Goal: Communication & Community: Answer question/provide support

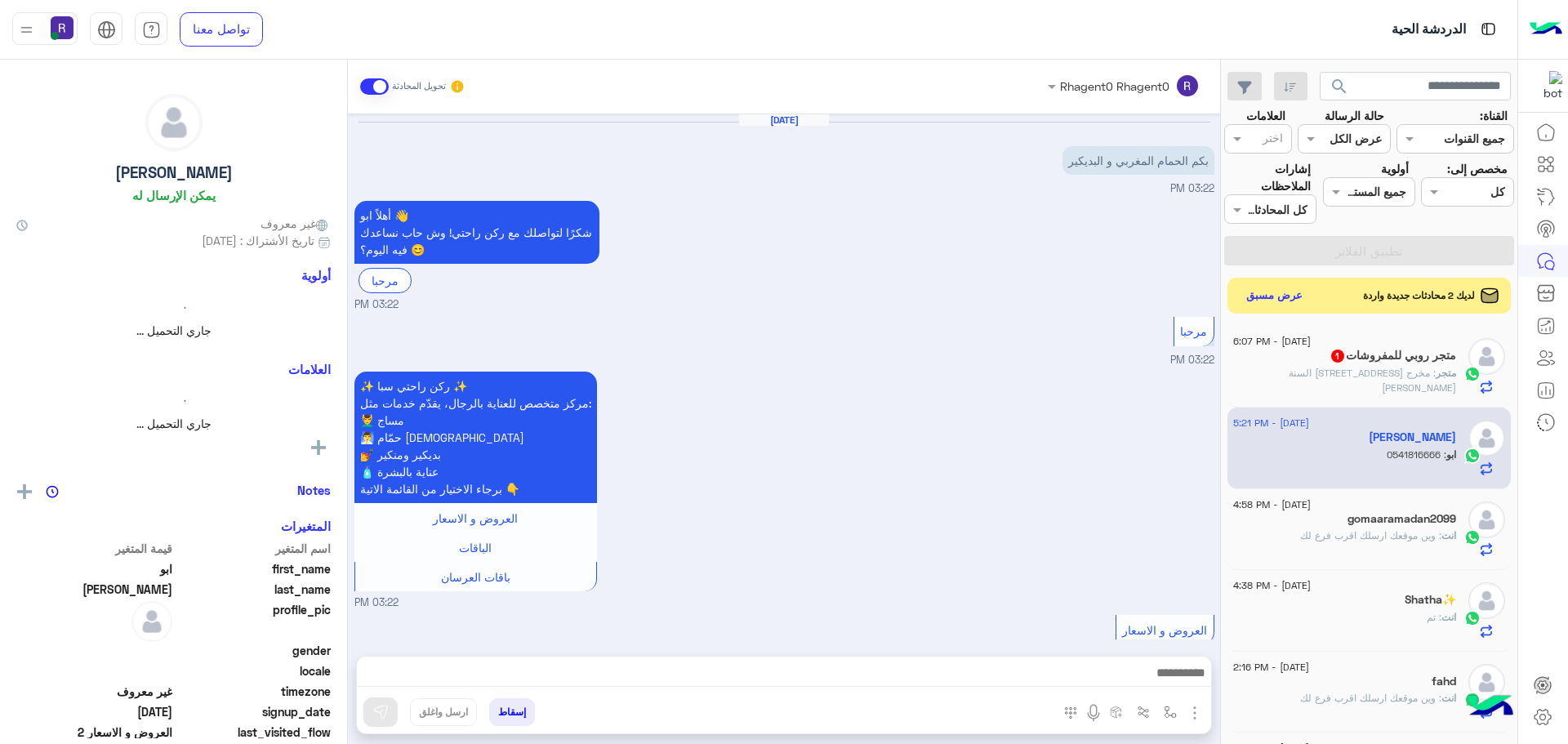
scroll to position [953, 0]
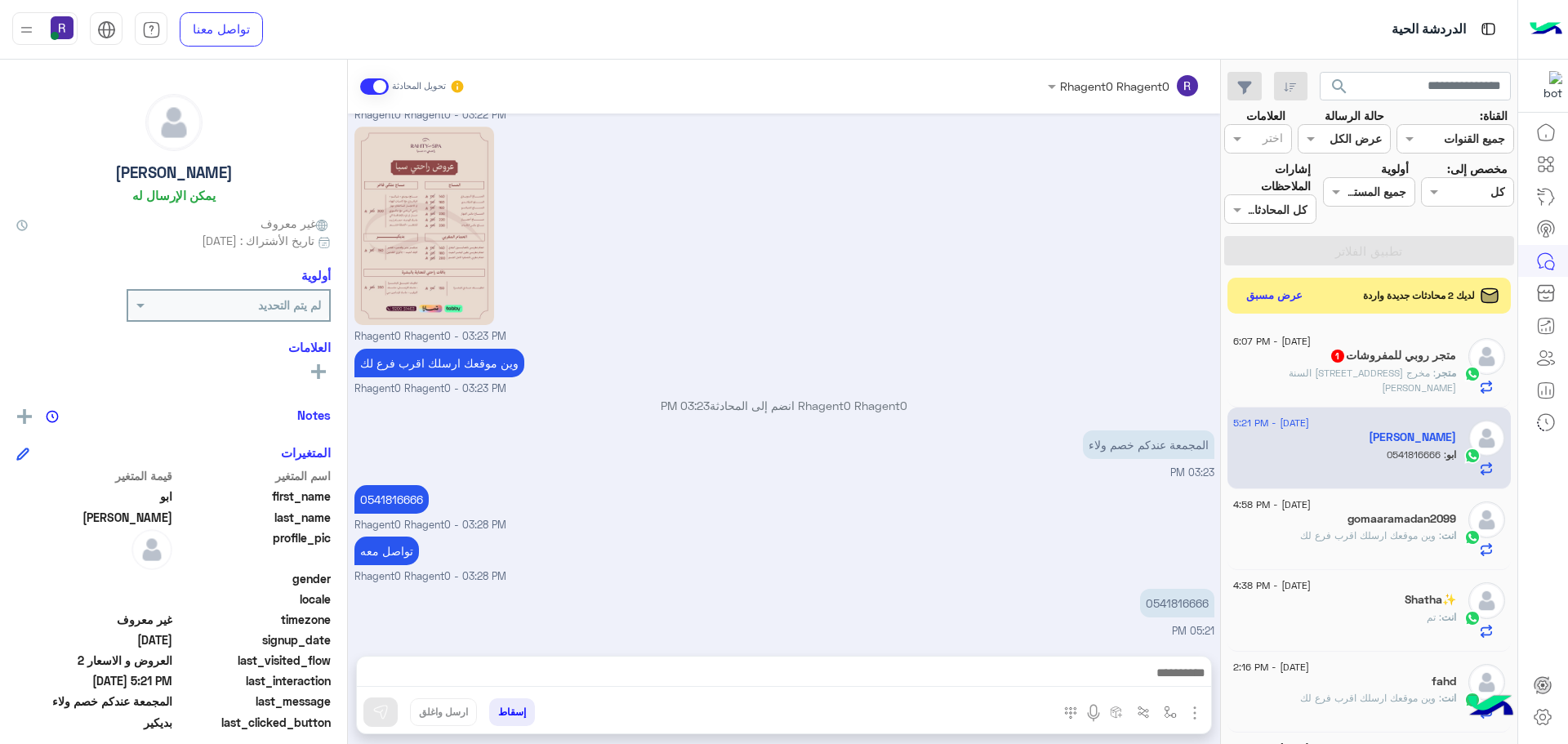
click at [1425, 362] on h5 "متجر روبي للمفروشات 1" at bounding box center [1392, 356] width 127 height 14
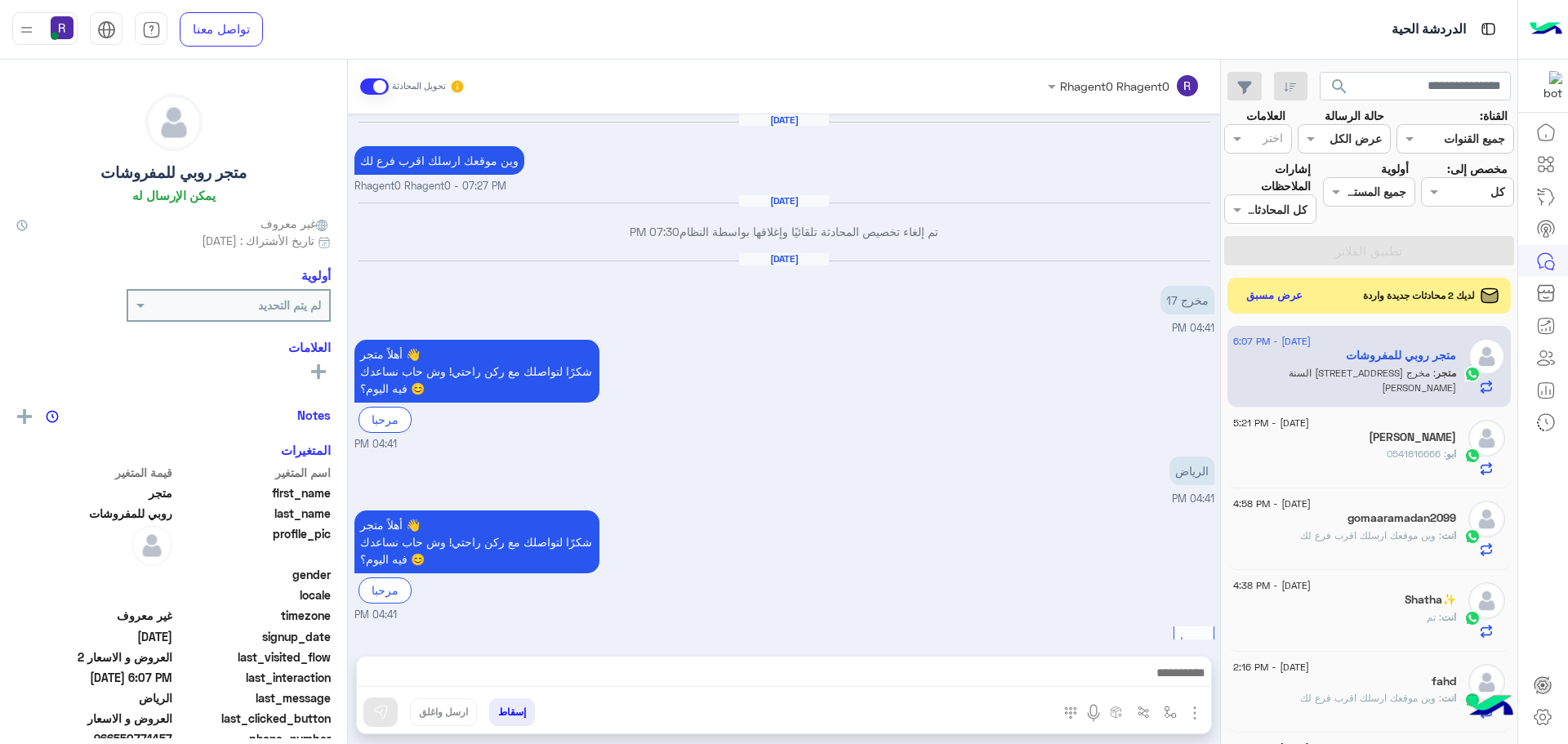
scroll to position [1535, 0]
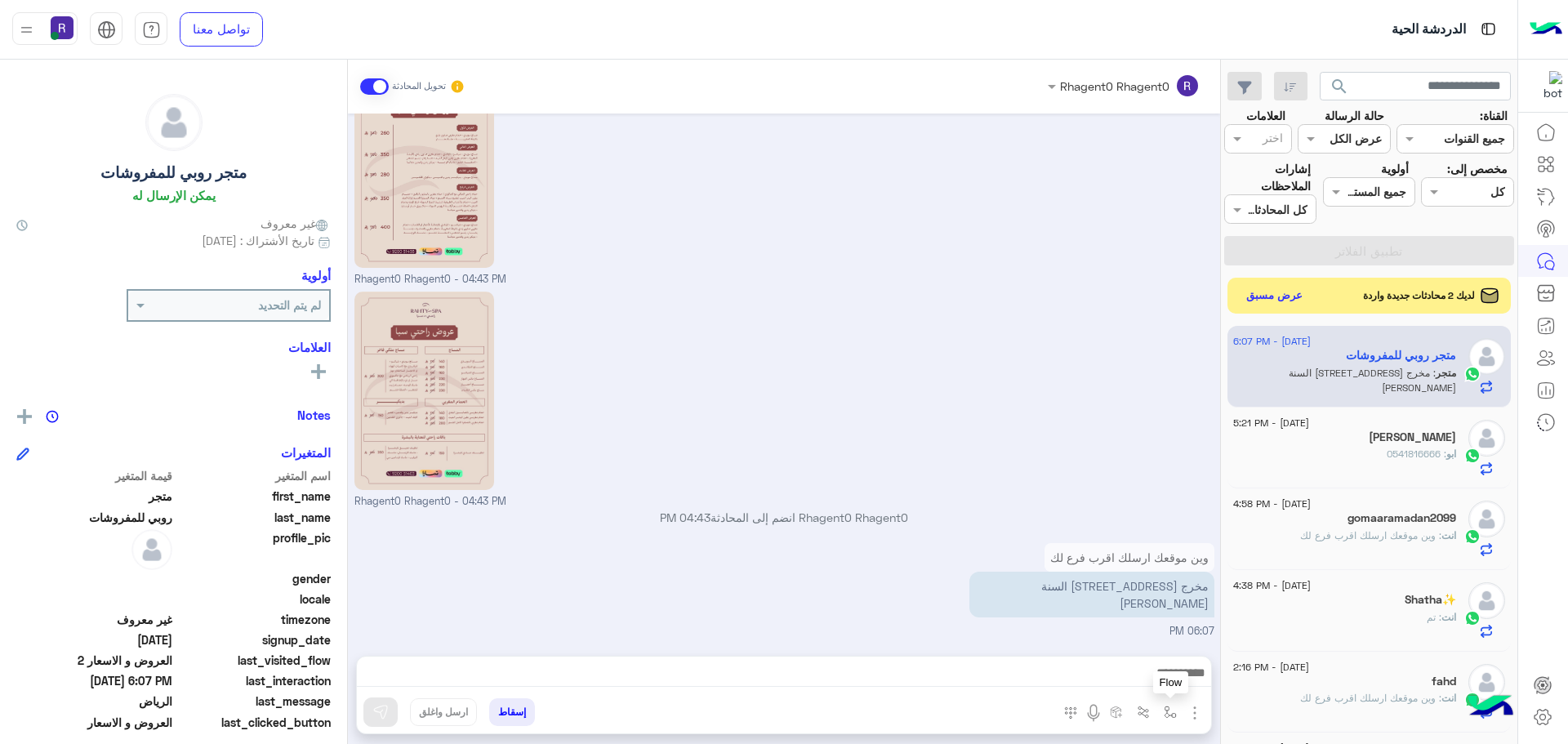
click at [1160, 711] on button "button" at bounding box center [1170, 711] width 27 height 27
click at [1160, 668] on input "text" at bounding box center [1120, 676] width 110 height 19
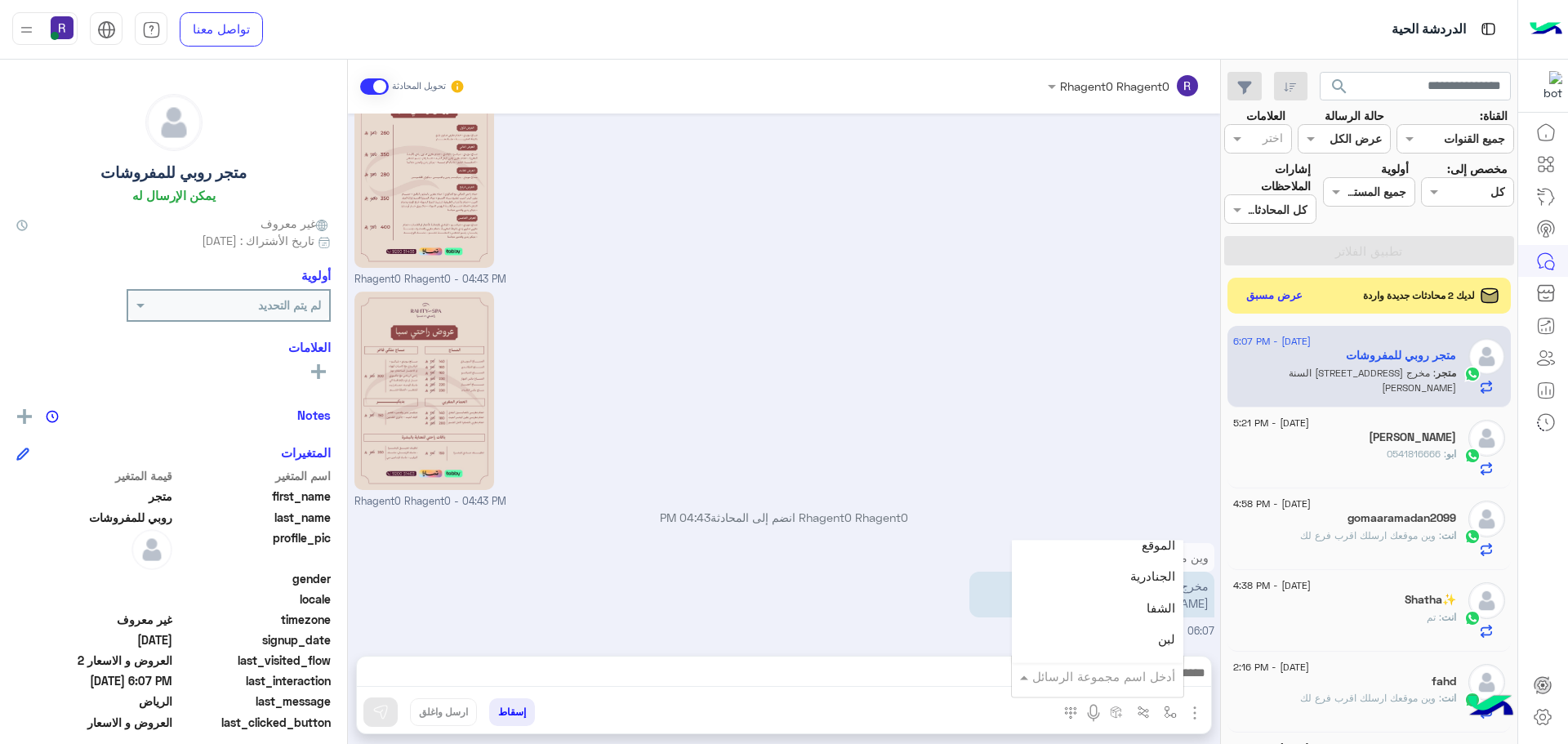
scroll to position [1061, 0]
click at [1137, 649] on div "لبن" at bounding box center [1097, 658] width 171 height 31
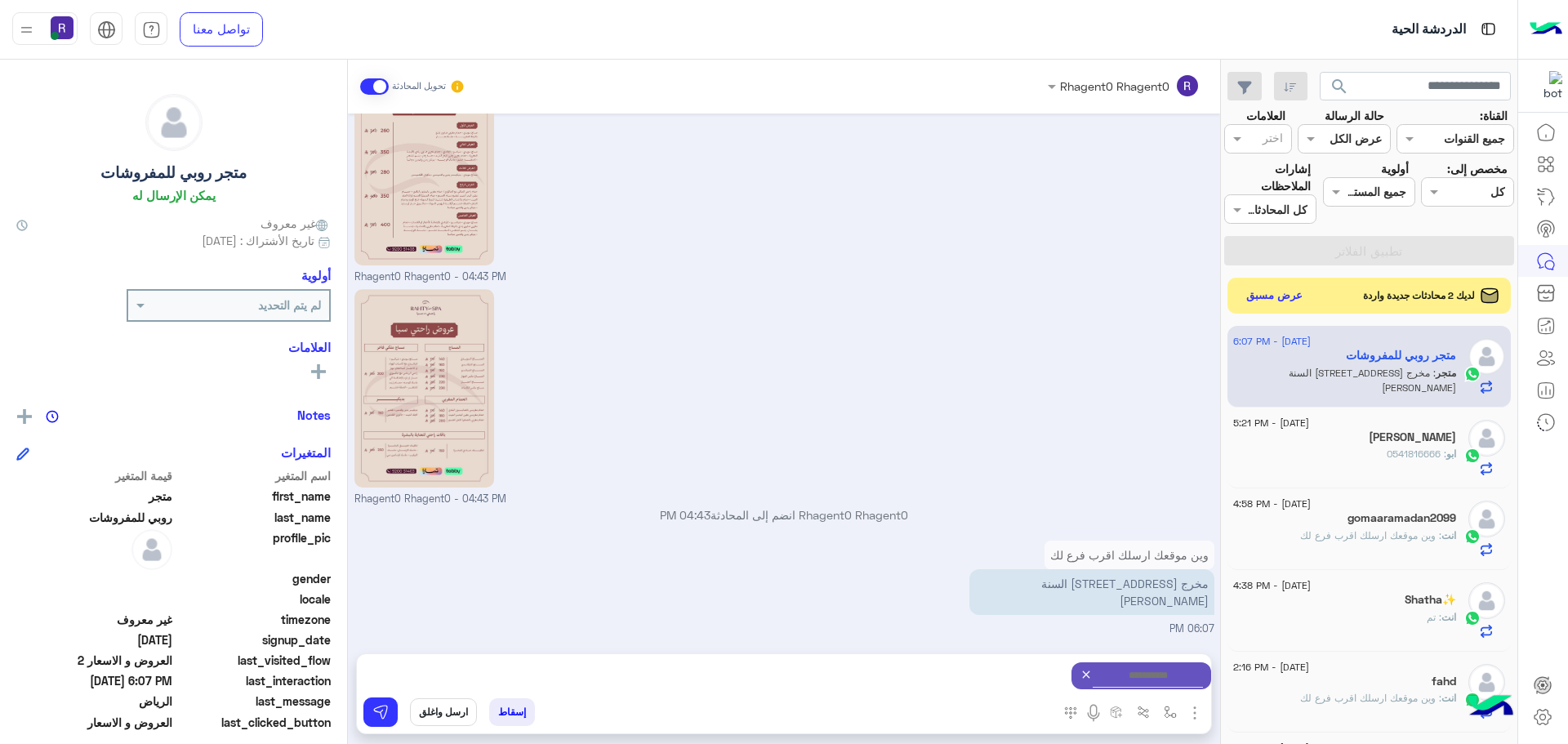
type textarea "***"
click at [376, 712] on img at bounding box center [380, 712] width 17 height 17
click at [1165, 715] on img "button" at bounding box center [1170, 712] width 13 height 13
click at [1157, 678] on input "text" at bounding box center [1120, 676] width 110 height 19
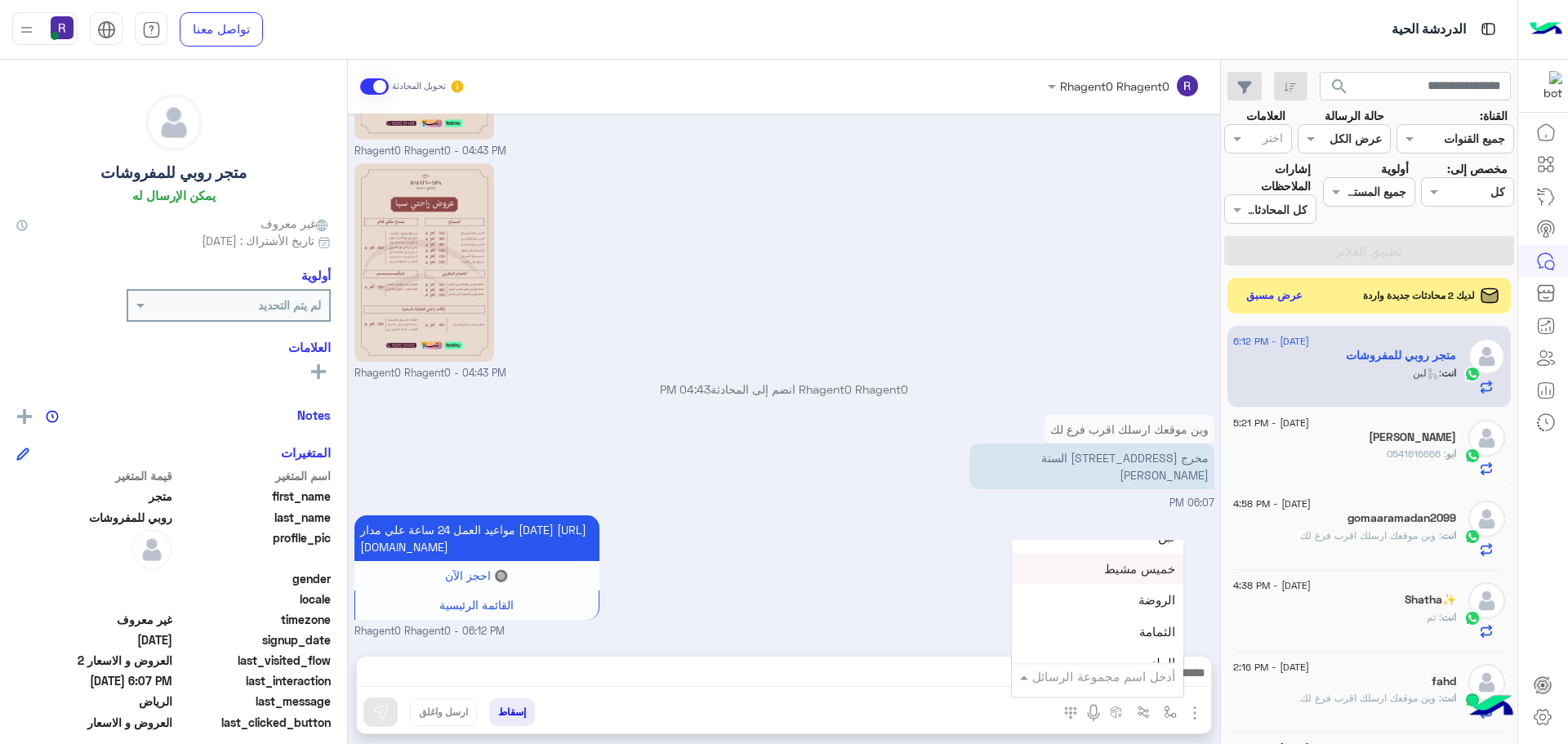
scroll to position [1061, 0]
click at [1141, 600] on span "الجنادرية" at bounding box center [1153, 594] width 45 height 15
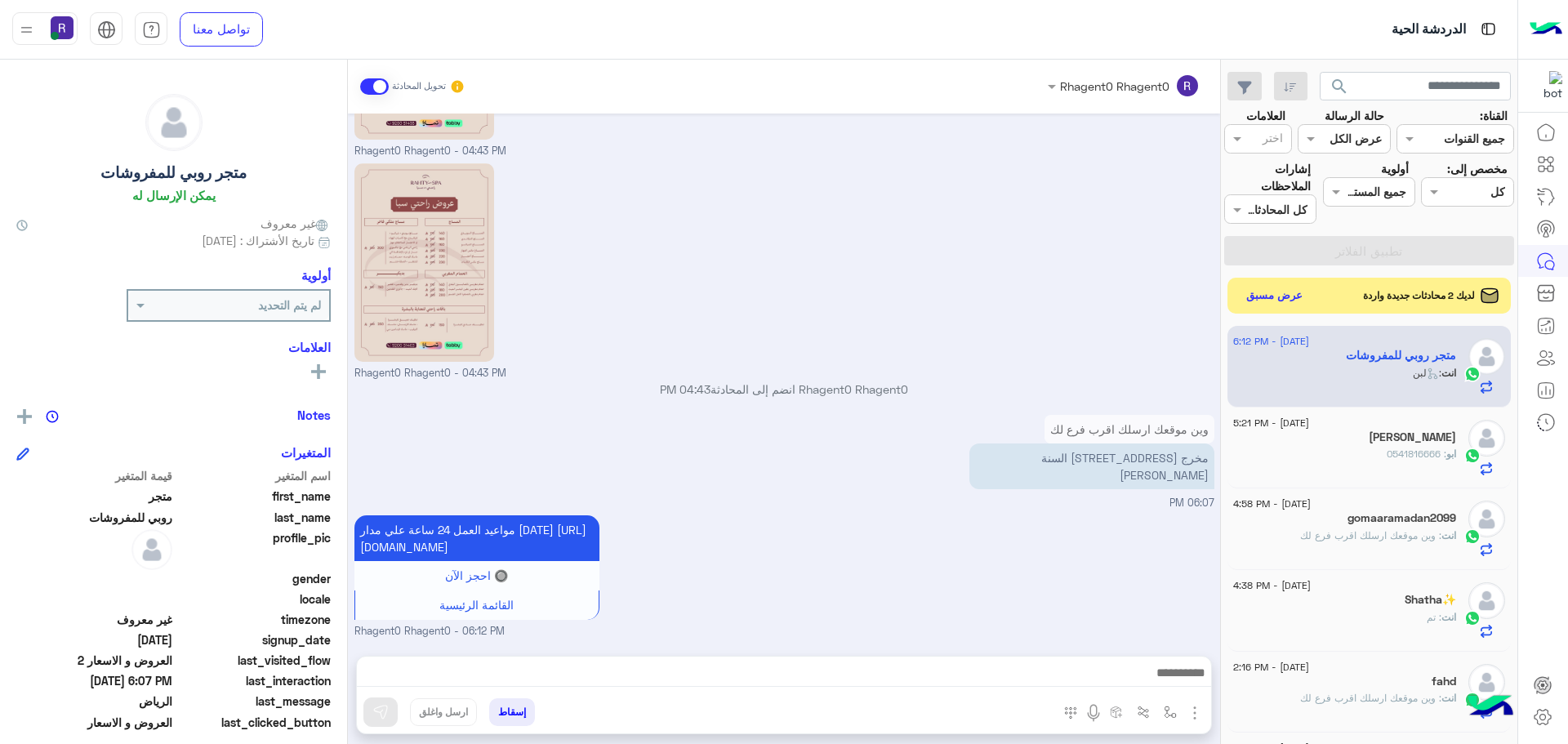
type textarea "*********"
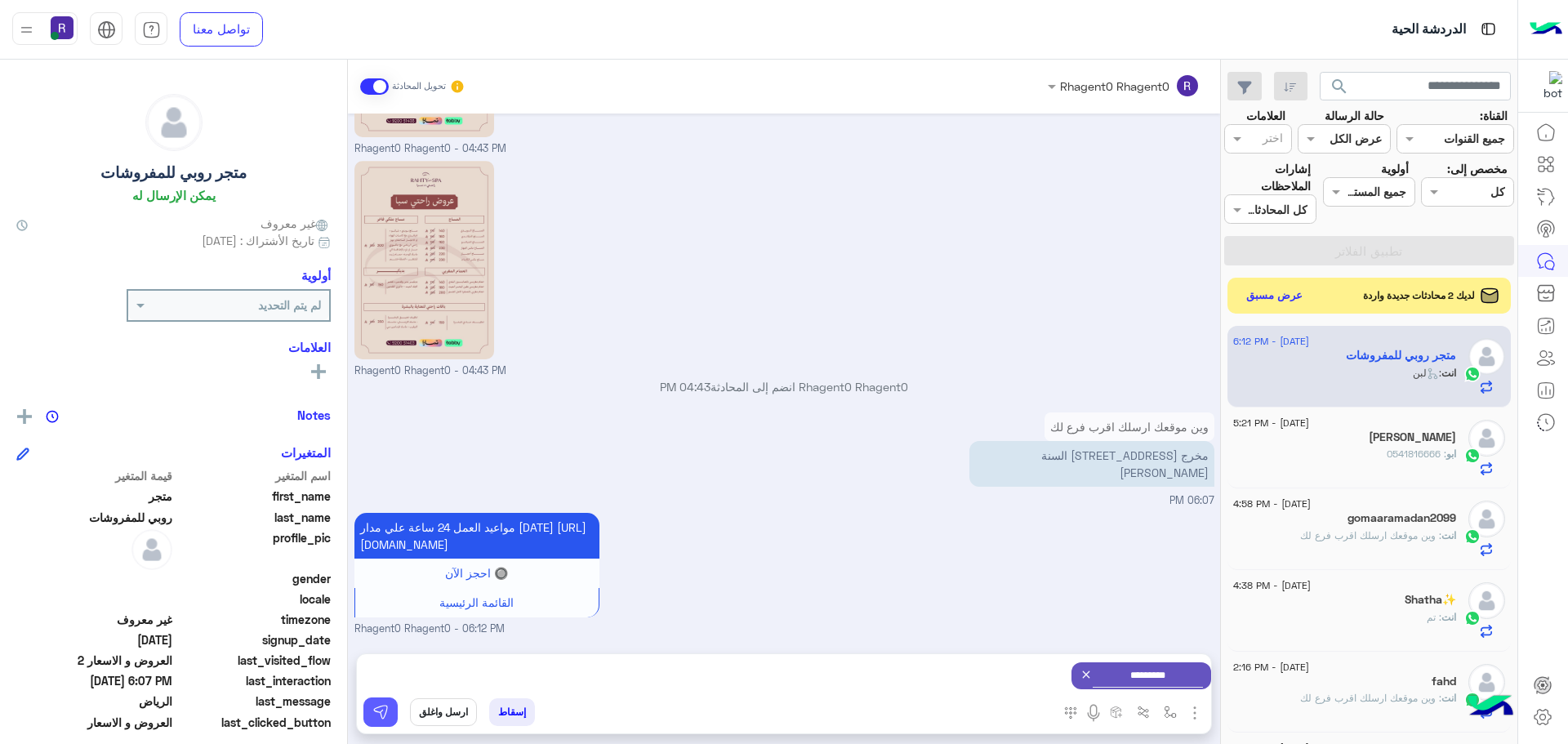
click at [377, 706] on img at bounding box center [380, 712] width 17 height 17
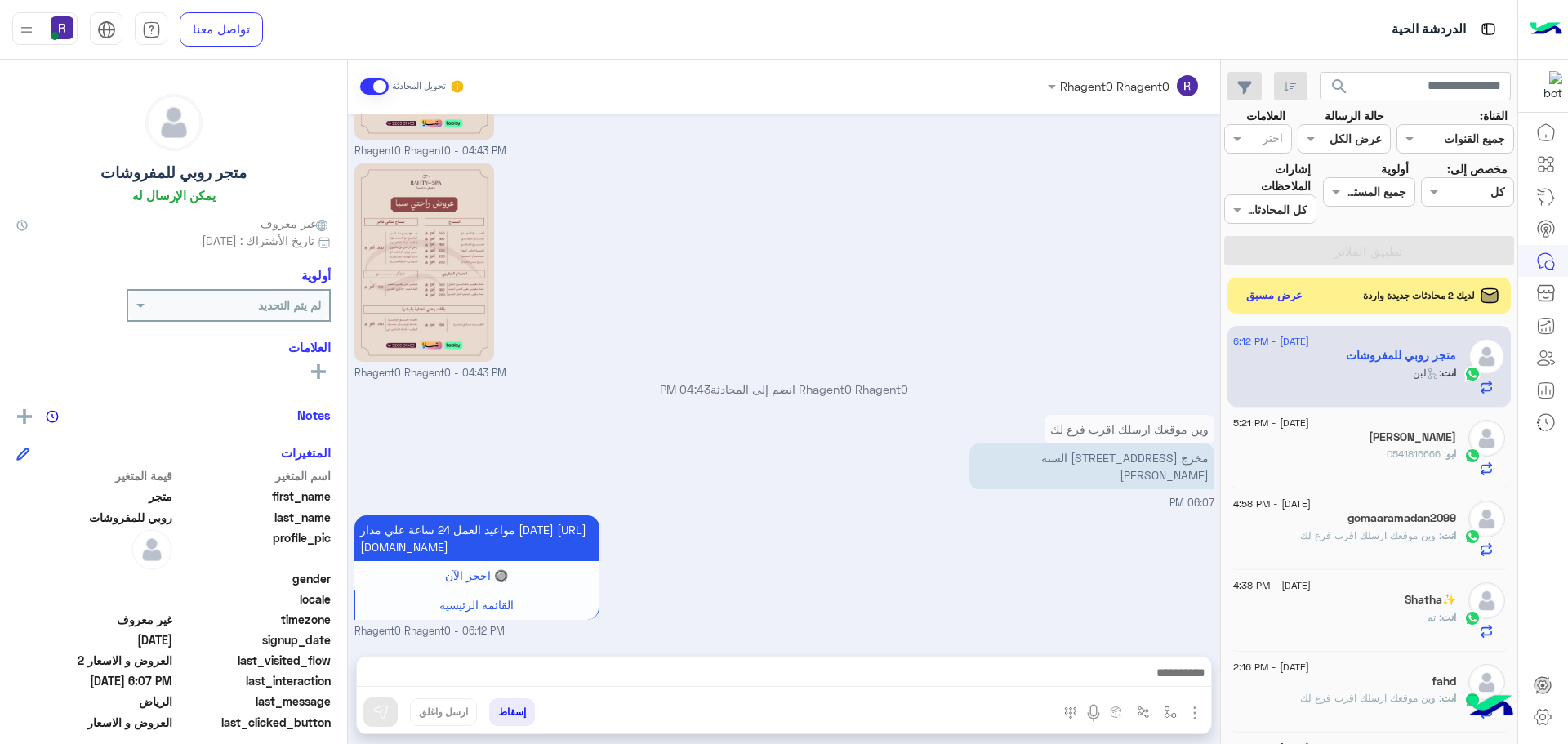
scroll to position [1681, 0]
click at [1279, 292] on button "عرض مسبق" at bounding box center [1274, 295] width 69 height 22
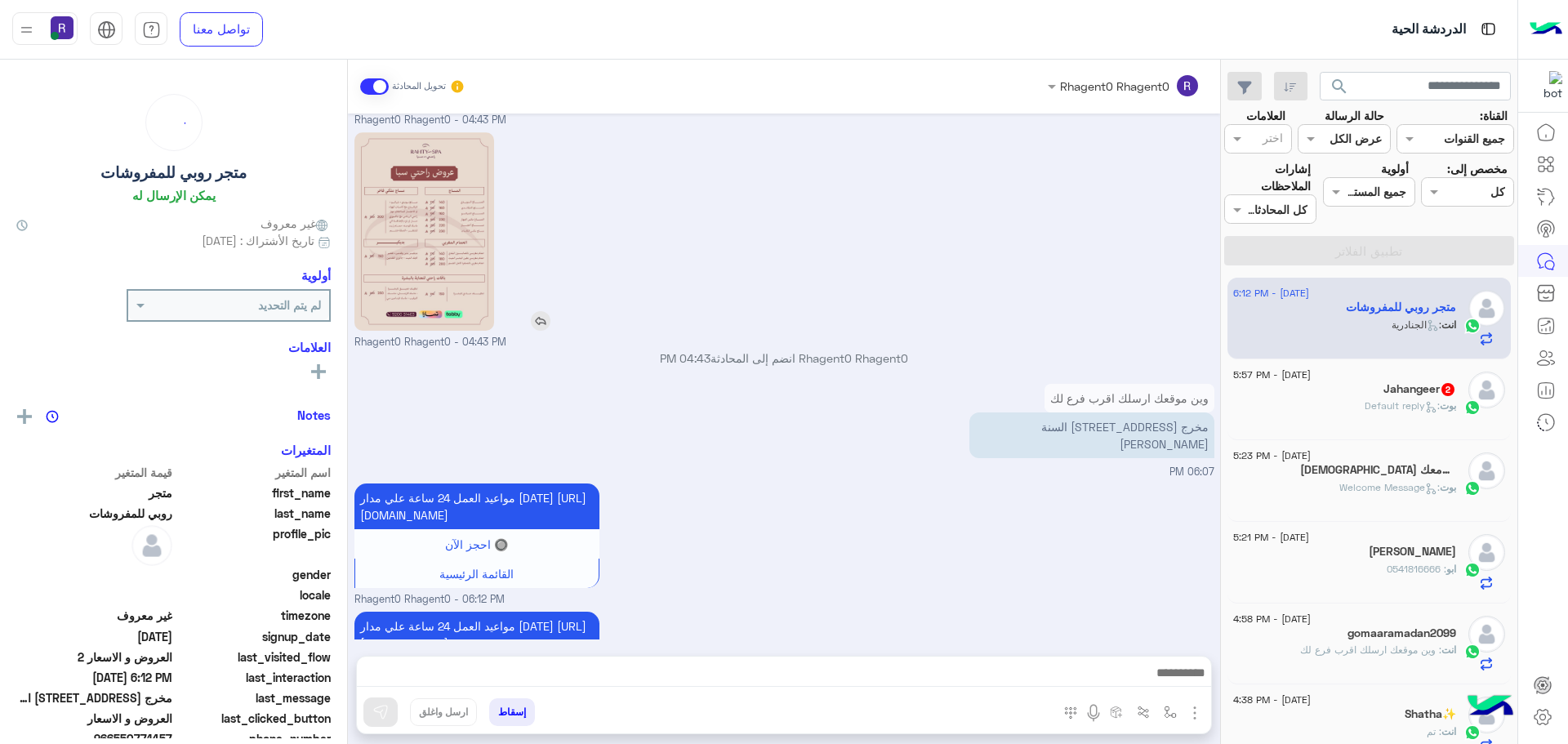
scroll to position [1745, 0]
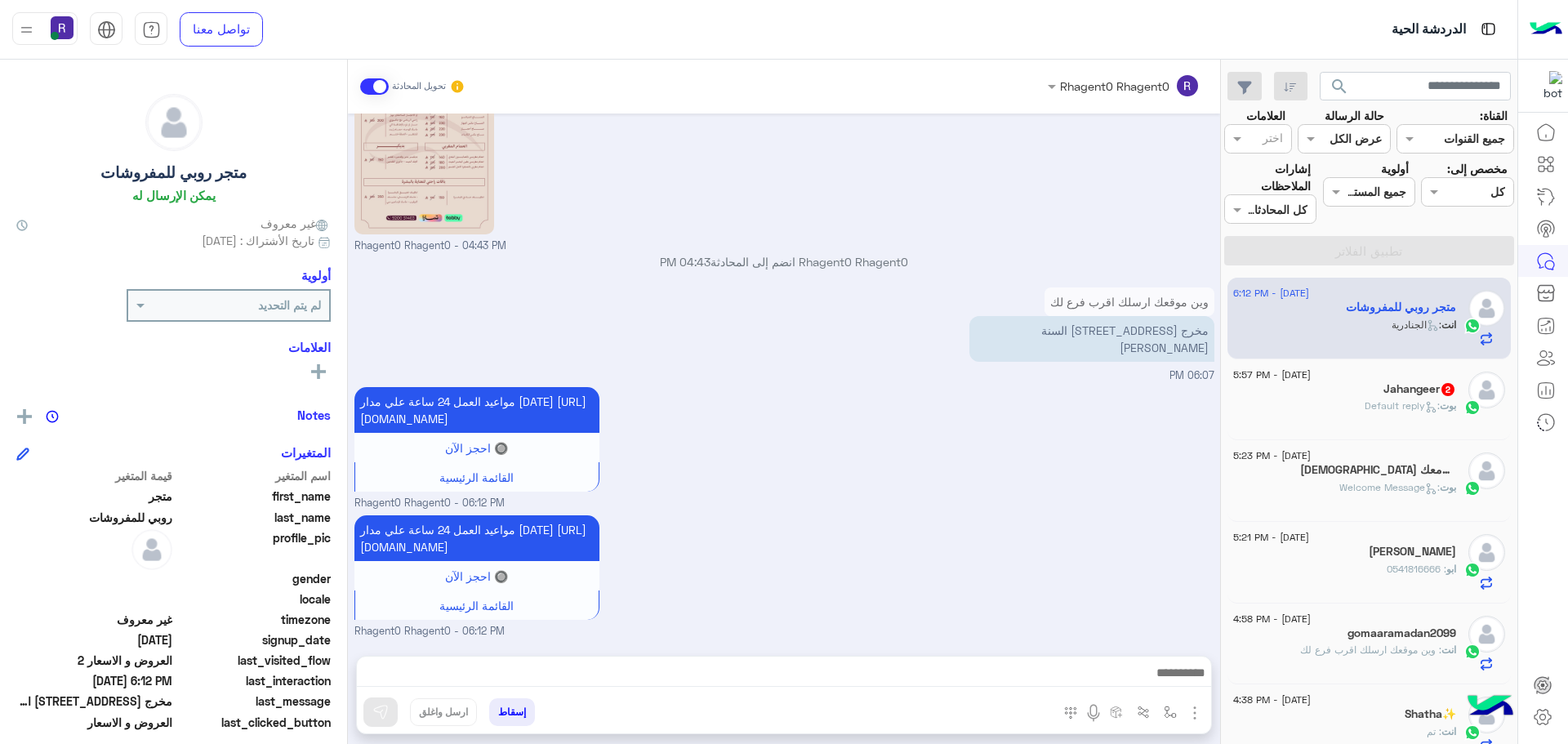
click at [1424, 486] on icon at bounding box center [1430, 488] width 12 height 12
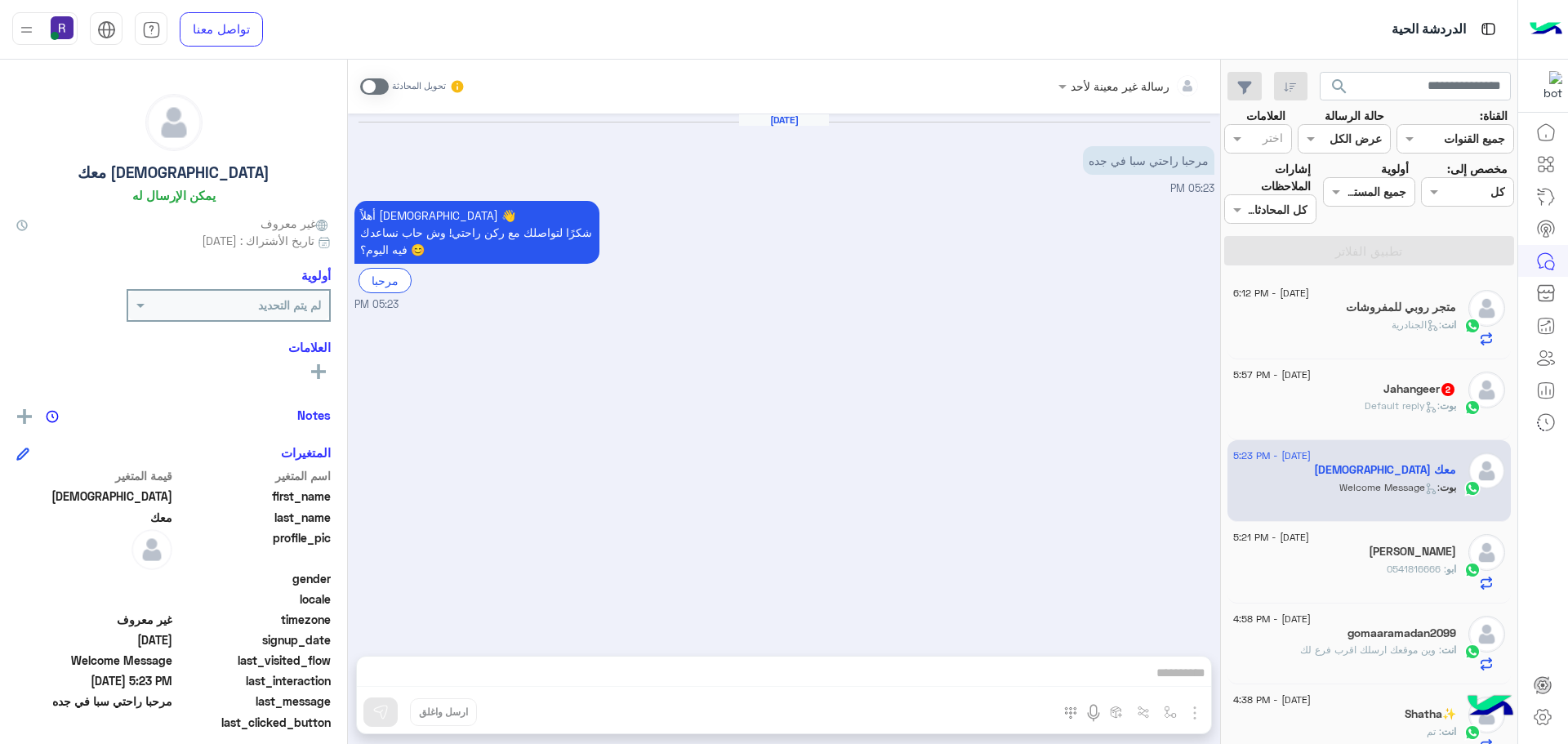
click at [378, 85] on span at bounding box center [374, 86] width 29 height 17
click at [1193, 715] on img "button" at bounding box center [1194, 713] width 20 height 20
click at [1183, 678] on button "الصور" at bounding box center [1170, 676] width 70 height 32
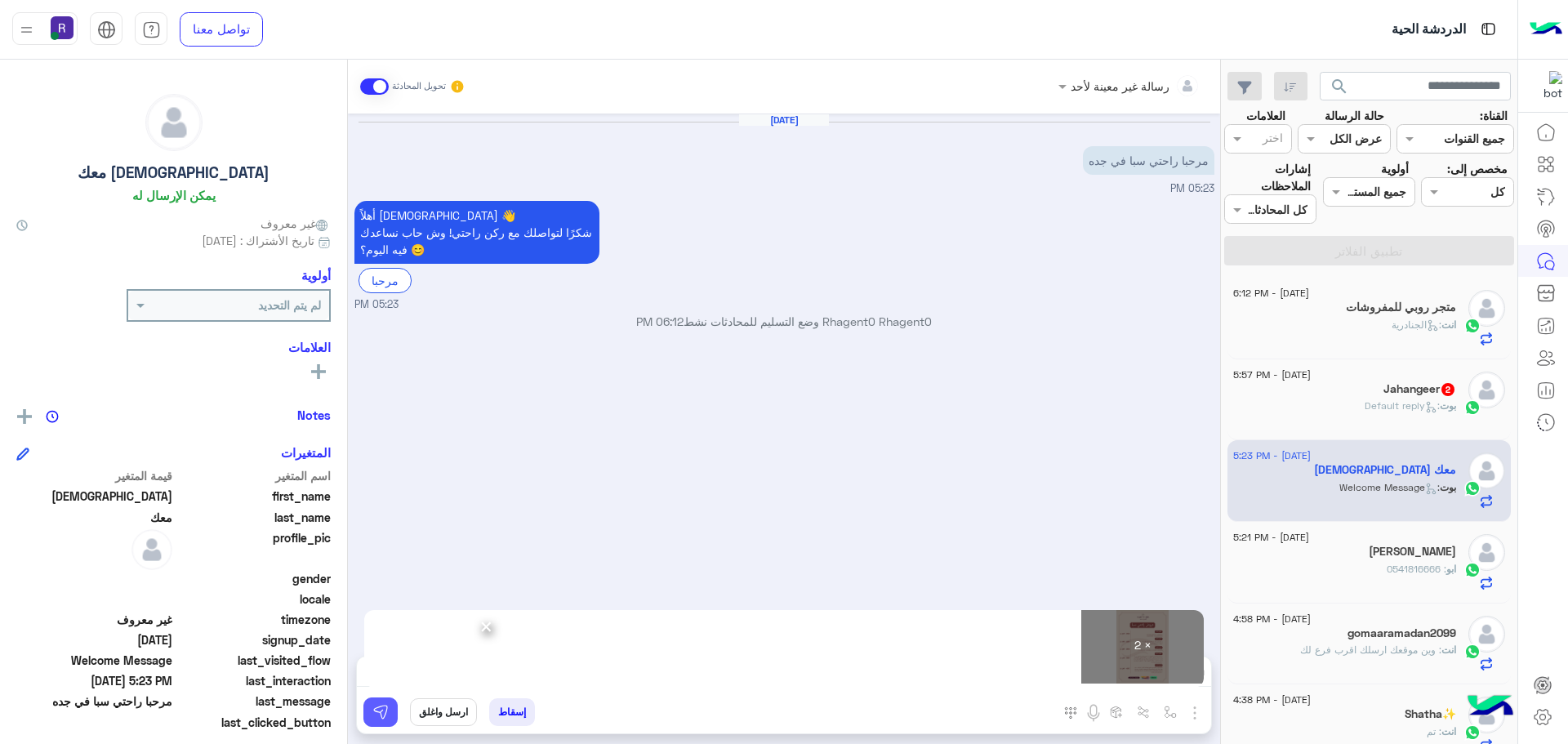
click at [387, 717] on img at bounding box center [380, 712] width 17 height 17
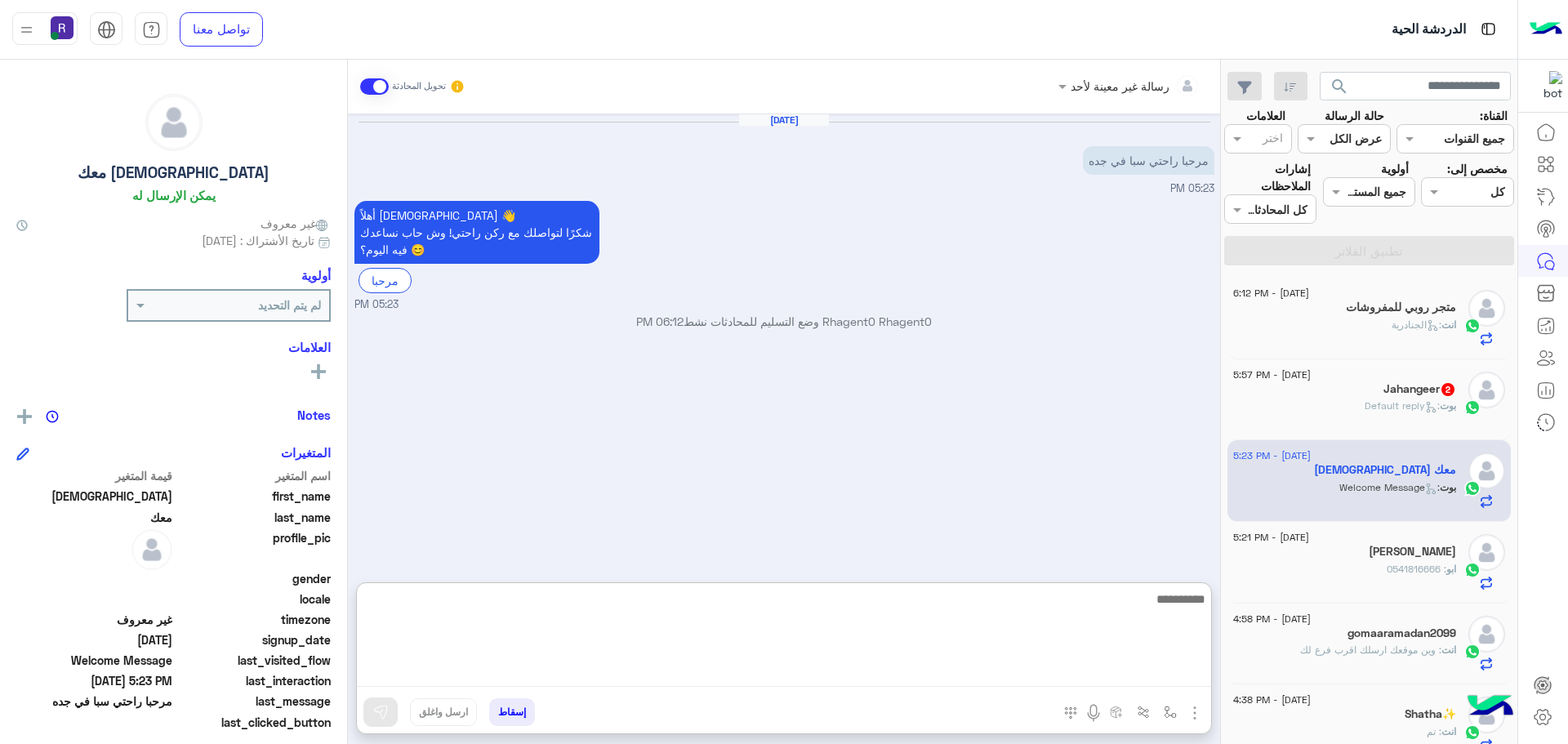
paste textarea "**********"
type textarea "**********"
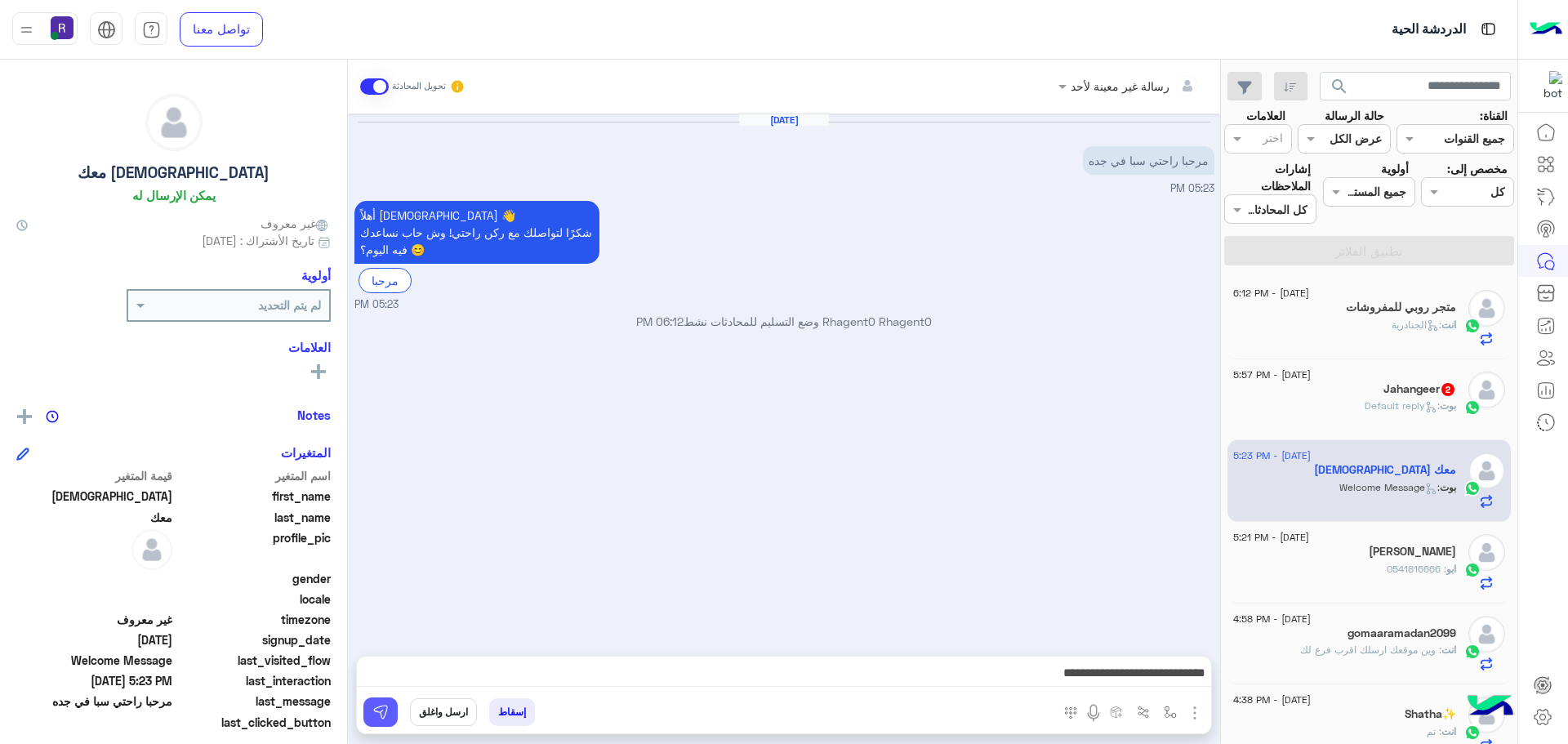
click at [382, 703] on button at bounding box center [380, 712] width 34 height 29
click at [1406, 387] on h5 "Jahangeer 2" at bounding box center [1420, 389] width 73 height 14
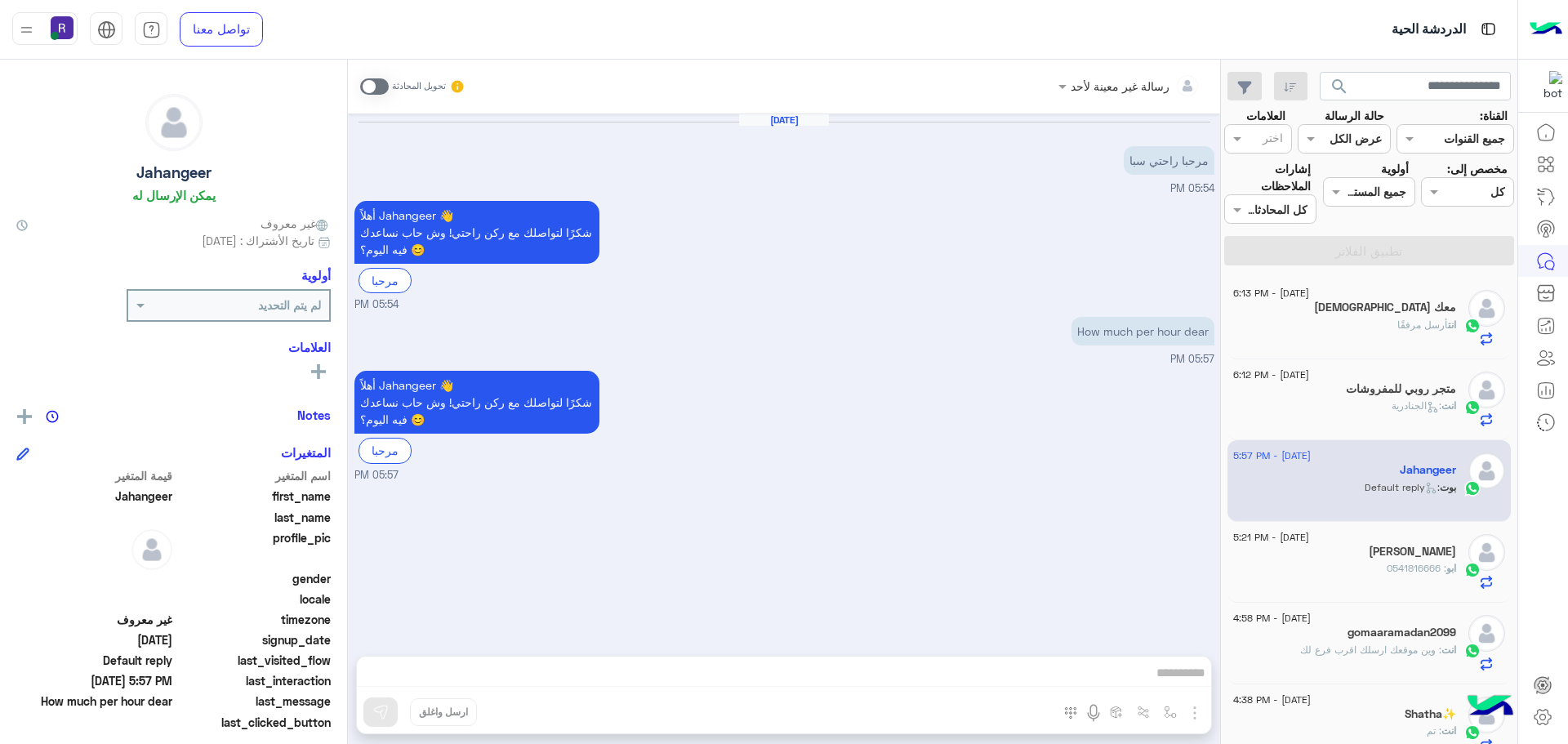
click at [383, 86] on span at bounding box center [374, 86] width 29 height 17
click at [1193, 710] on img "button" at bounding box center [1194, 713] width 20 height 20
click at [1179, 687] on button "الصور" at bounding box center [1170, 676] width 70 height 32
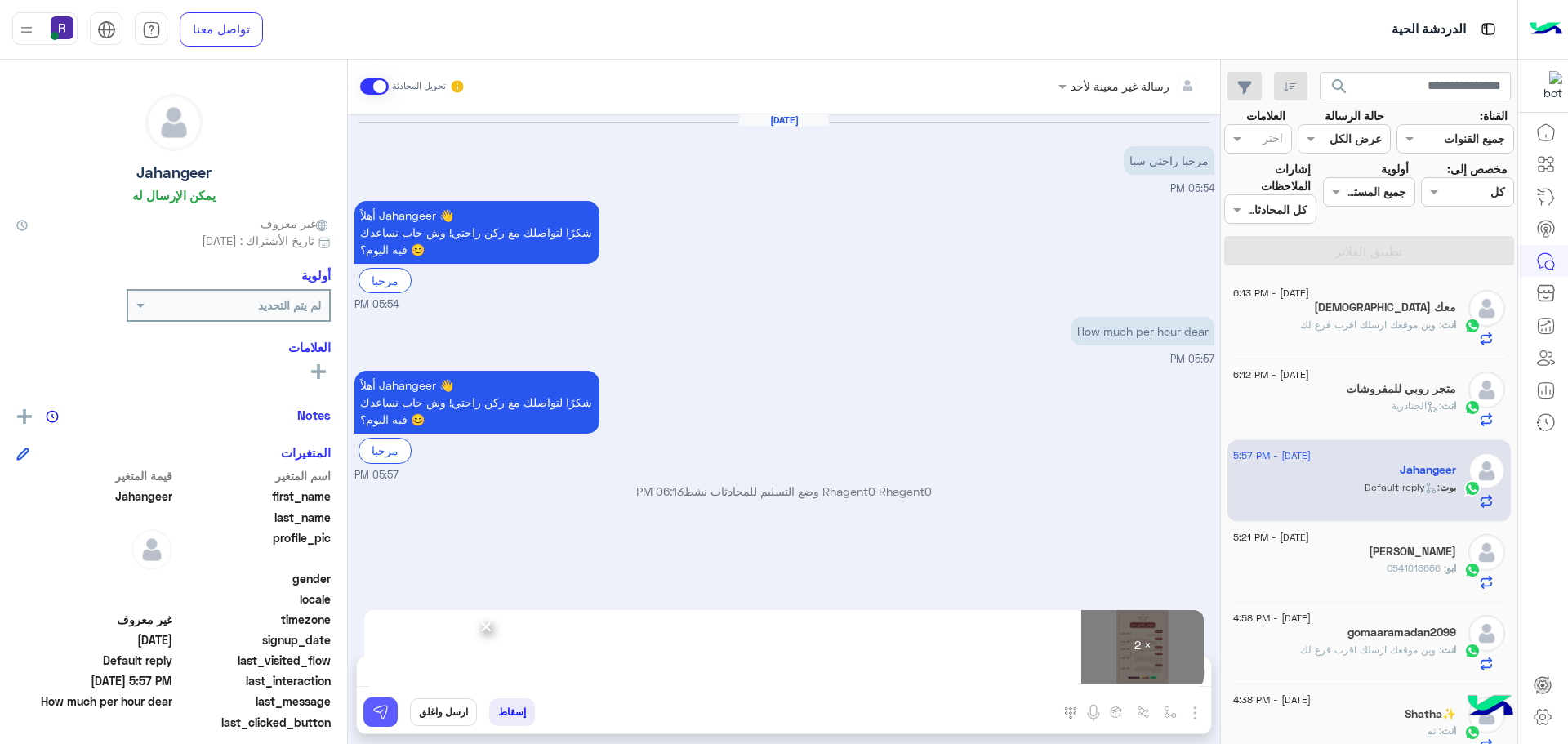
click at [388, 707] on img at bounding box center [380, 712] width 17 height 17
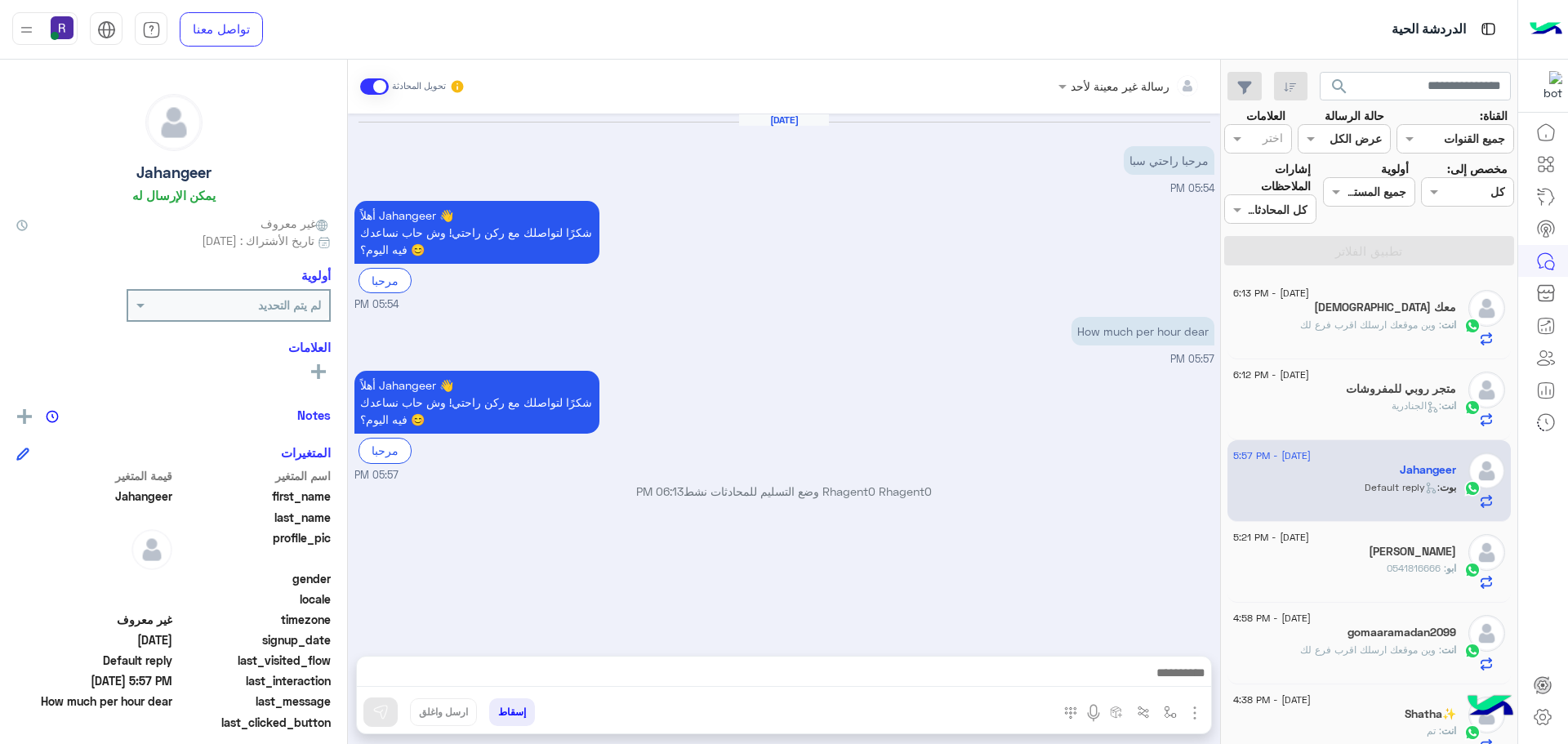
click at [1360, 395] on h5 "متجر روبي للمفروشات" at bounding box center [1401, 389] width 110 height 14
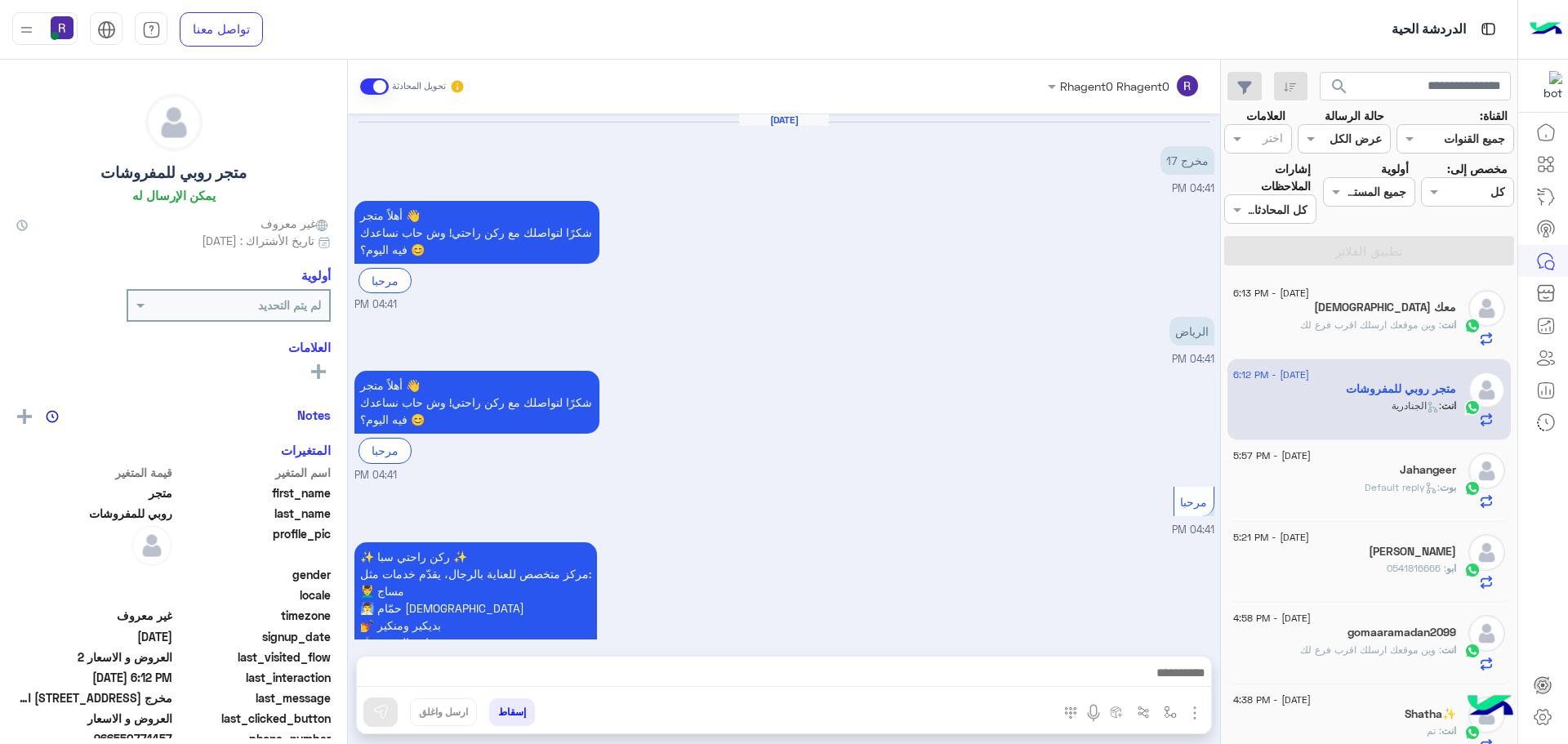
scroll to position [1687, 0]
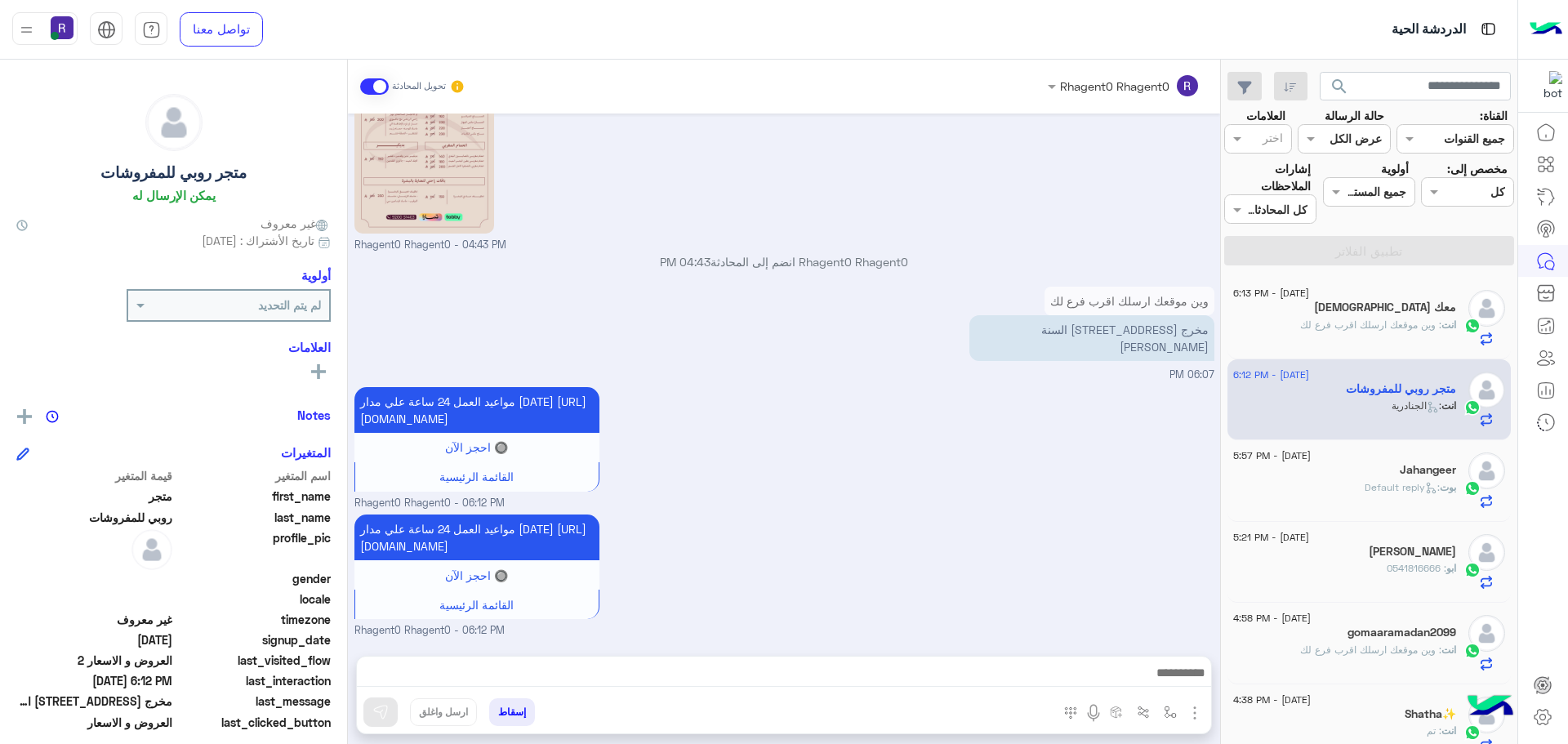
click at [1351, 488] on div "[PERSON_NAME] : Default reply" at bounding box center [1344, 493] width 223 height 29
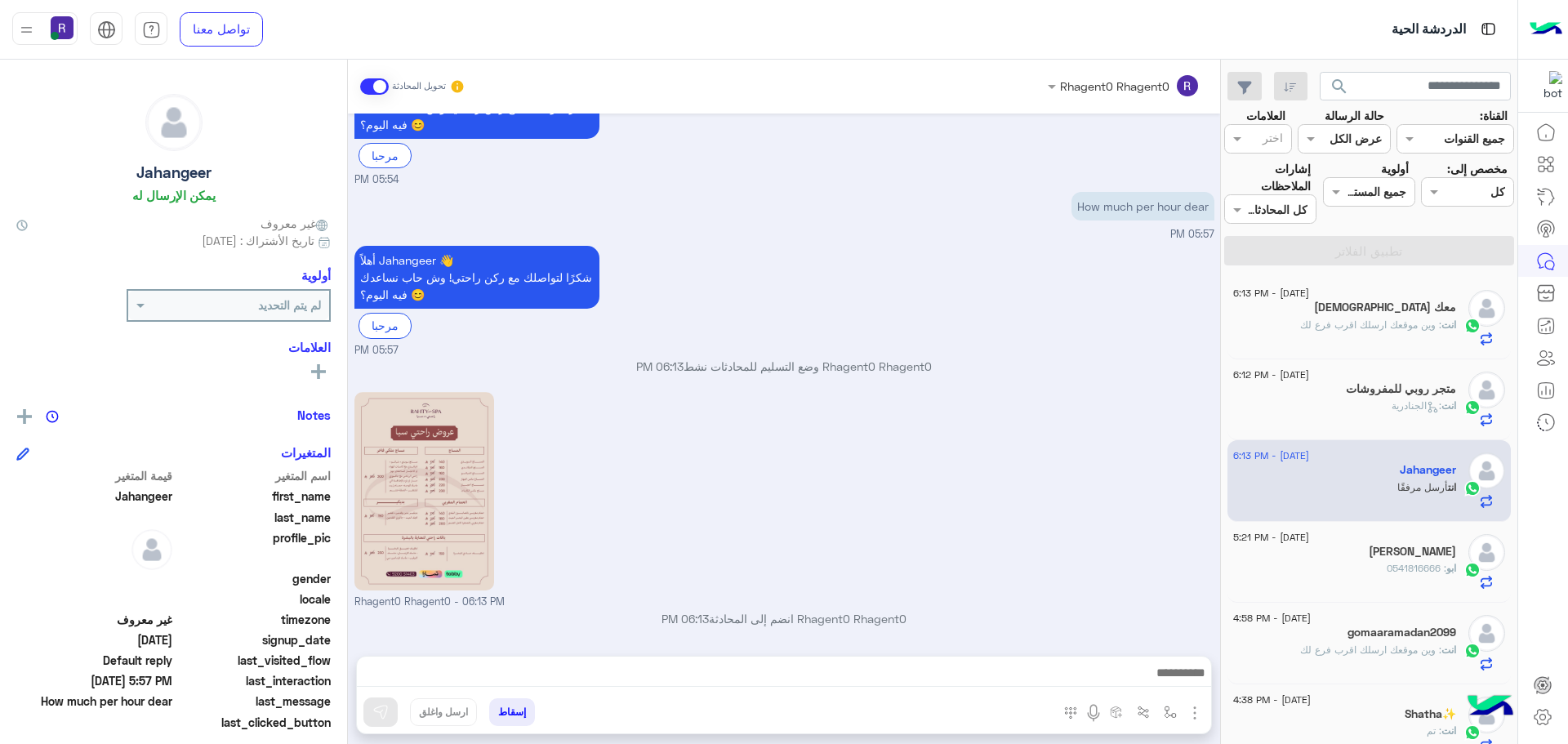
scroll to position [347, 0]
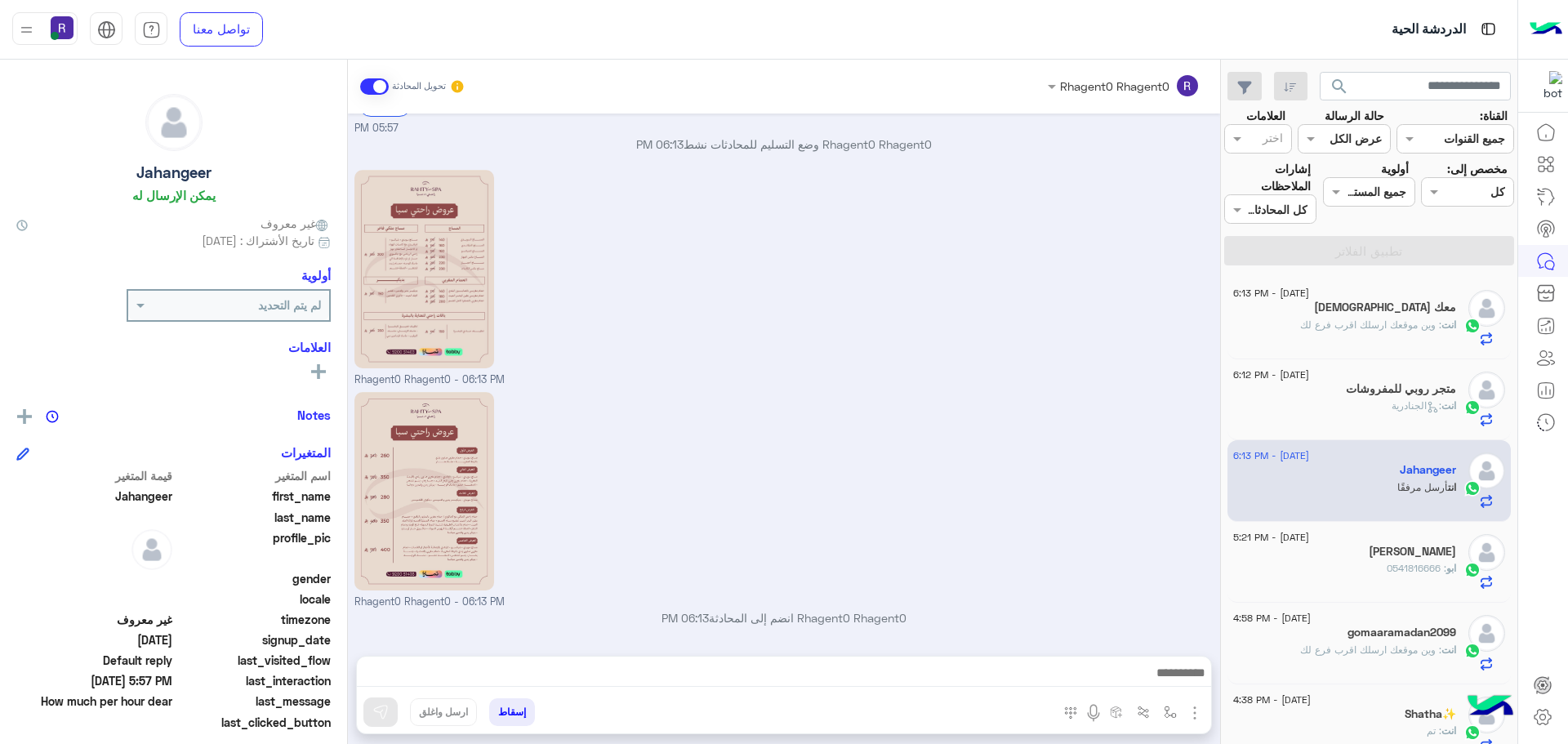
click at [1340, 571] on div "ابو : 0541816666" at bounding box center [1344, 575] width 223 height 29
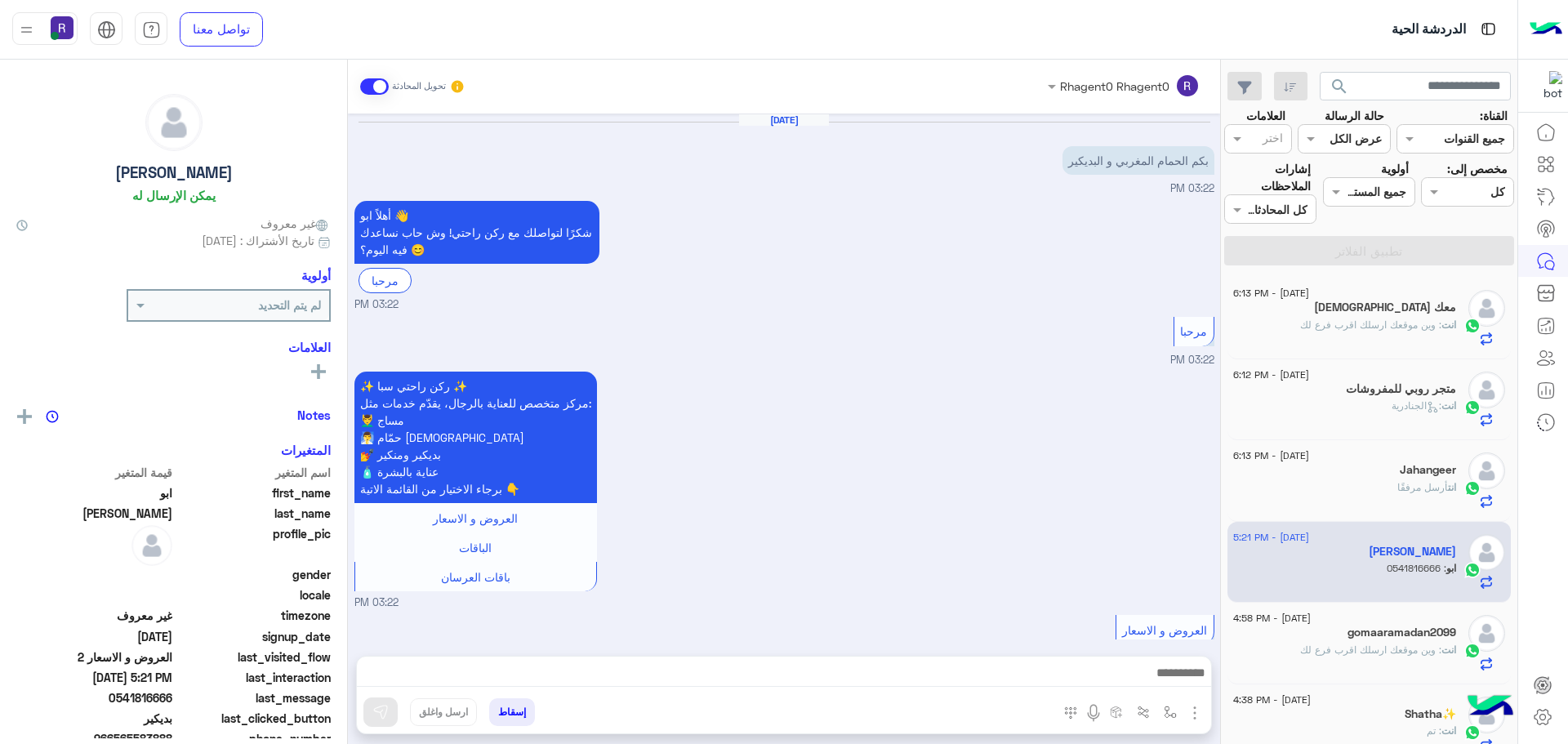
scroll to position [953, 0]
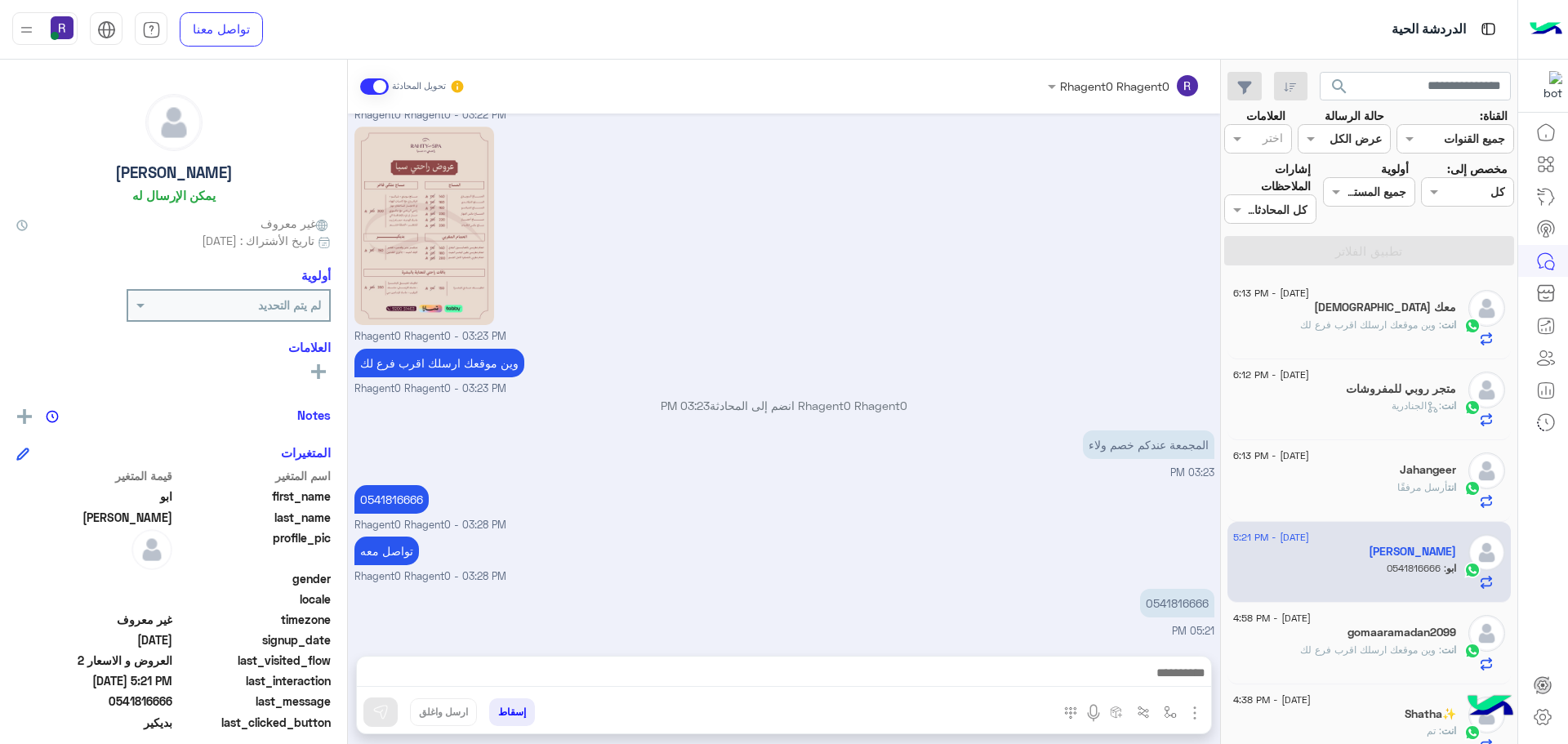
click at [1391, 340] on div "انت : وين موقعك ارسلك اقرب فرع لك" at bounding box center [1344, 331] width 223 height 29
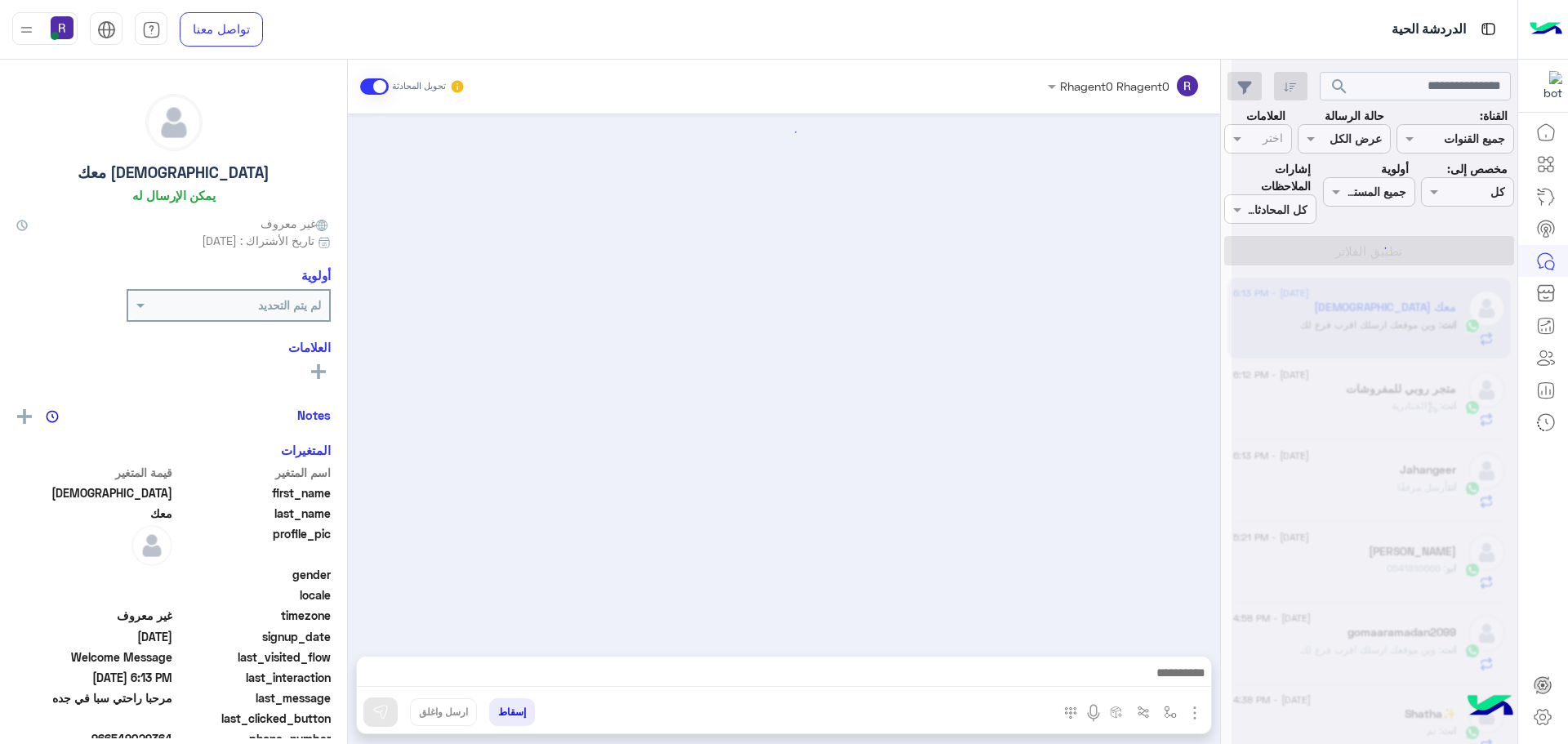
scroll to position [229, 0]
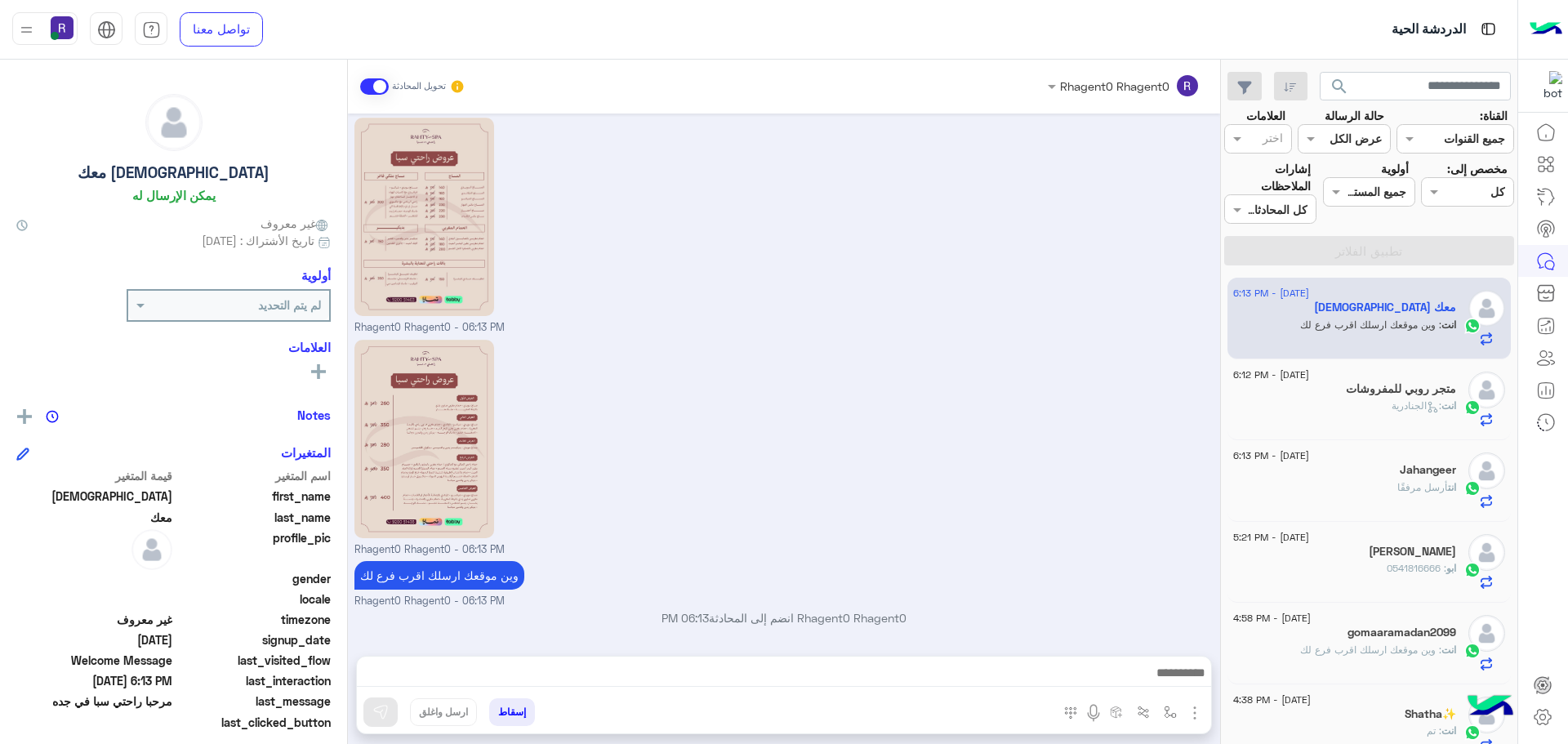
click at [1308, 393] on div "متجر روبي للمفروشات" at bounding box center [1344, 390] width 223 height 17
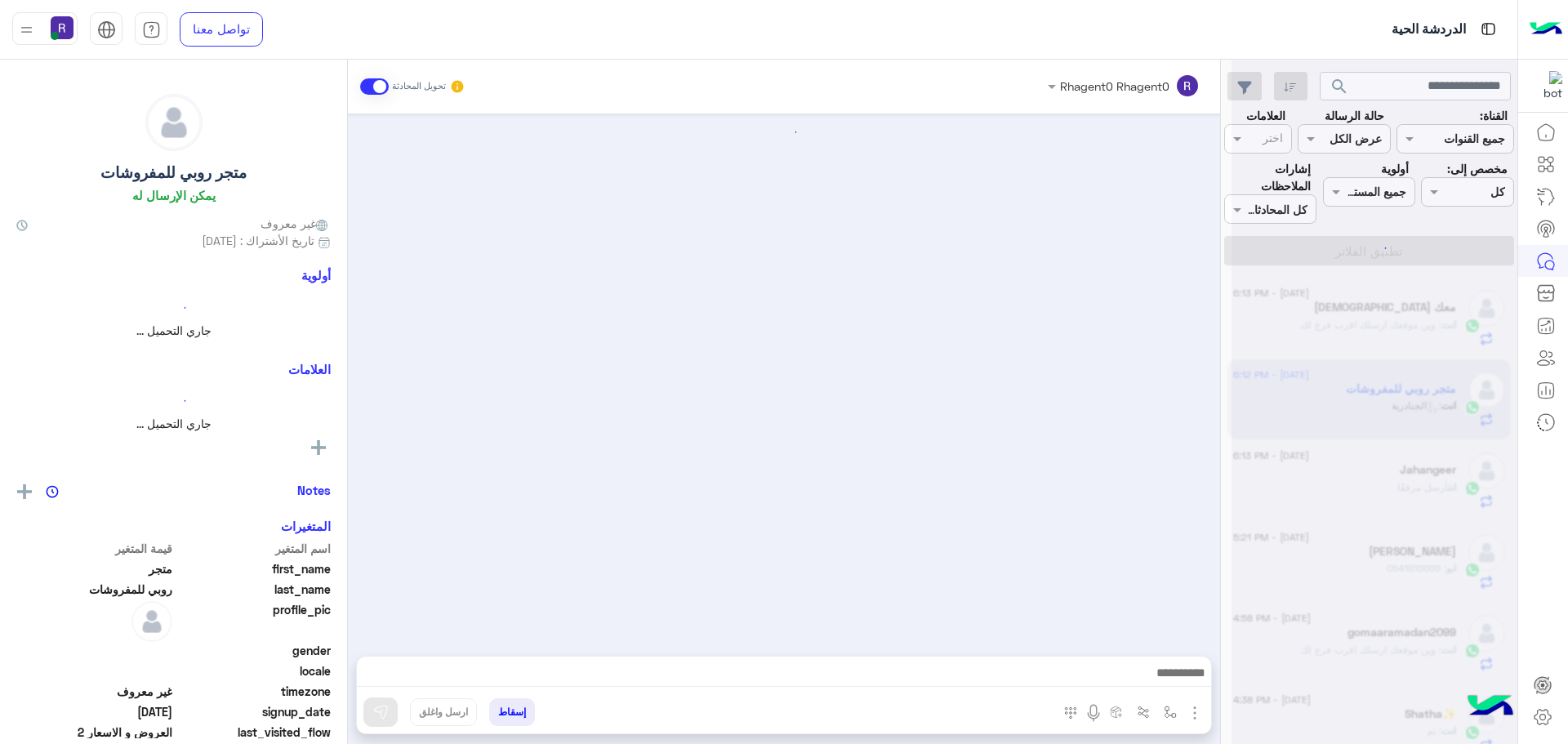
scroll to position [1687, 0]
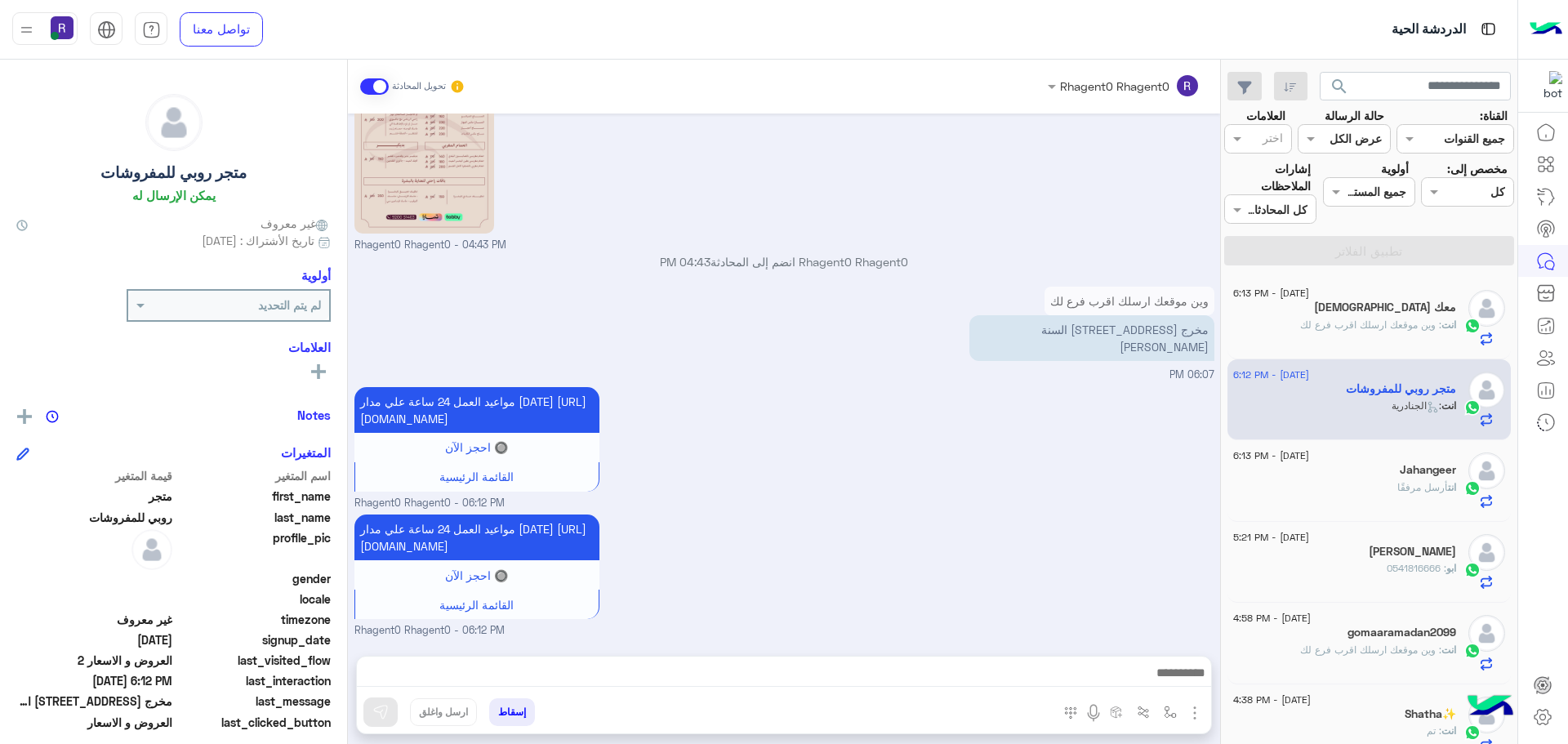
click at [1429, 318] on span ": وين موقعك ارسلك اقرب فرع لك" at bounding box center [1370, 324] width 142 height 12
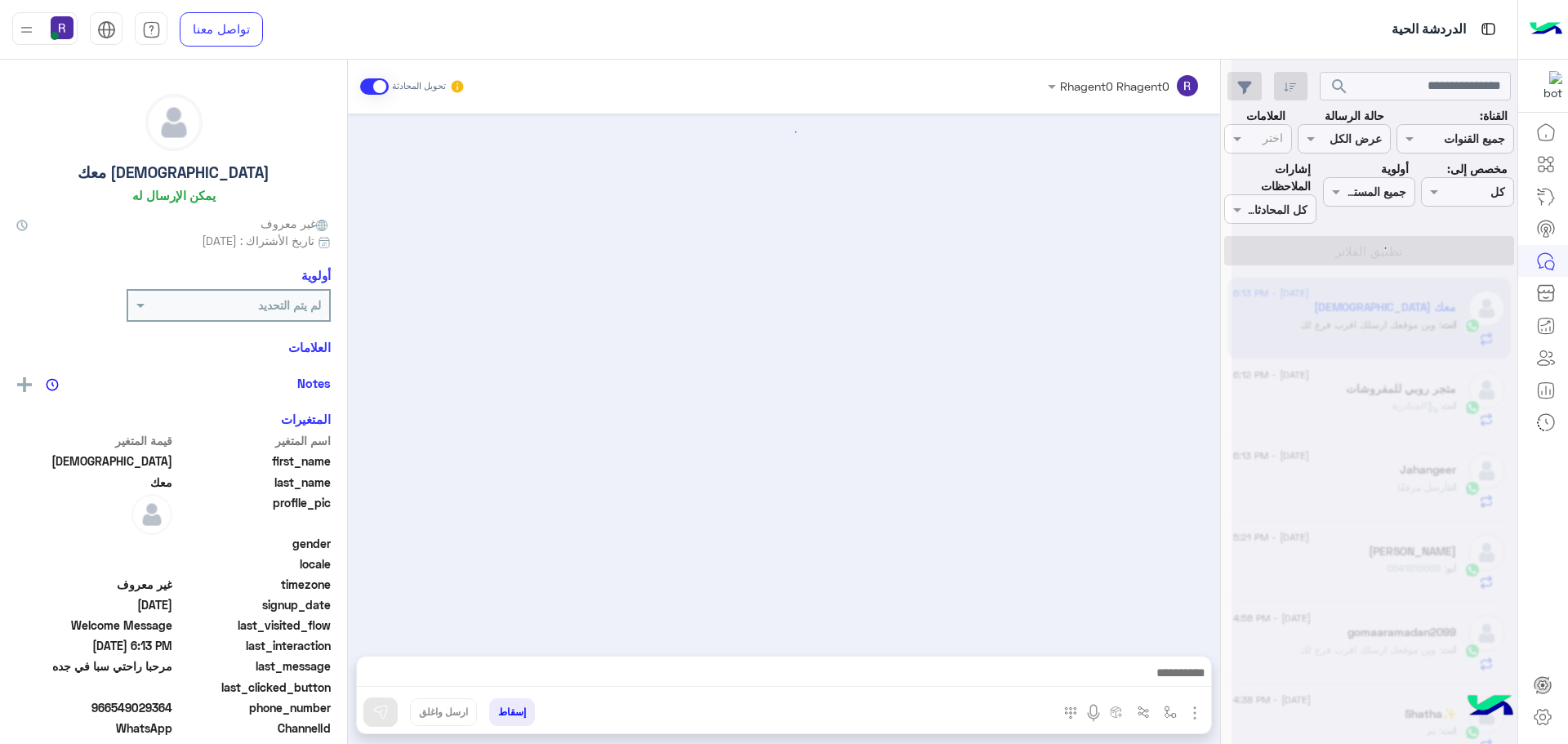
scroll to position [229, 0]
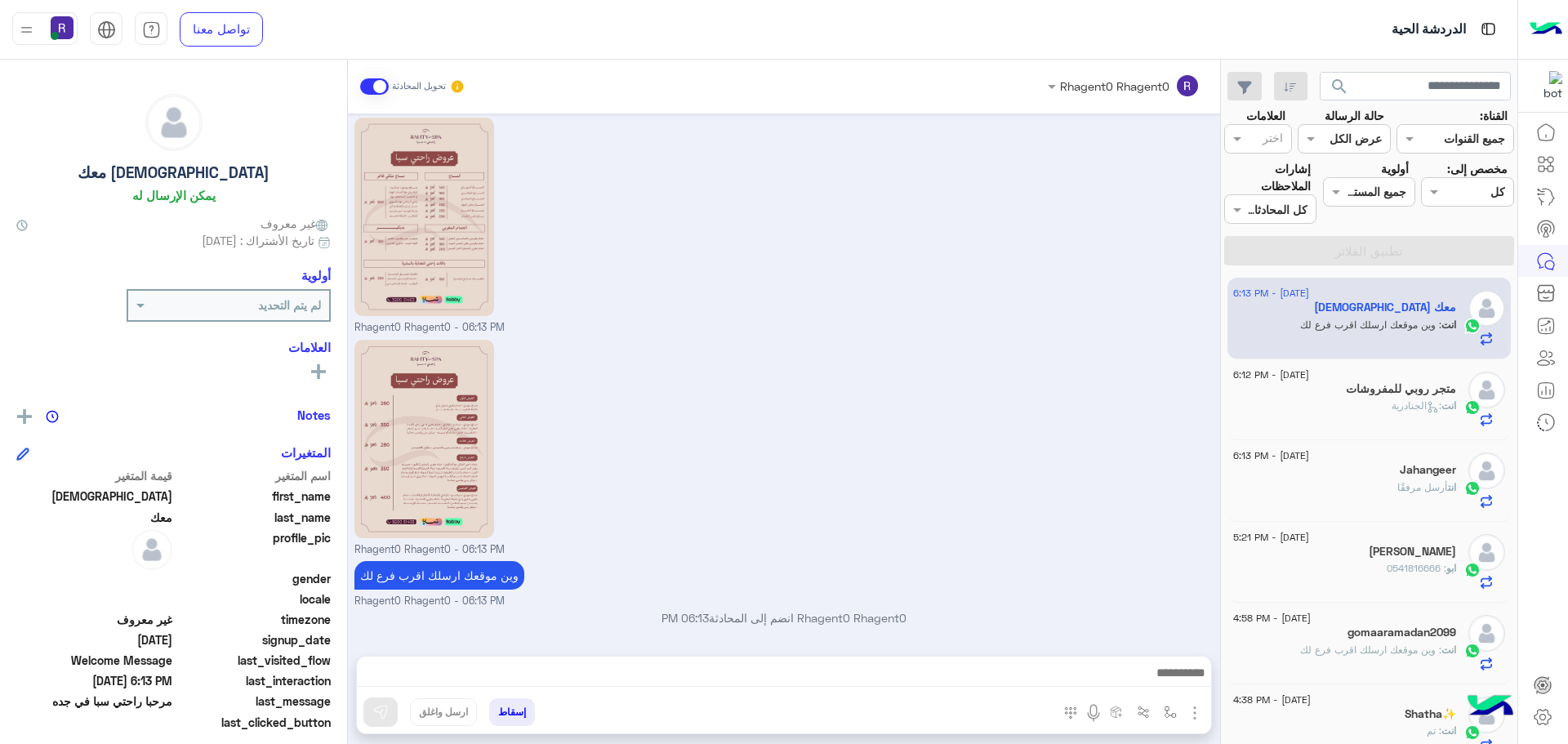
click at [1395, 410] on span ": الجنادرية" at bounding box center [1416, 405] width 50 height 12
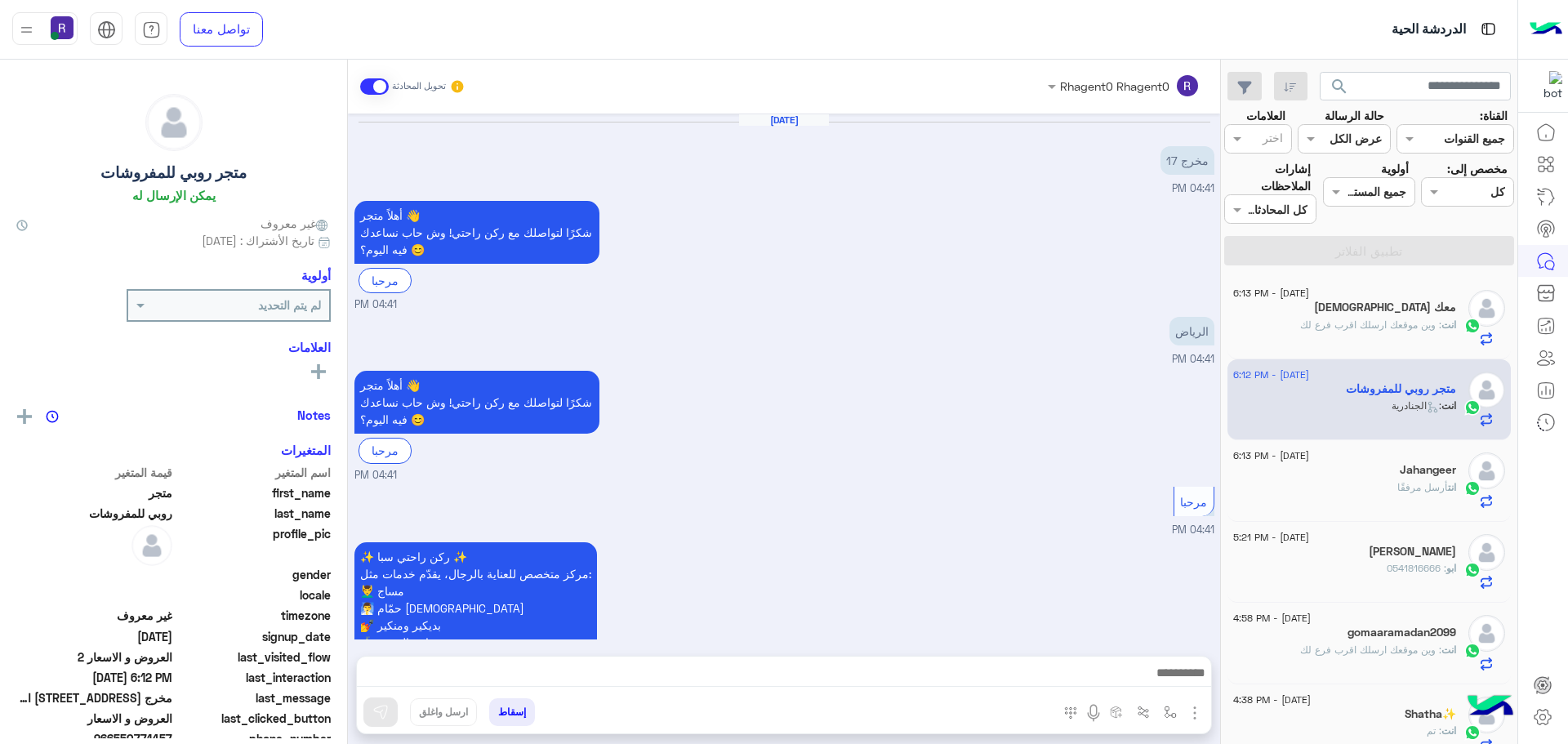
scroll to position [1687, 0]
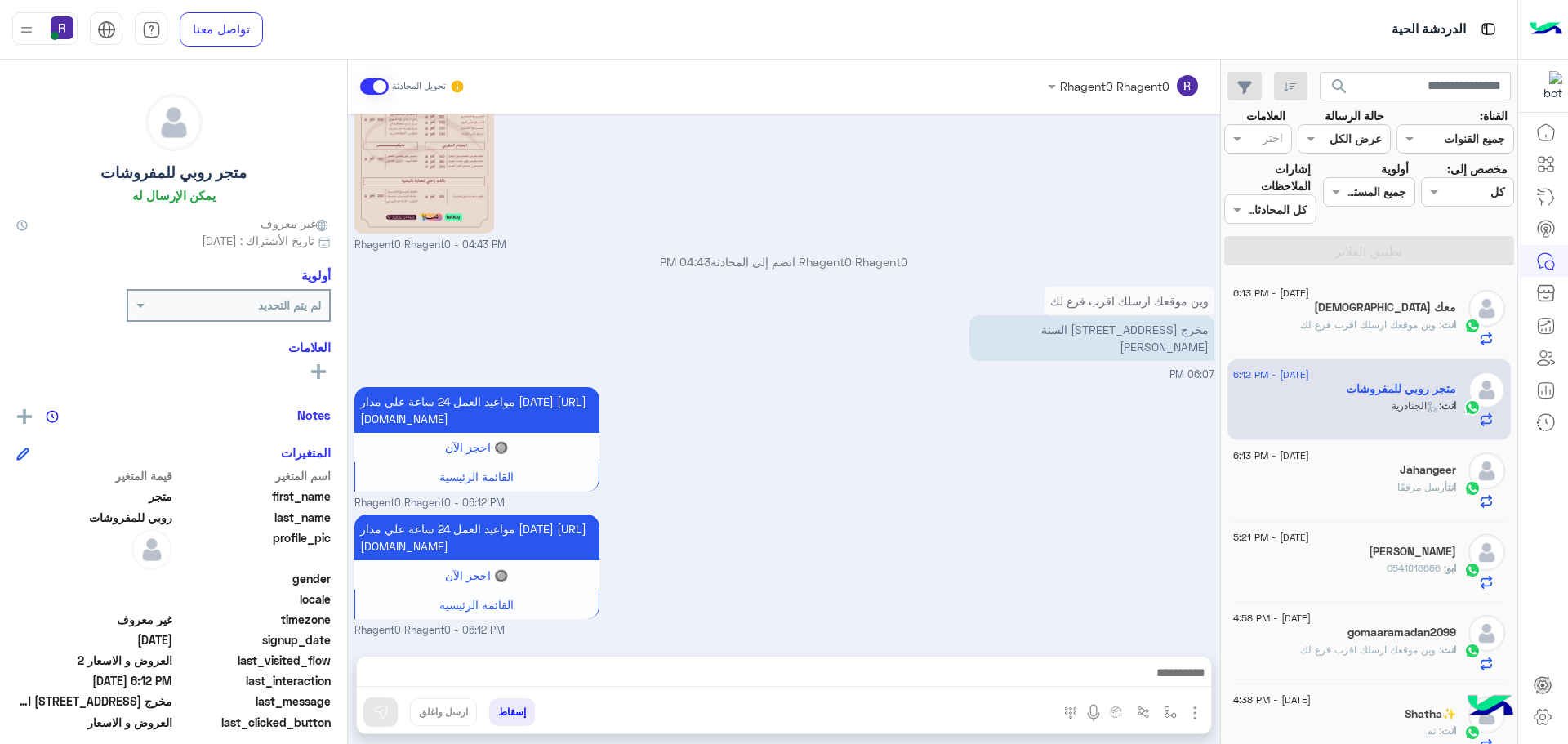
click at [1365, 493] on div "انت أرسل مرفقًا" at bounding box center [1344, 493] width 223 height 29
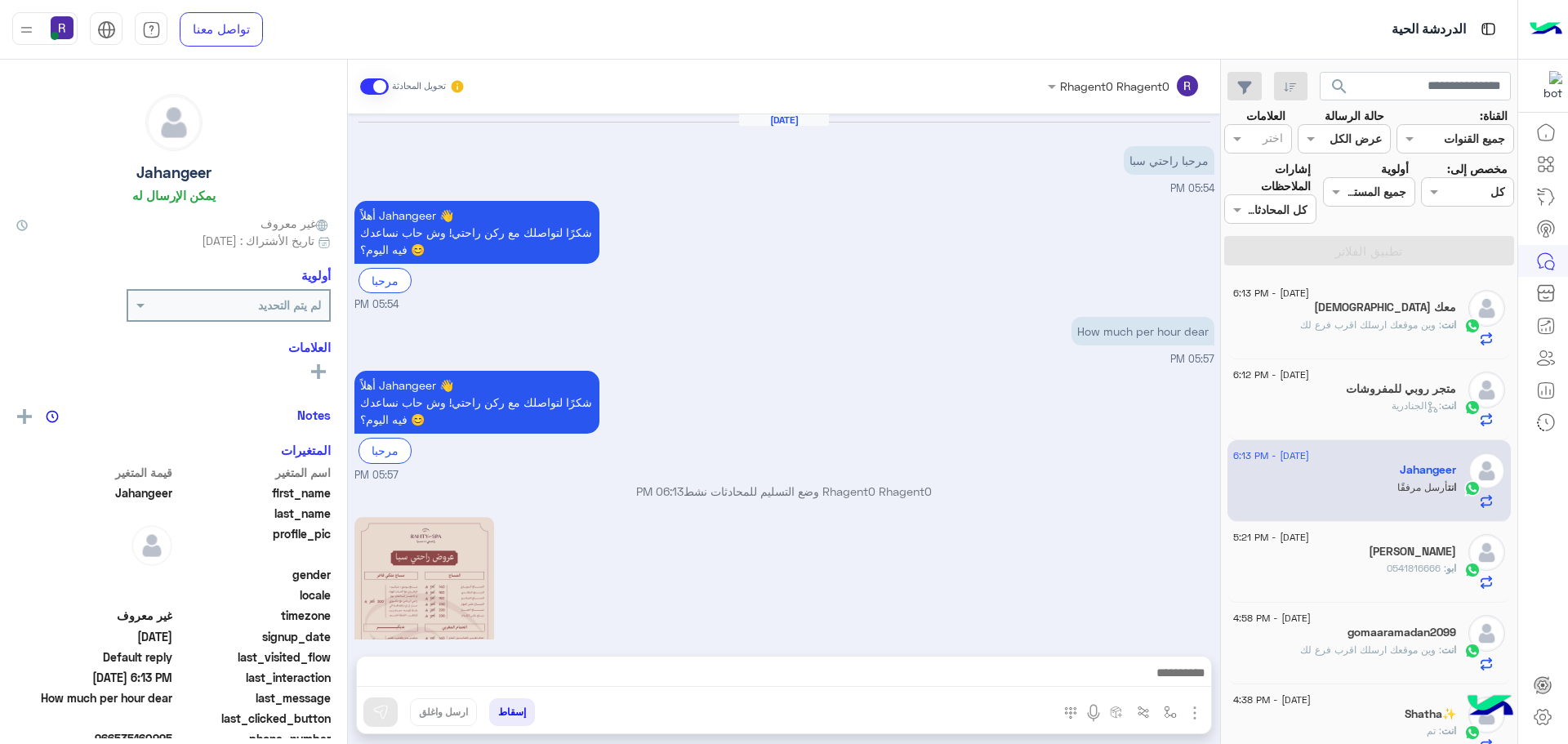
scroll to position [347, 0]
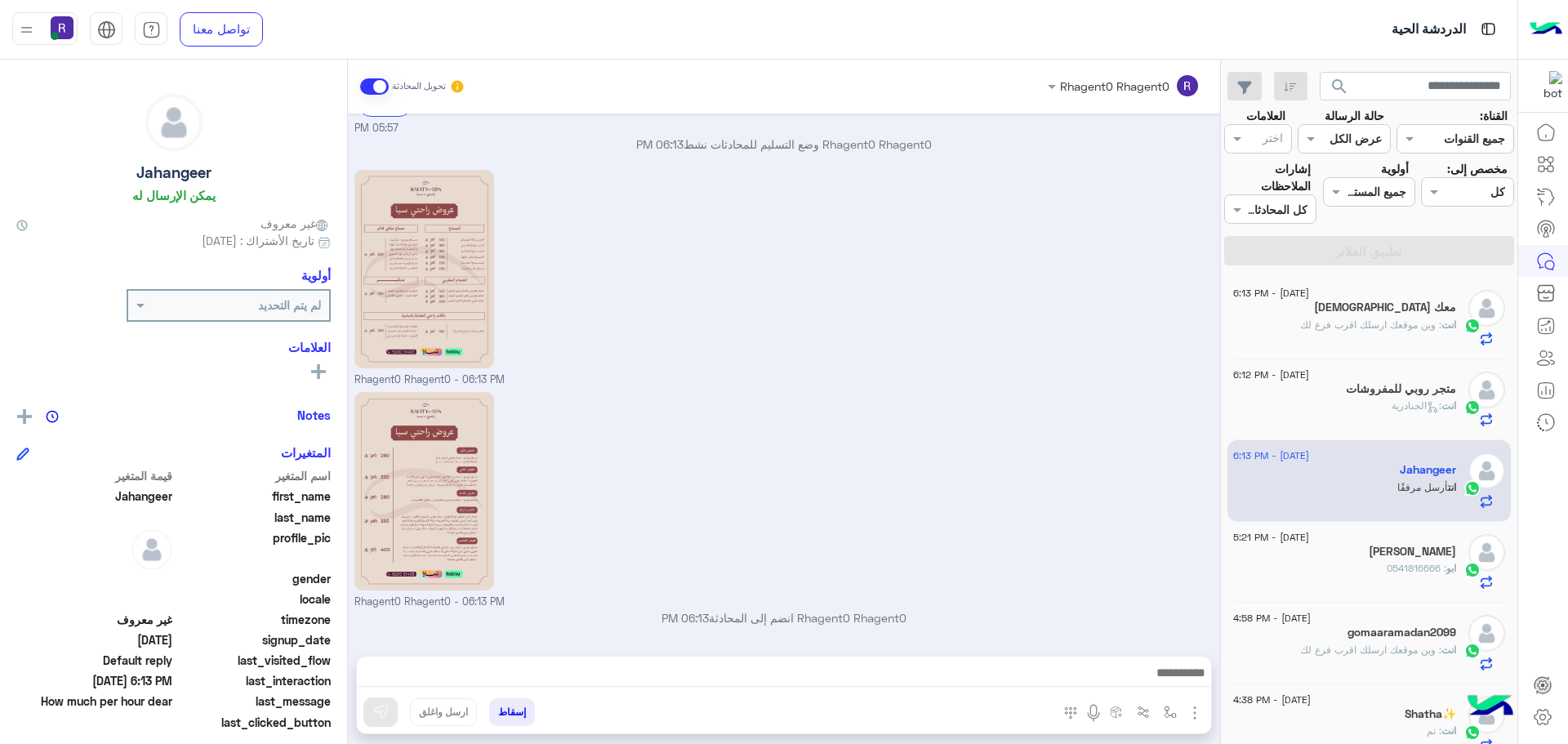
click at [1323, 315] on div "[DEMOGRAPHIC_DATA] معك" at bounding box center [1344, 309] width 223 height 17
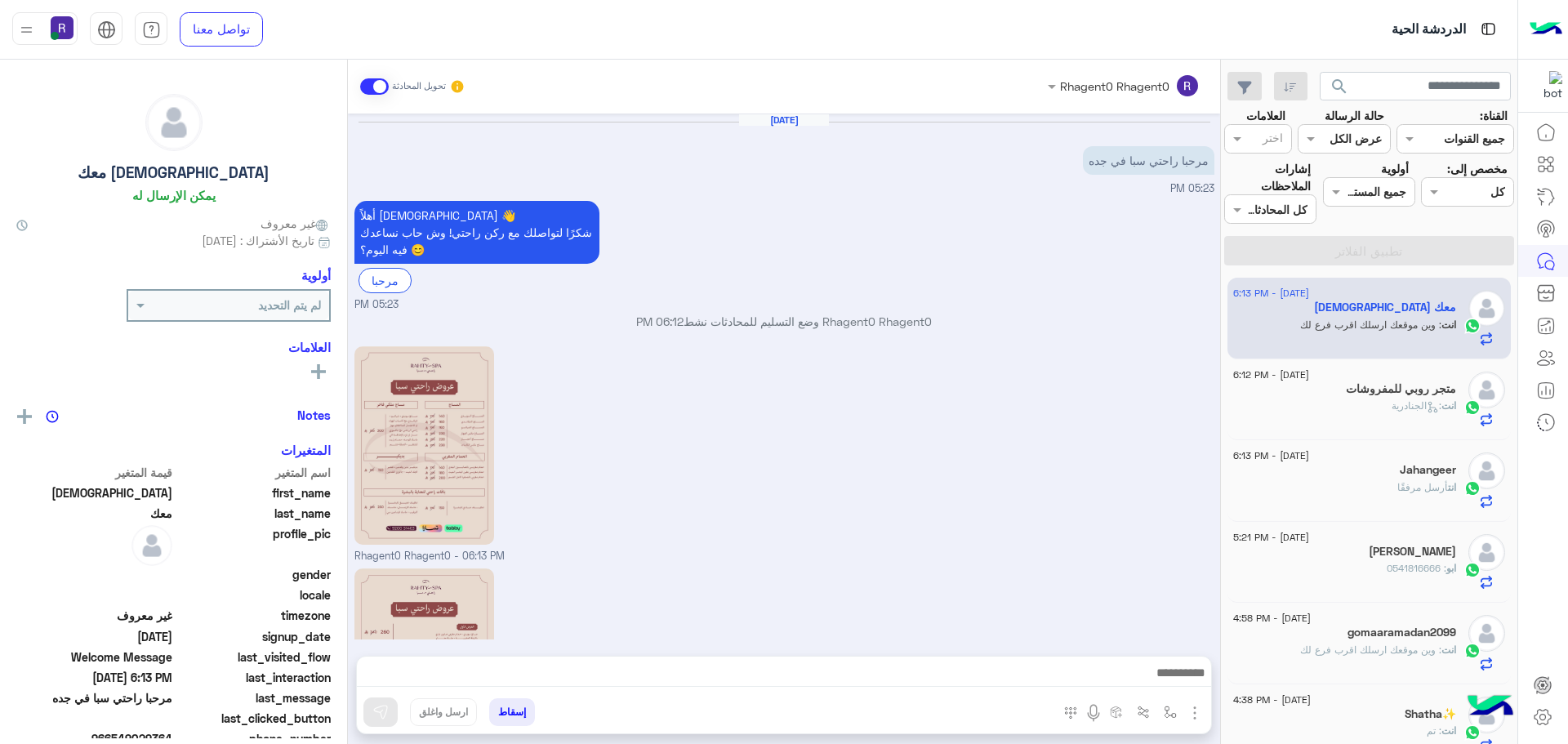
scroll to position [229, 0]
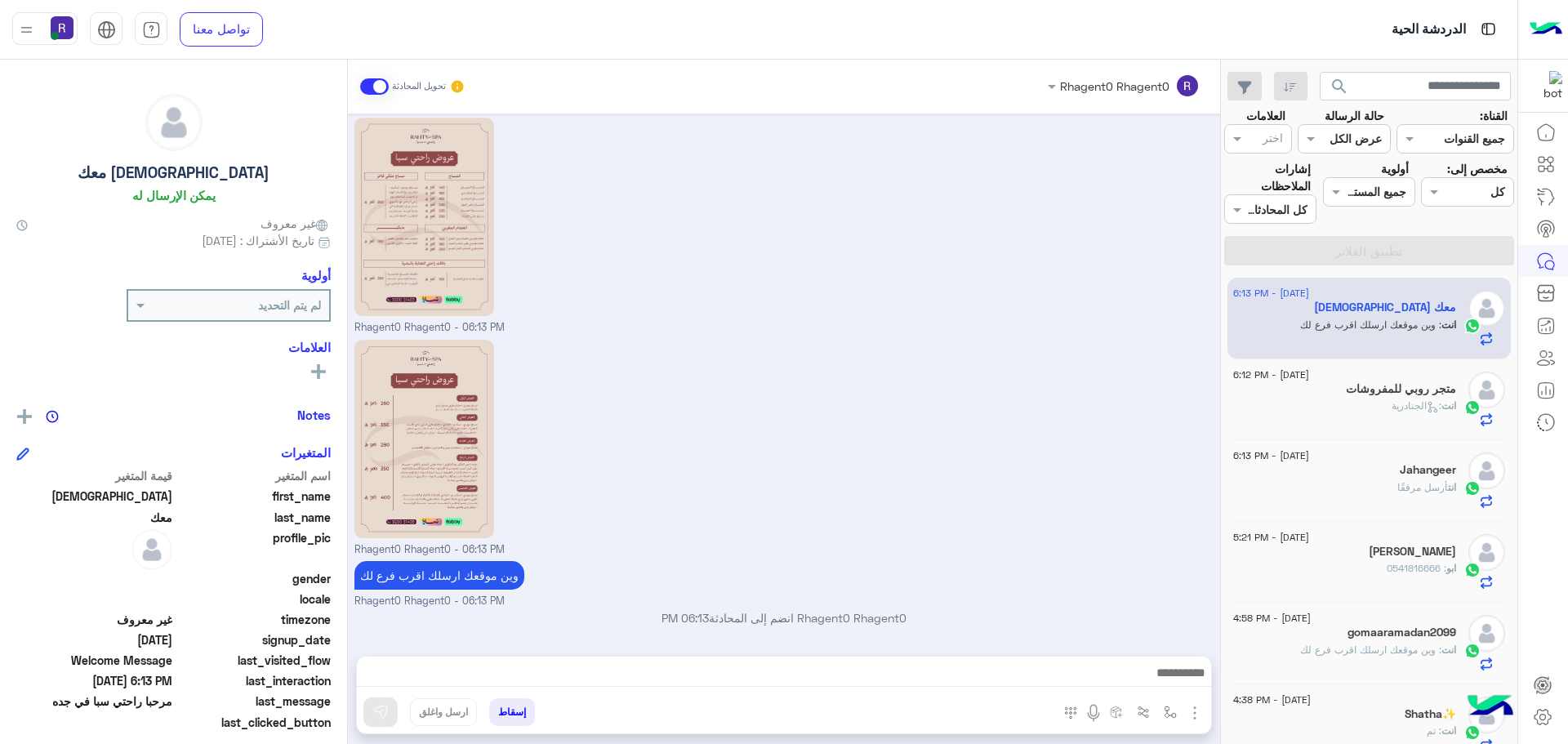
click at [1358, 409] on div "انت : الجنادرية" at bounding box center [1344, 412] width 223 height 29
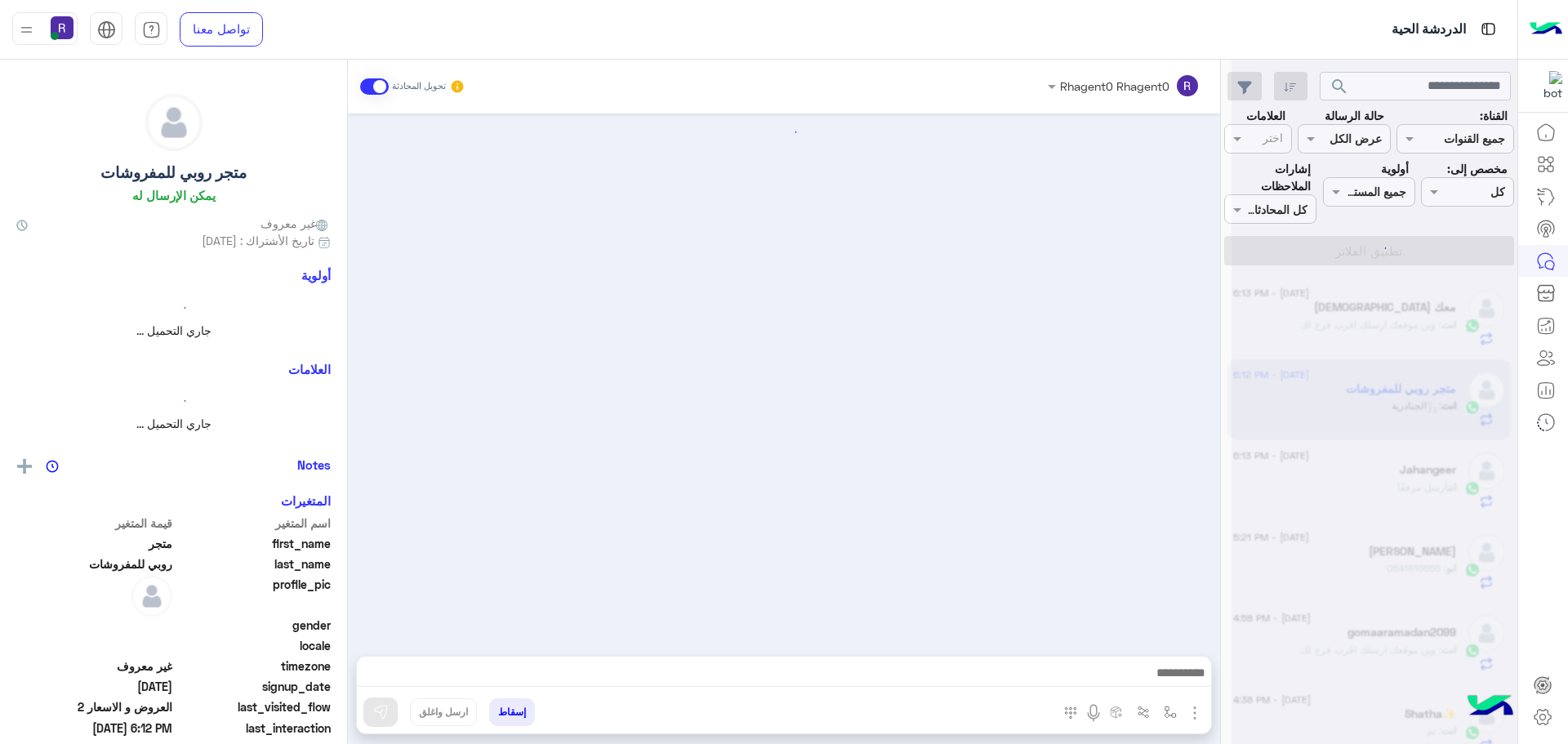
scroll to position [1687, 0]
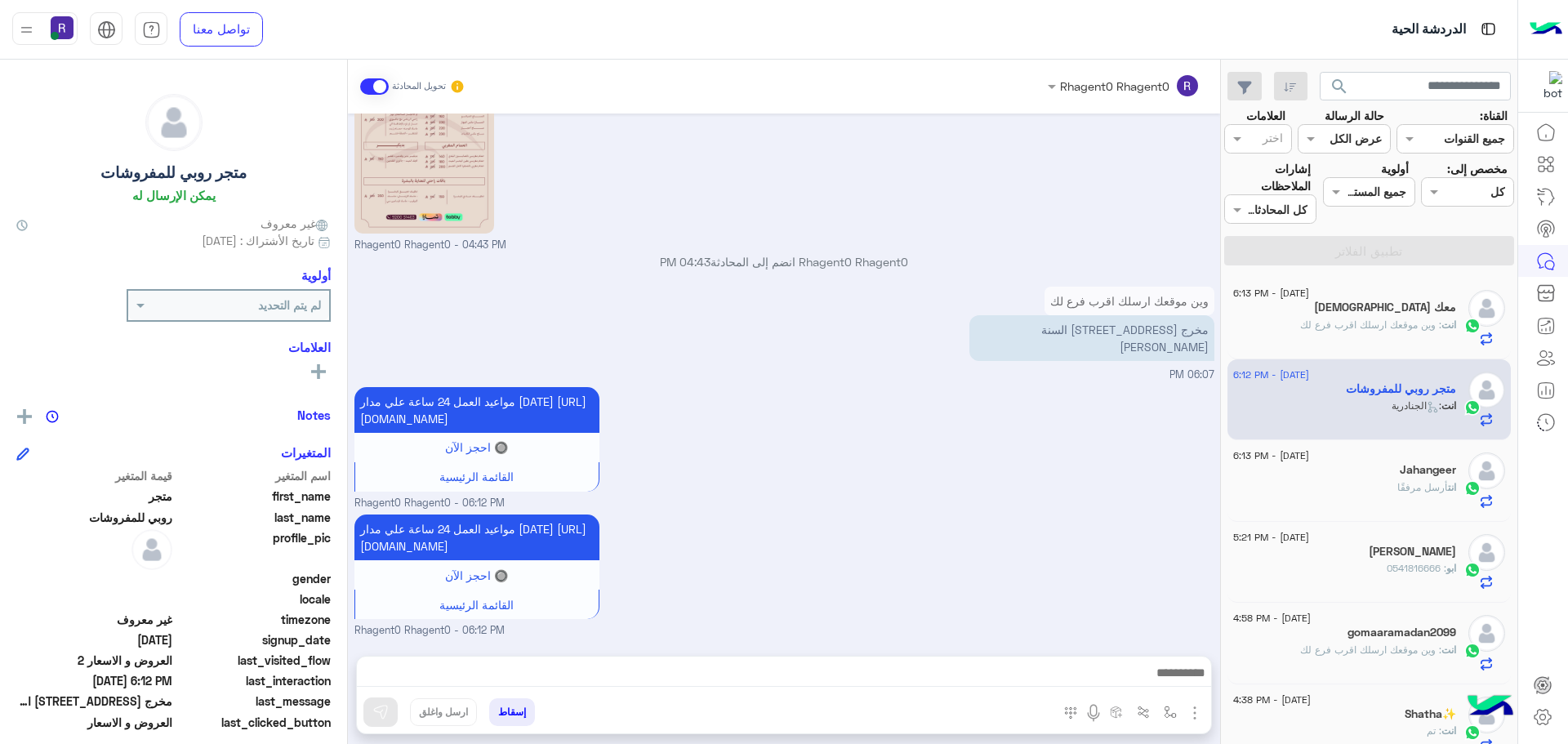
click at [1371, 341] on div "انت : وين موقعك ارسلك اقرب فرع لك" at bounding box center [1344, 331] width 223 height 29
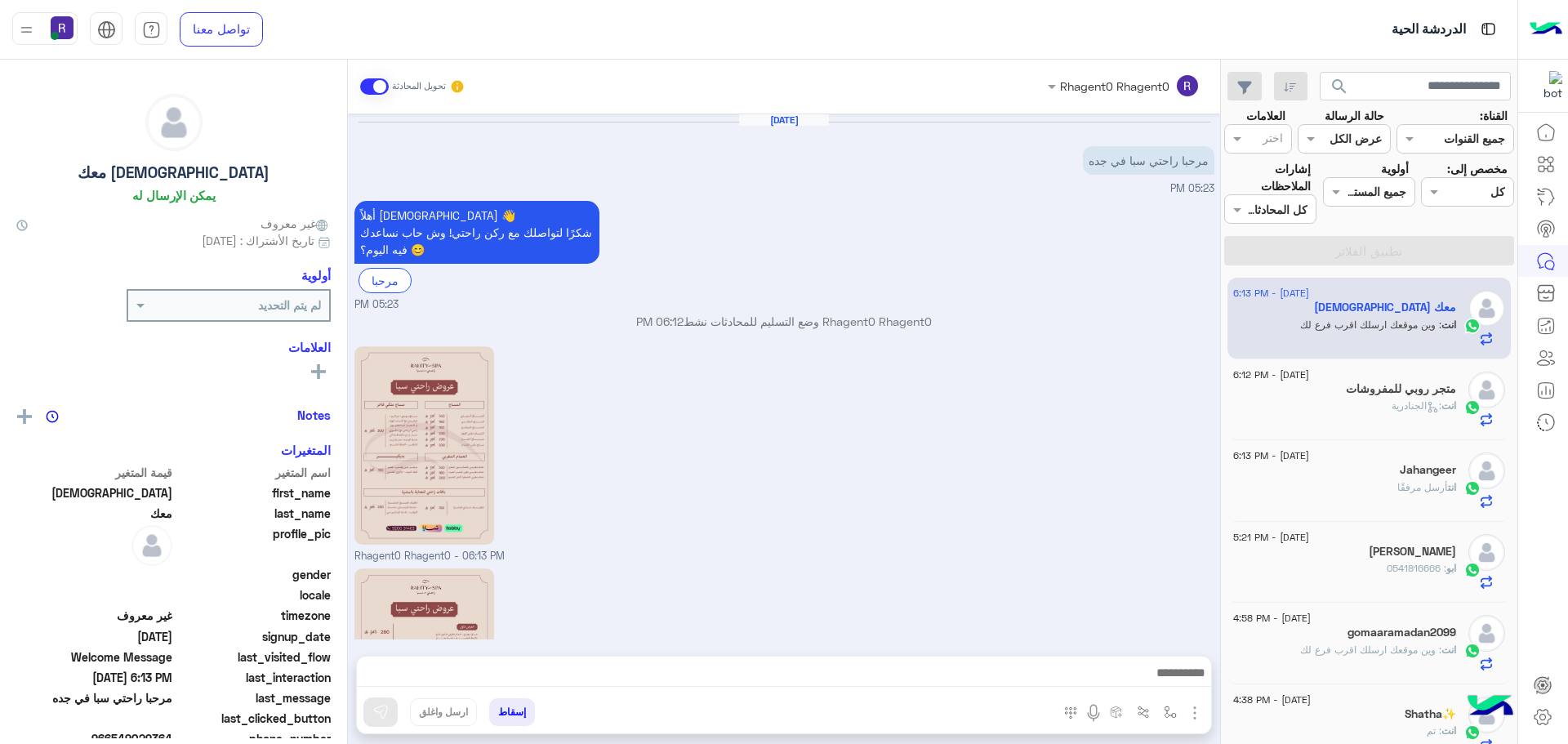
scroll to position [229, 0]
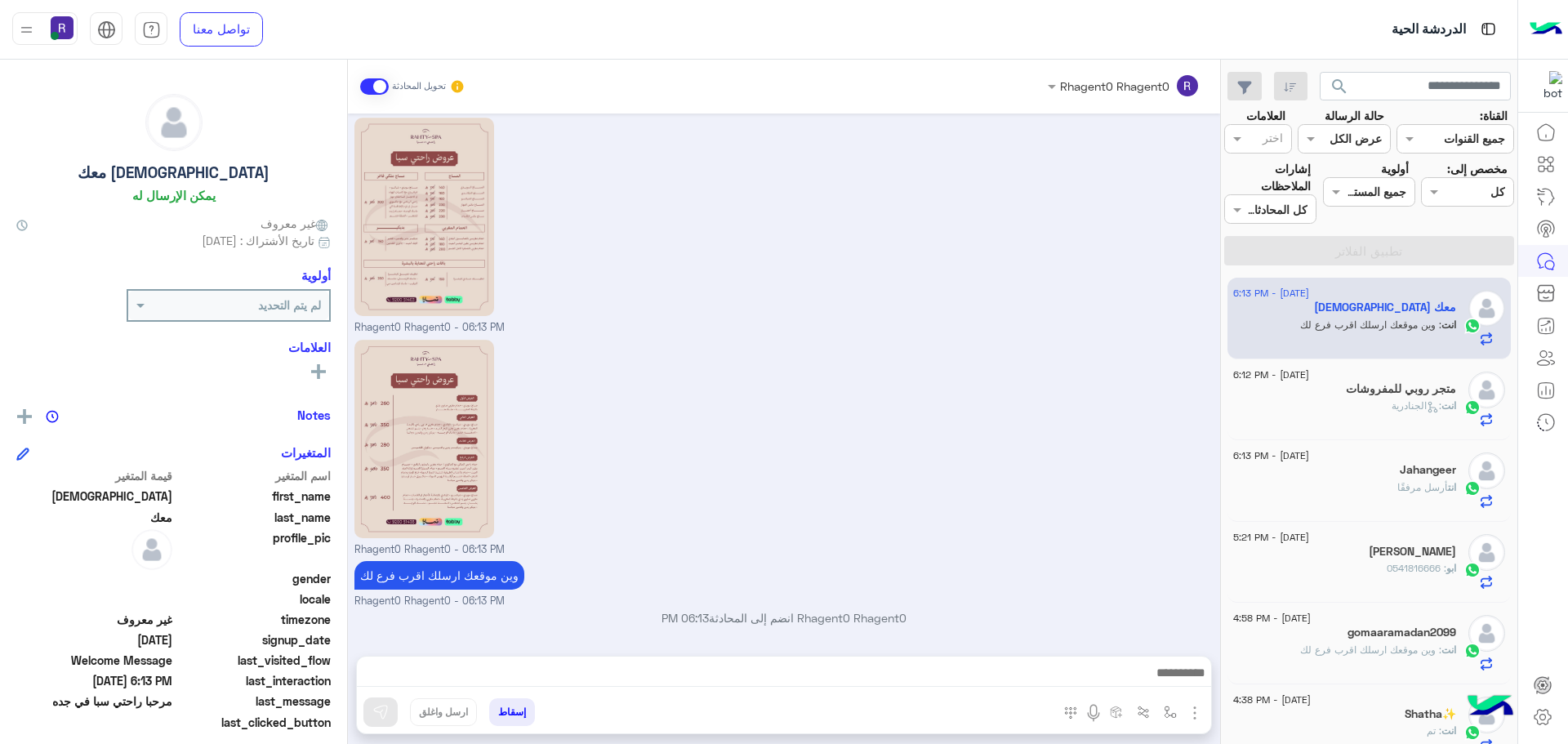
click at [1352, 411] on div "انت : الجنادرية" at bounding box center [1344, 412] width 223 height 29
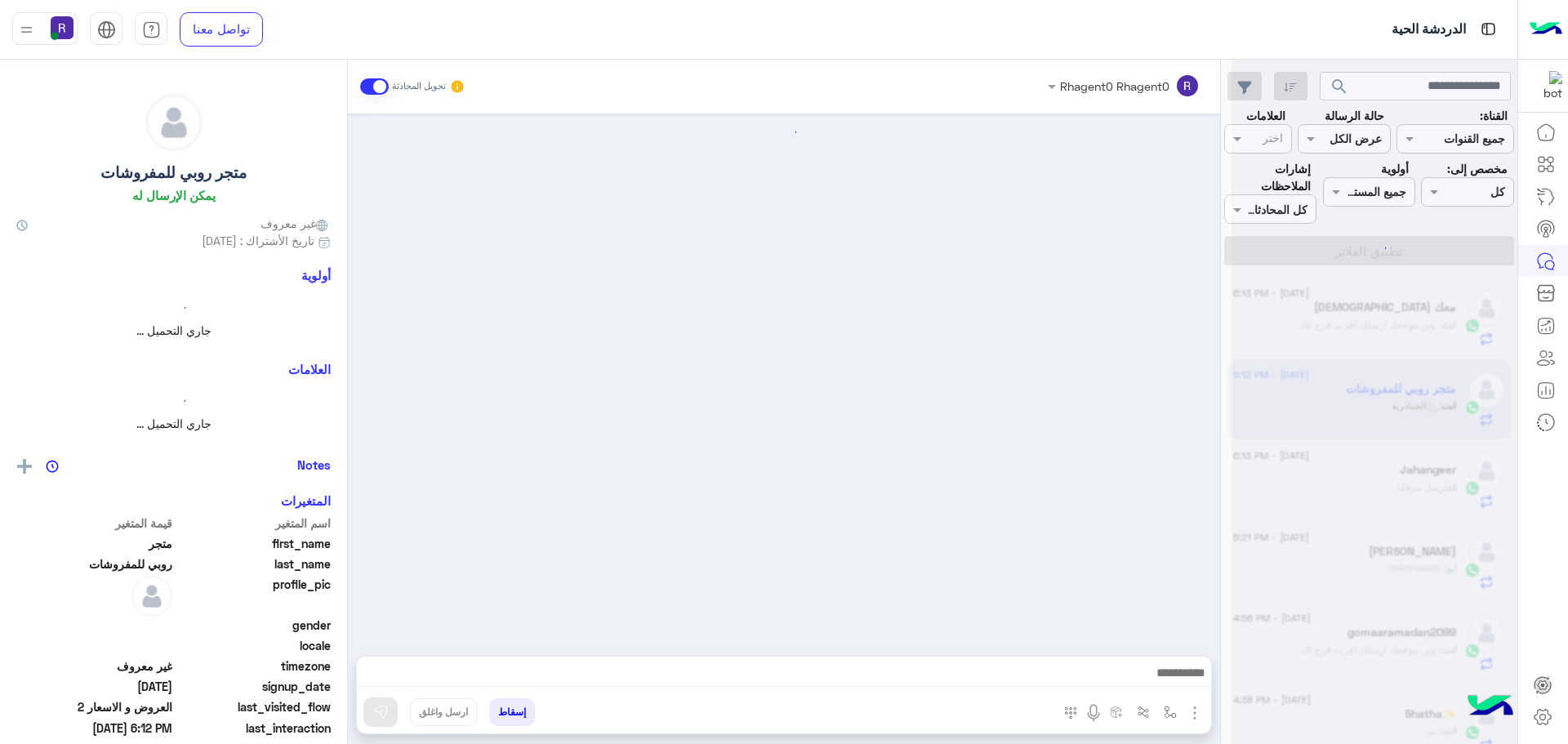
scroll to position [1687, 0]
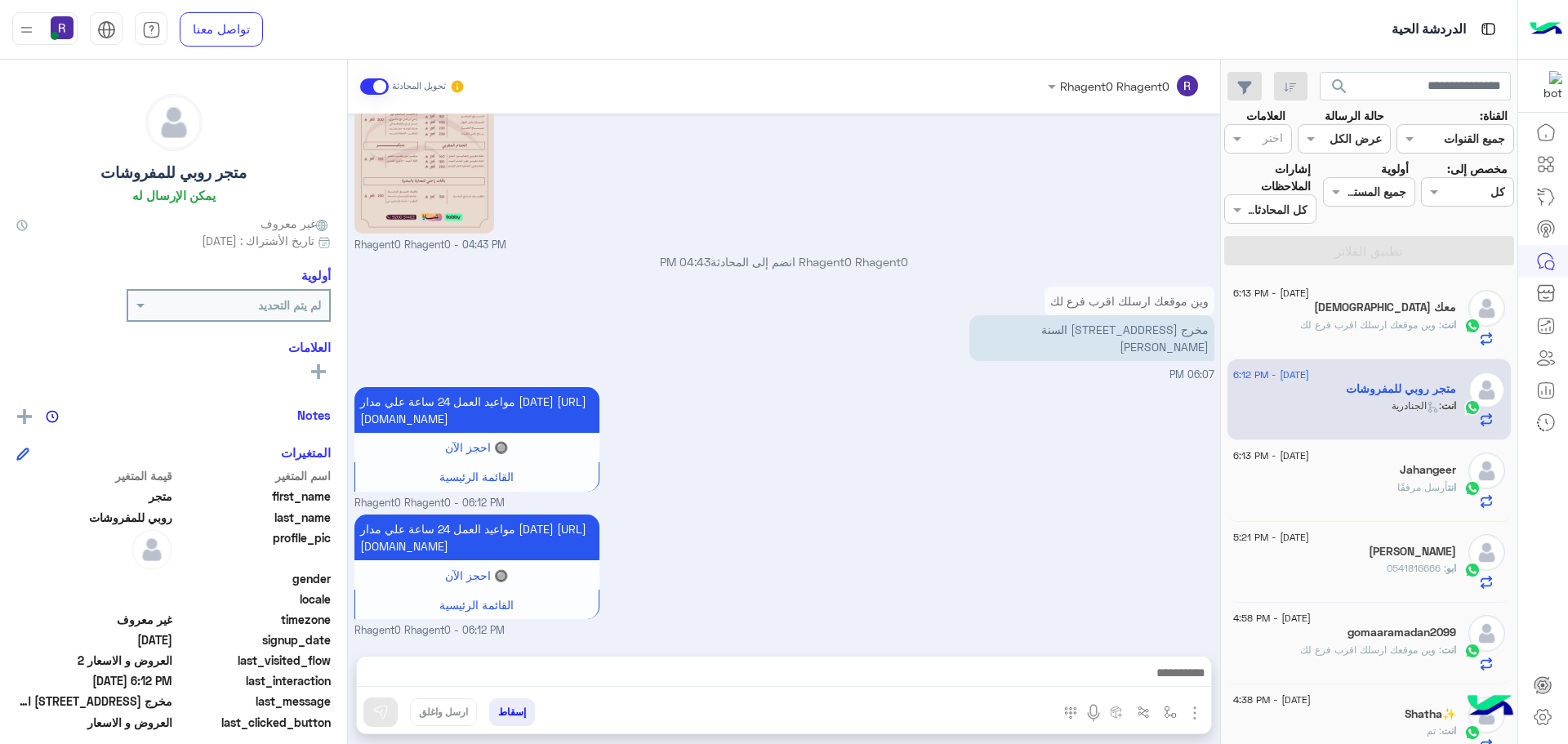
click at [1386, 484] on div "انت أرسل مرفقًا" at bounding box center [1344, 493] width 223 height 29
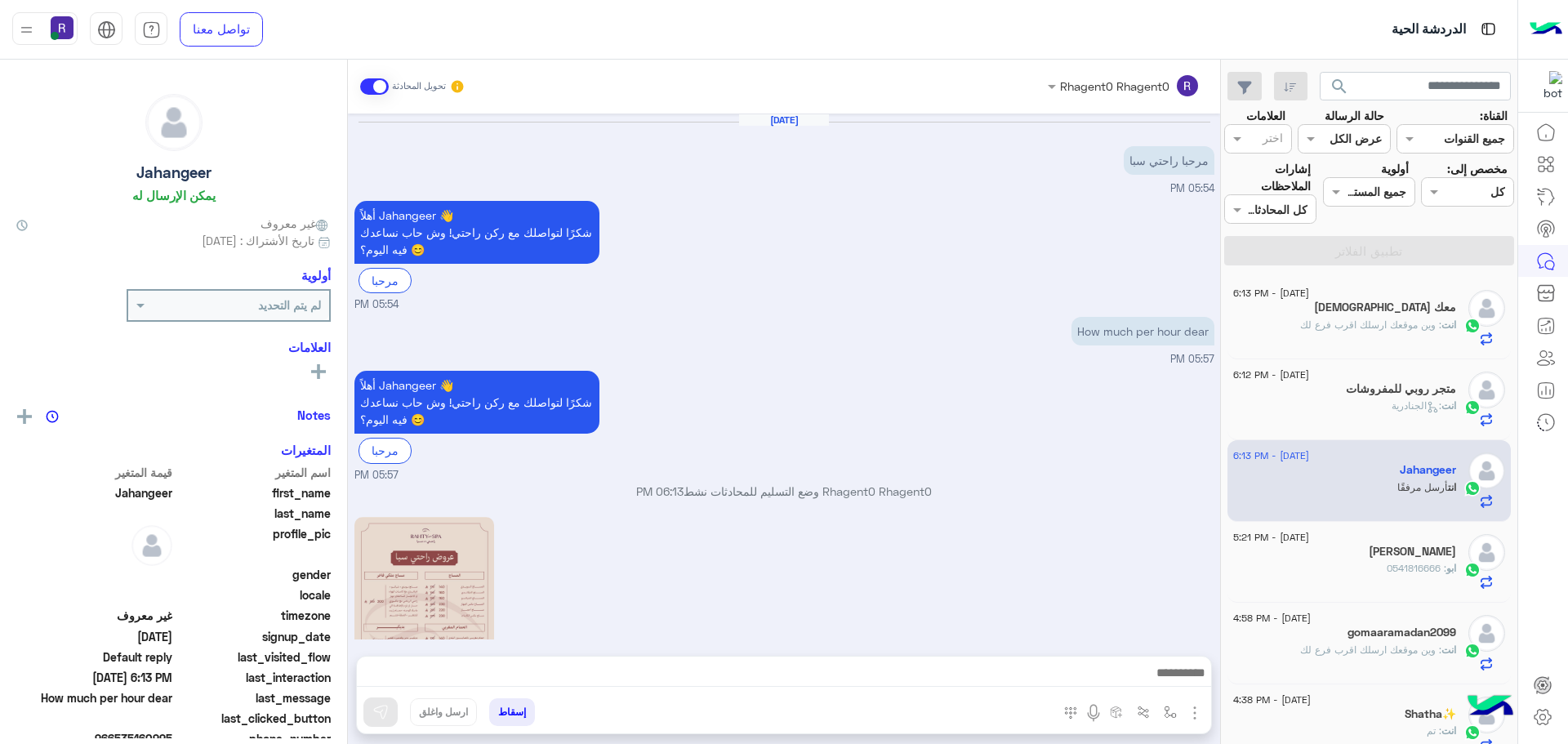
scroll to position [347, 0]
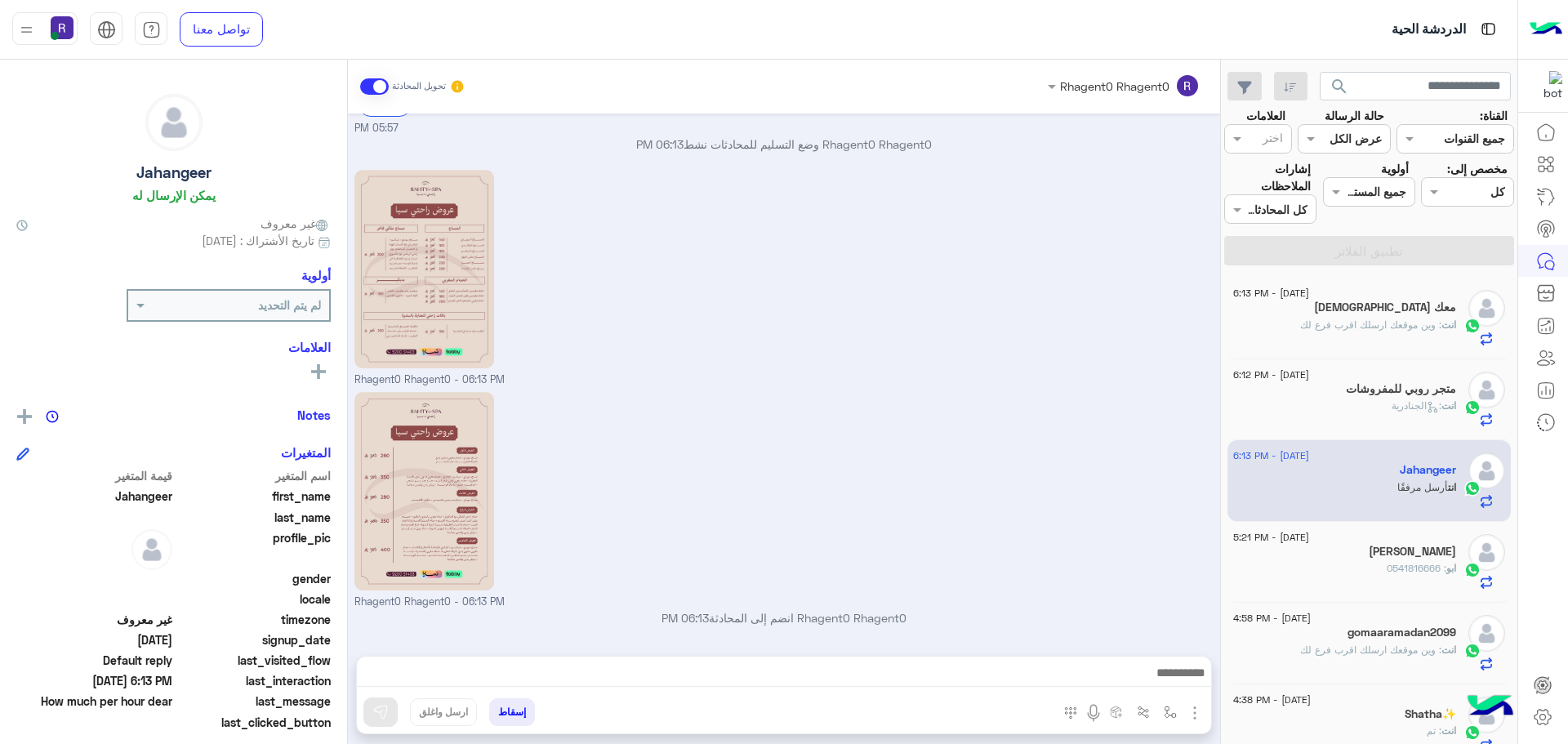
click at [1410, 576] on p "ابو : 0541816666" at bounding box center [1421, 568] width 70 height 15
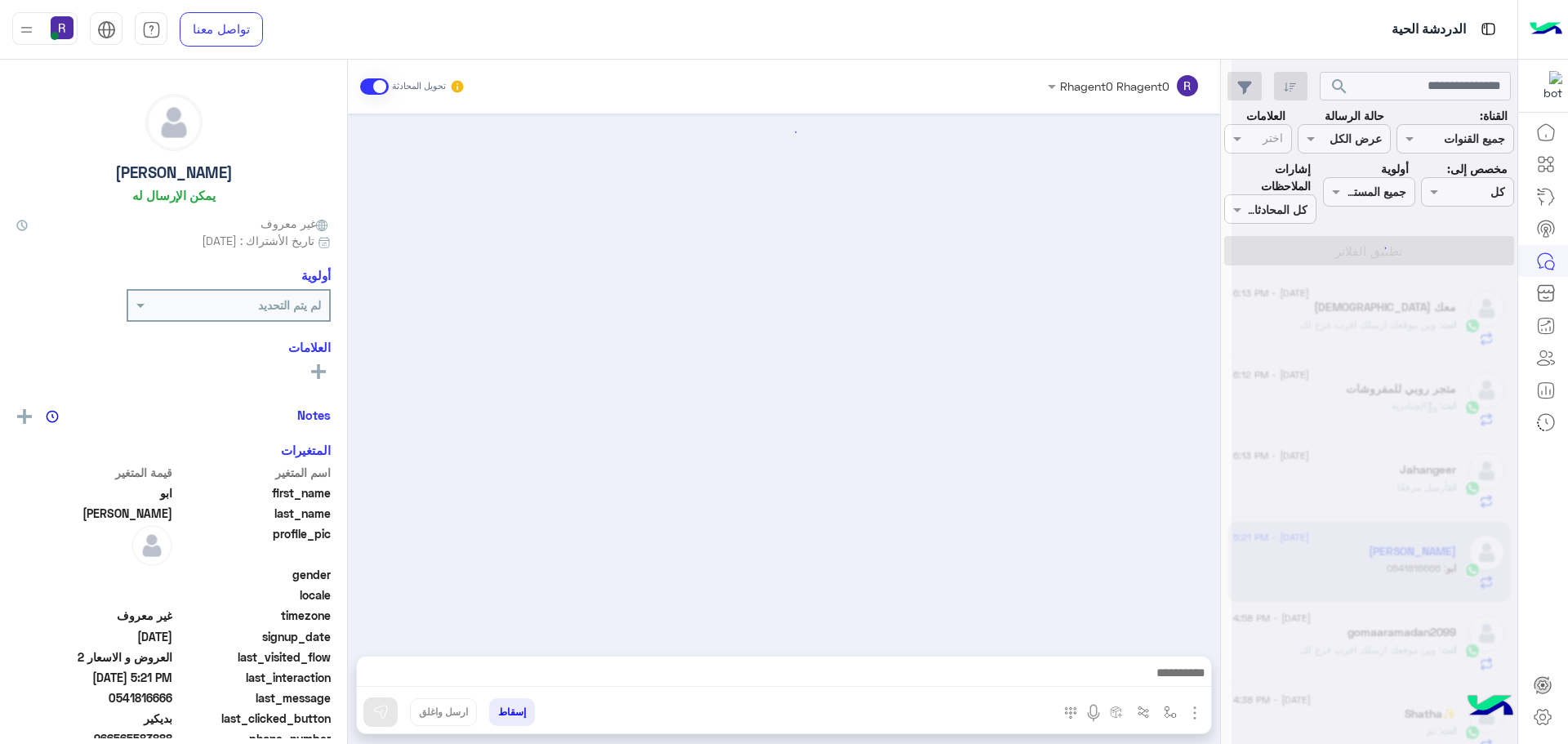
scroll to position [953, 0]
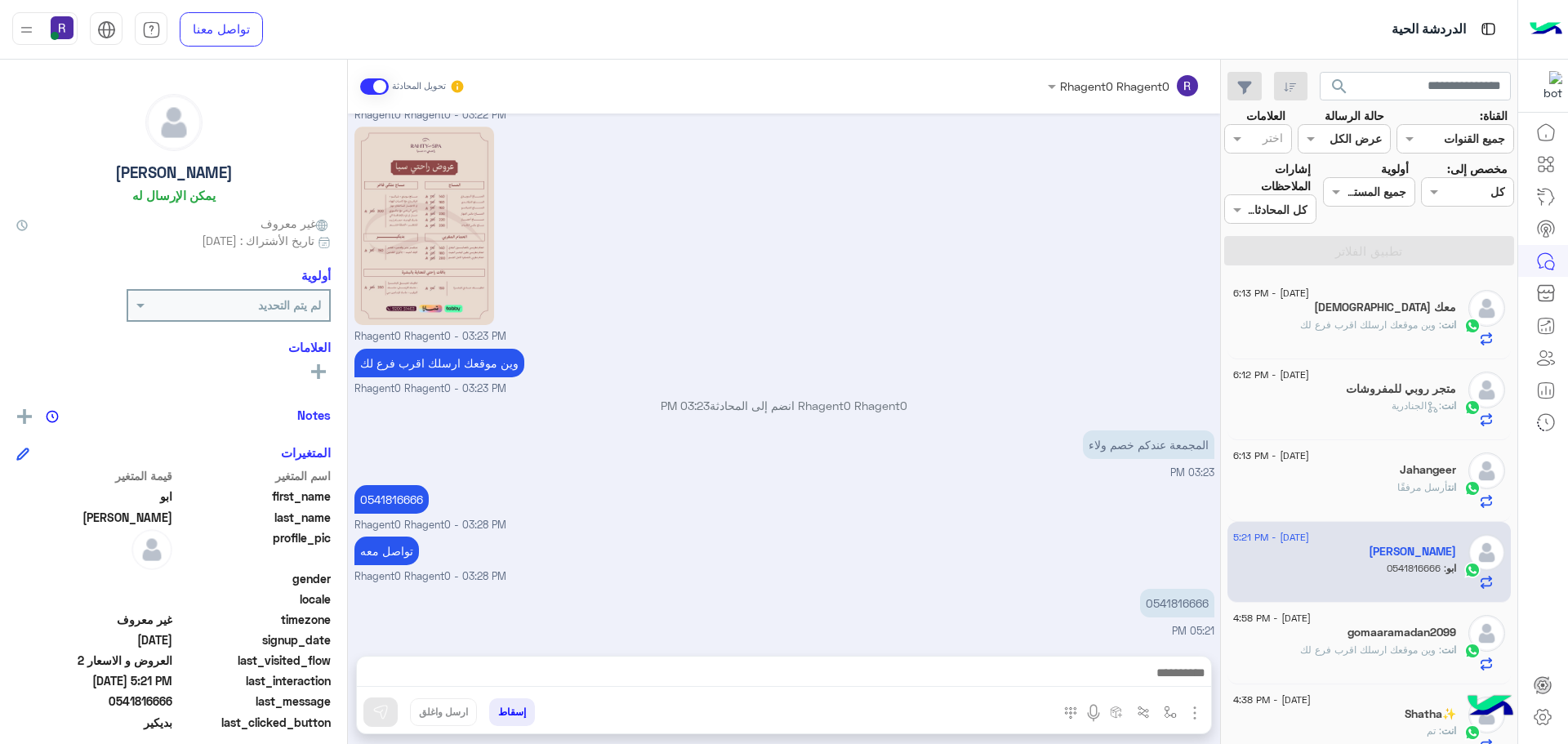
click at [1348, 498] on div "انت أرسل مرفقًا" at bounding box center [1344, 493] width 223 height 29
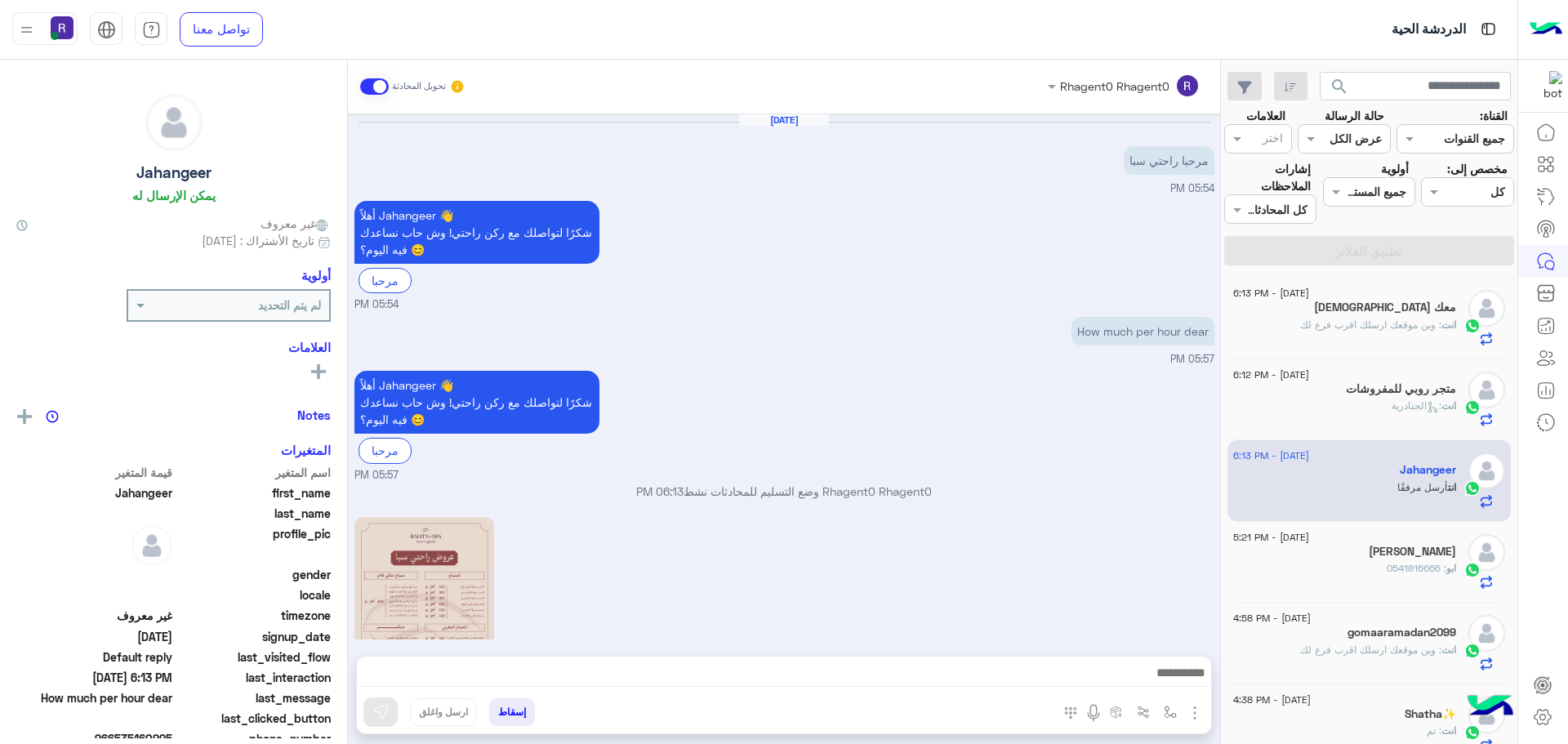
scroll to position [347, 0]
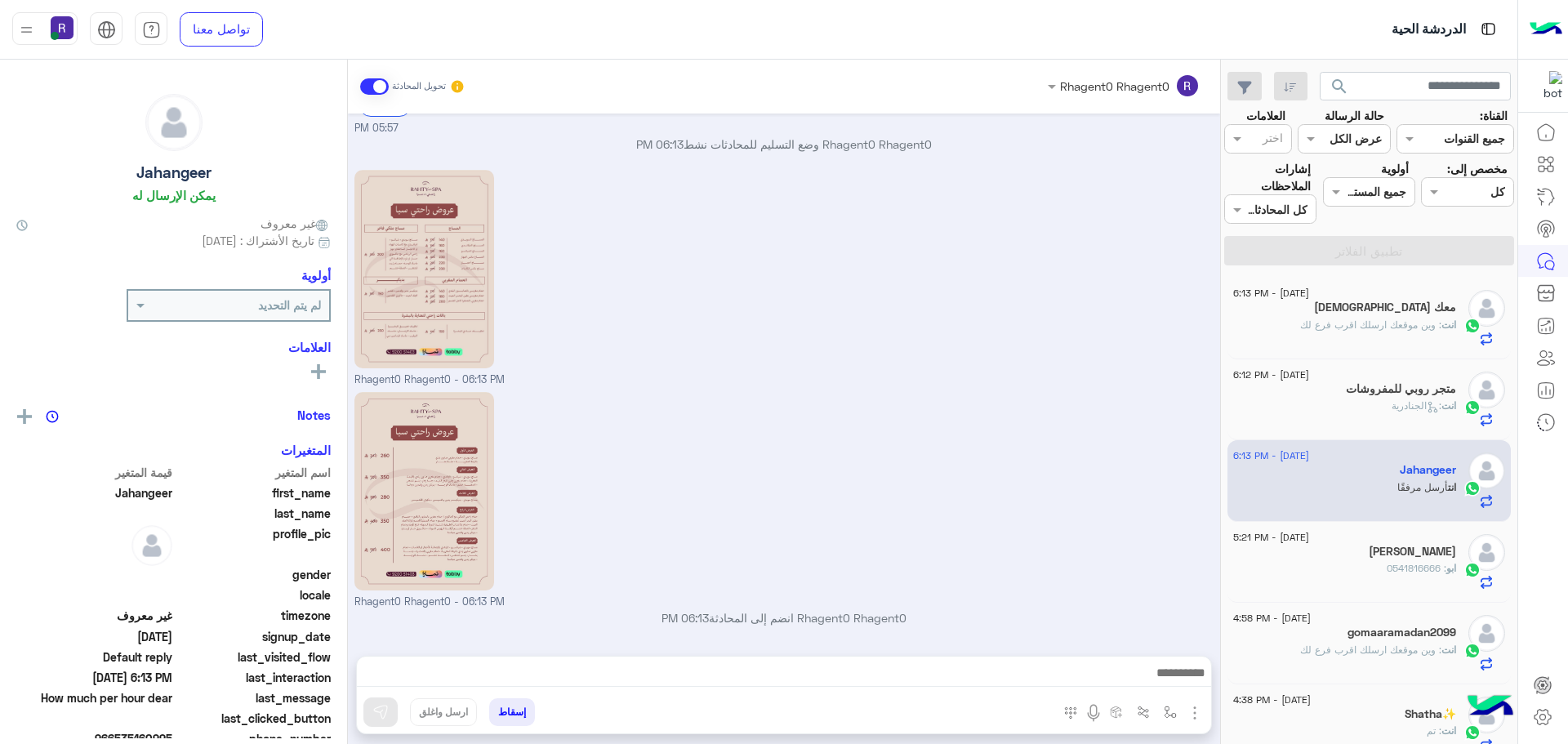
click at [1343, 319] on span ": وين موقعك ارسلك اقرب فرع لك" at bounding box center [1370, 324] width 142 height 12
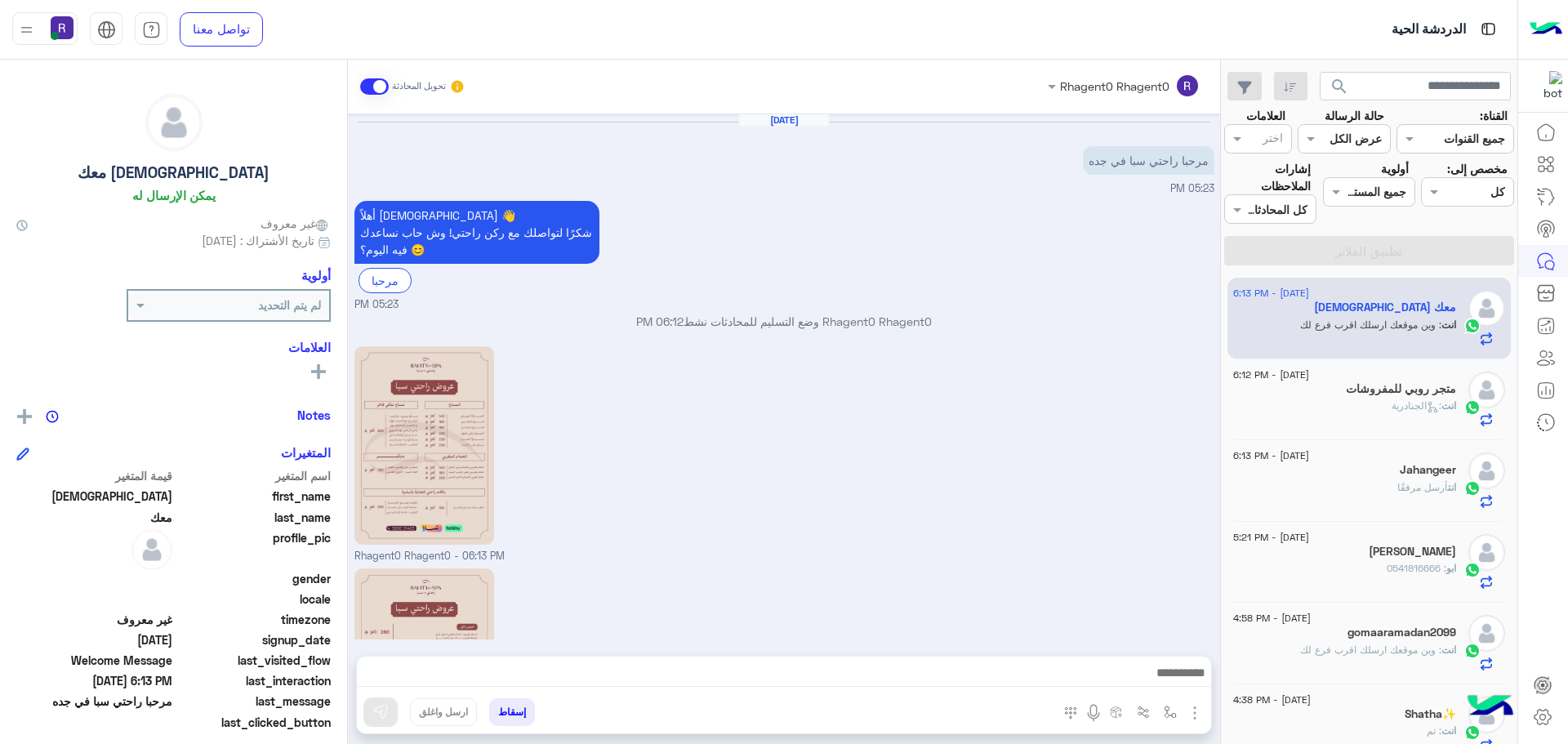
scroll to position [229, 0]
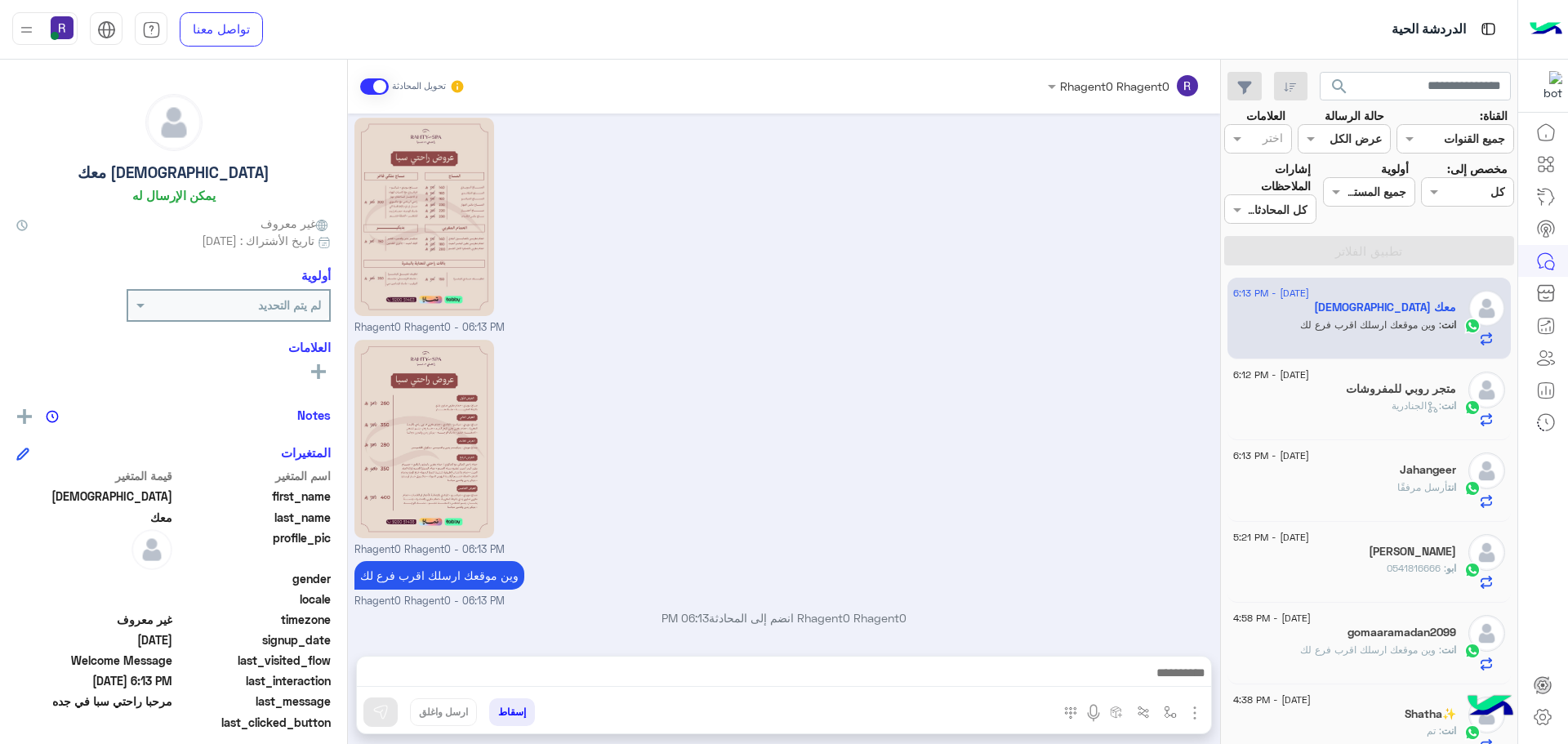
click at [1344, 398] on div "انت : الجنادرية" at bounding box center [1344, 412] width 223 height 29
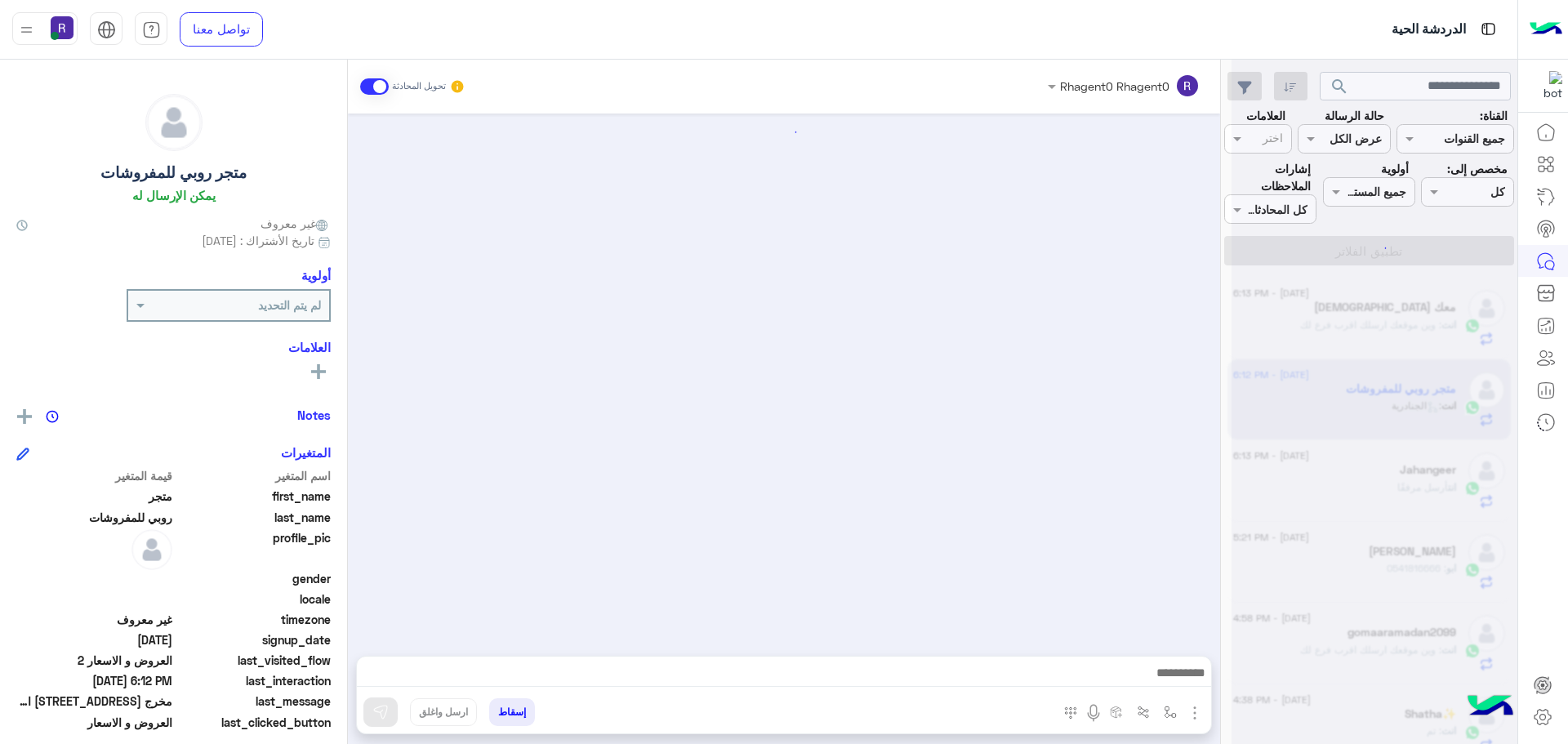
scroll to position [1687, 0]
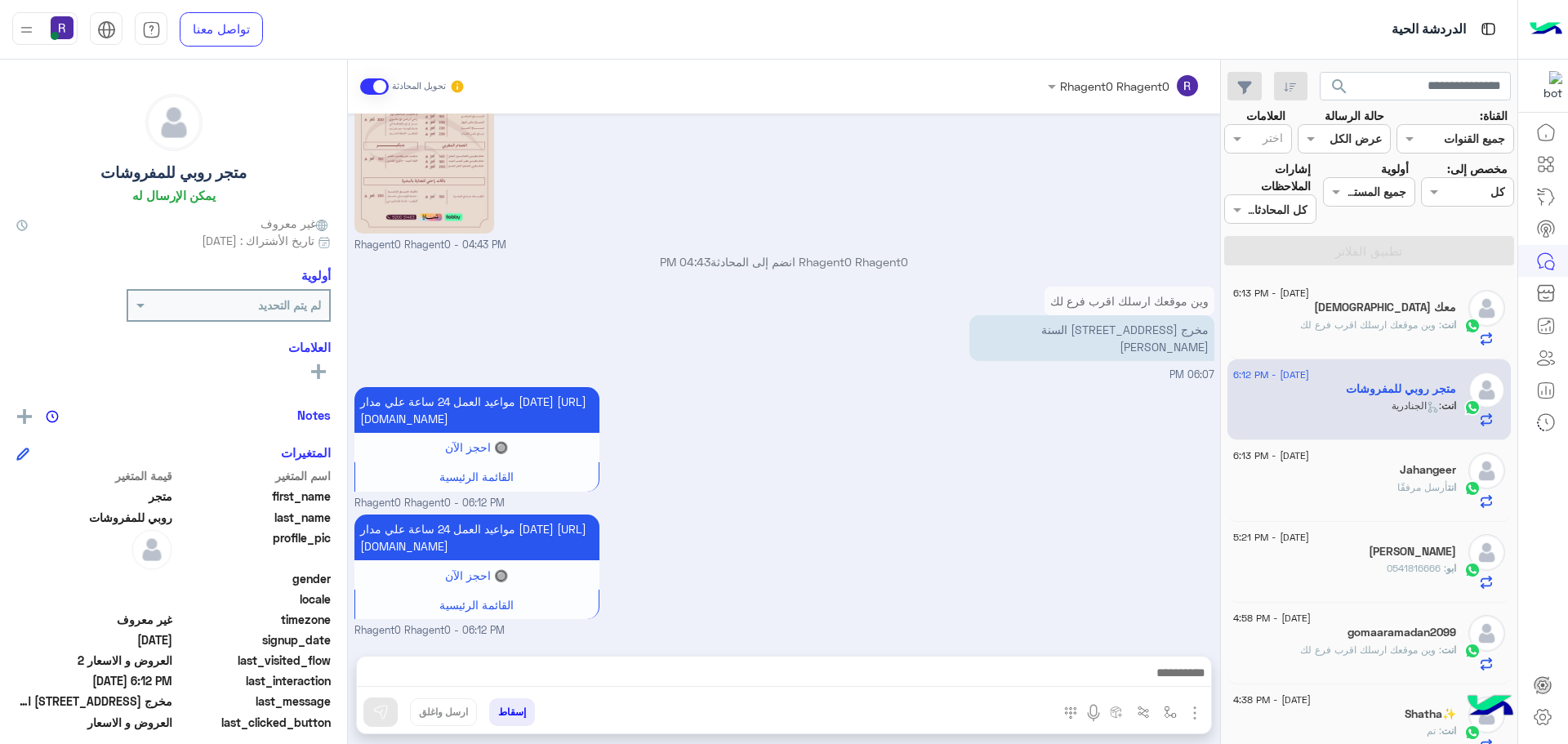
click at [1397, 483] on span "أرسل مرفقًا" at bounding box center [1422, 486] width 50 height 12
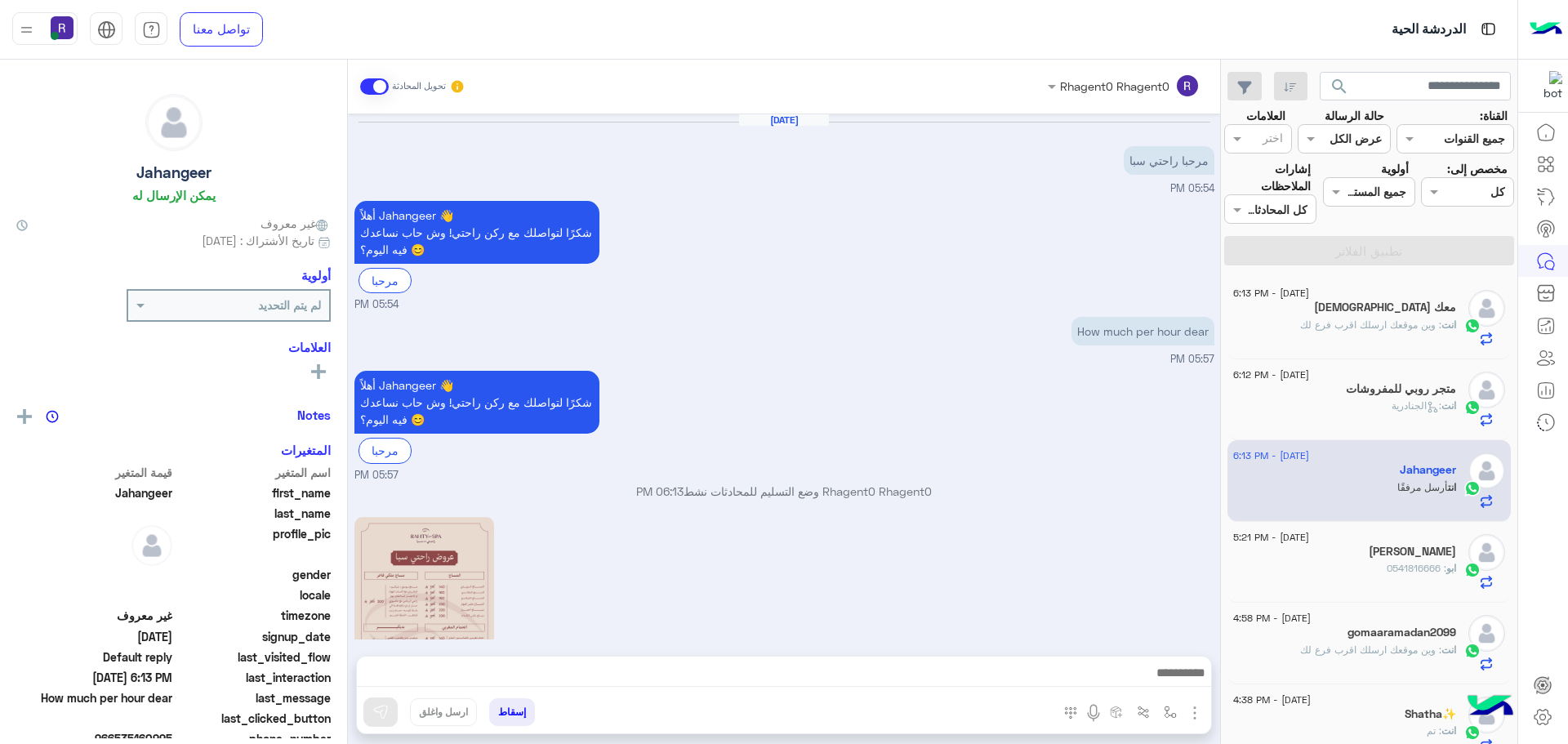
scroll to position [347, 0]
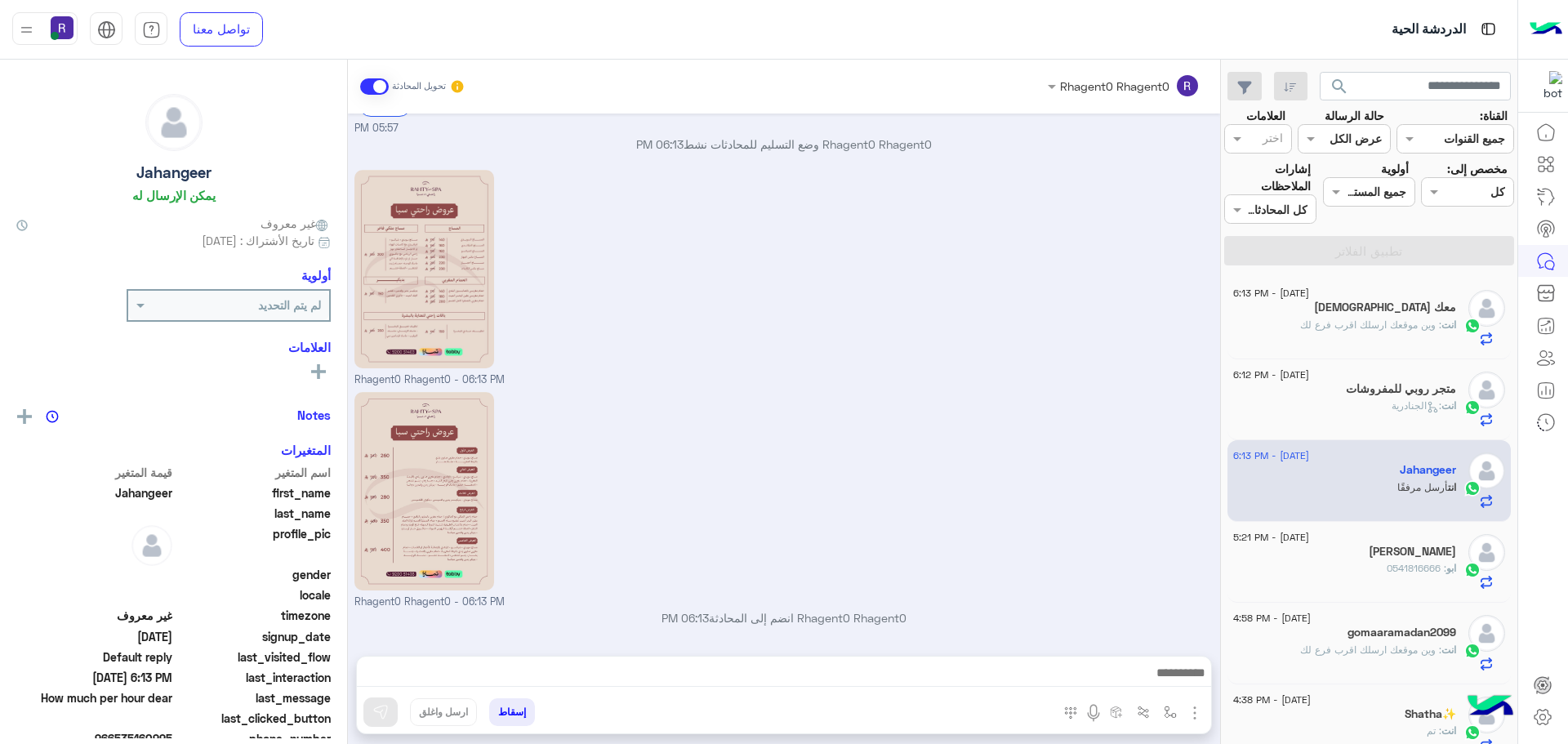
click at [1380, 565] on div "ابو : 0541816666" at bounding box center [1344, 575] width 223 height 29
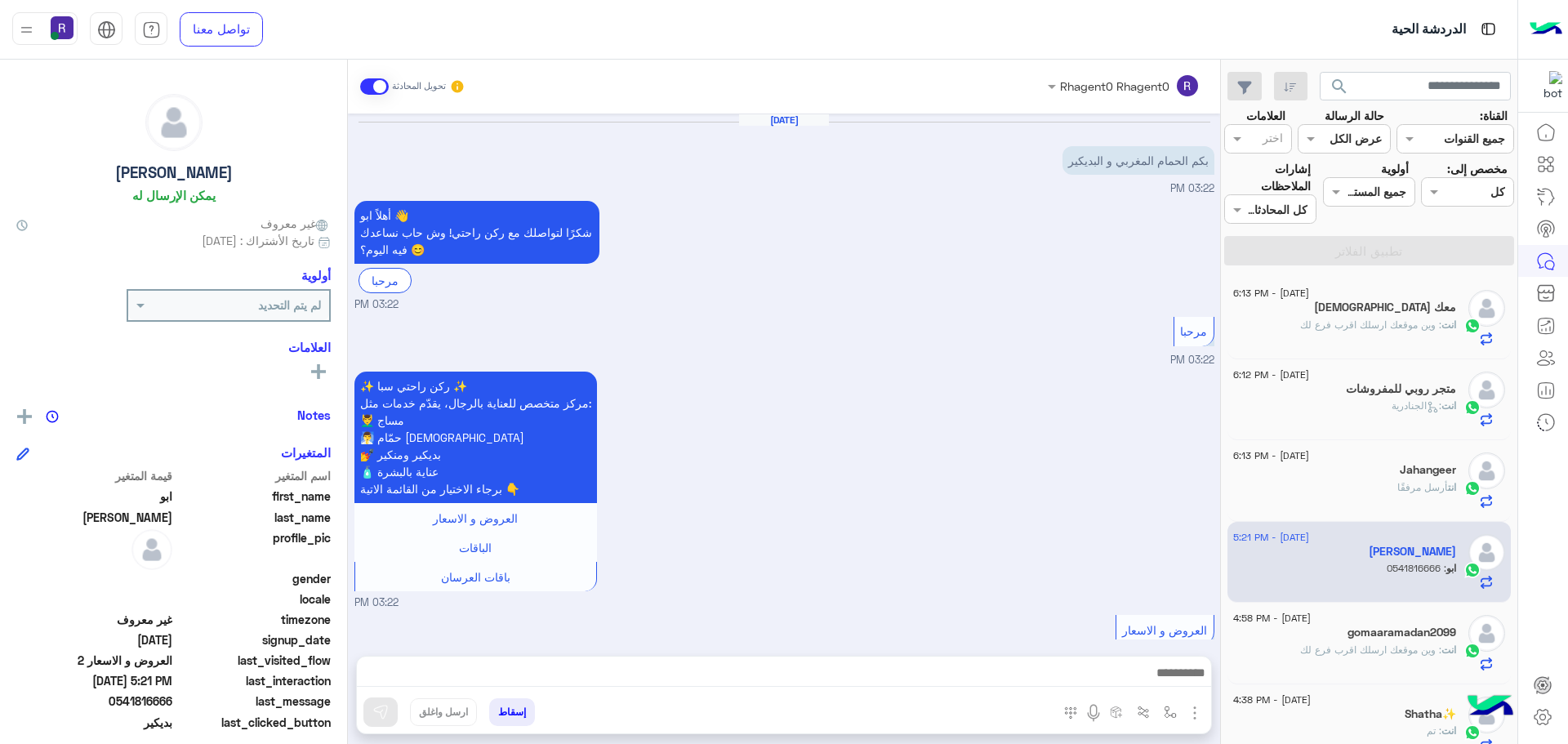
scroll to position [953, 0]
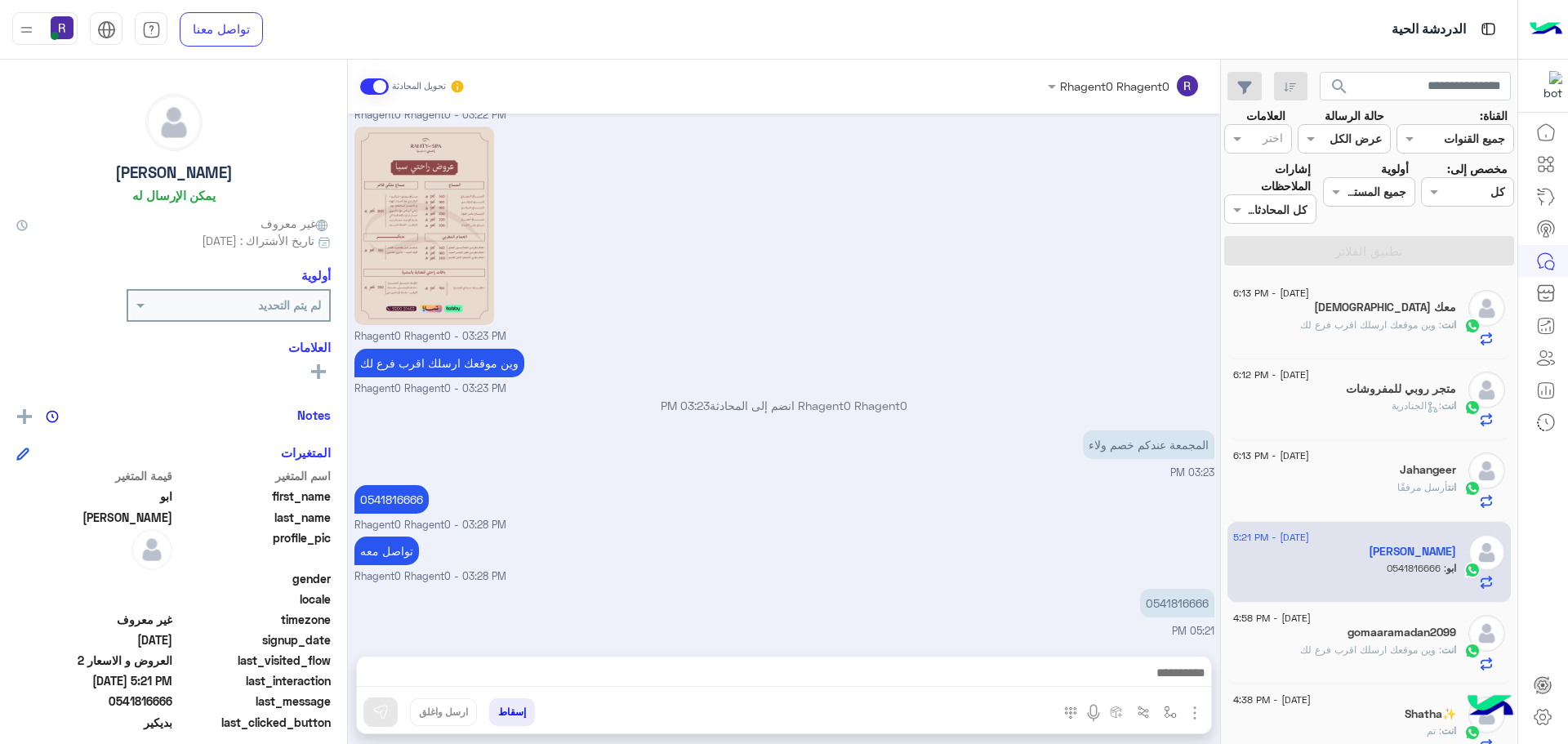
click at [1387, 475] on div "Jahangeer" at bounding box center [1344, 471] width 223 height 17
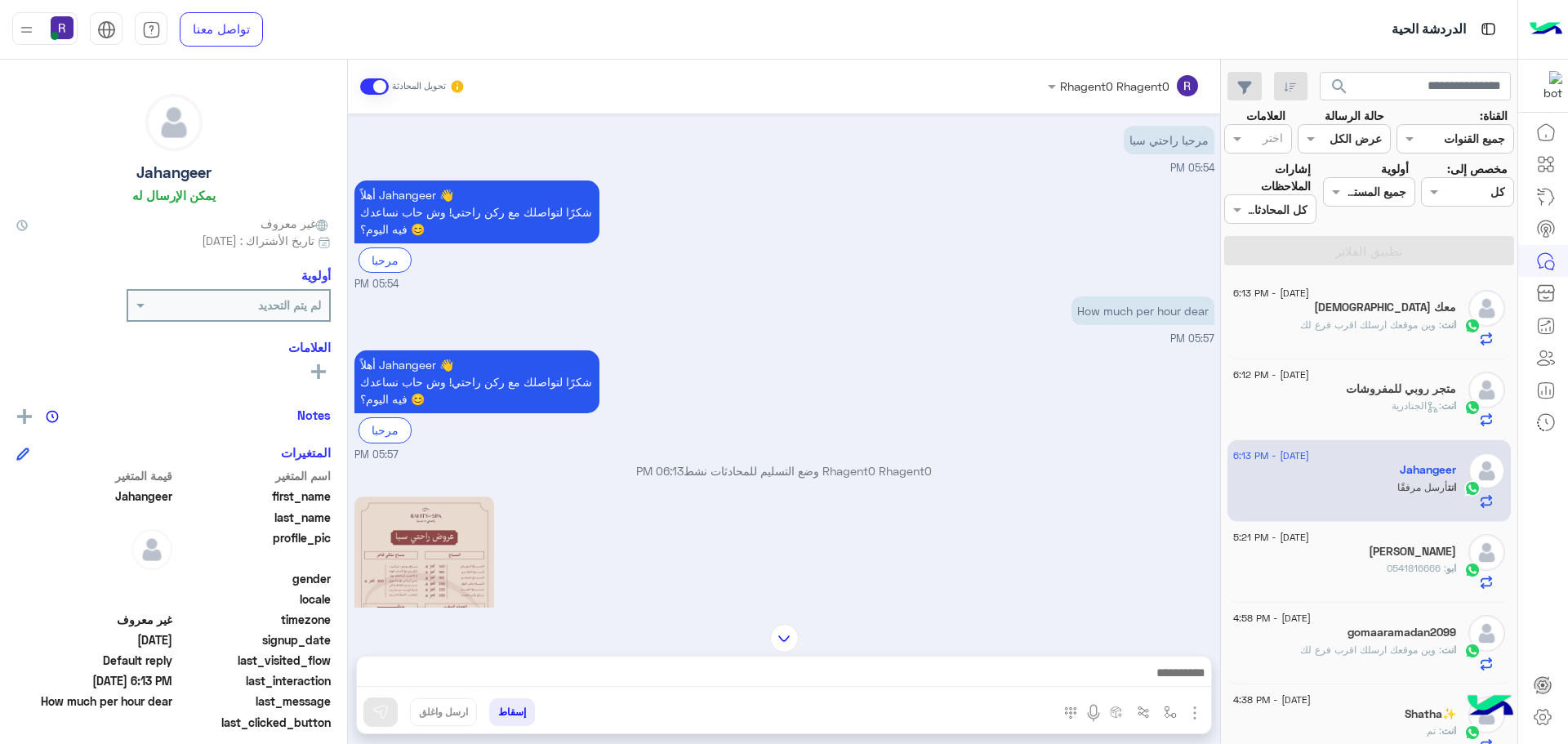
scroll to position [347, 0]
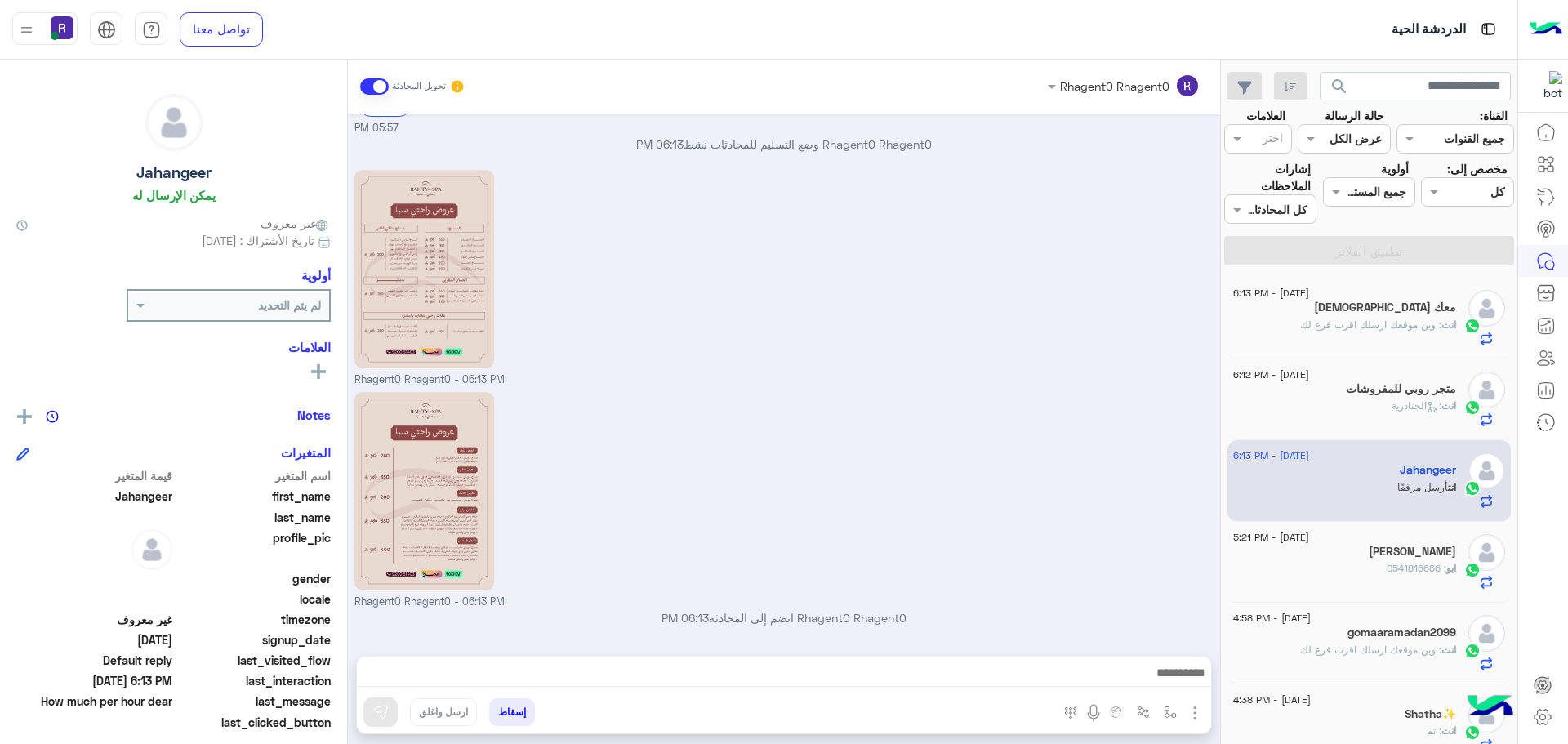
click at [1366, 653] on span ": وين موقعك ارسلك اقرب فرع لك" at bounding box center [1370, 650] width 142 height 12
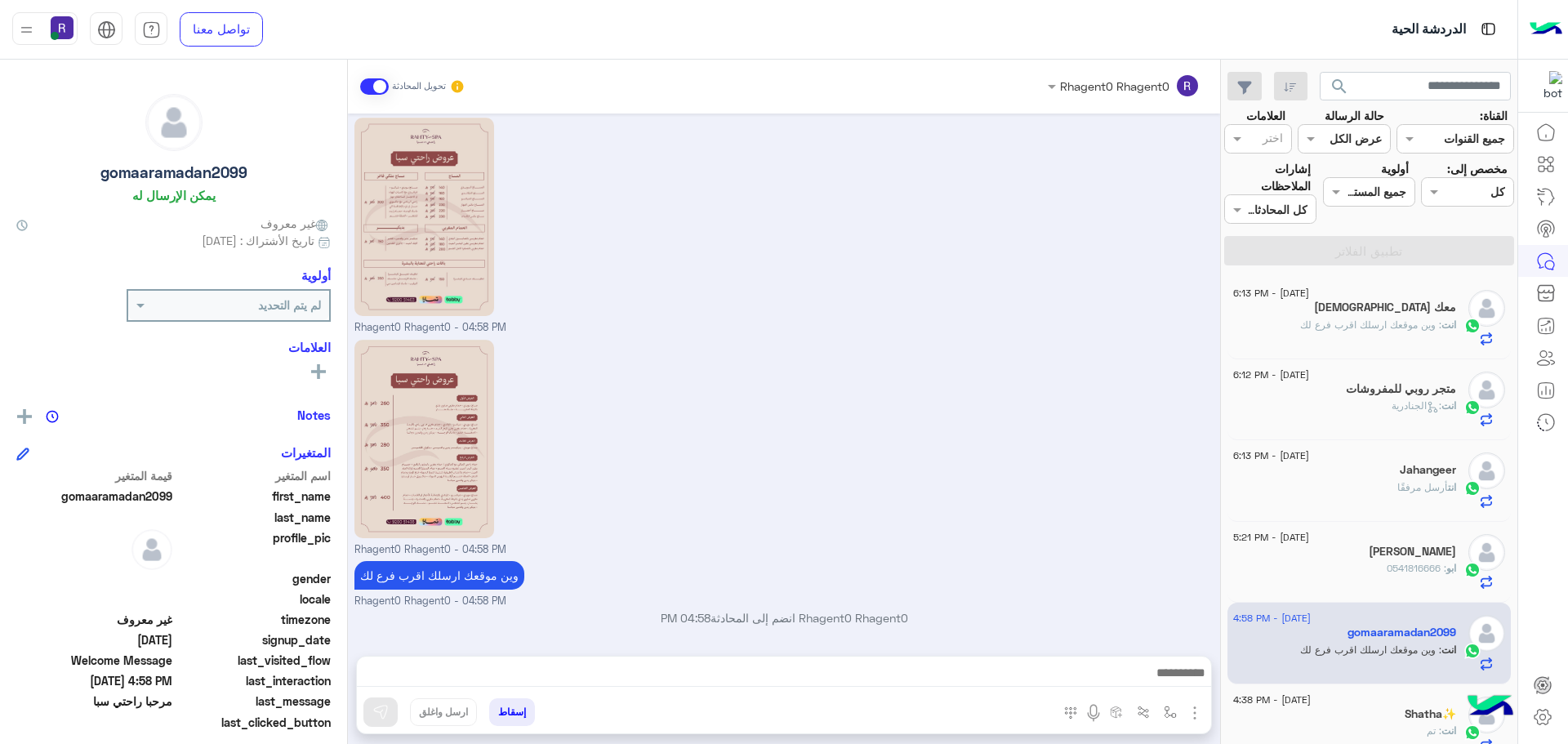
scroll to position [245, 0]
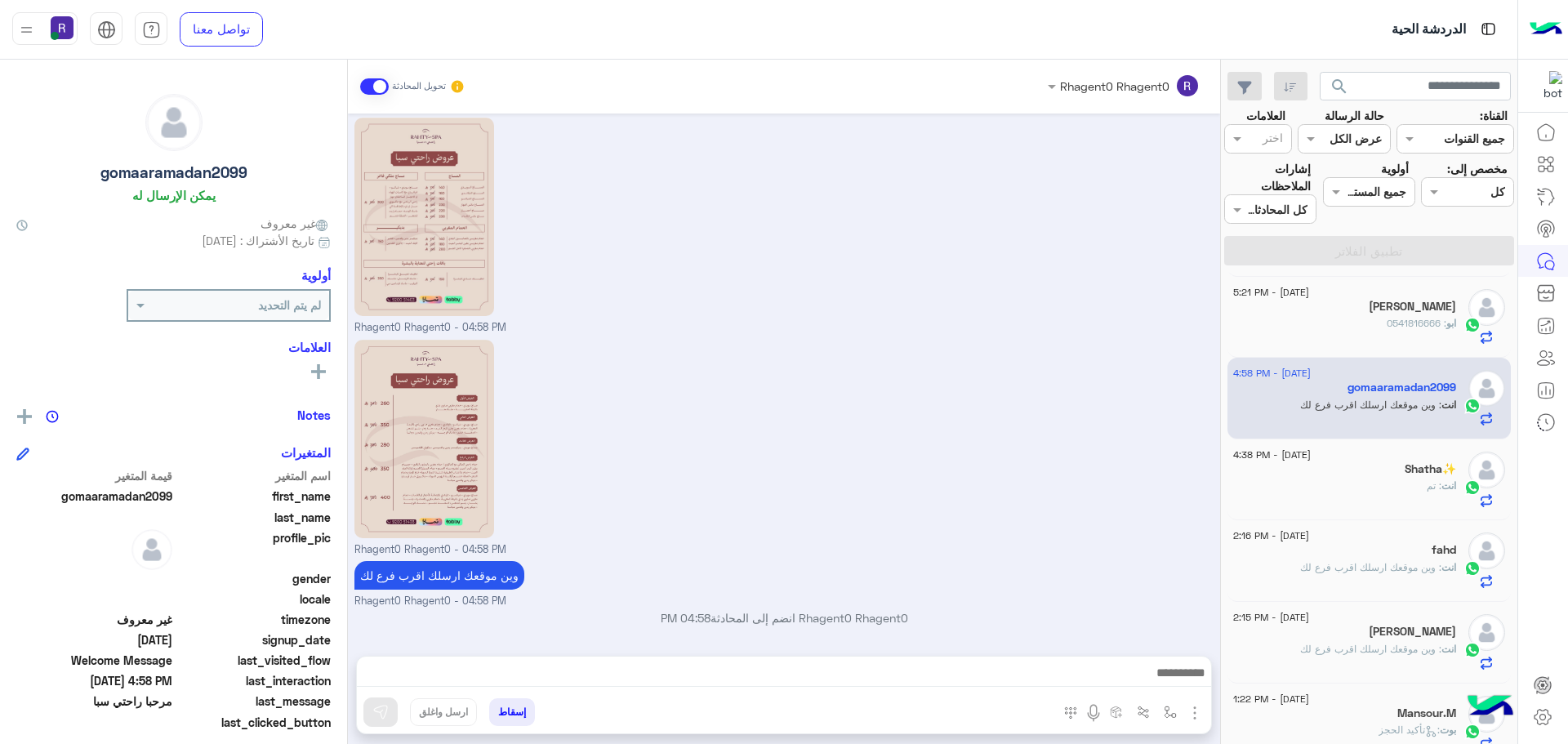
click at [1396, 483] on div "انت : تم" at bounding box center [1344, 492] width 223 height 29
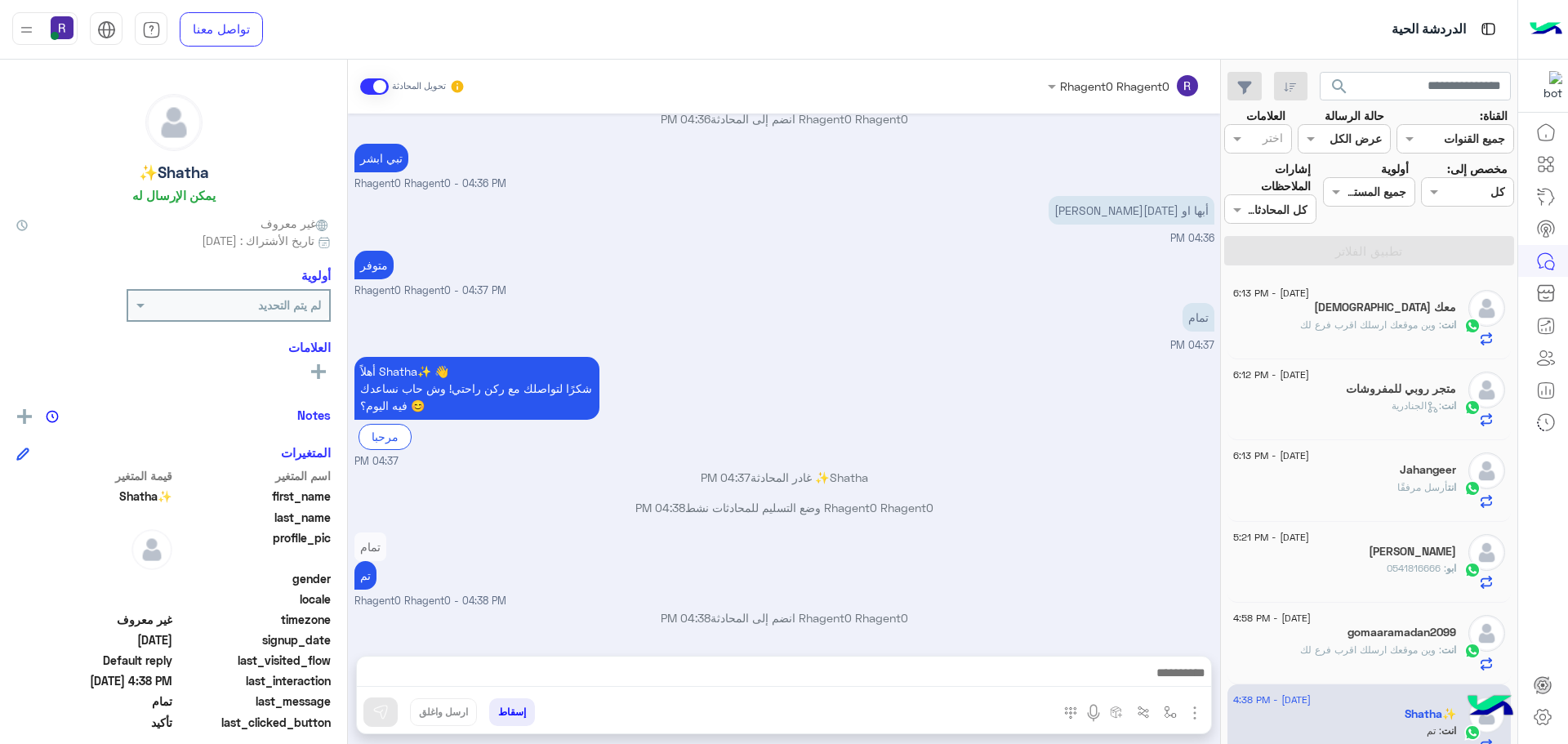
click at [1372, 322] on span ": وين موقعك ارسلك اقرب فرع لك" at bounding box center [1370, 324] width 142 height 12
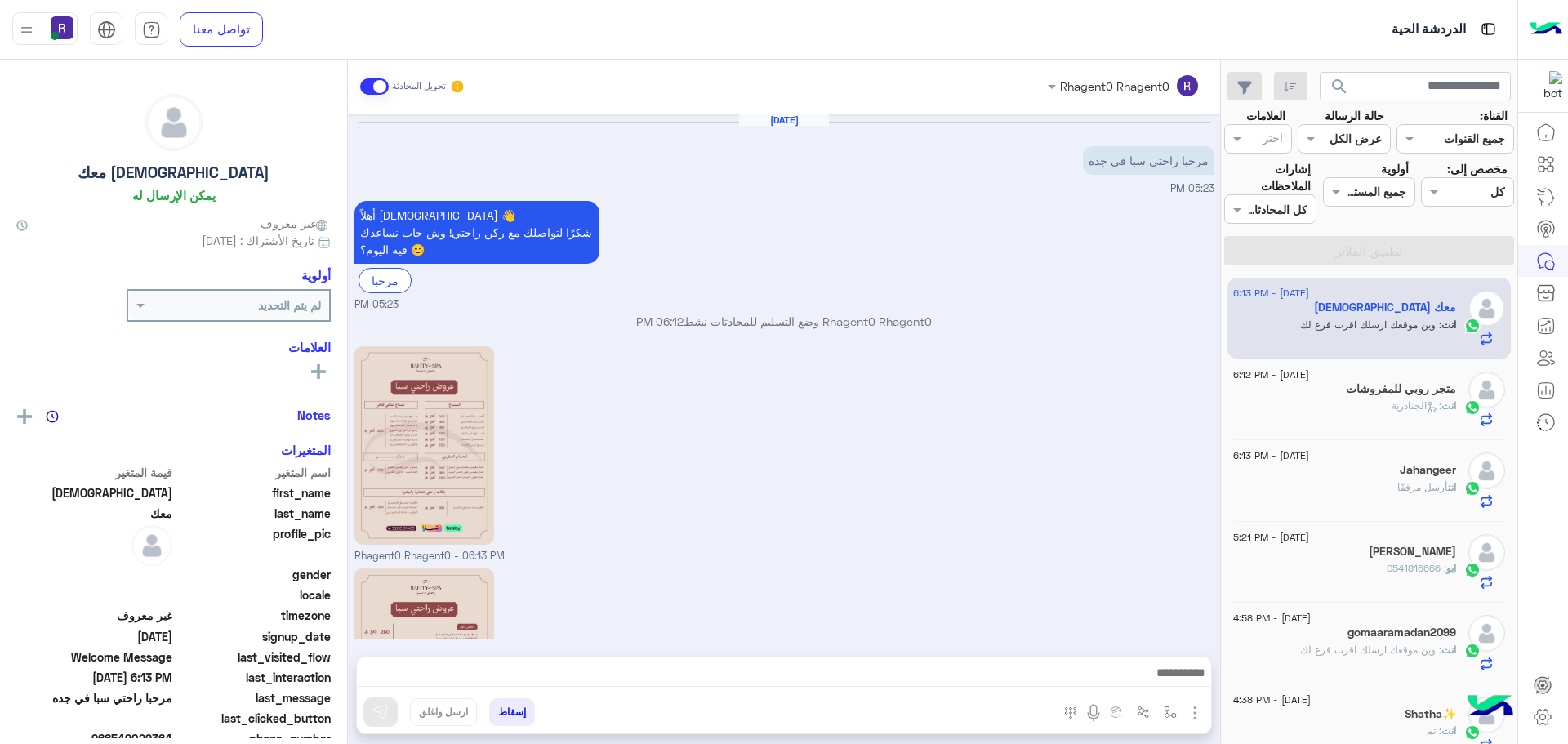
scroll to position [229, 0]
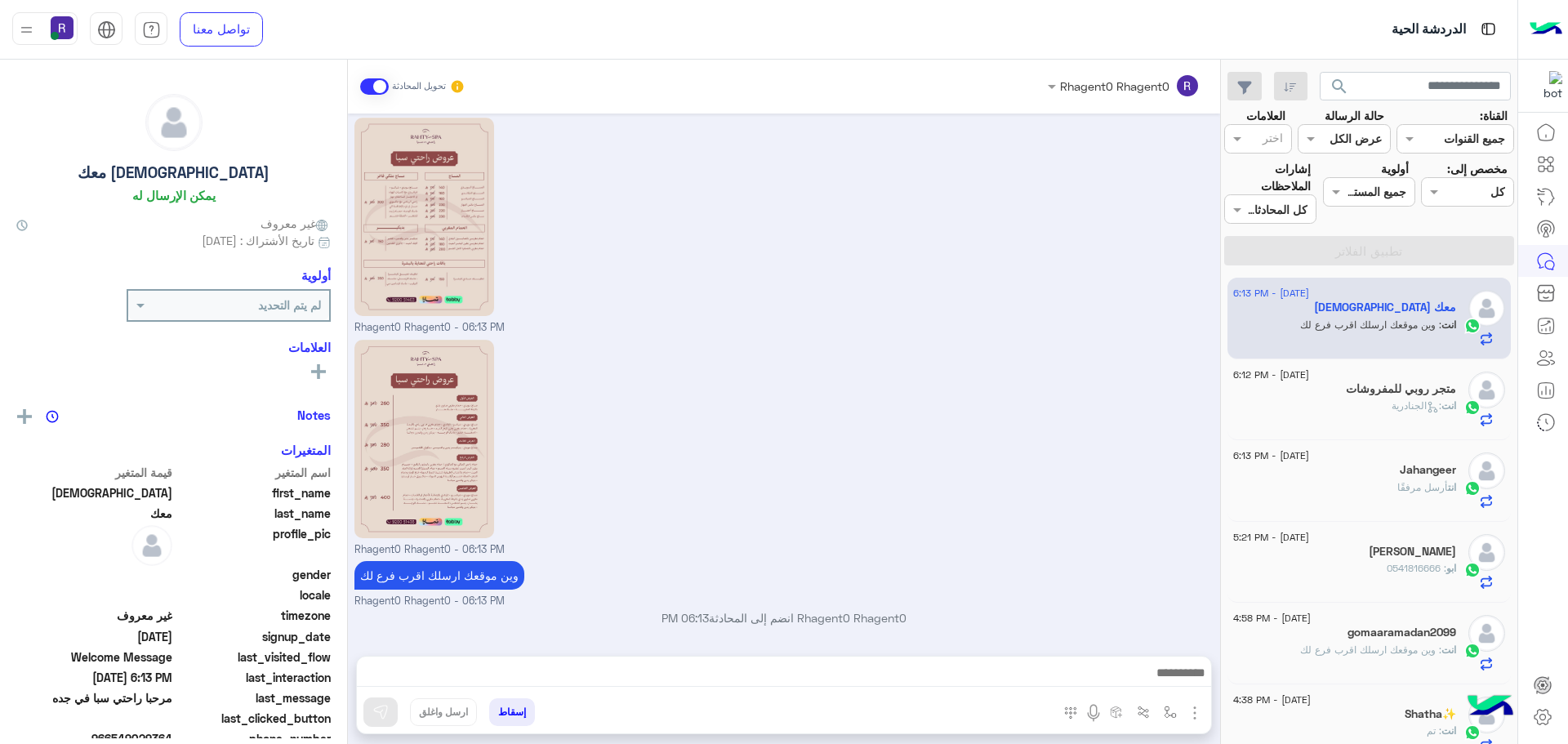
click at [1312, 395] on div "متجر روبي للمفروشات" at bounding box center [1344, 390] width 223 height 17
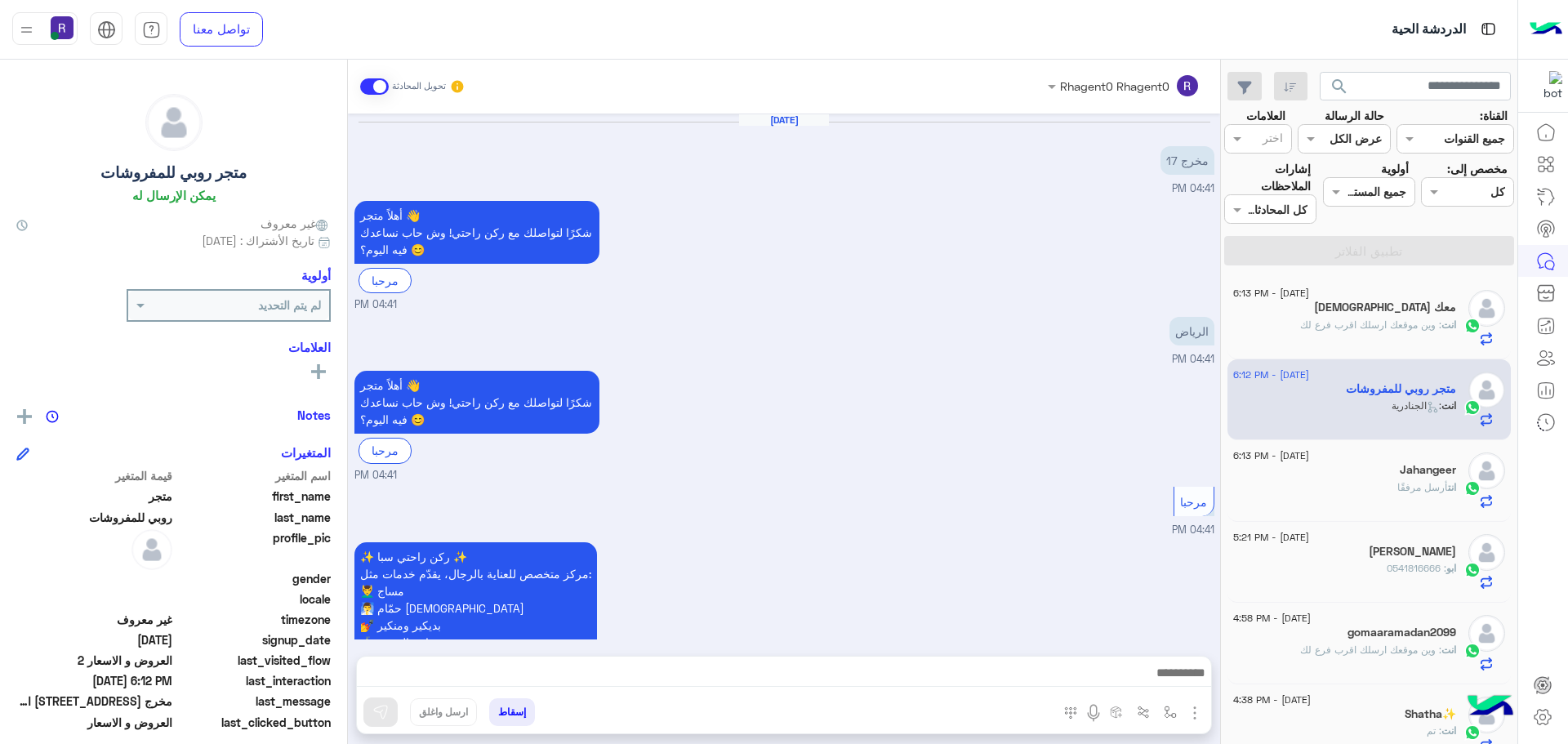
scroll to position [1687, 0]
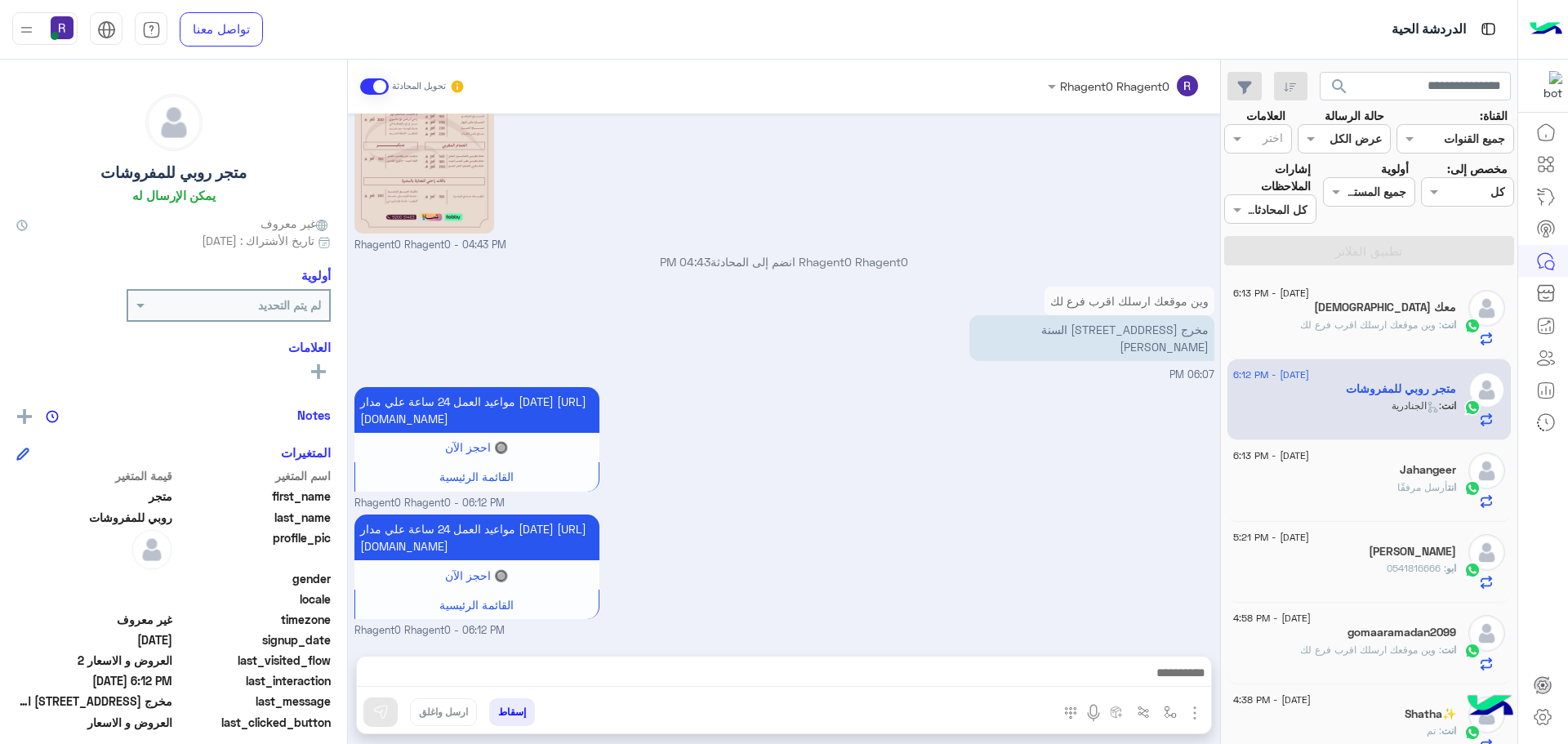
click at [1356, 491] on div "انت أرسل مرفقًا" at bounding box center [1344, 493] width 223 height 29
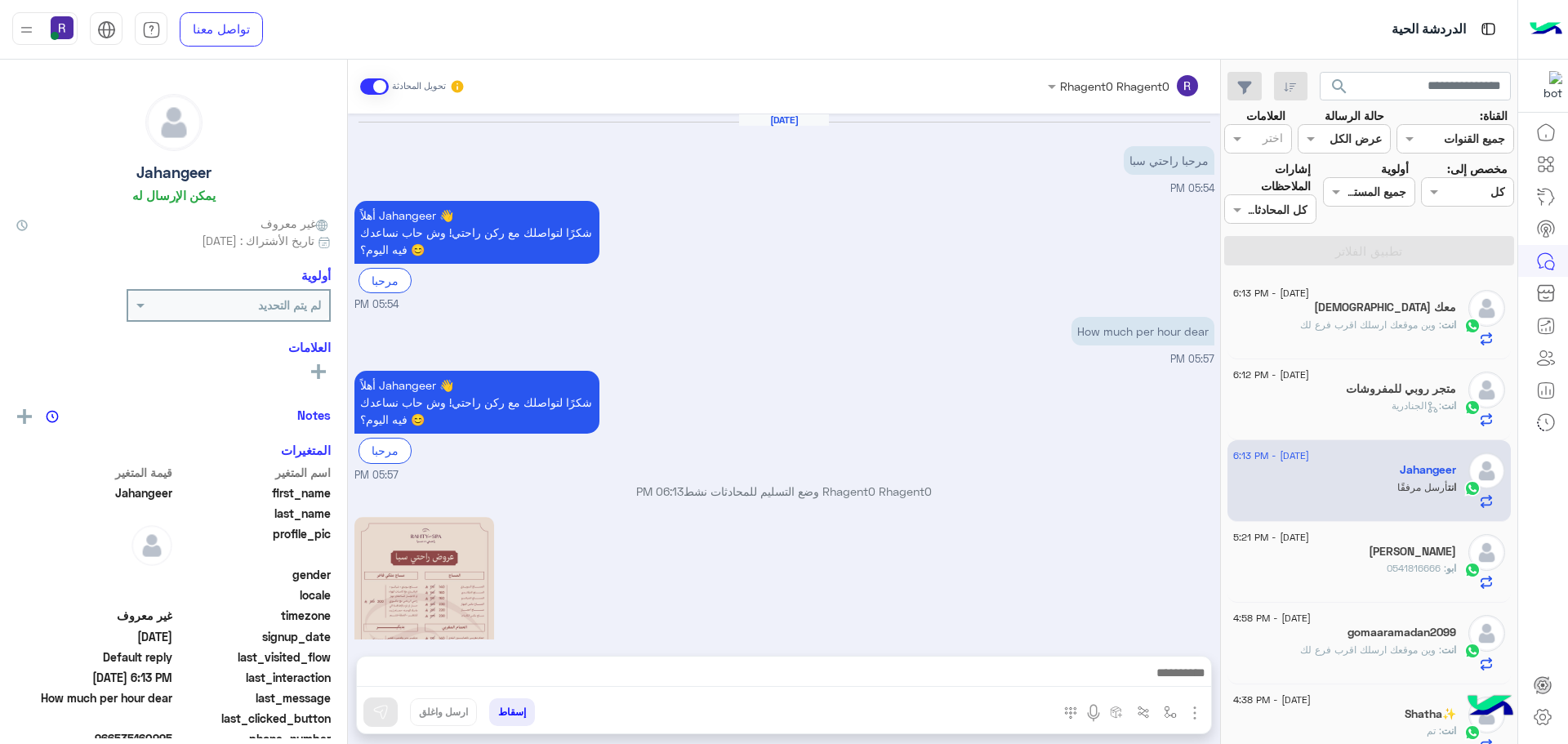
scroll to position [347, 0]
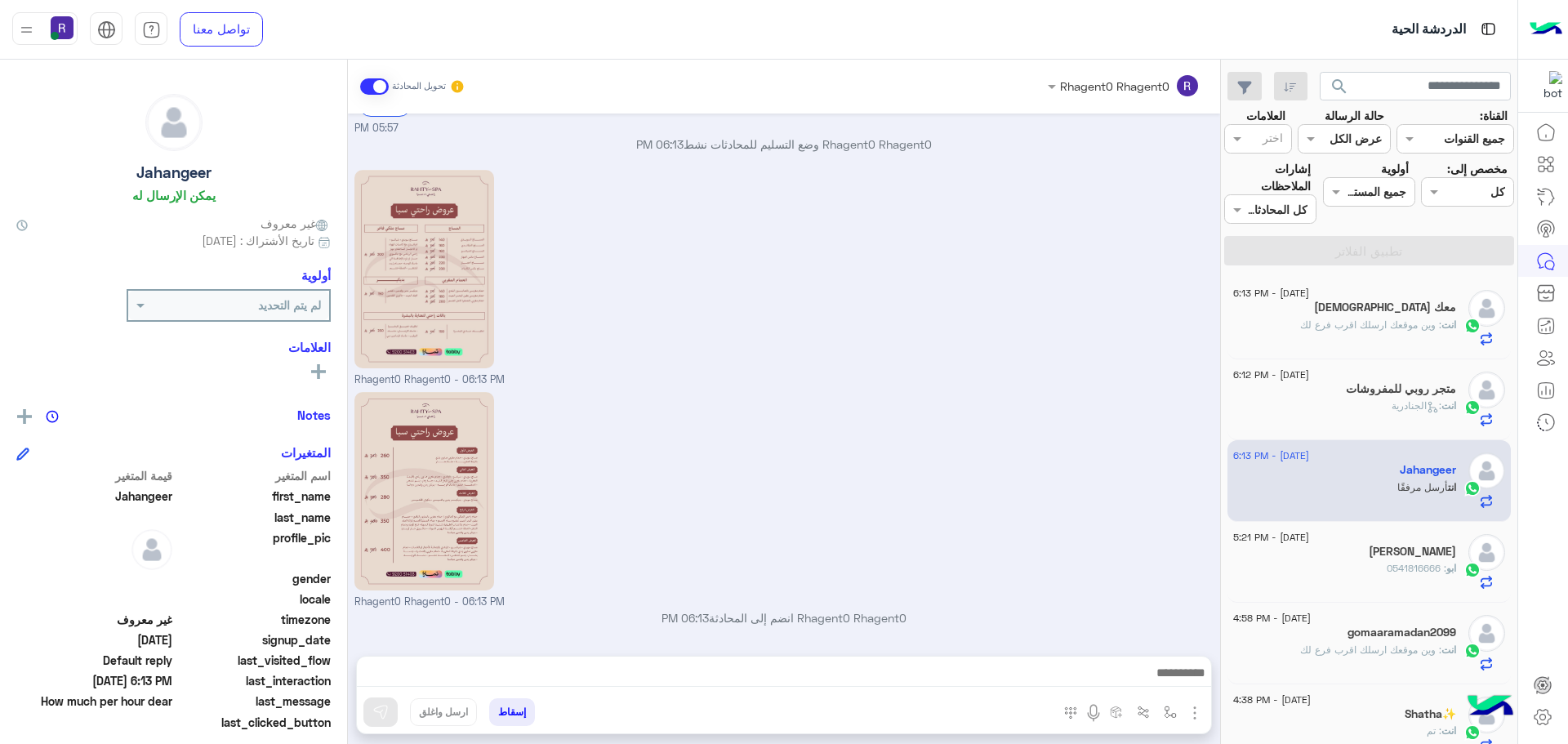
click at [1399, 570] on span ": 0541816666" at bounding box center [1416, 567] width 60 height 12
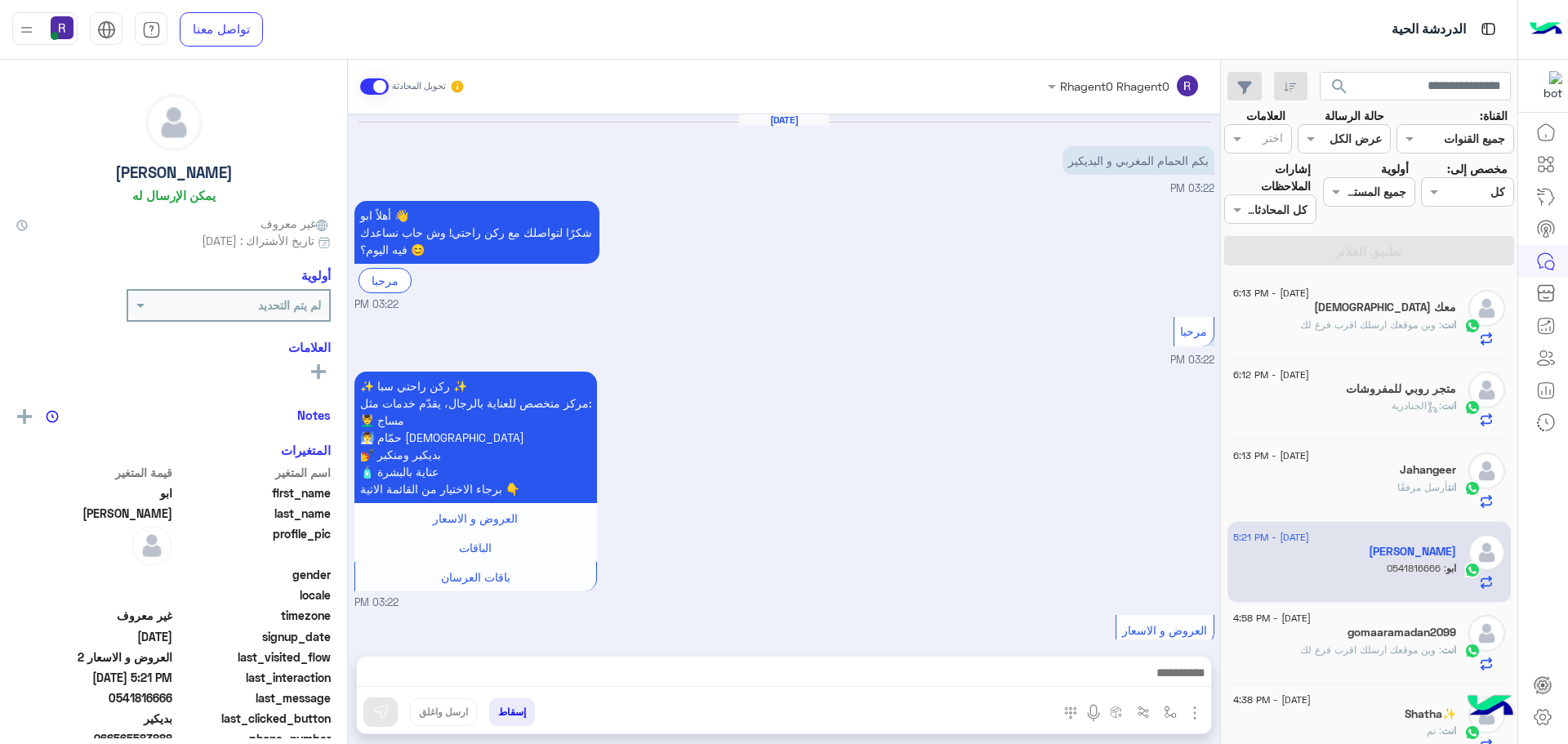
scroll to position [953, 0]
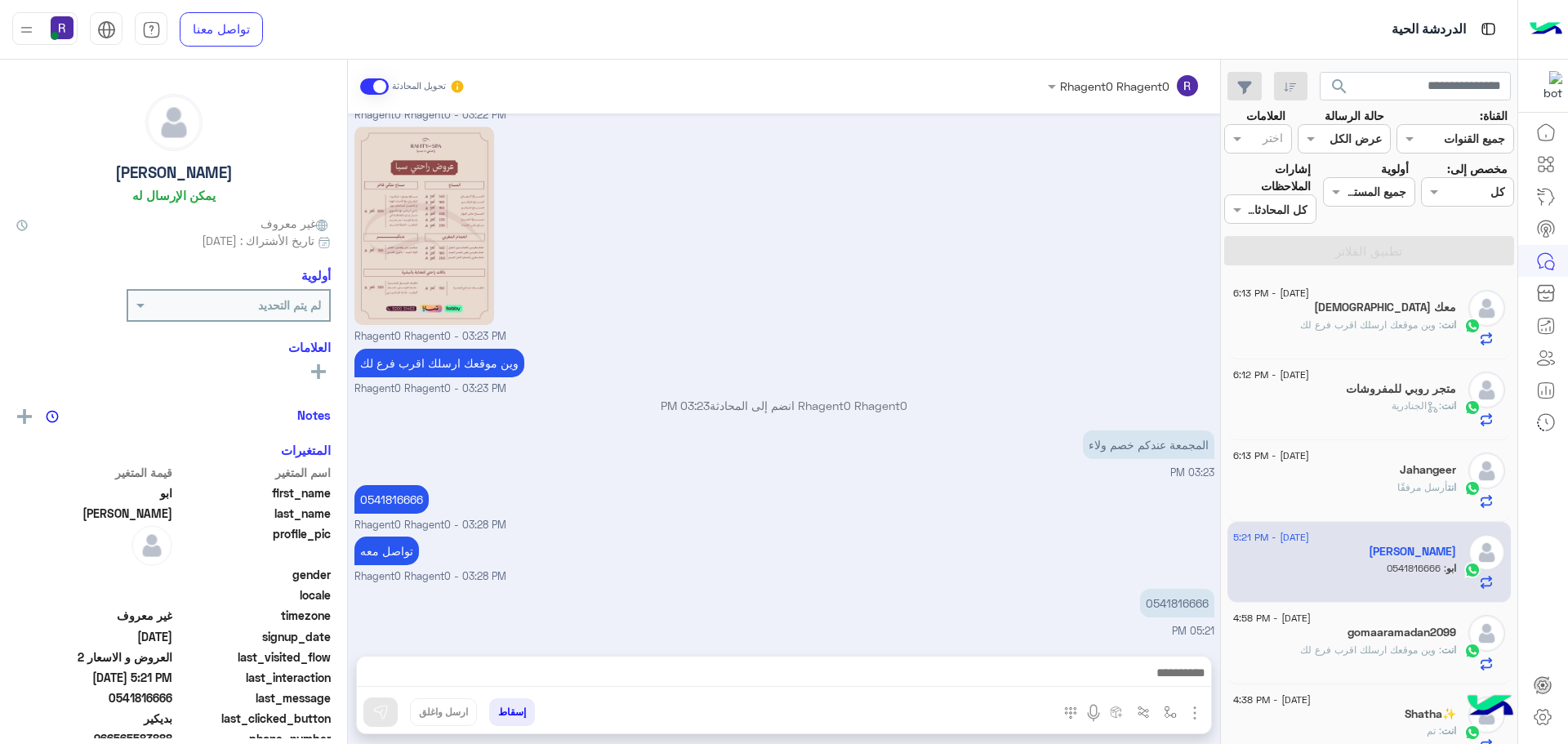
click at [1313, 323] on span ": وين موقعك ارسلك اقرب فرع لك" at bounding box center [1370, 324] width 142 height 12
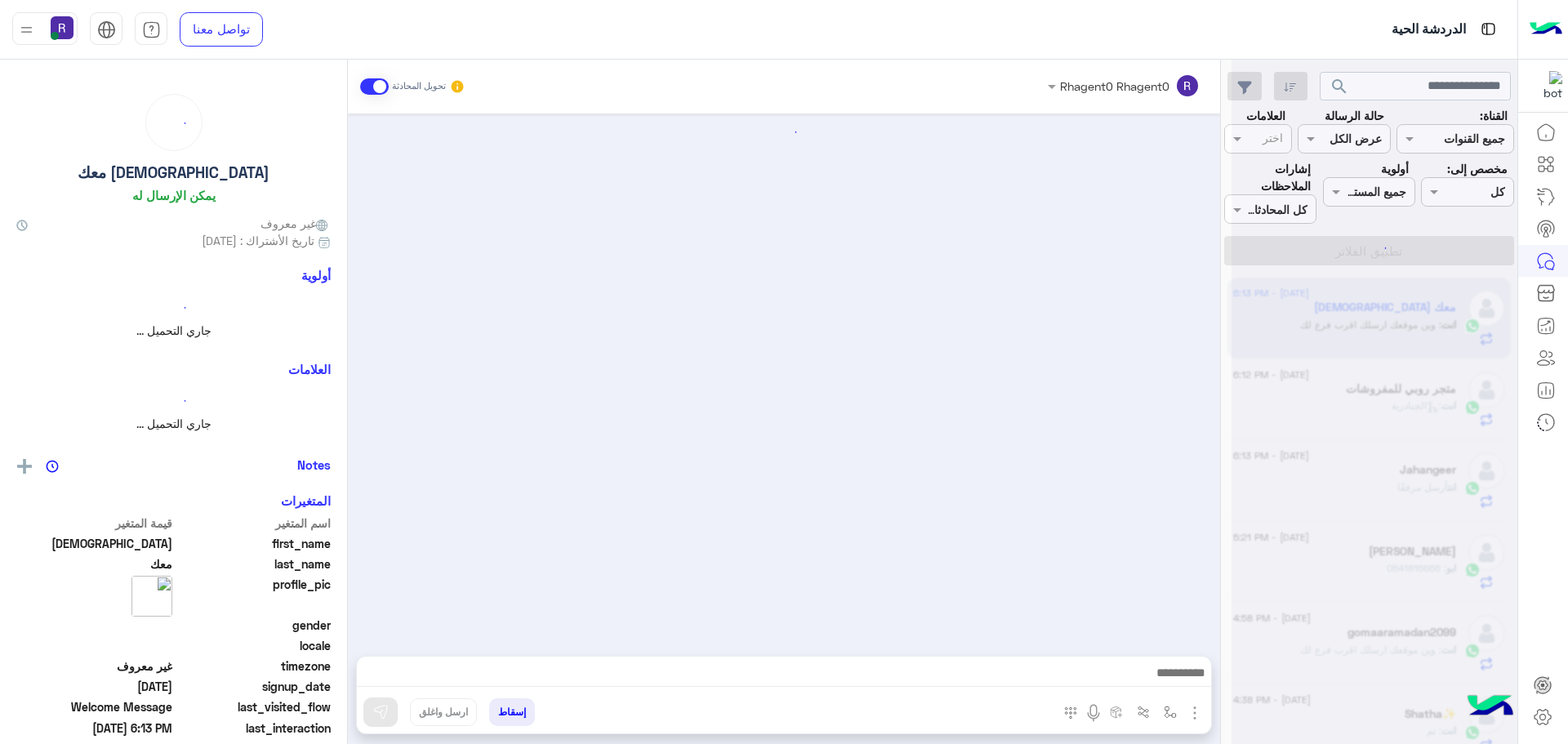
scroll to position [229, 0]
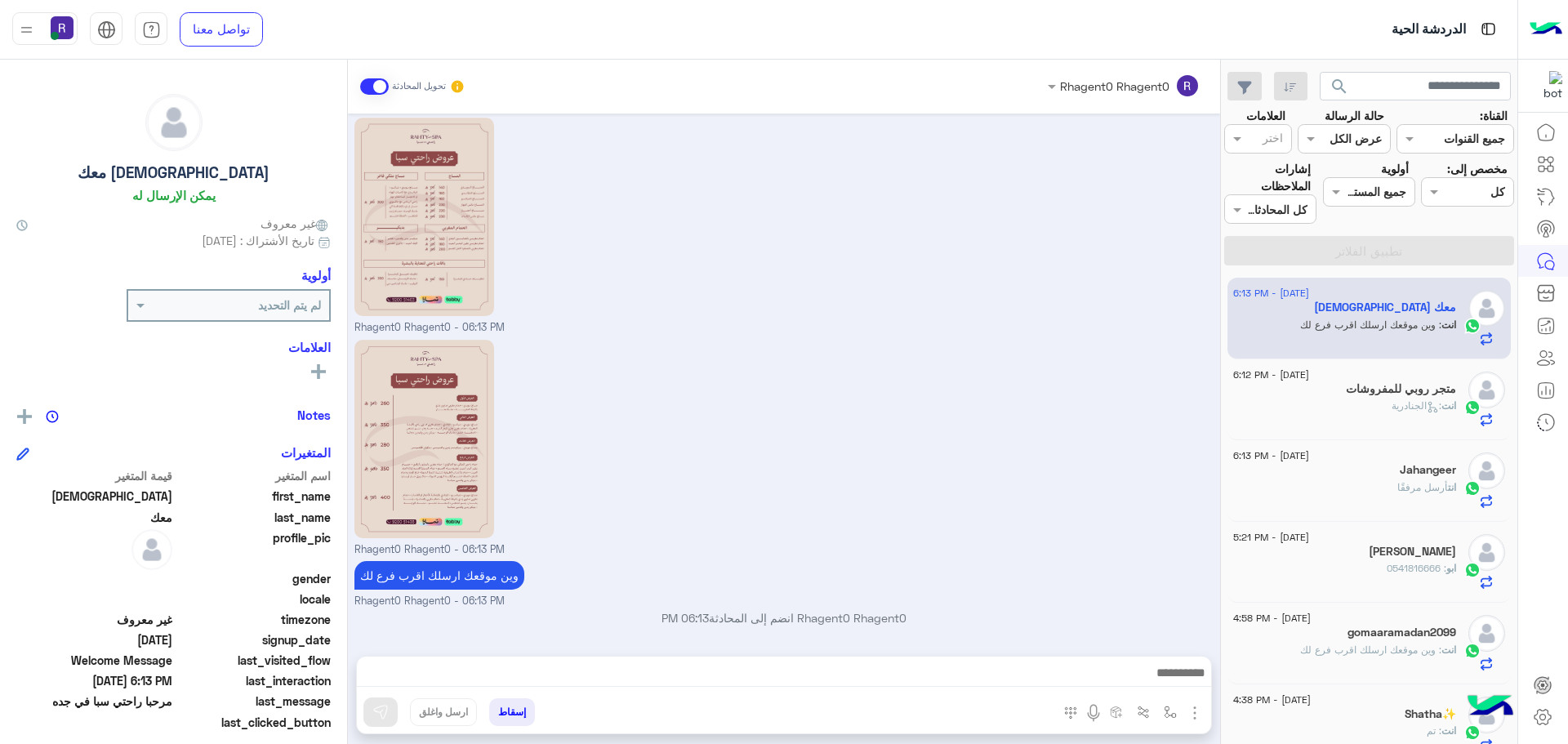
click at [1365, 407] on div "انت : الجنادرية" at bounding box center [1344, 412] width 223 height 29
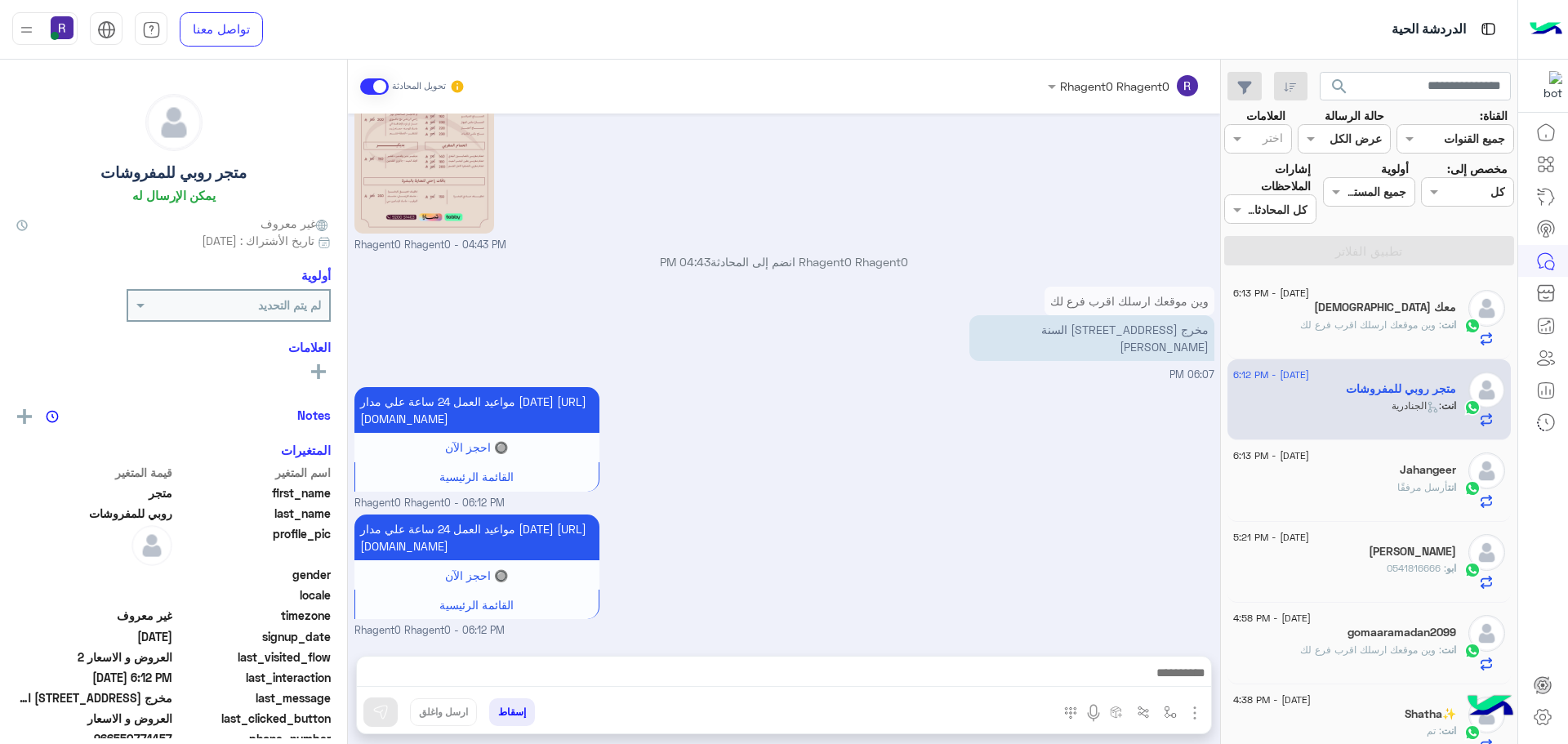
click at [1335, 494] on div "انت أرسل مرفقًا" at bounding box center [1344, 493] width 223 height 29
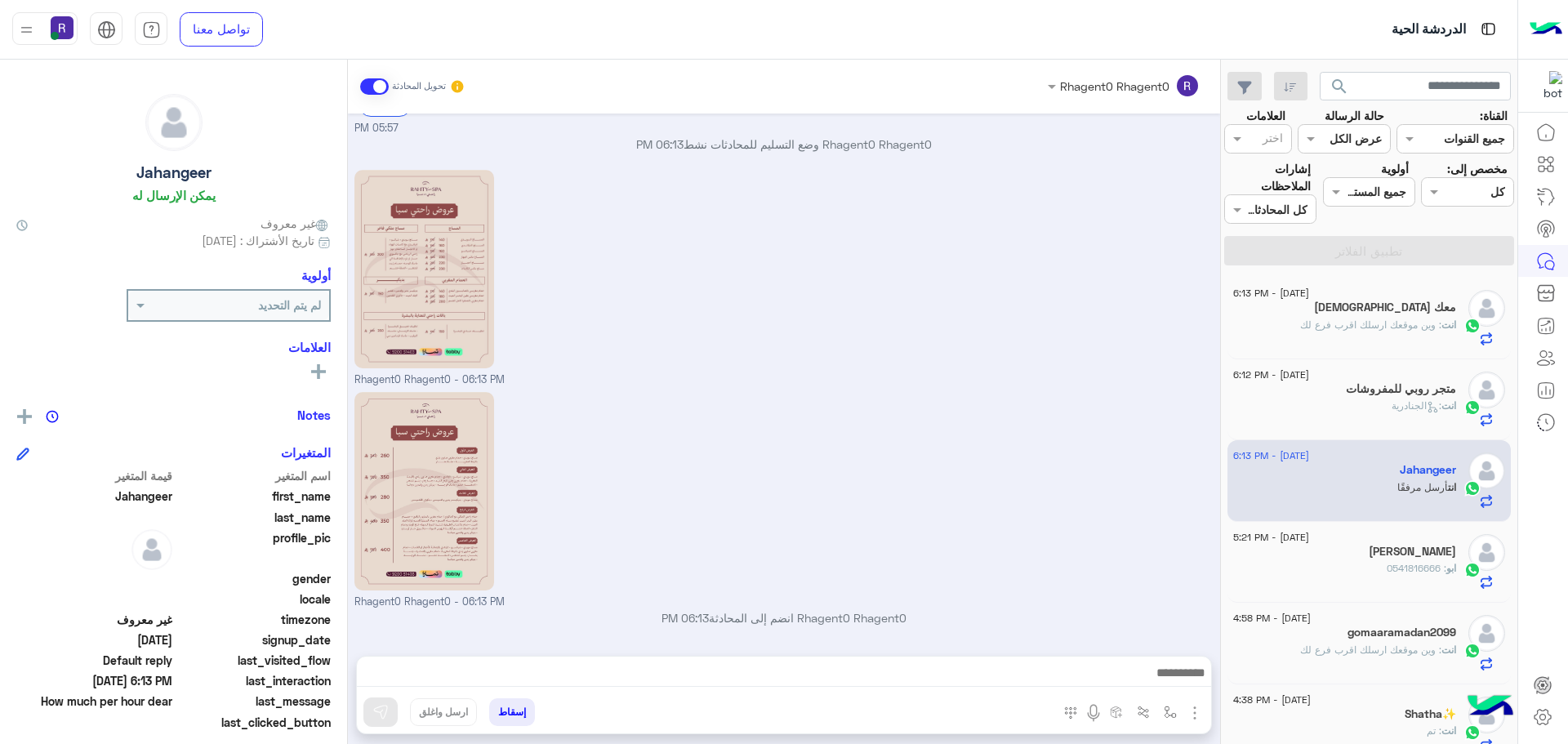
click at [1424, 565] on span ": 0541816666" at bounding box center [1416, 567] width 60 height 12
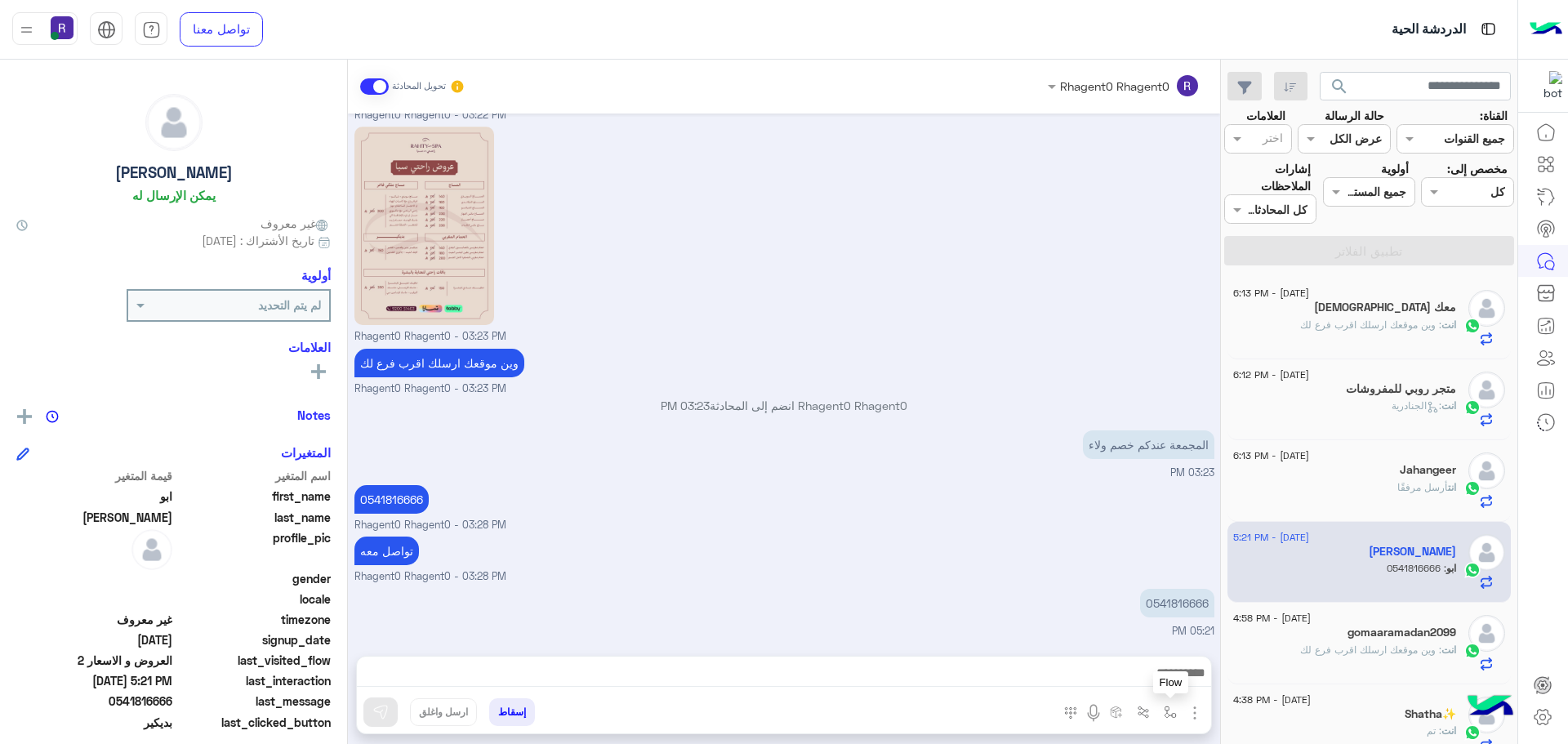
click at [1173, 714] on img "button" at bounding box center [1170, 712] width 13 height 13
click at [1149, 675] on input "text" at bounding box center [1120, 676] width 110 height 19
click at [965, 531] on small "Rhagent0 Rhagent0 - 03:28 PM" at bounding box center [784, 526] width 860 height 16
click at [1441, 317] on p "انت : وين موقعك ارسلك اقرب فرع لك" at bounding box center [1377, 324] width 156 height 15
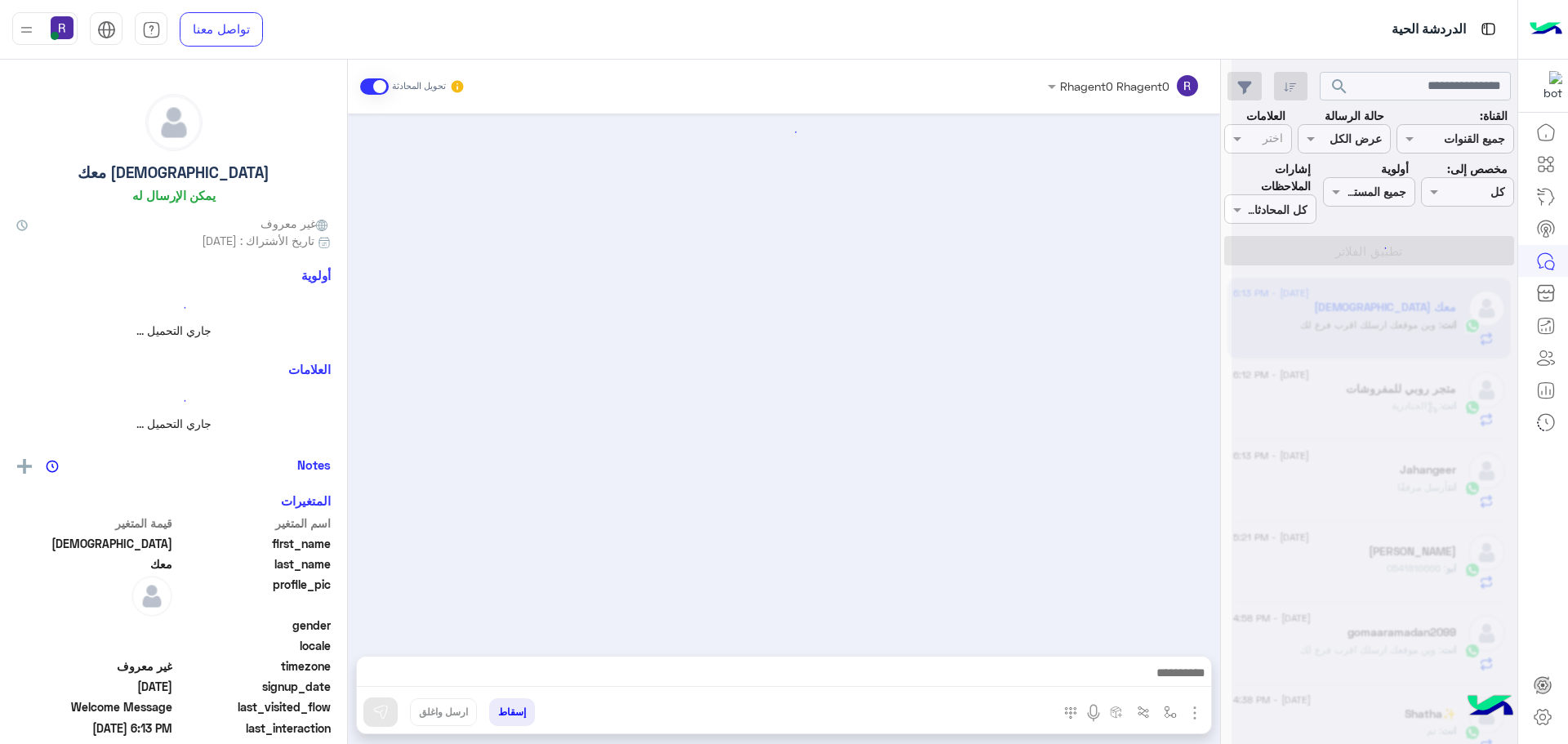
scroll to position [229, 0]
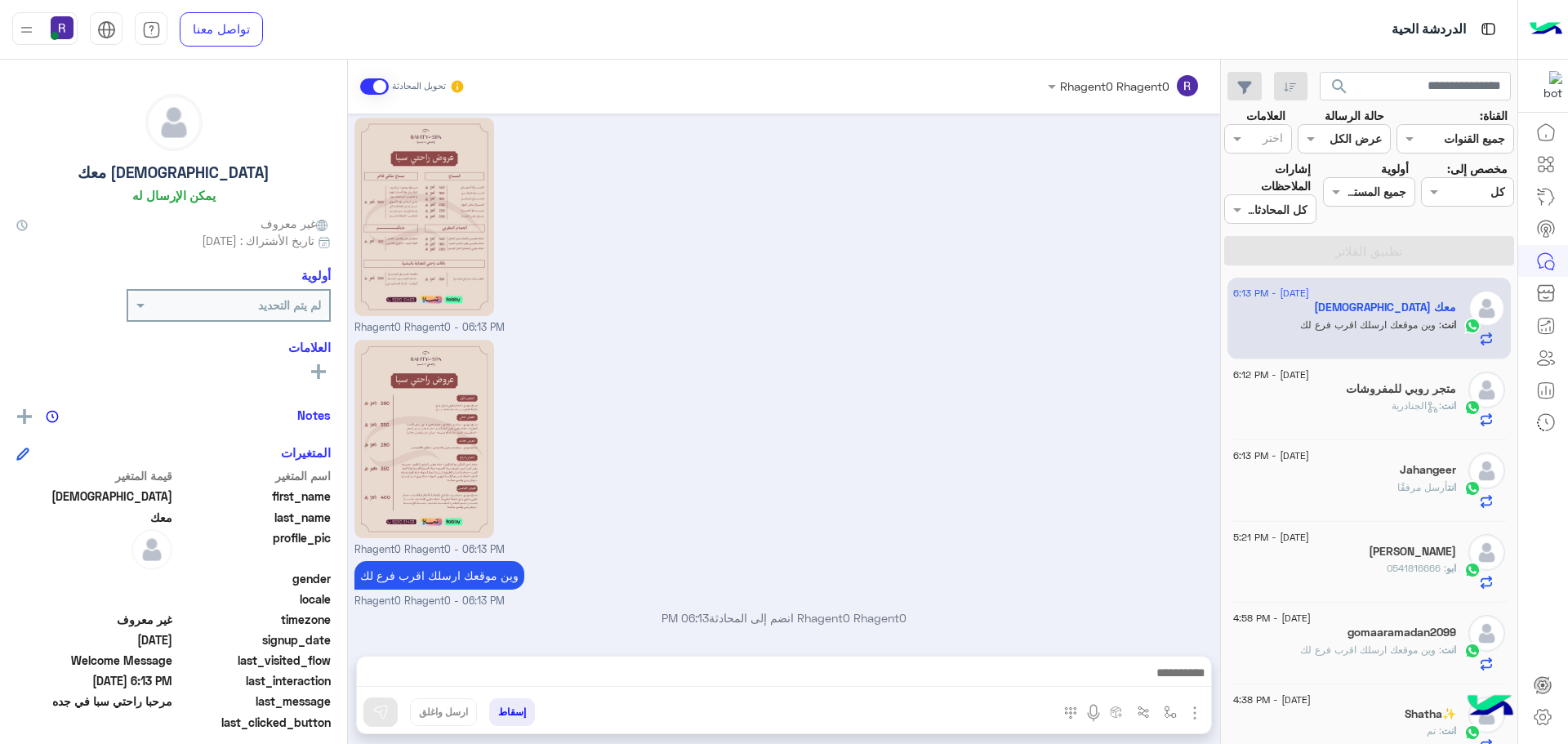
click at [1440, 388] on h5 "متجر روبي للمفروشات" at bounding box center [1401, 389] width 110 height 14
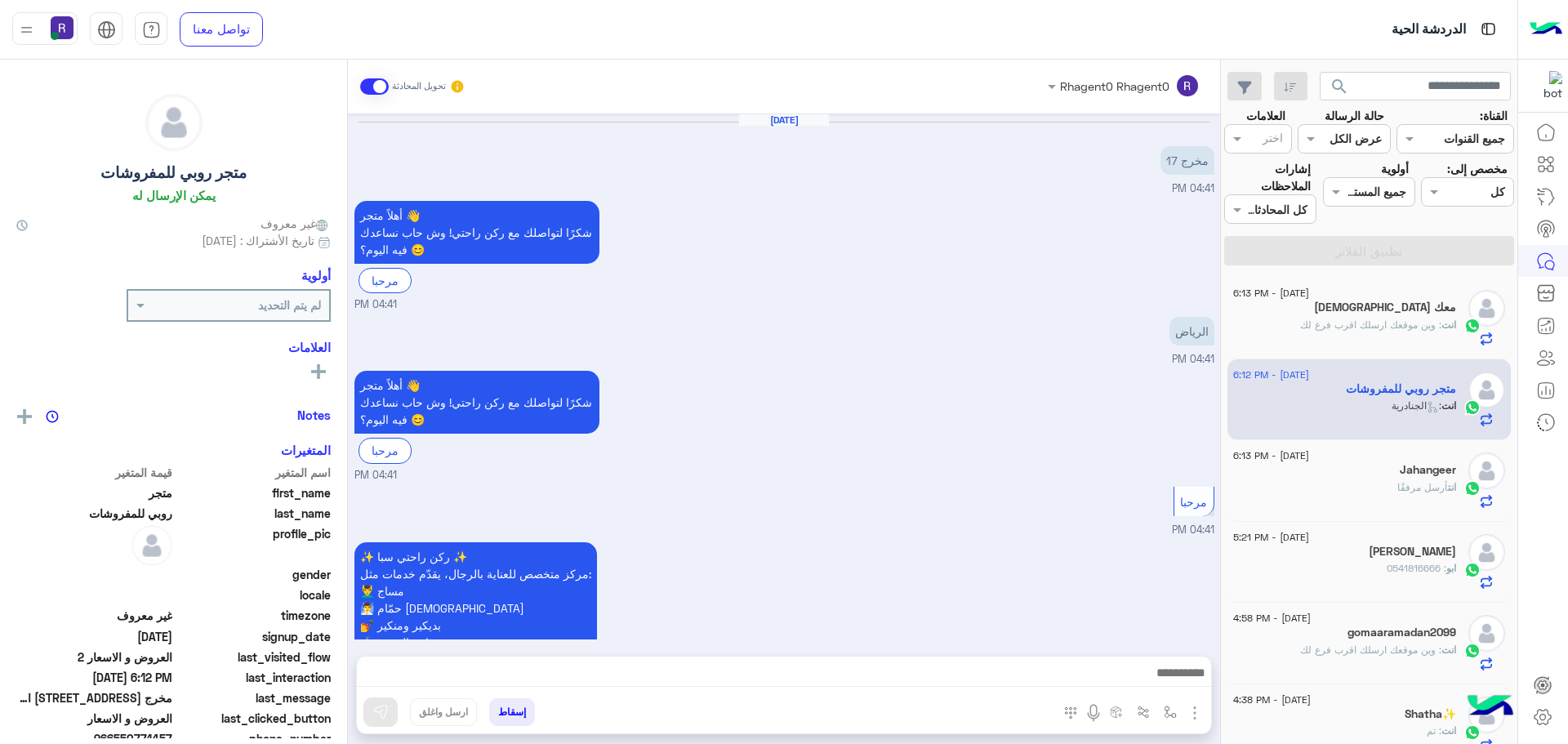
scroll to position [1687, 0]
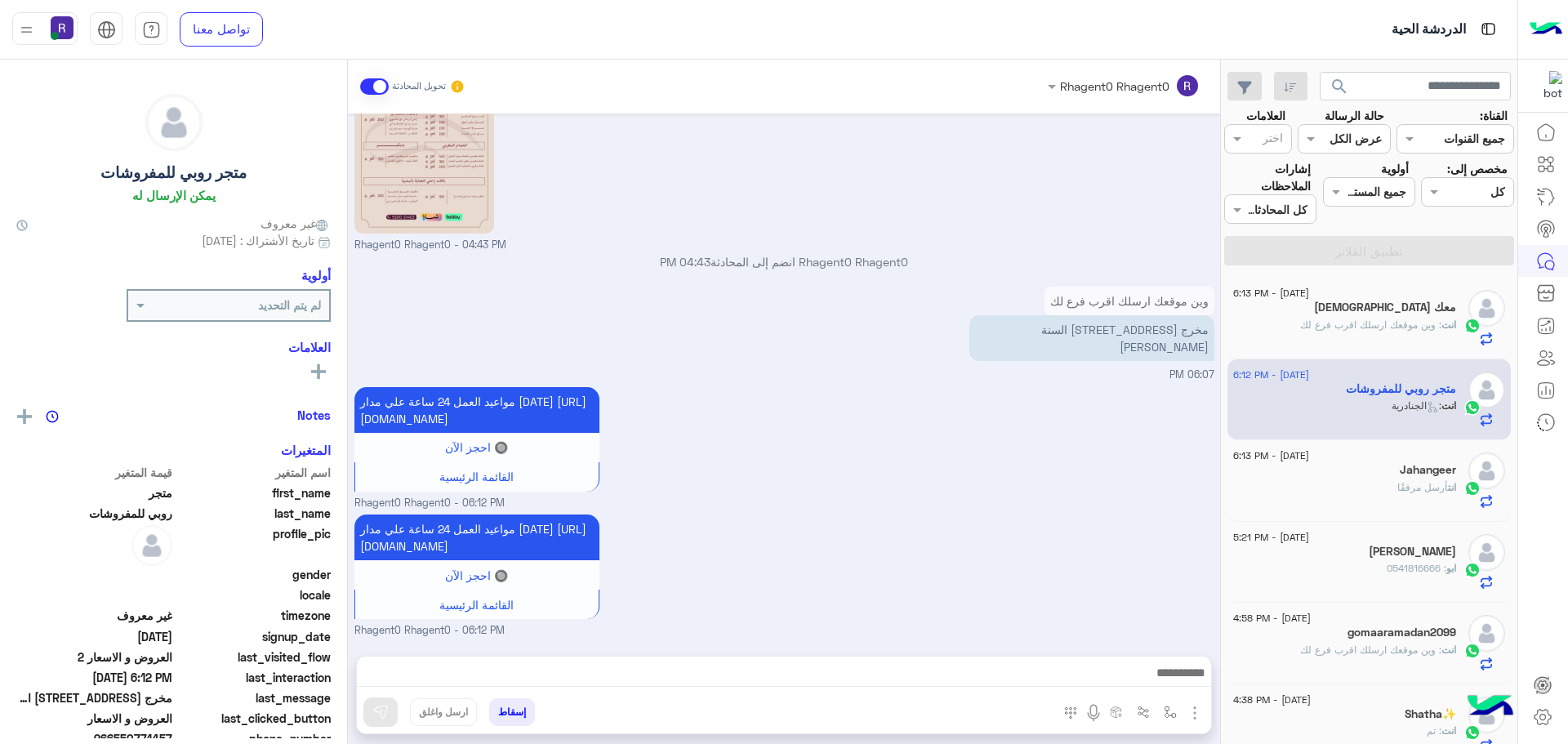
click at [1376, 474] on div "Jahangeer" at bounding box center [1344, 471] width 223 height 17
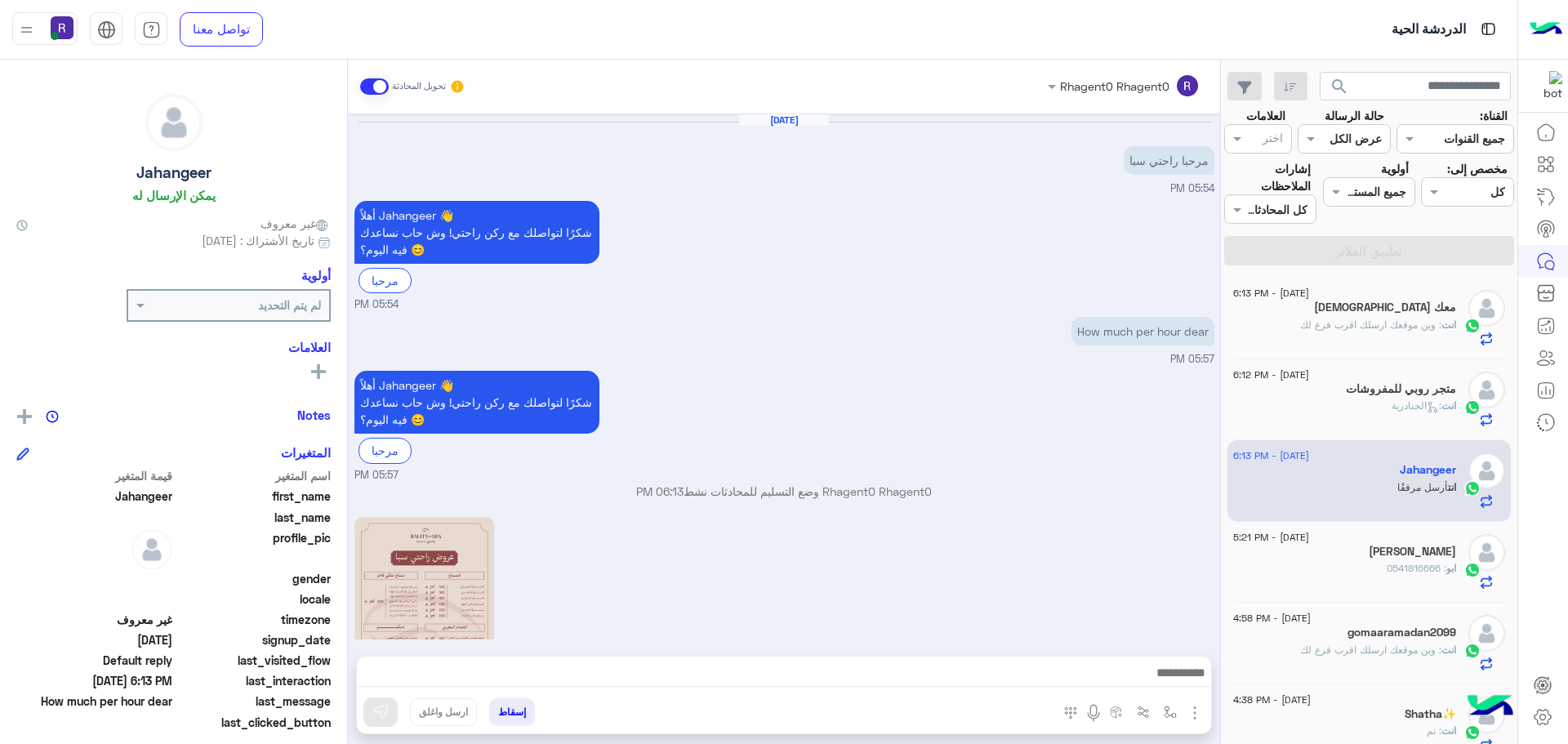
scroll to position [347, 0]
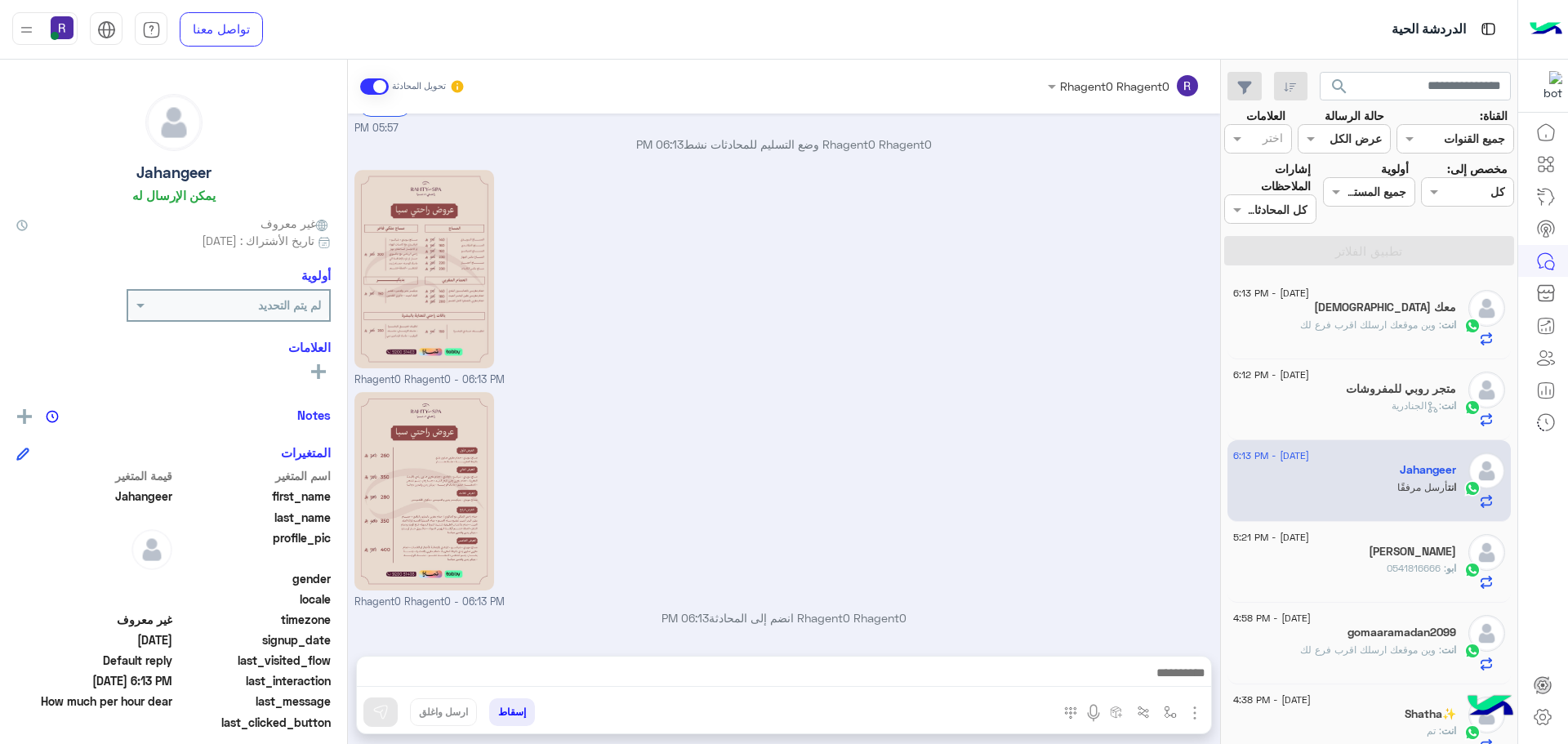
click at [1422, 574] on span ": 0541816666" at bounding box center [1416, 567] width 60 height 12
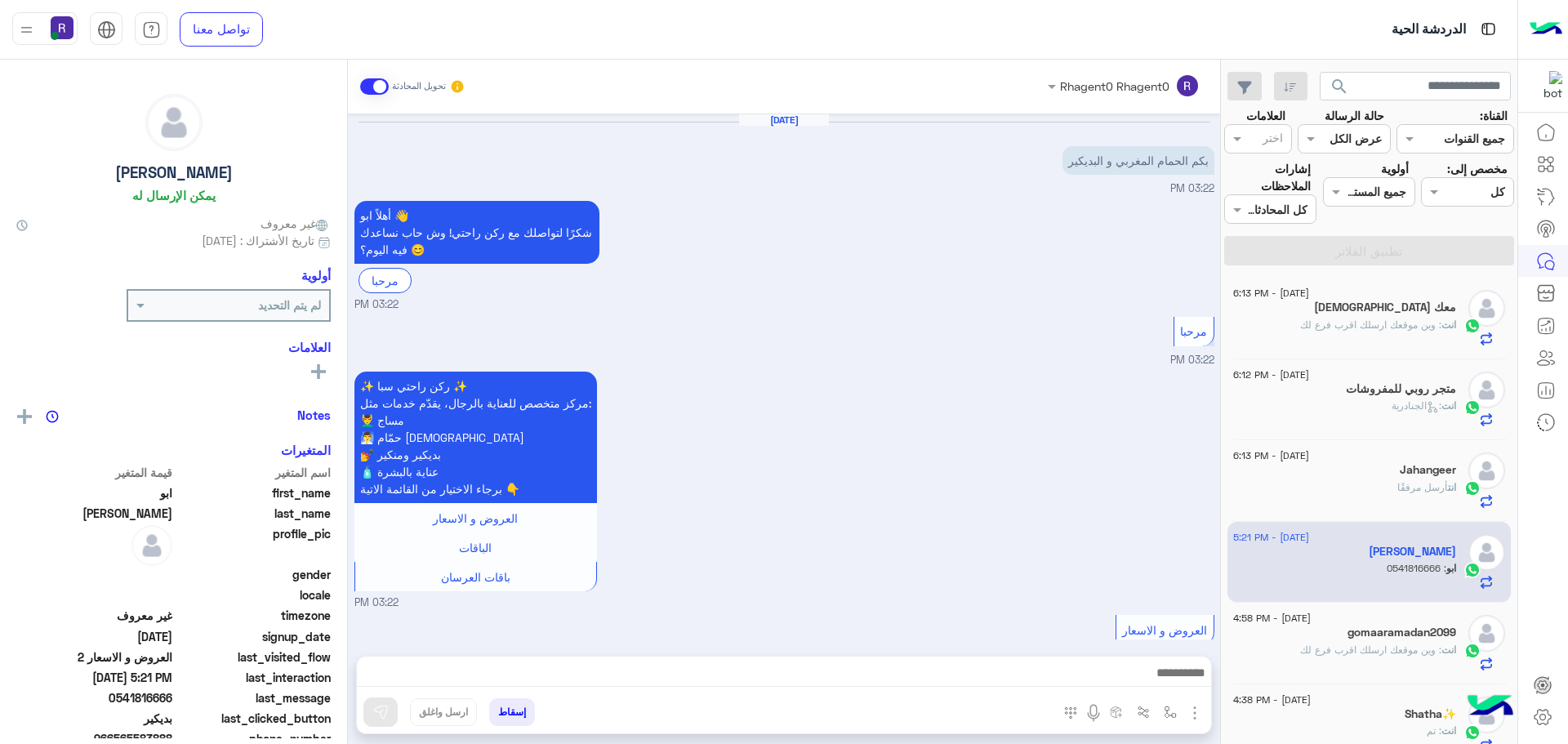
scroll to position [953, 0]
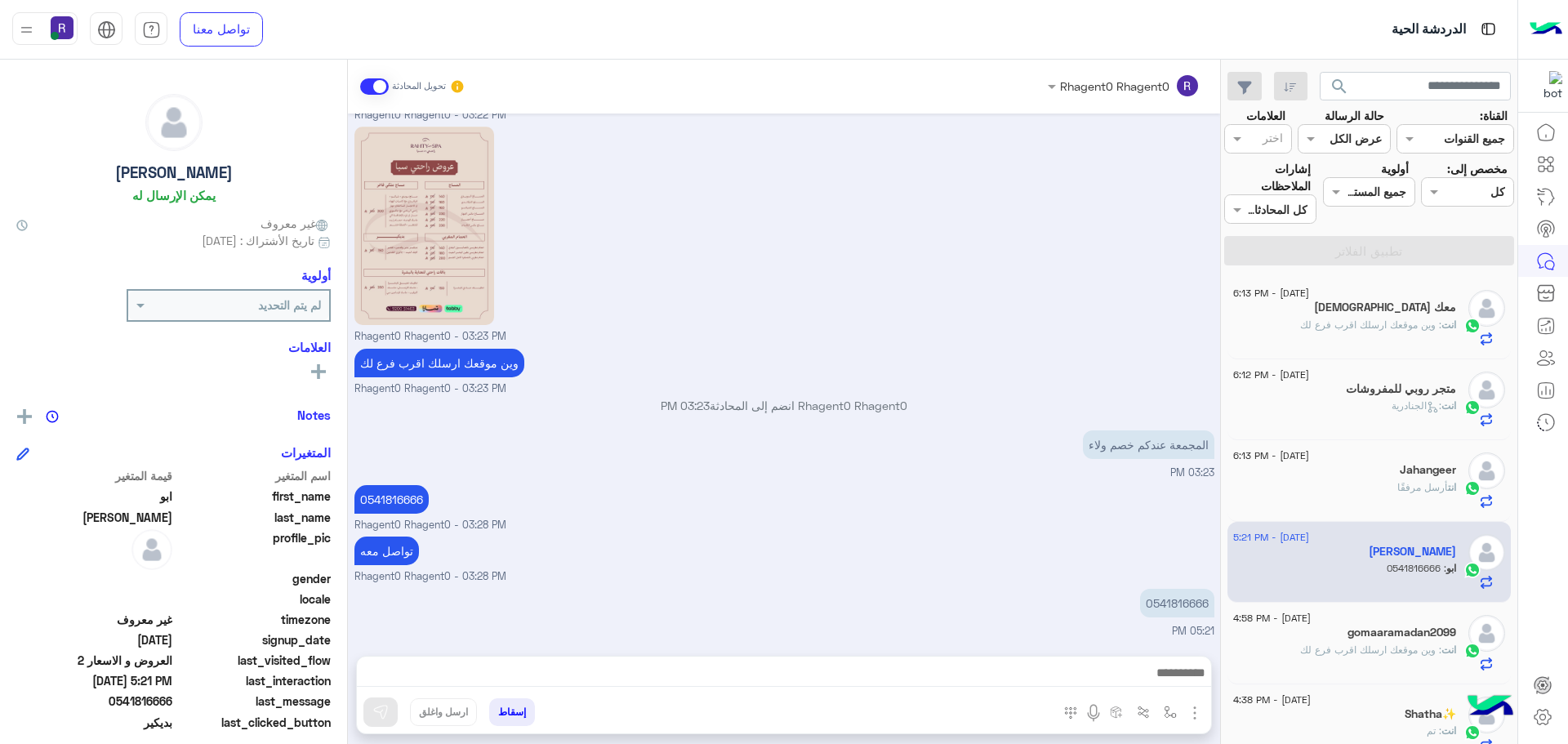
click at [1409, 402] on span ": الجنادرية" at bounding box center [1416, 405] width 50 height 12
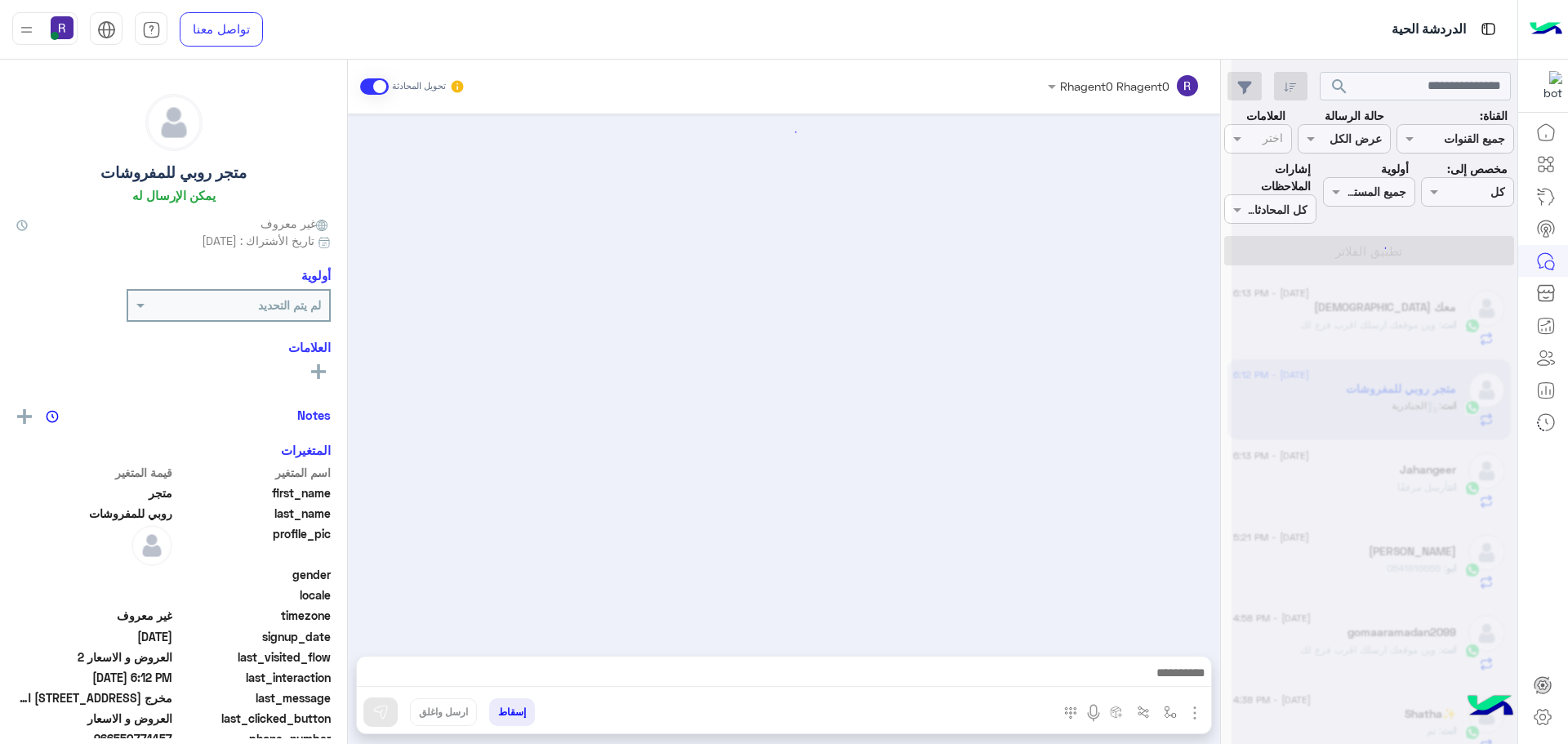
scroll to position [1687, 0]
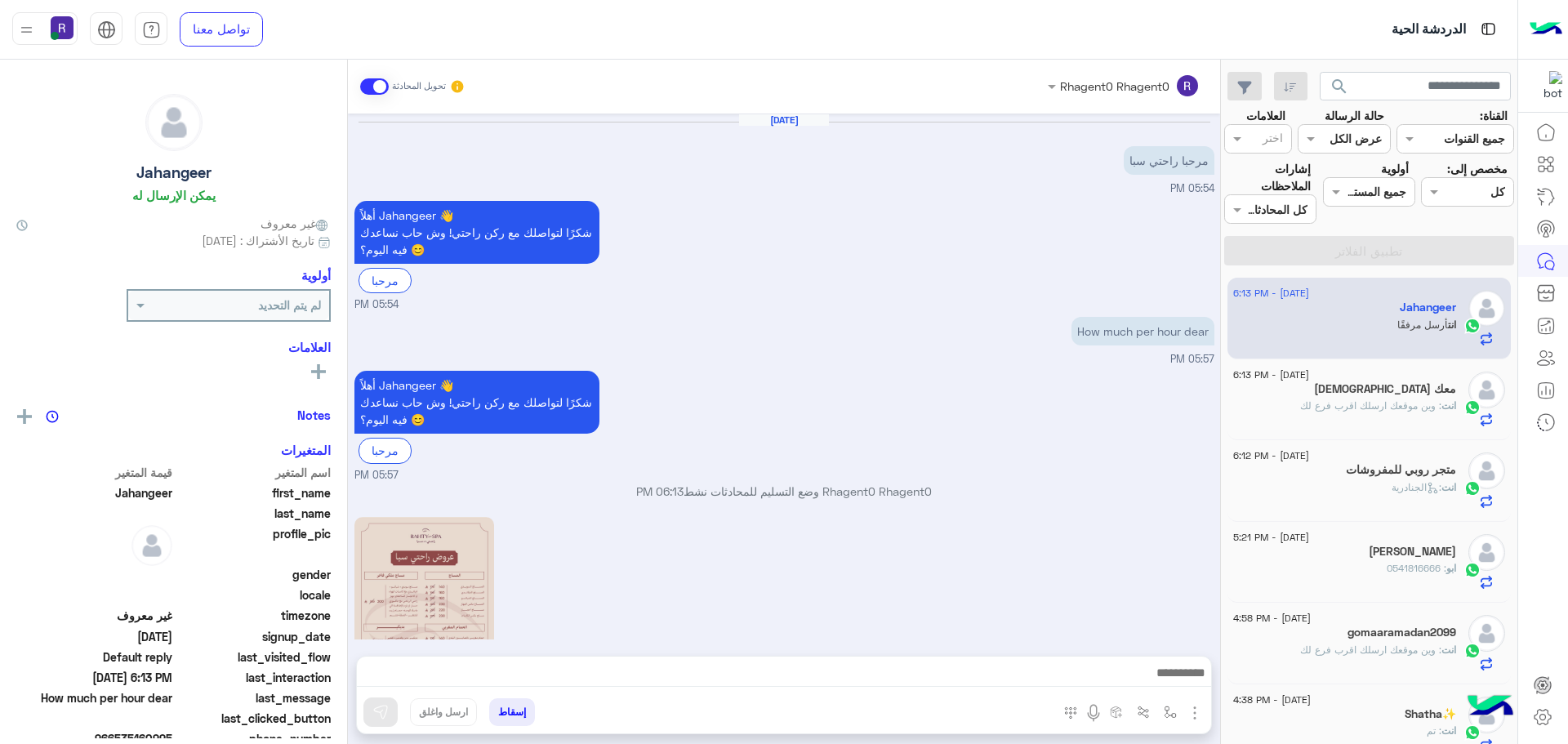
scroll to position [347, 0]
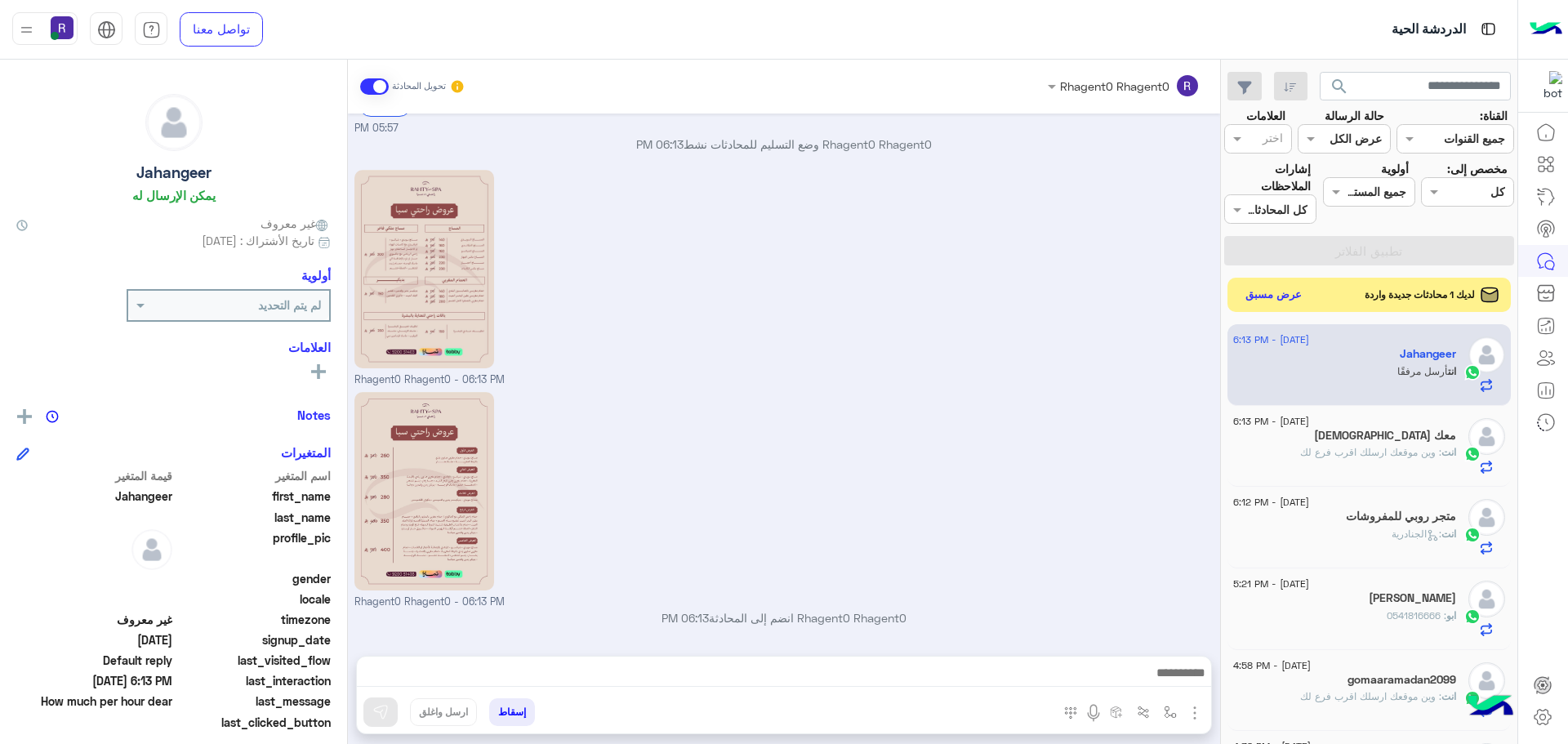
click at [1296, 296] on button "عرض مسبق" at bounding box center [1274, 295] width 69 height 22
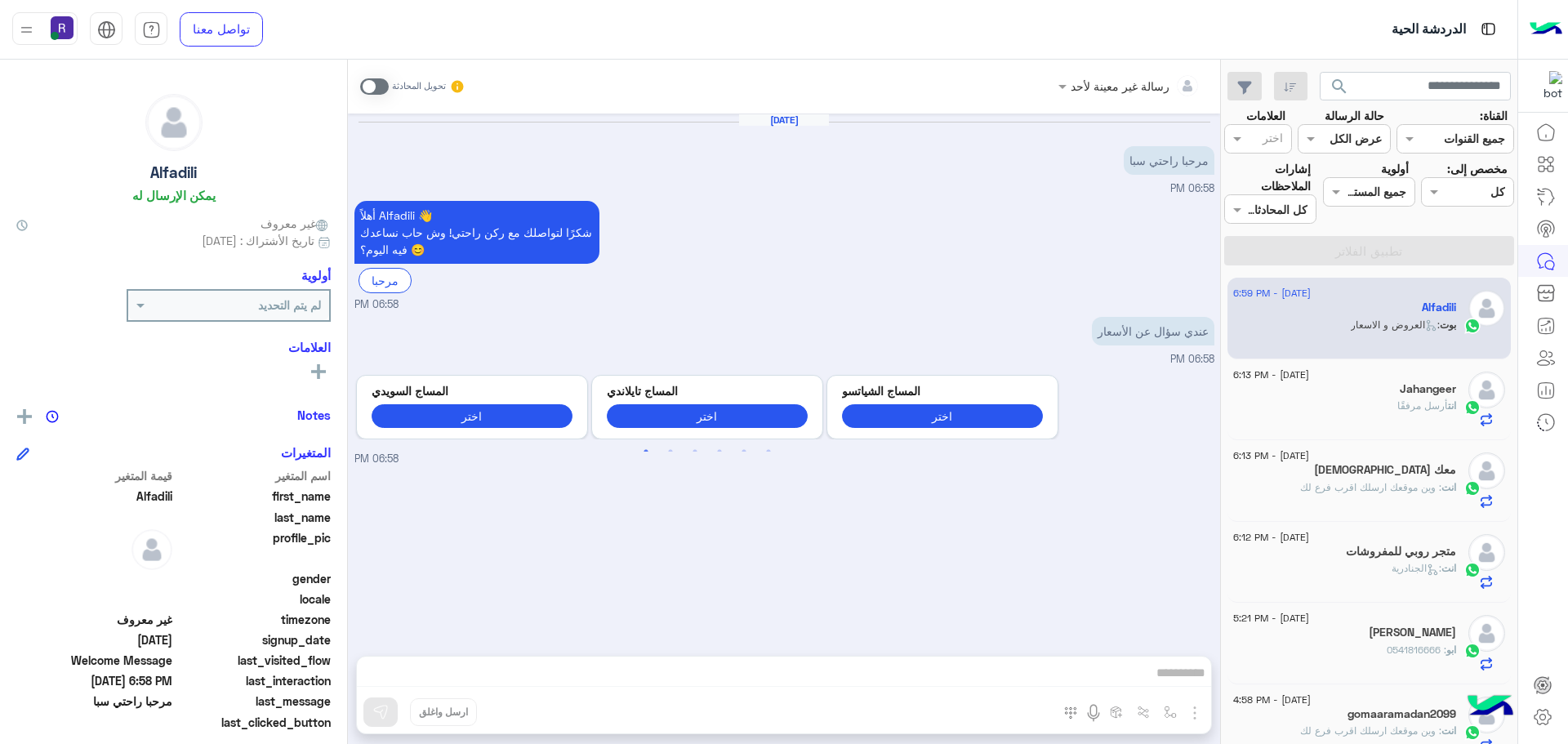
click at [384, 85] on span at bounding box center [374, 86] width 29 height 17
click at [1200, 711] on img "button" at bounding box center [1194, 713] width 20 height 20
click at [1179, 682] on button "الصور" at bounding box center [1170, 676] width 70 height 32
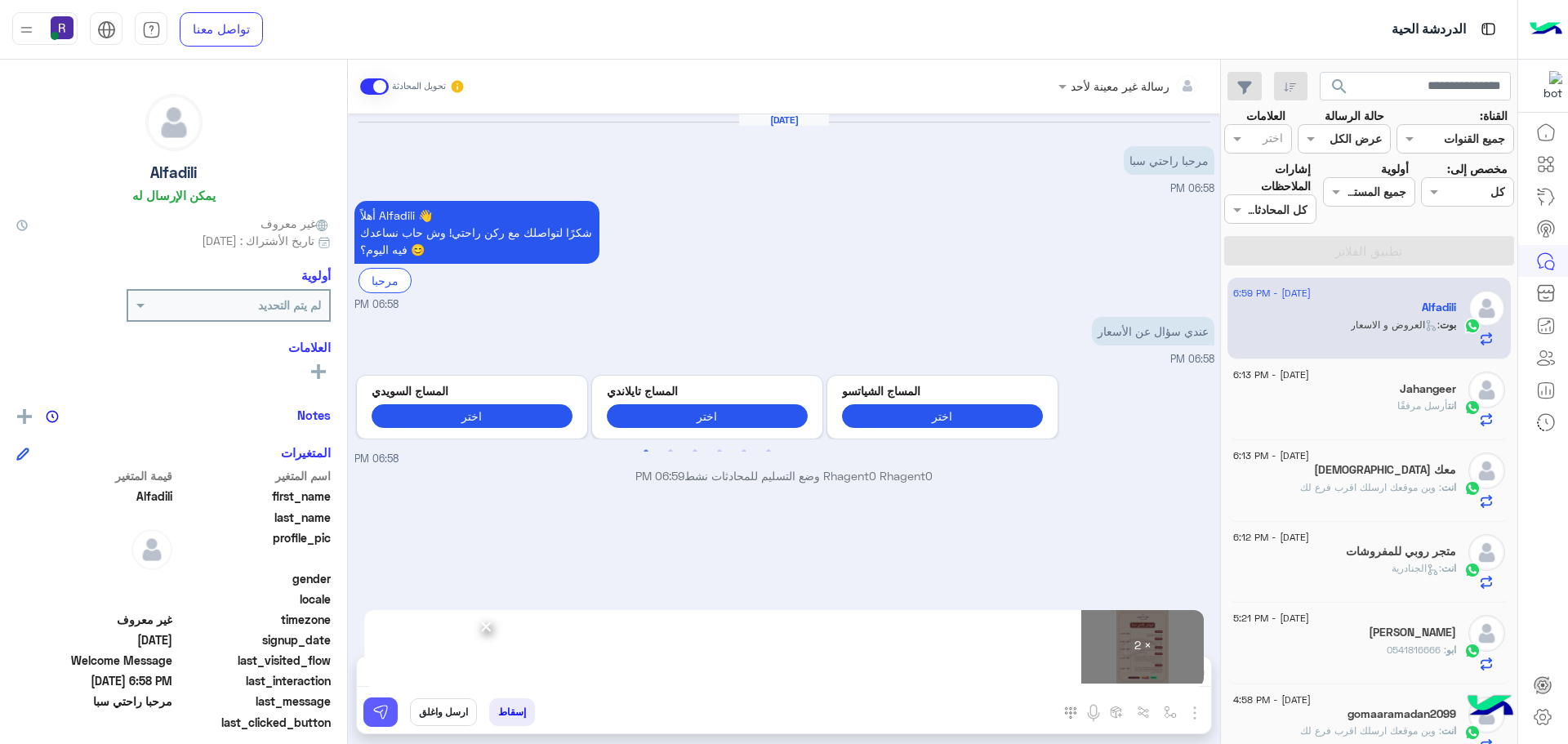
click at [382, 716] on img at bounding box center [380, 712] width 17 height 17
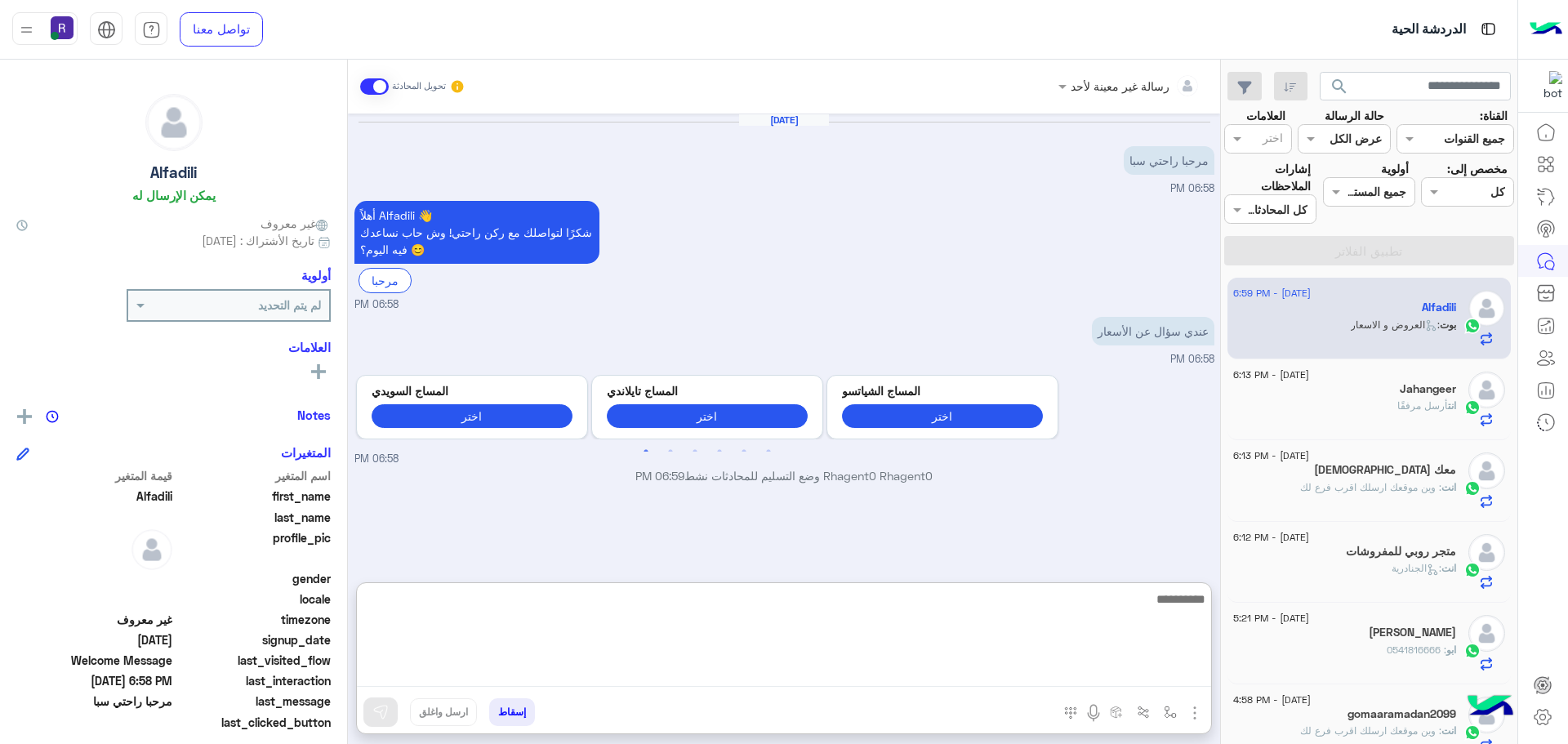
paste textarea "**********"
type textarea "**********"
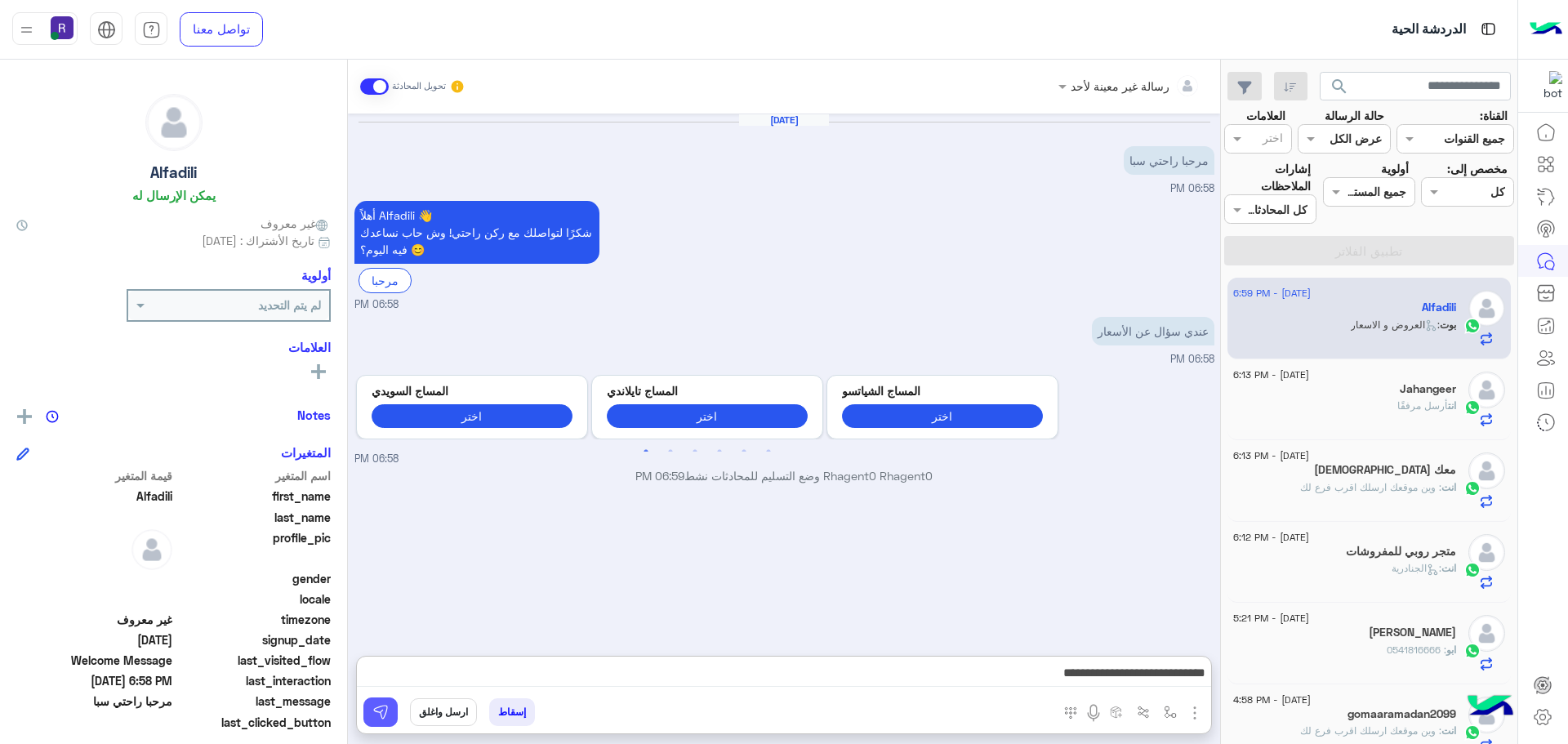
click at [380, 706] on img at bounding box center [380, 712] width 17 height 17
click at [1424, 409] on span "أرسل مرفقًا" at bounding box center [1422, 405] width 50 height 12
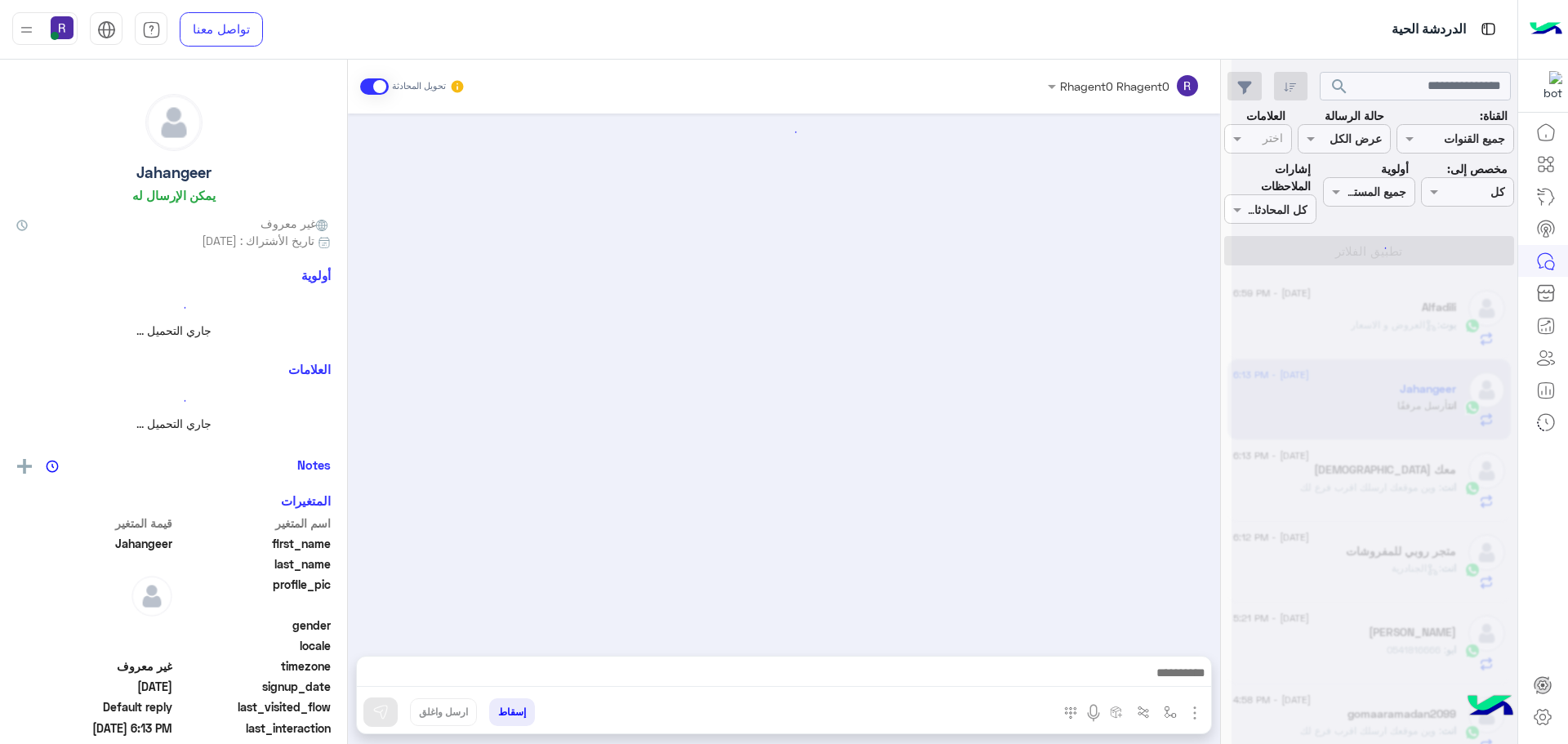
scroll to position [347, 0]
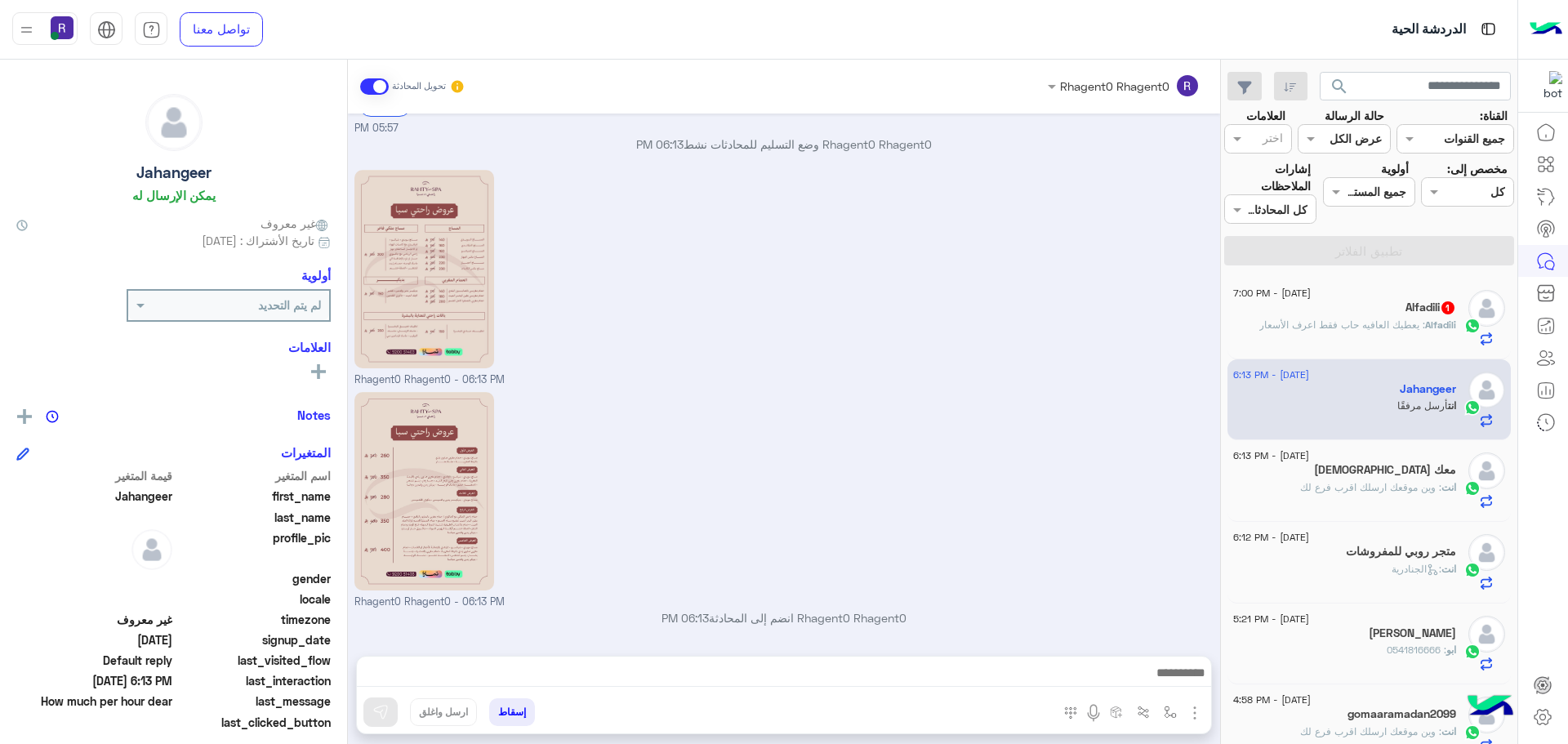
click at [1391, 318] on span ": يعطيك العافيه حاب فقط اعرف الأسعار" at bounding box center [1342, 324] width 166 height 12
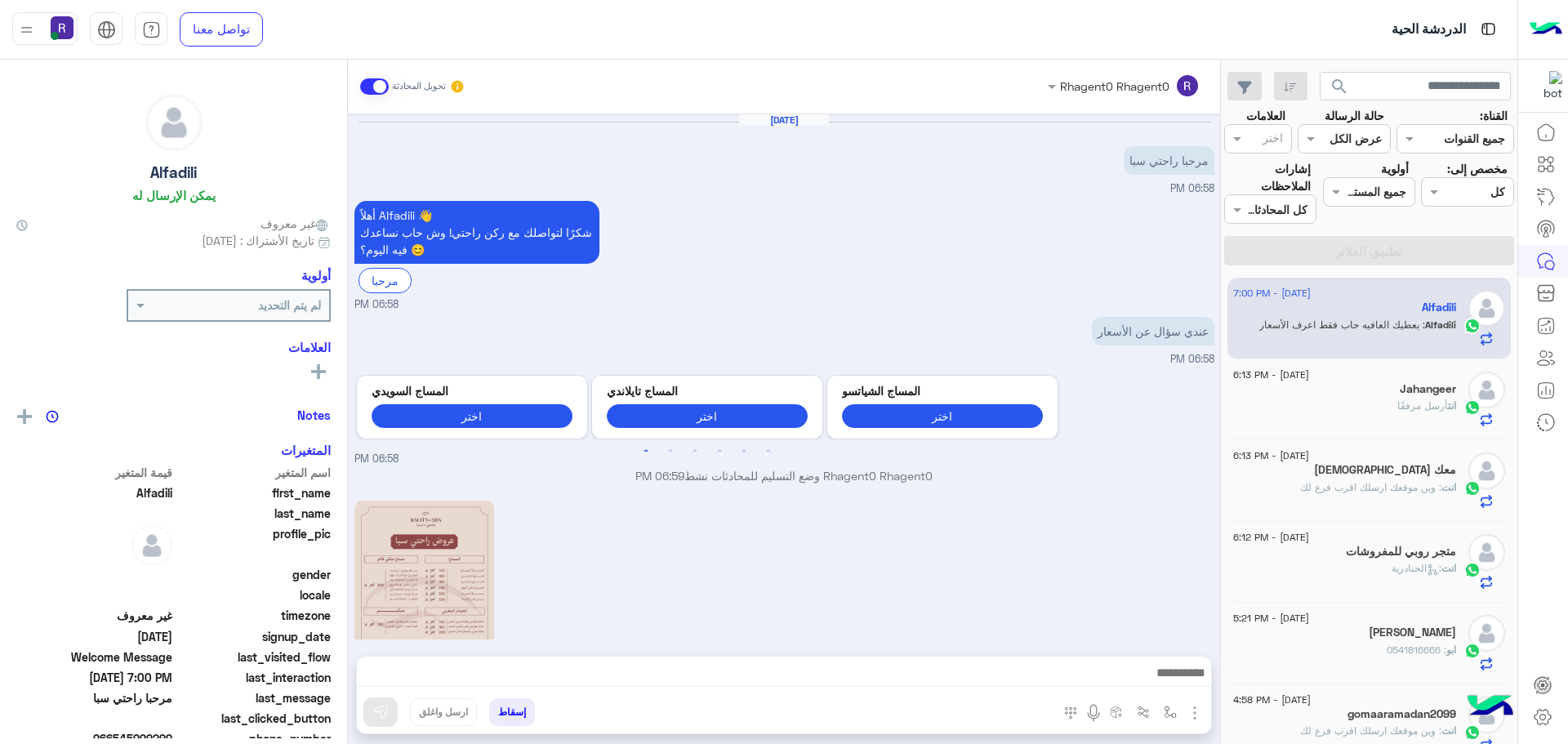
scroll to position [437, 0]
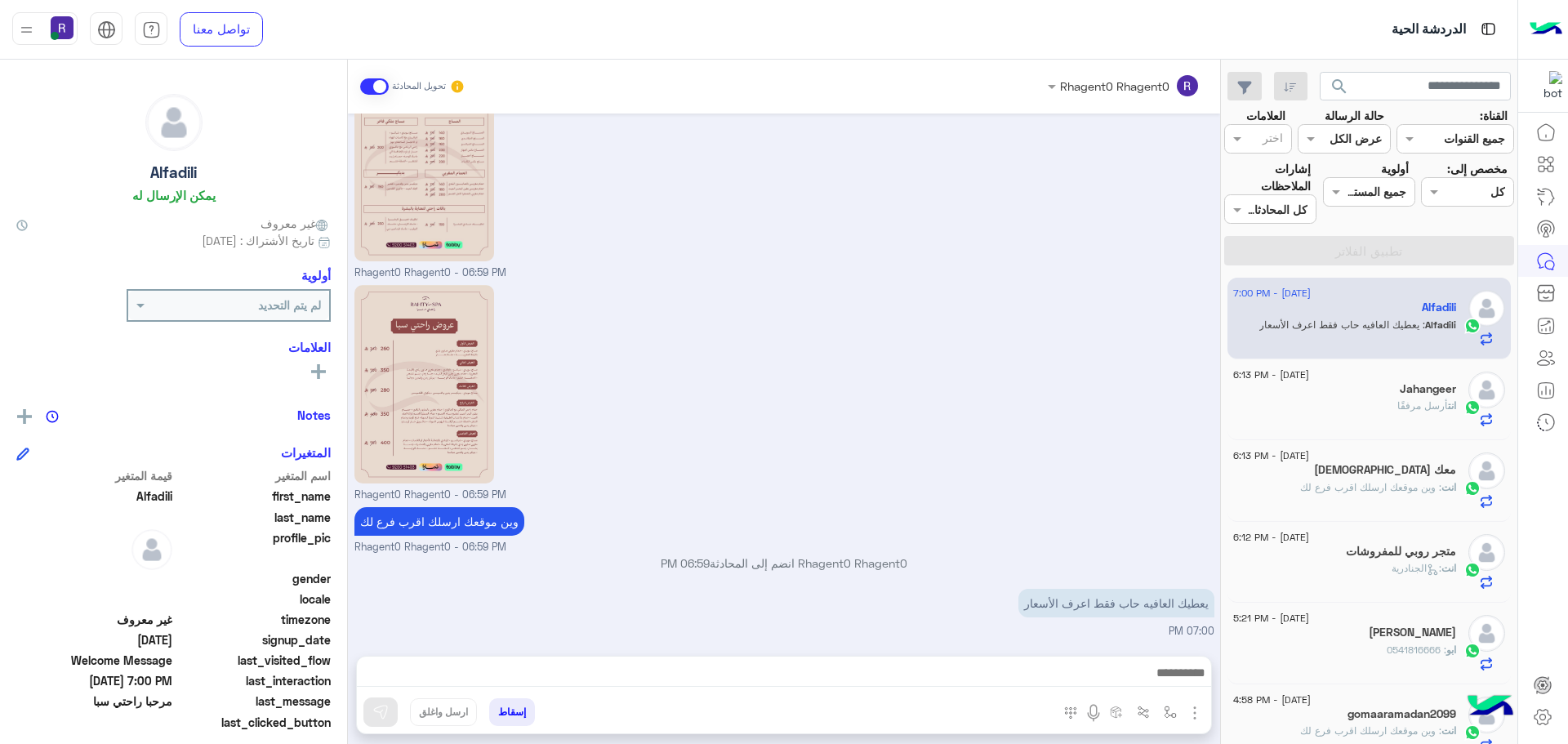
click at [1060, 432] on div "Rhagent0 Rhagent0 - 06:59 PM" at bounding box center [784, 392] width 860 height 222
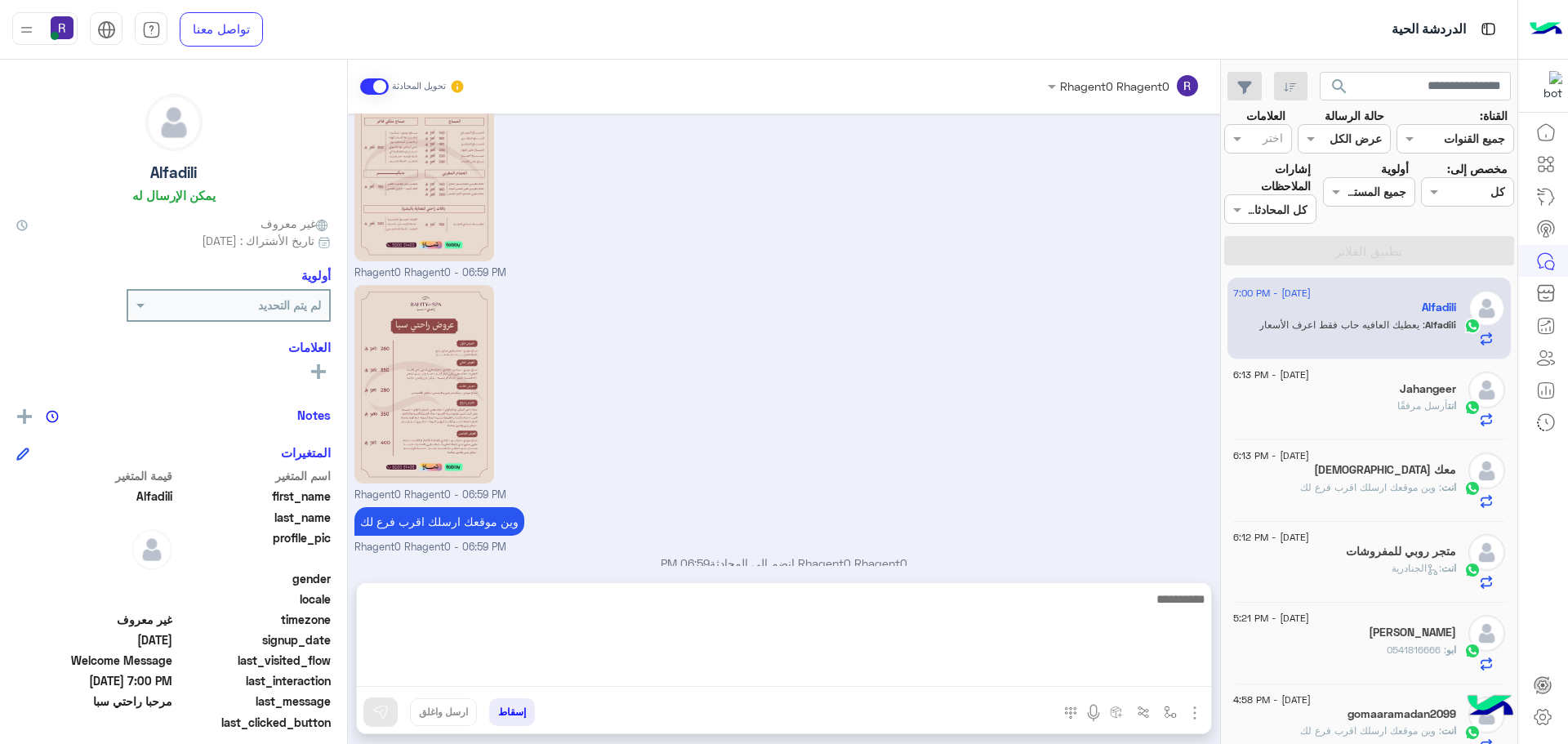
click at [981, 674] on textarea at bounding box center [784, 638] width 854 height 98
type textarea "*********"
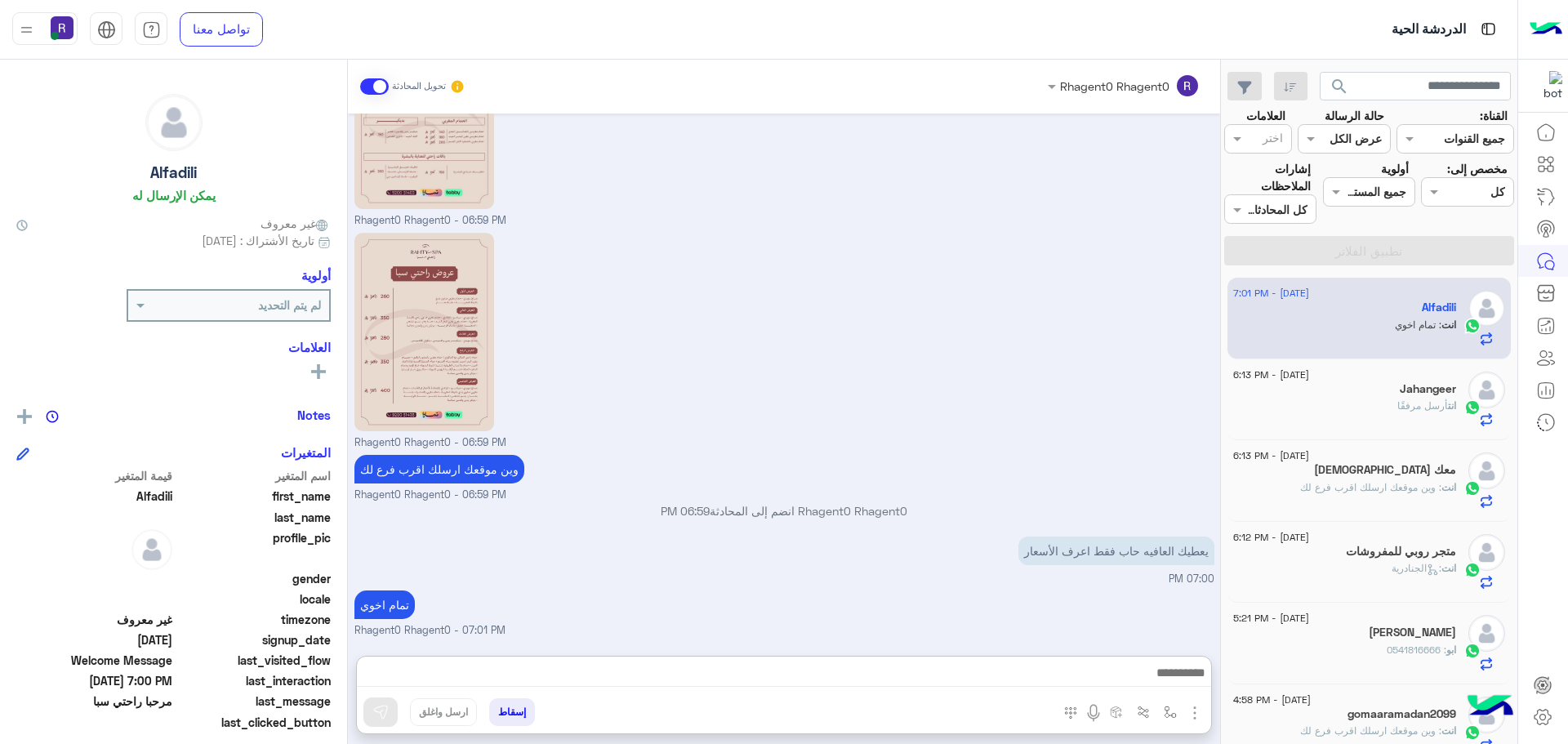
click at [1373, 400] on div "انت أرسل مرفقًا" at bounding box center [1344, 412] width 223 height 29
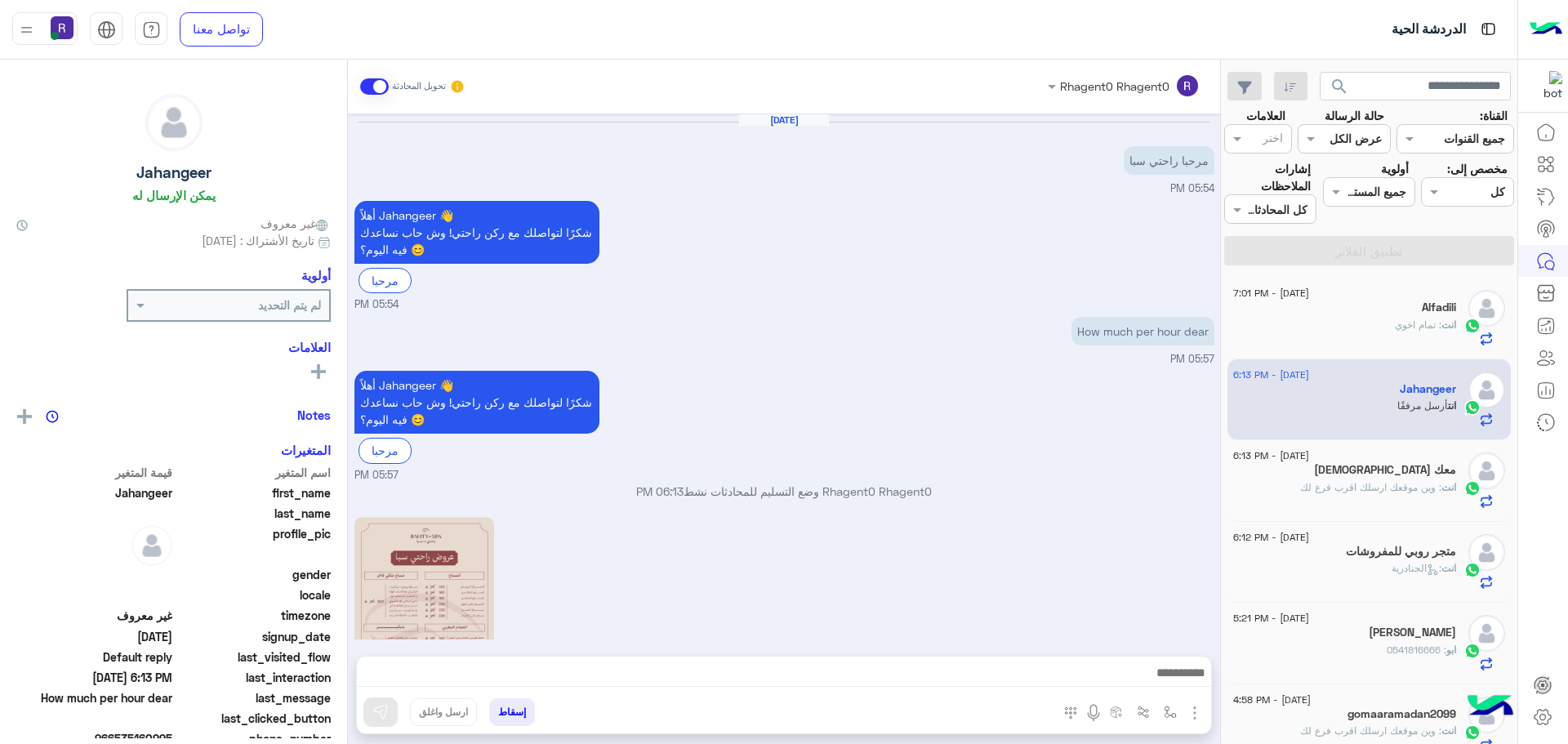
scroll to position [347, 0]
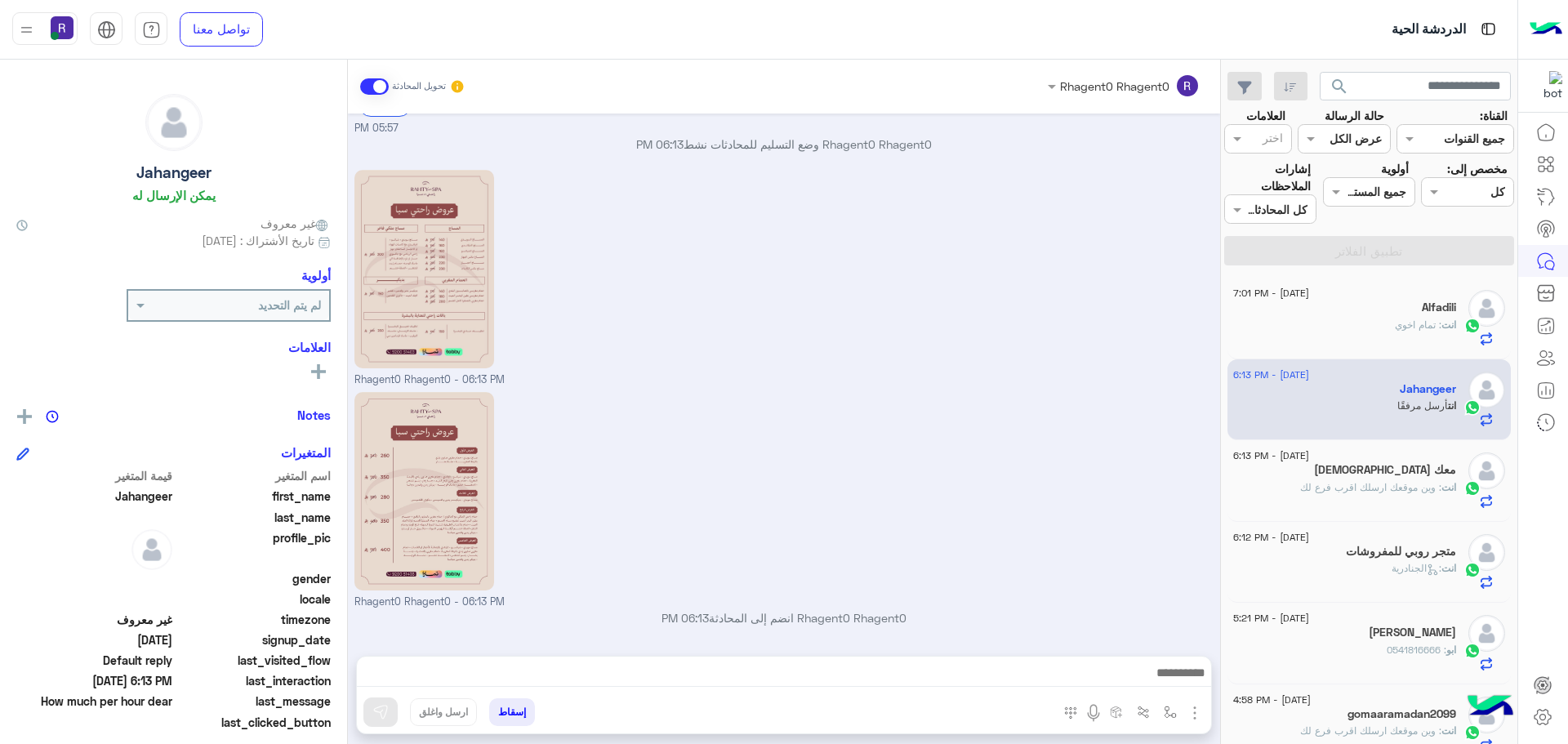
click at [1411, 481] on span ": وين موقعك ارسلك اقرب فرع لك" at bounding box center [1370, 486] width 142 height 12
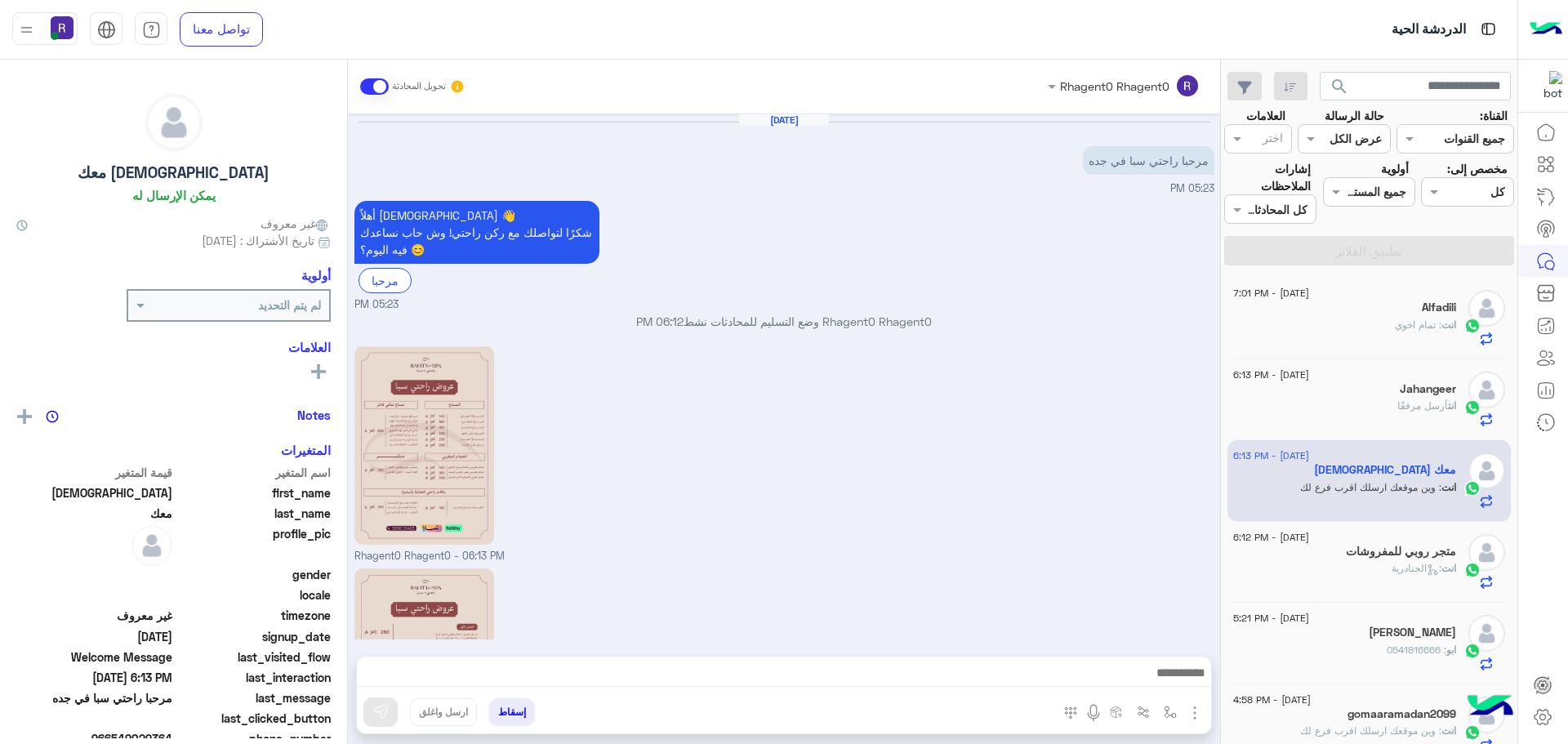
scroll to position [229, 0]
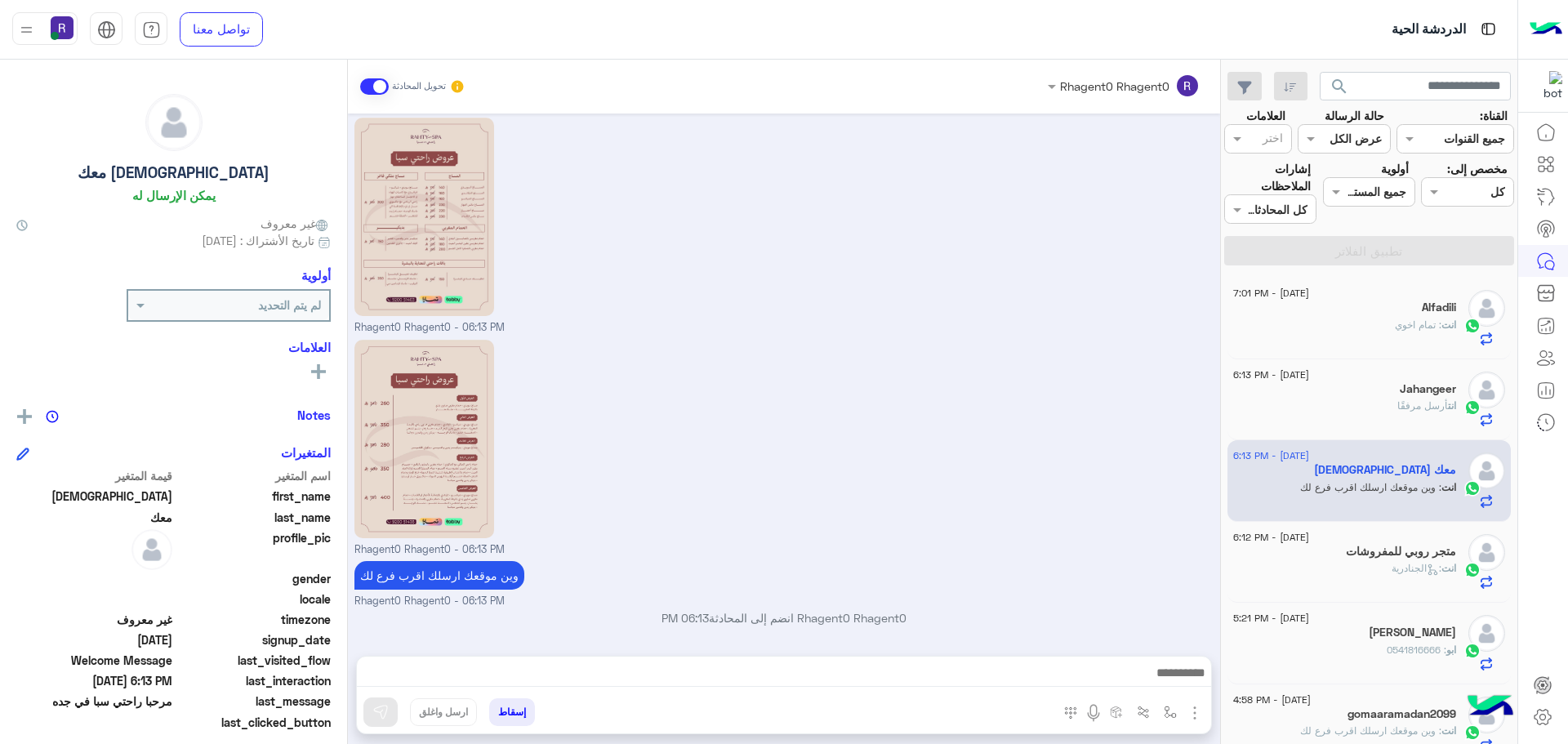
click at [1358, 552] on h5 "متجر روبي للمفروشات" at bounding box center [1401, 551] width 110 height 14
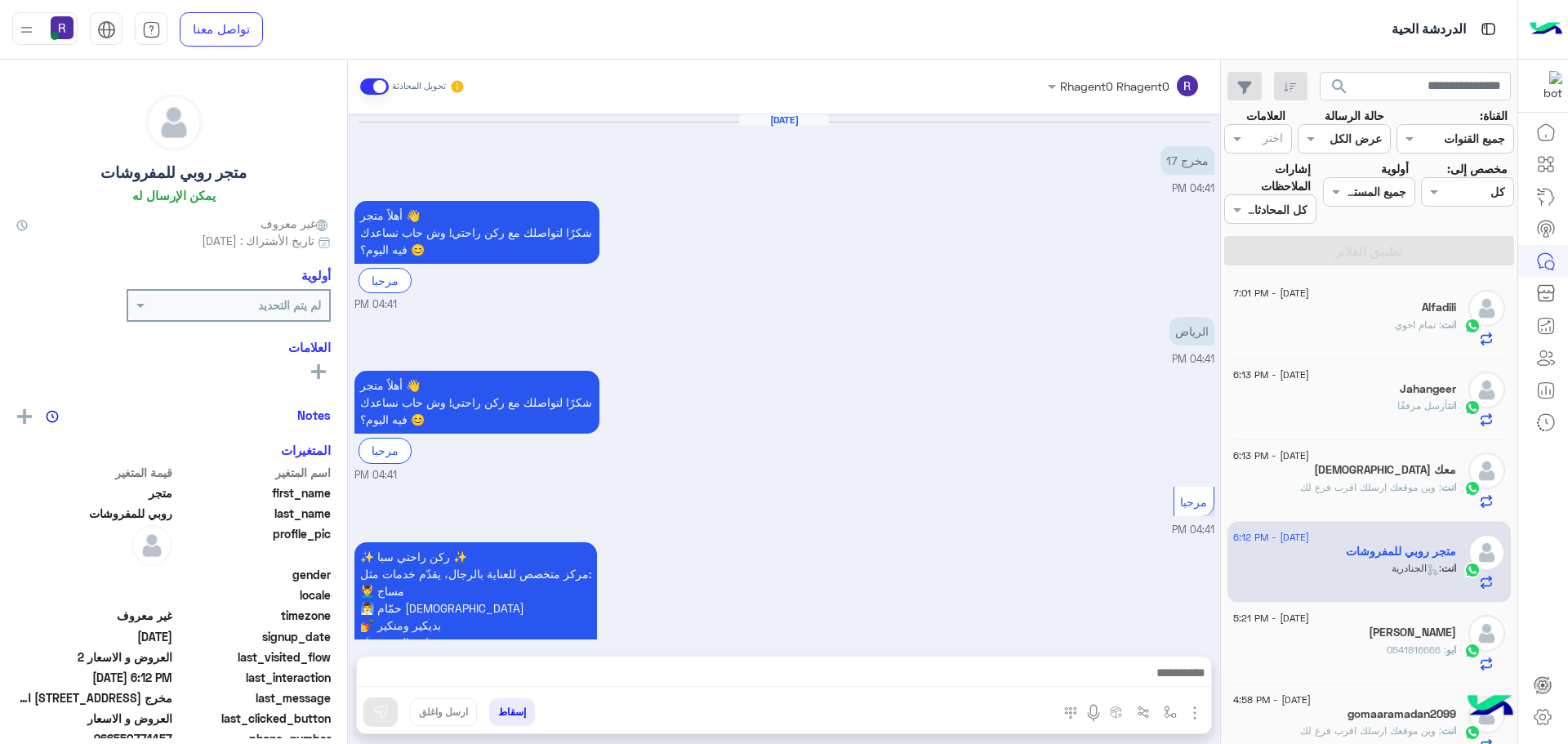
scroll to position [1687, 0]
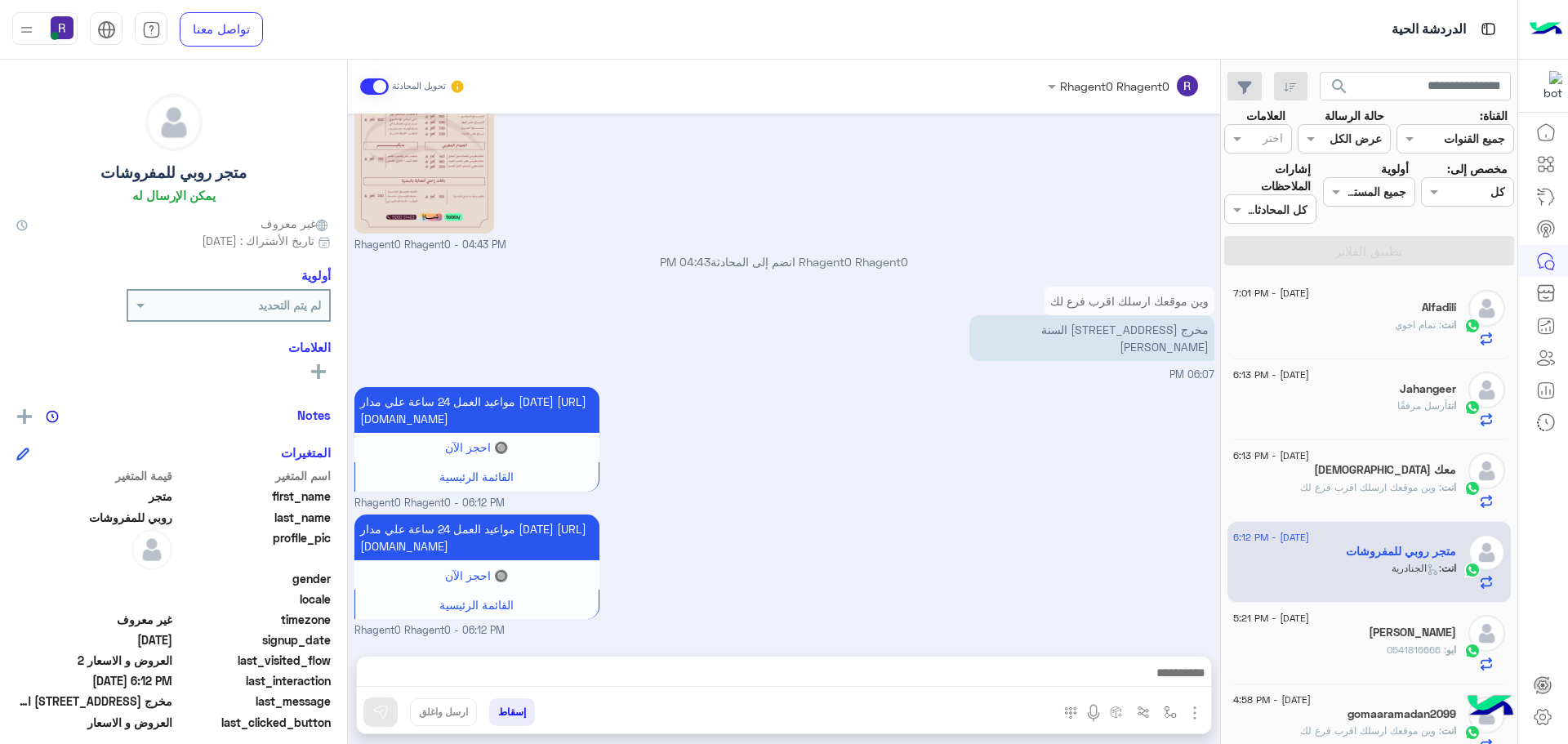
click at [1376, 635] on div "[PERSON_NAME]" at bounding box center [1344, 633] width 223 height 17
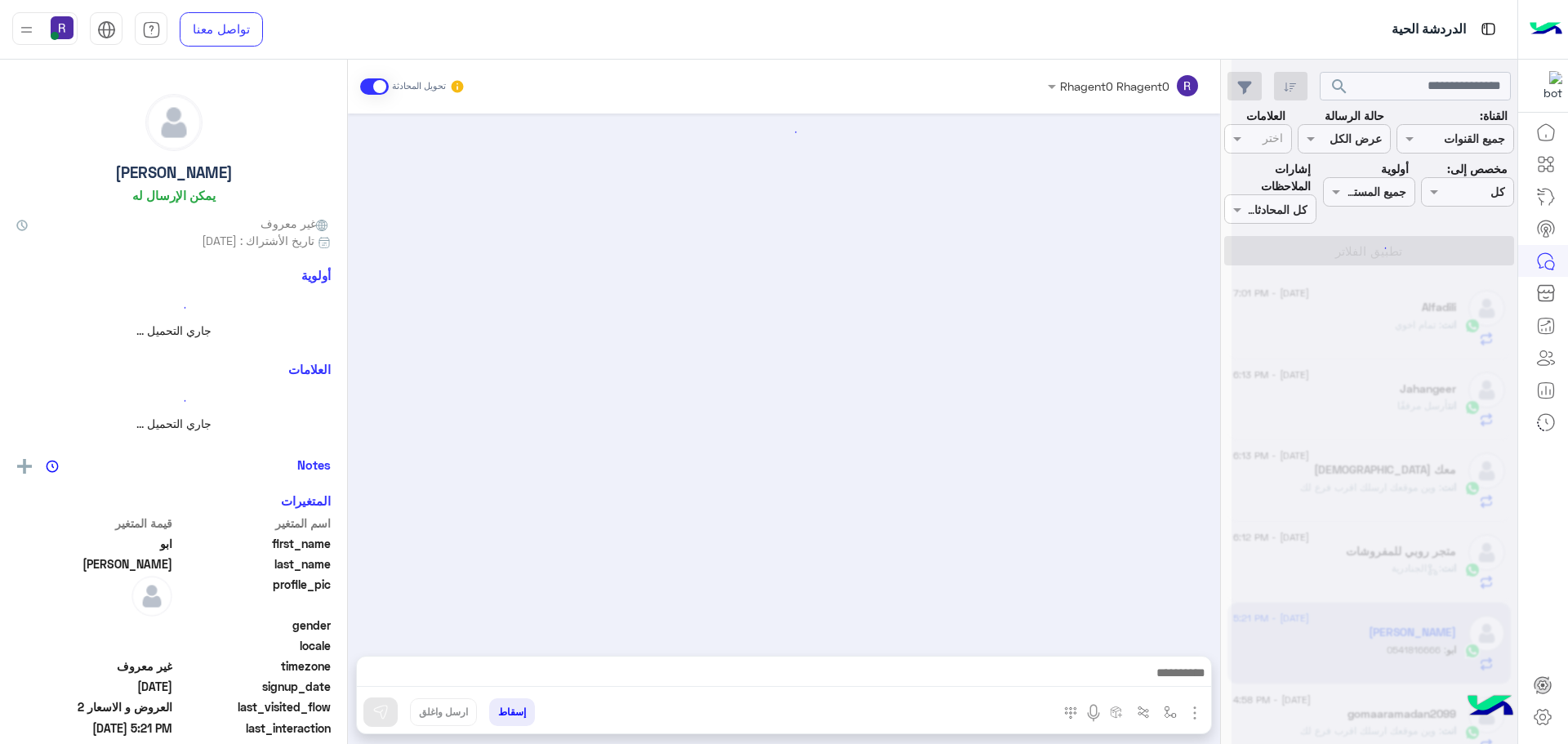
scroll to position [953, 0]
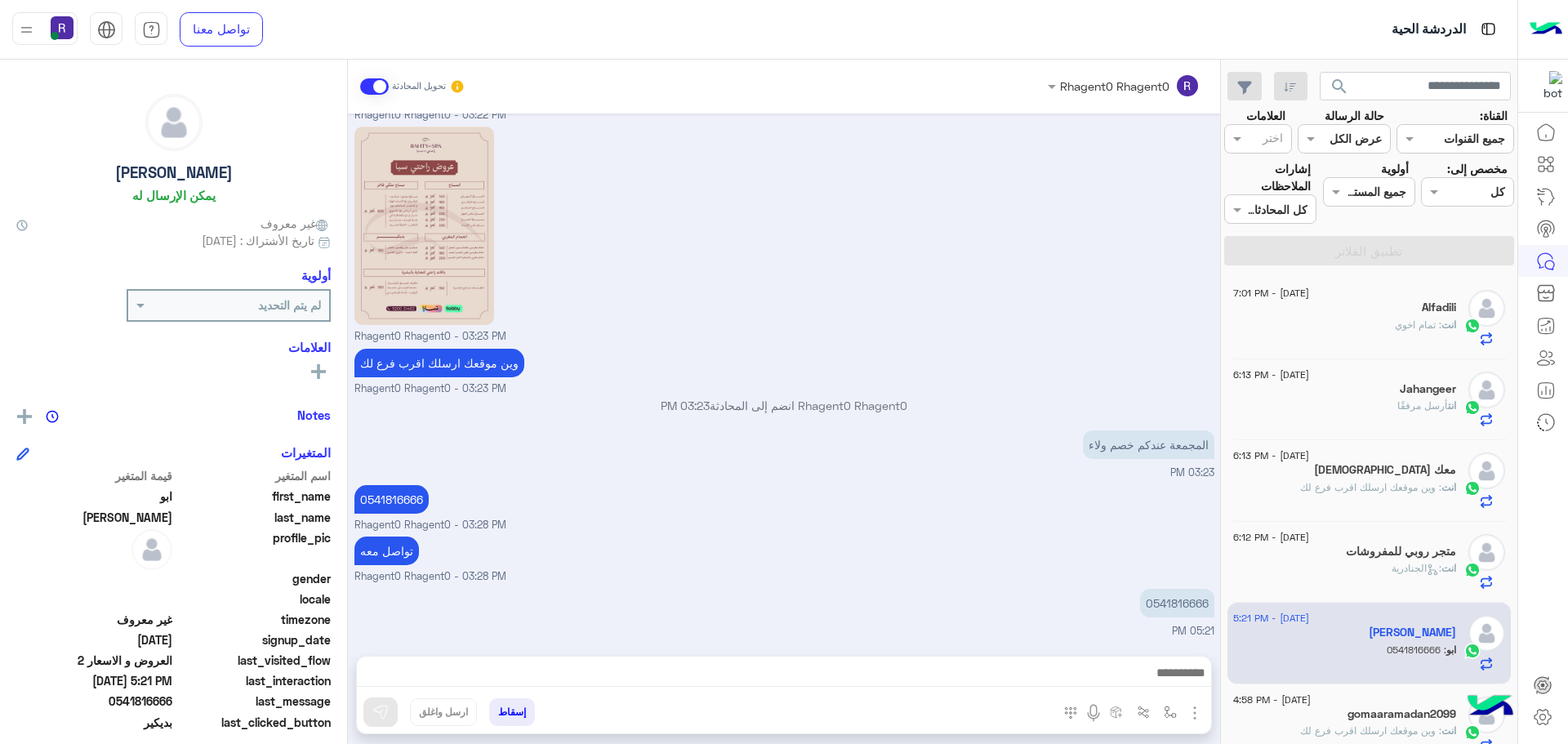
click at [1418, 312] on div "Alfadili" at bounding box center [1344, 309] width 223 height 17
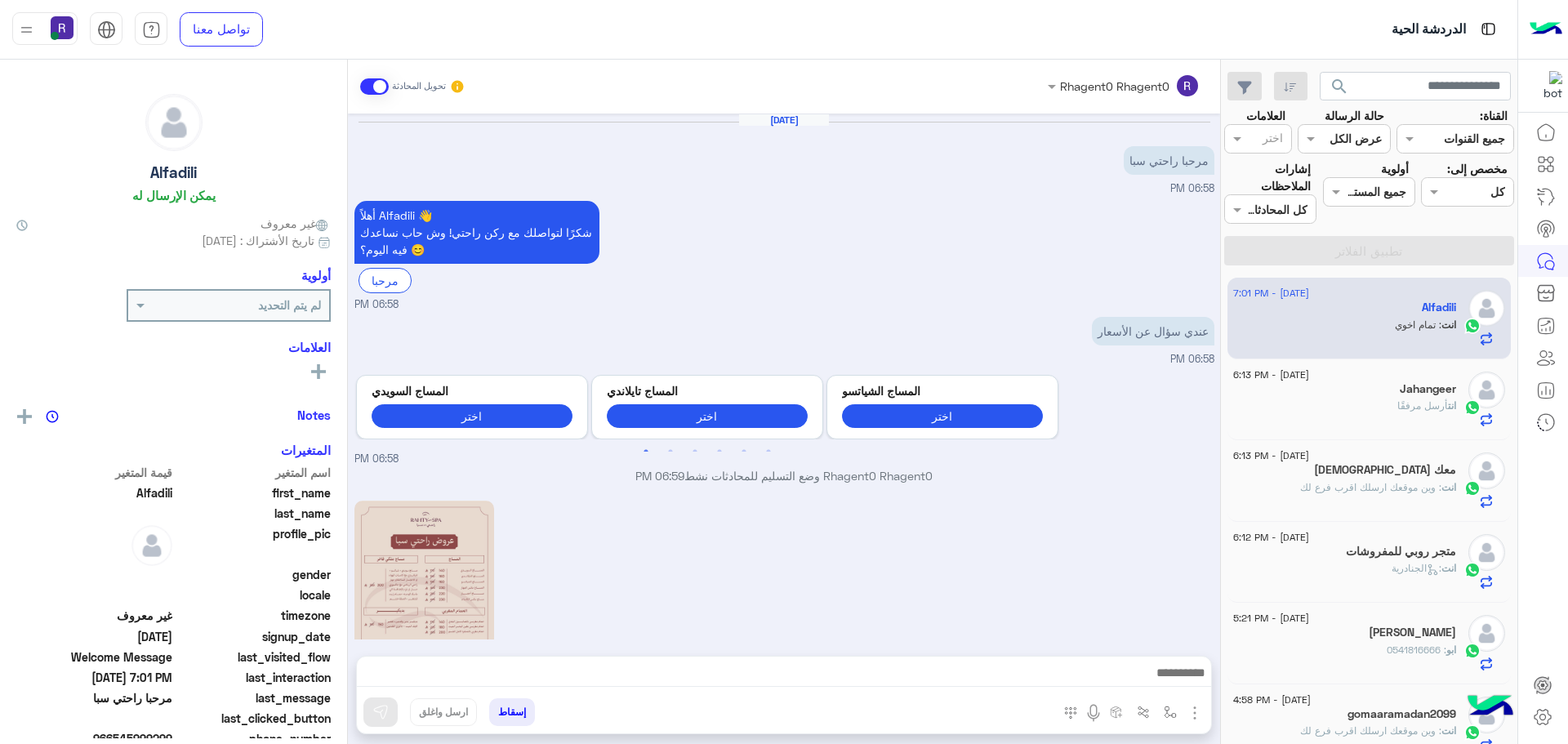
scroll to position [489, 0]
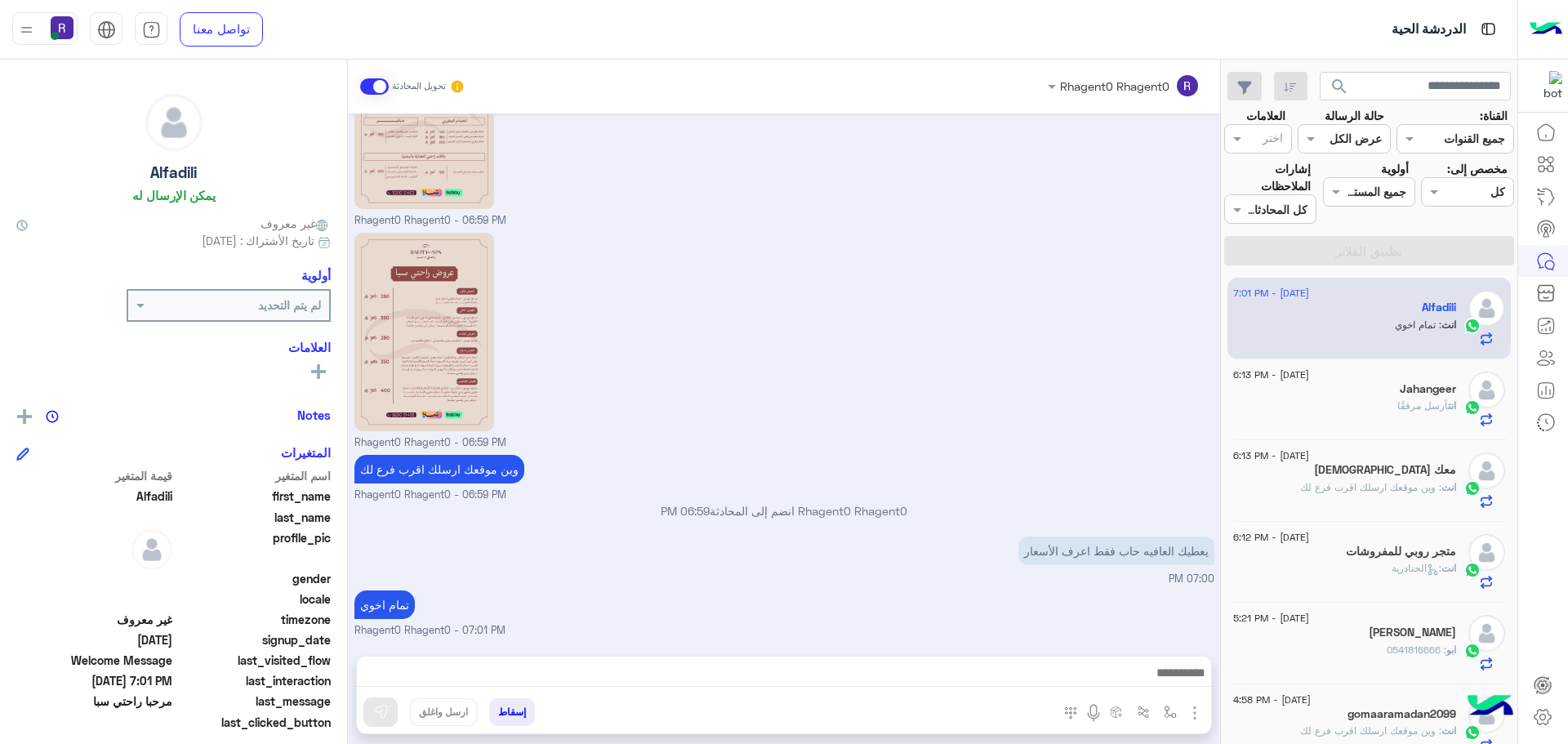
click at [1417, 417] on div "انت أرسل مرفقًا" at bounding box center [1344, 412] width 223 height 29
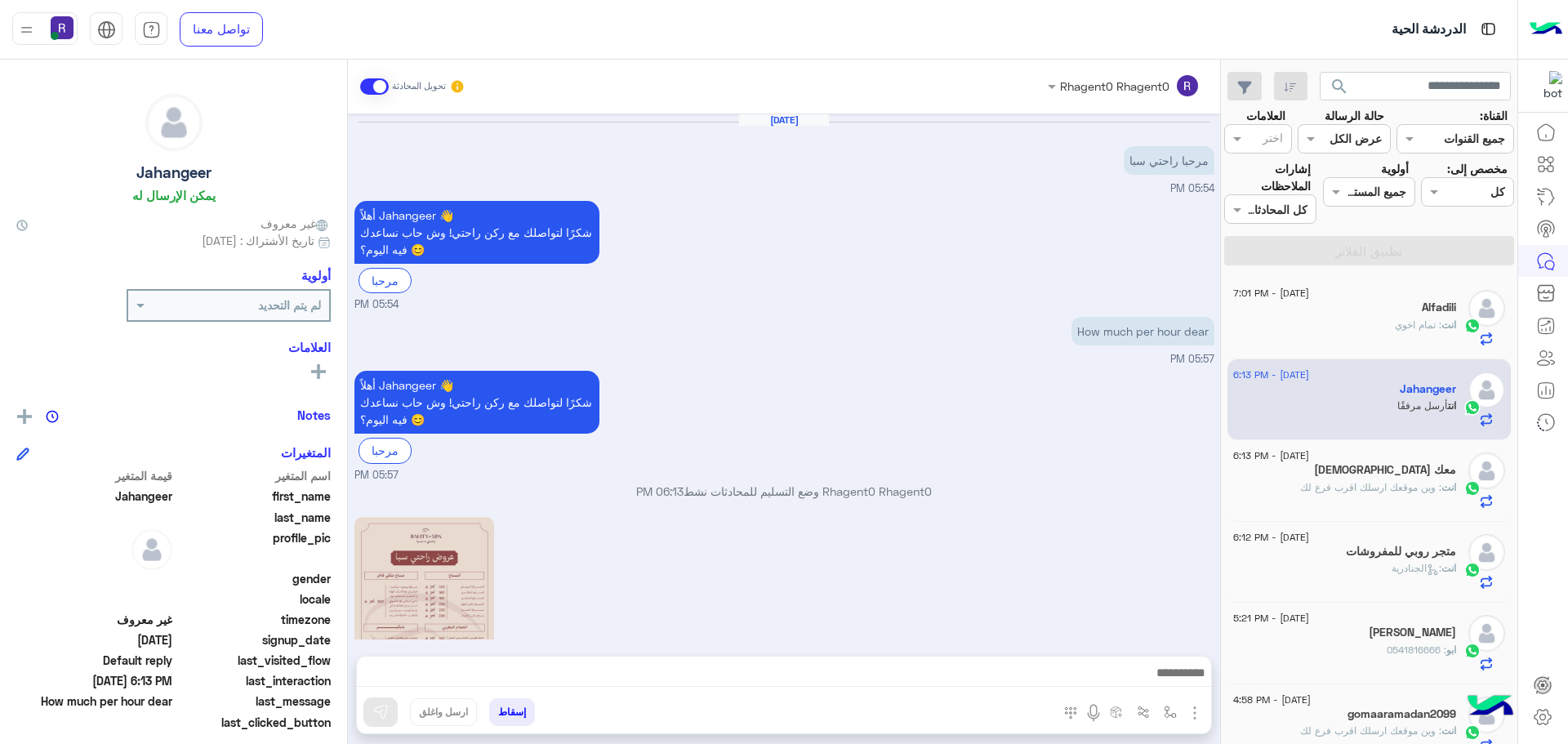
scroll to position [347, 0]
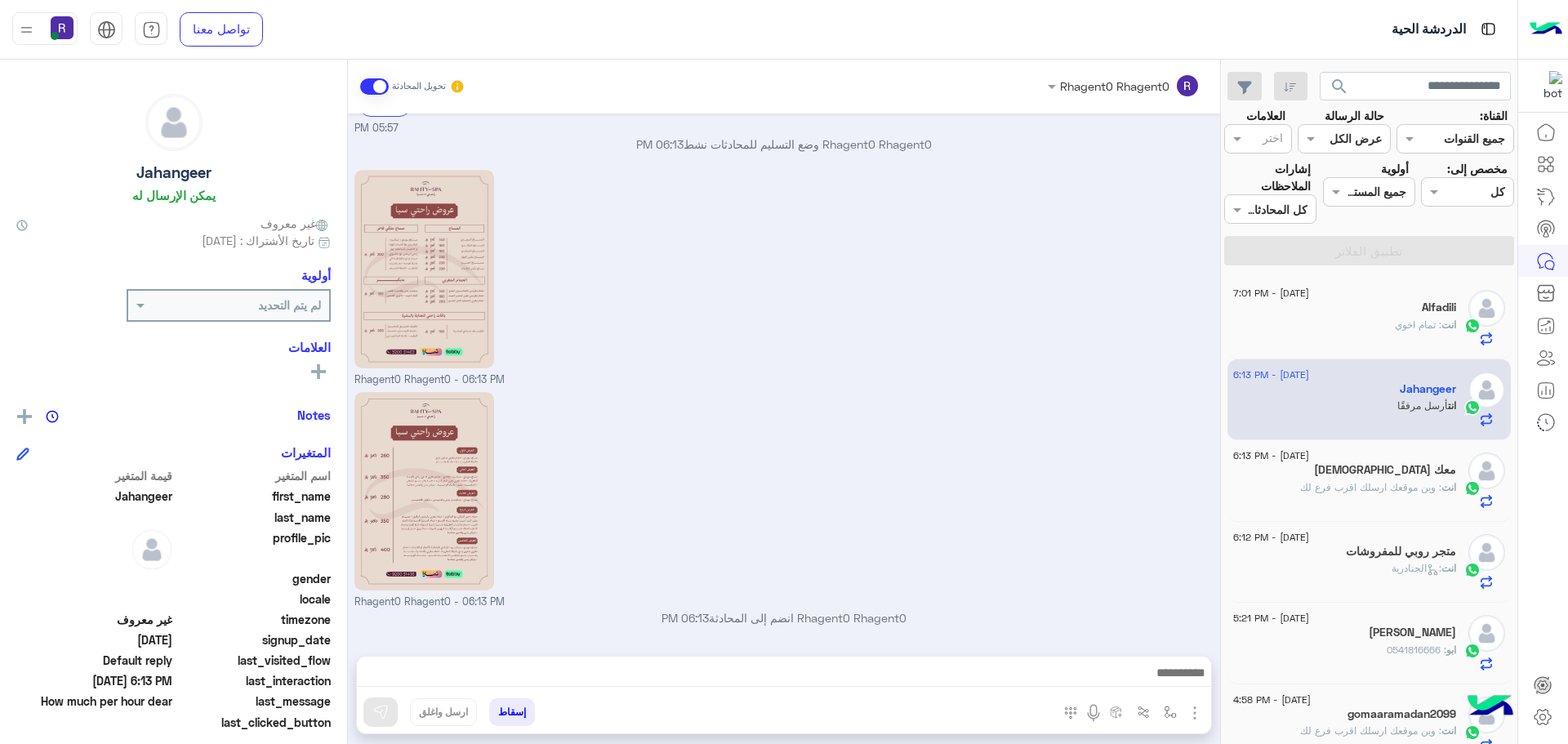
click at [1401, 322] on span ": تمام اخوي" at bounding box center [1418, 324] width 46 height 12
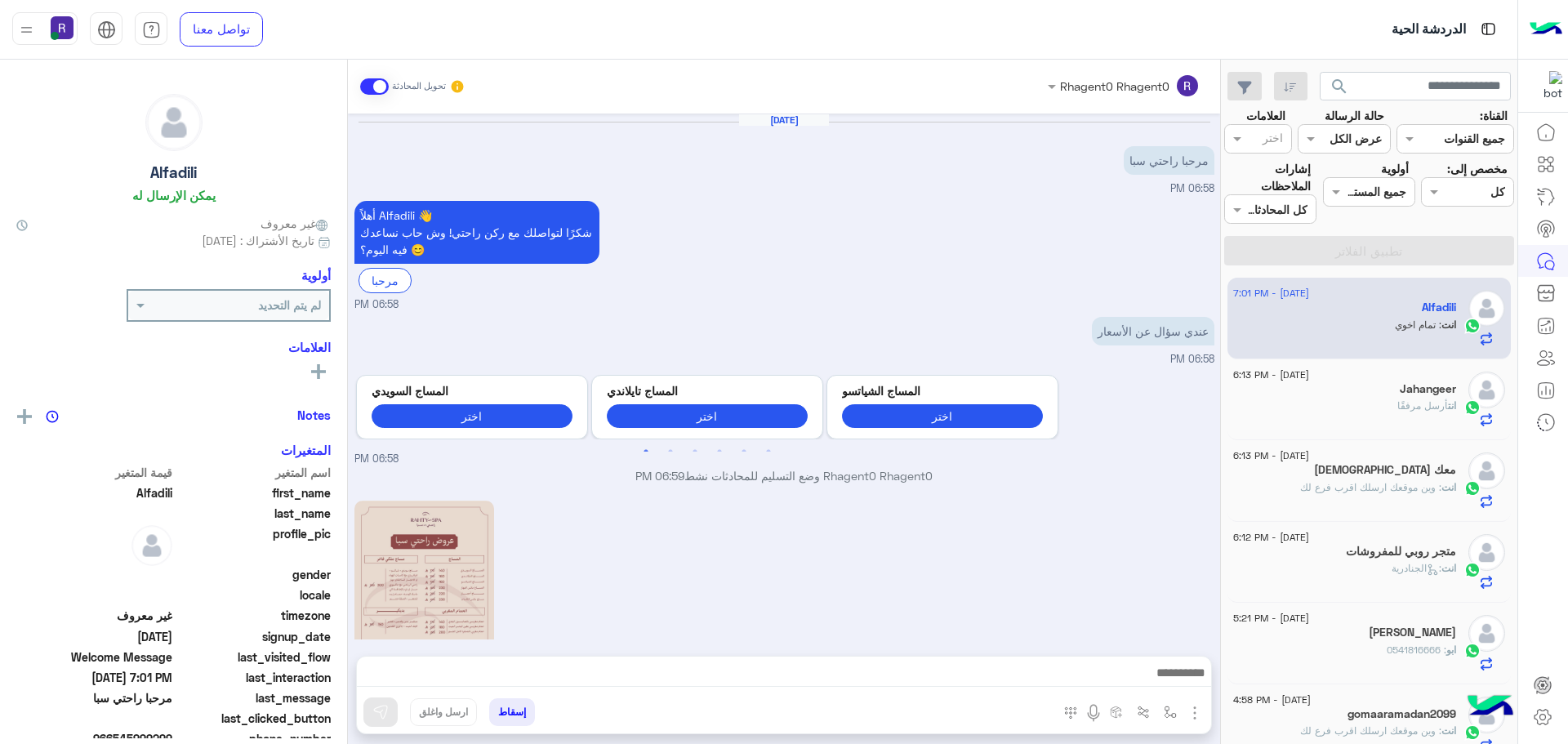
scroll to position [489, 0]
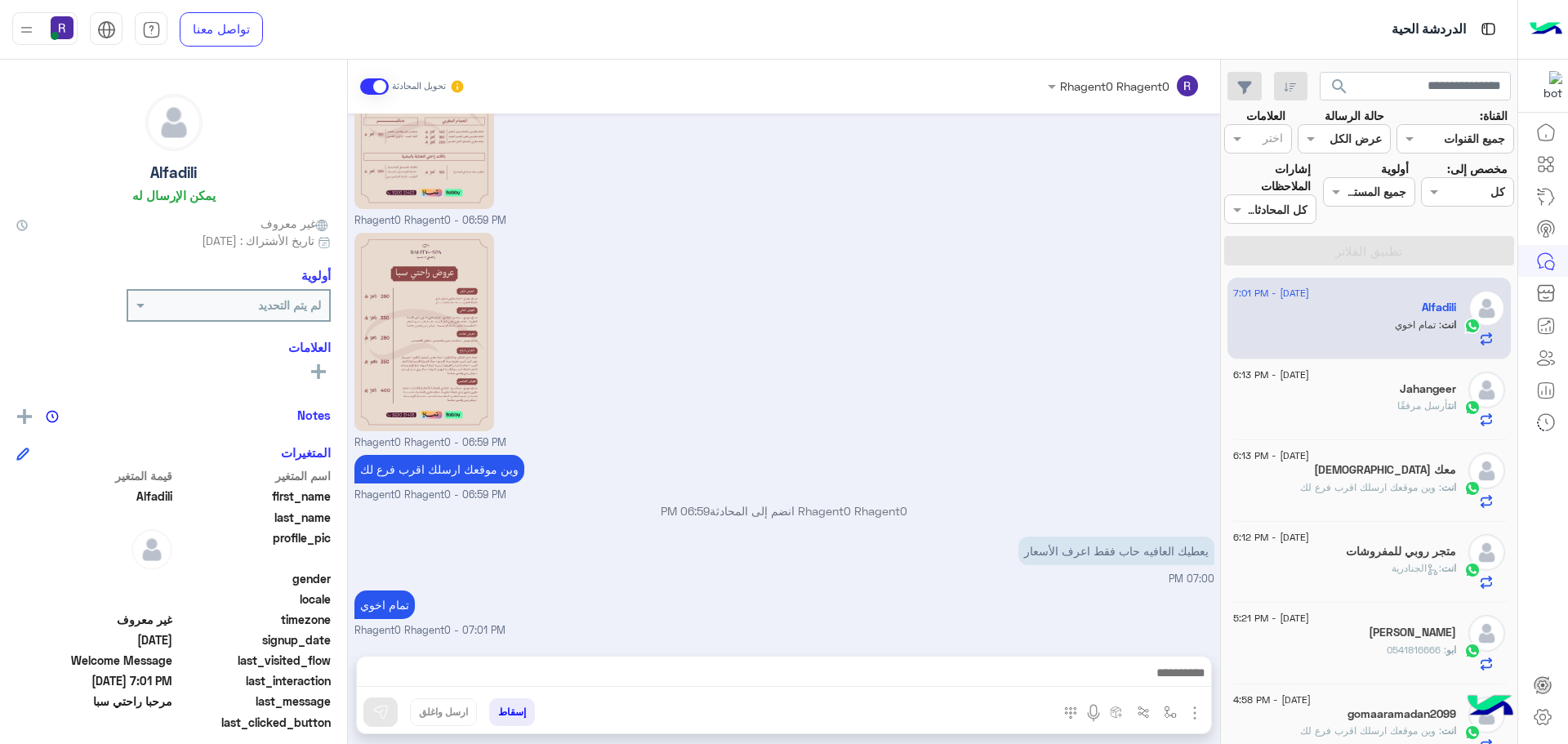
click at [1389, 387] on div "Jahangeer" at bounding box center [1344, 390] width 223 height 17
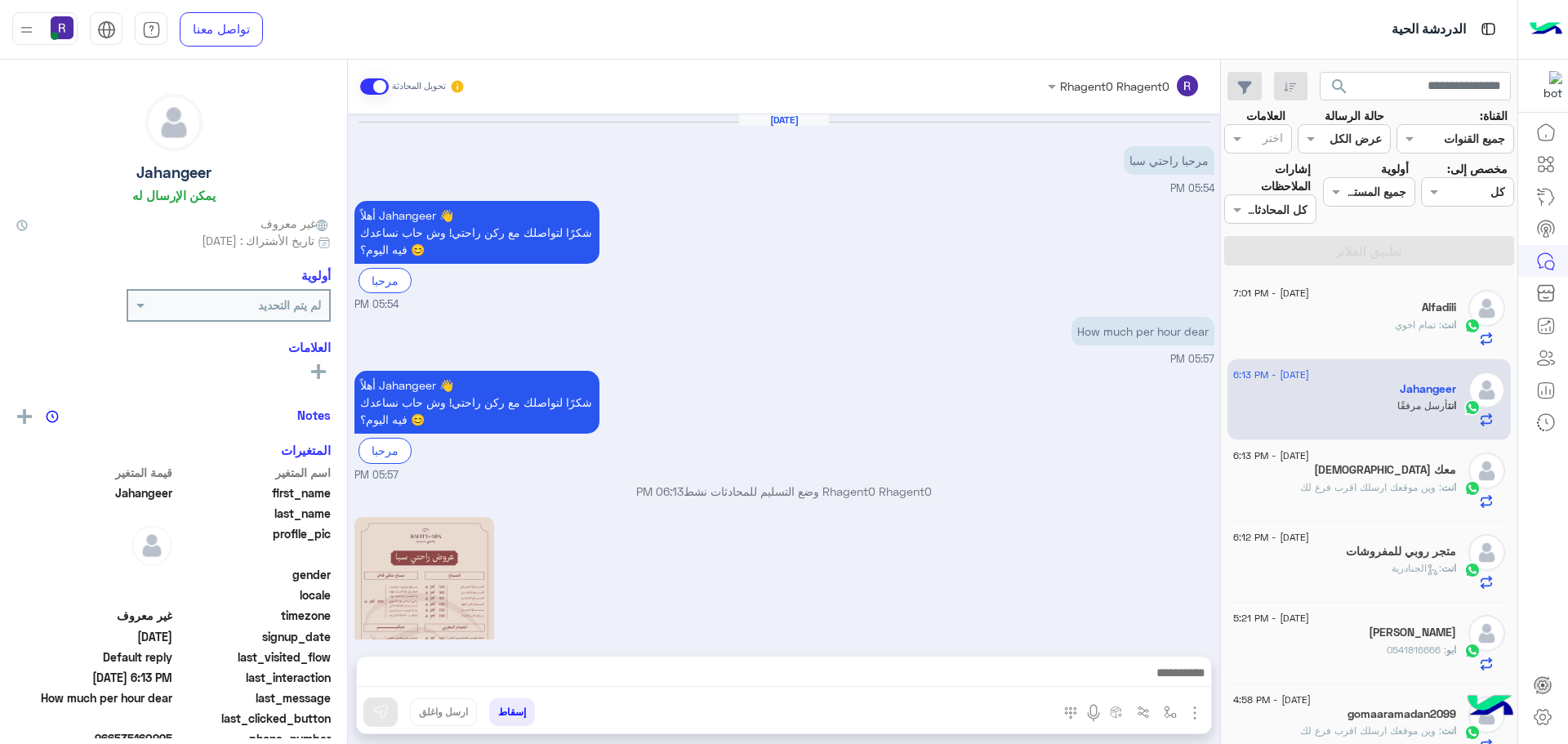
scroll to position [347, 0]
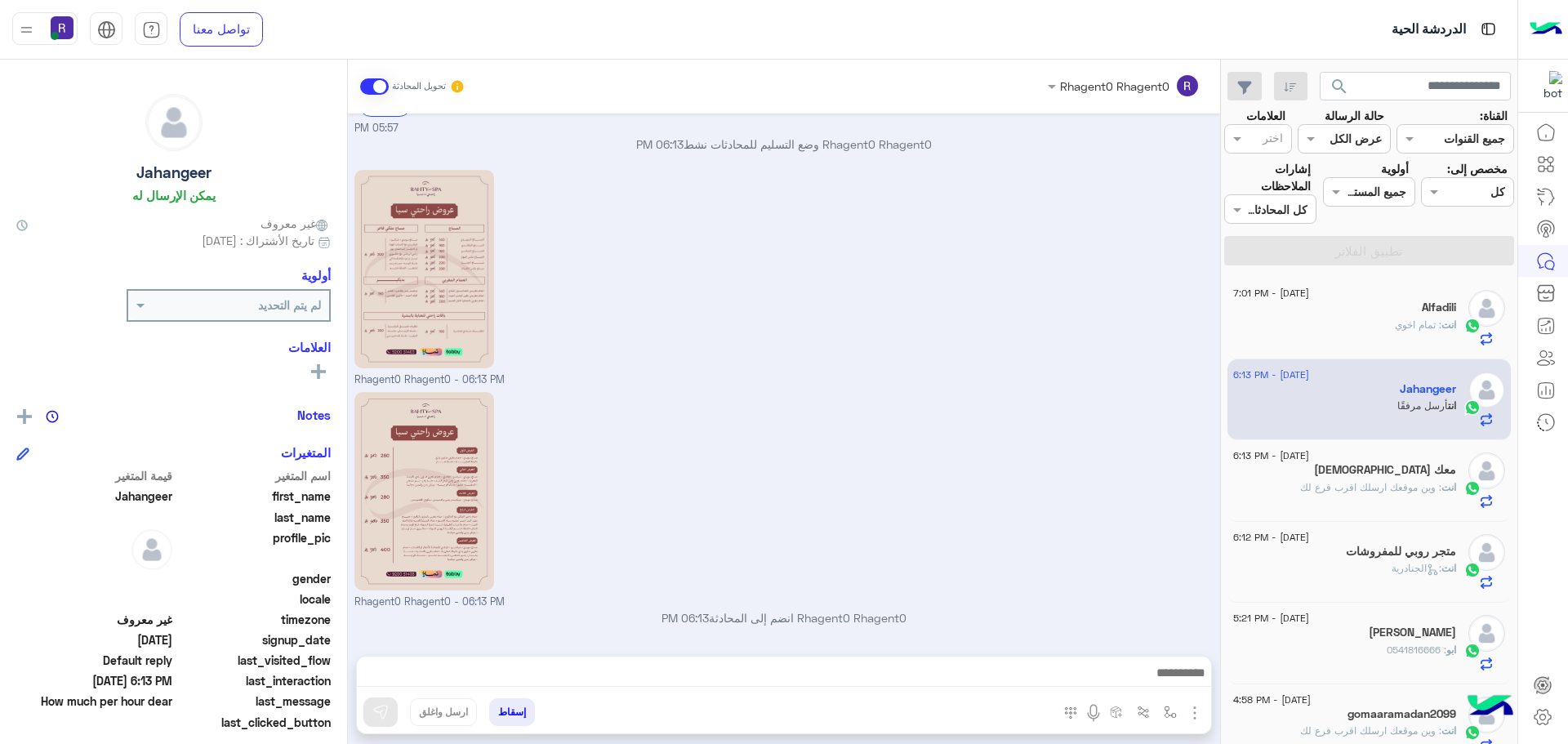
click at [1377, 331] on div "انت : تمام اخوي" at bounding box center [1344, 331] width 223 height 29
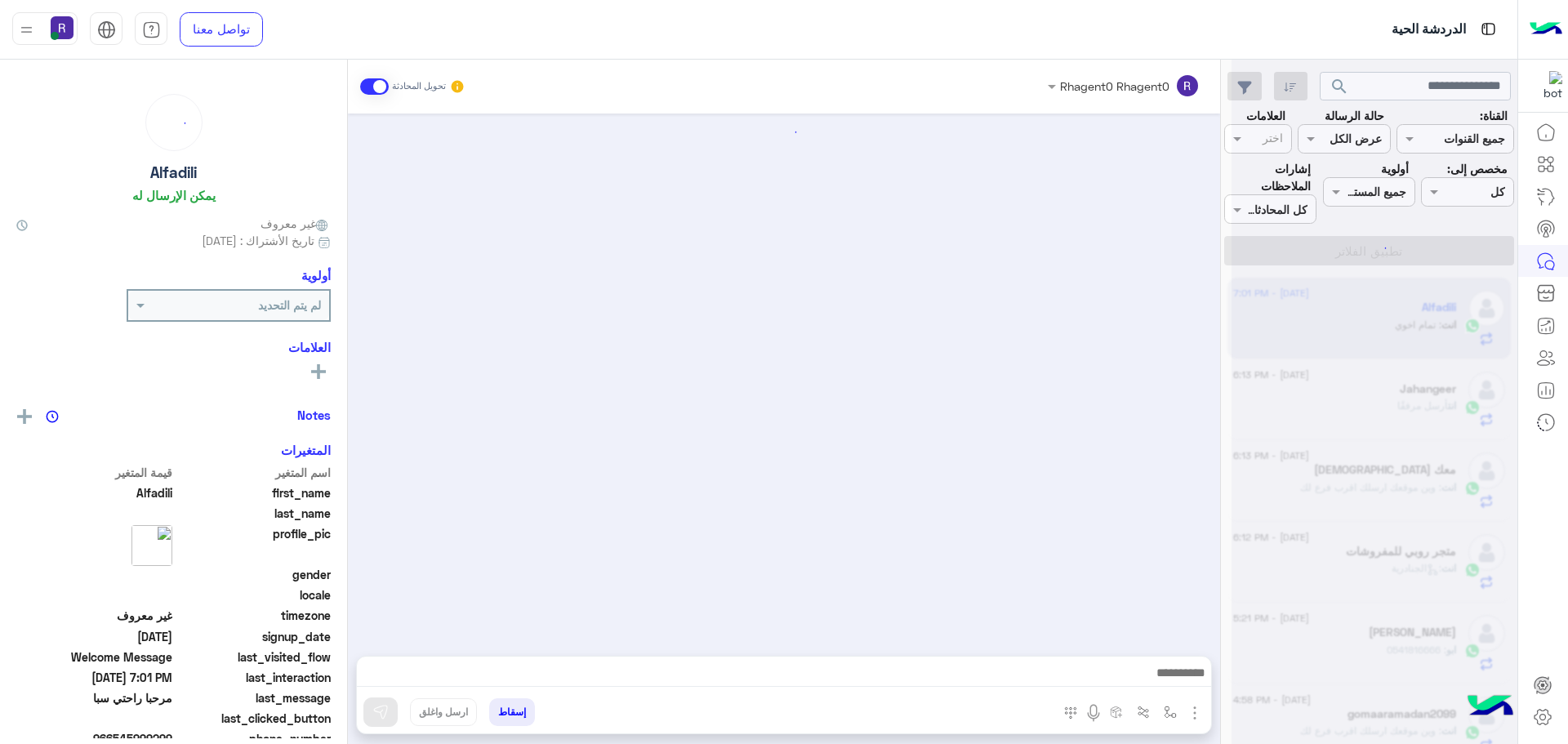
scroll to position [489, 0]
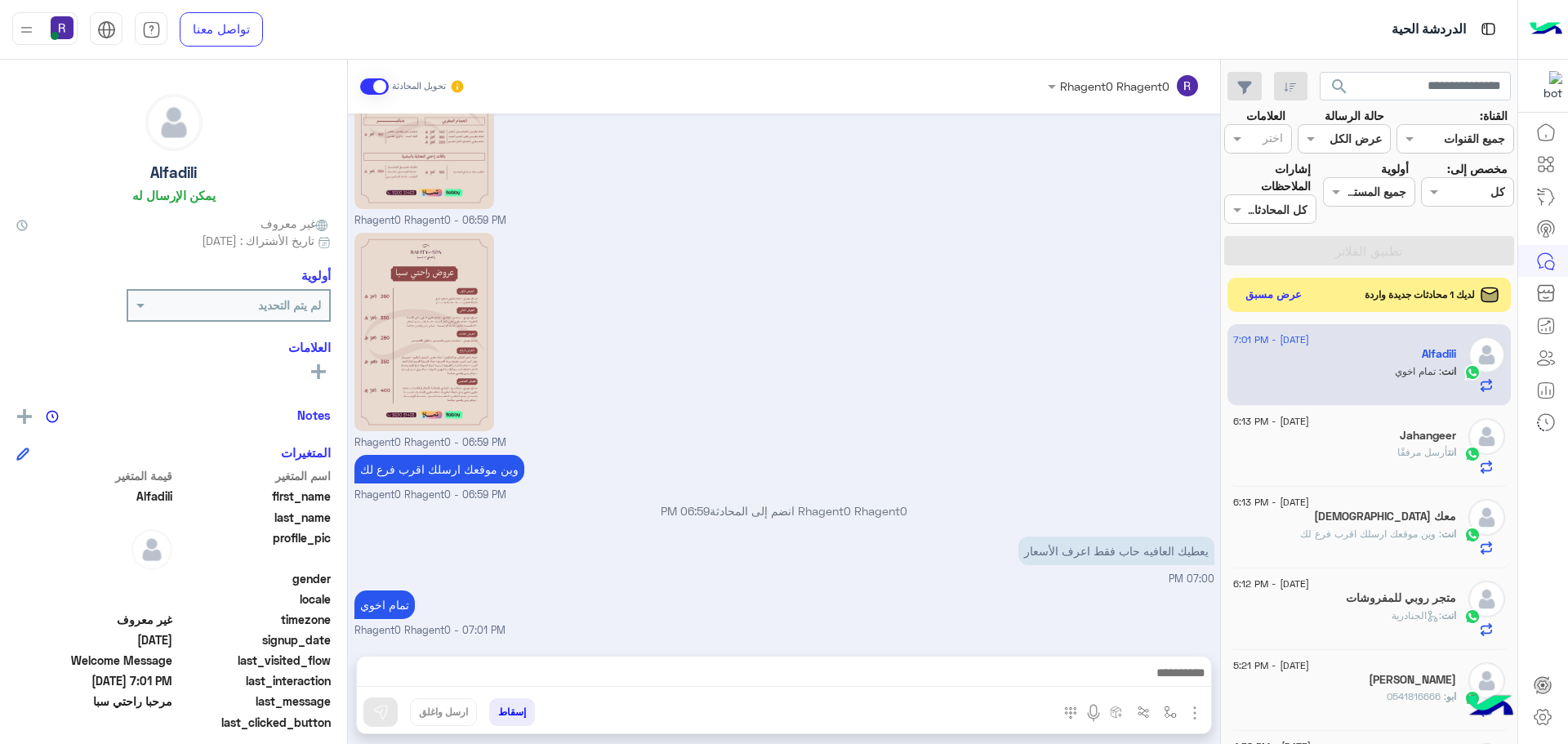
click at [1292, 293] on button "عرض مسبق" at bounding box center [1274, 295] width 69 height 22
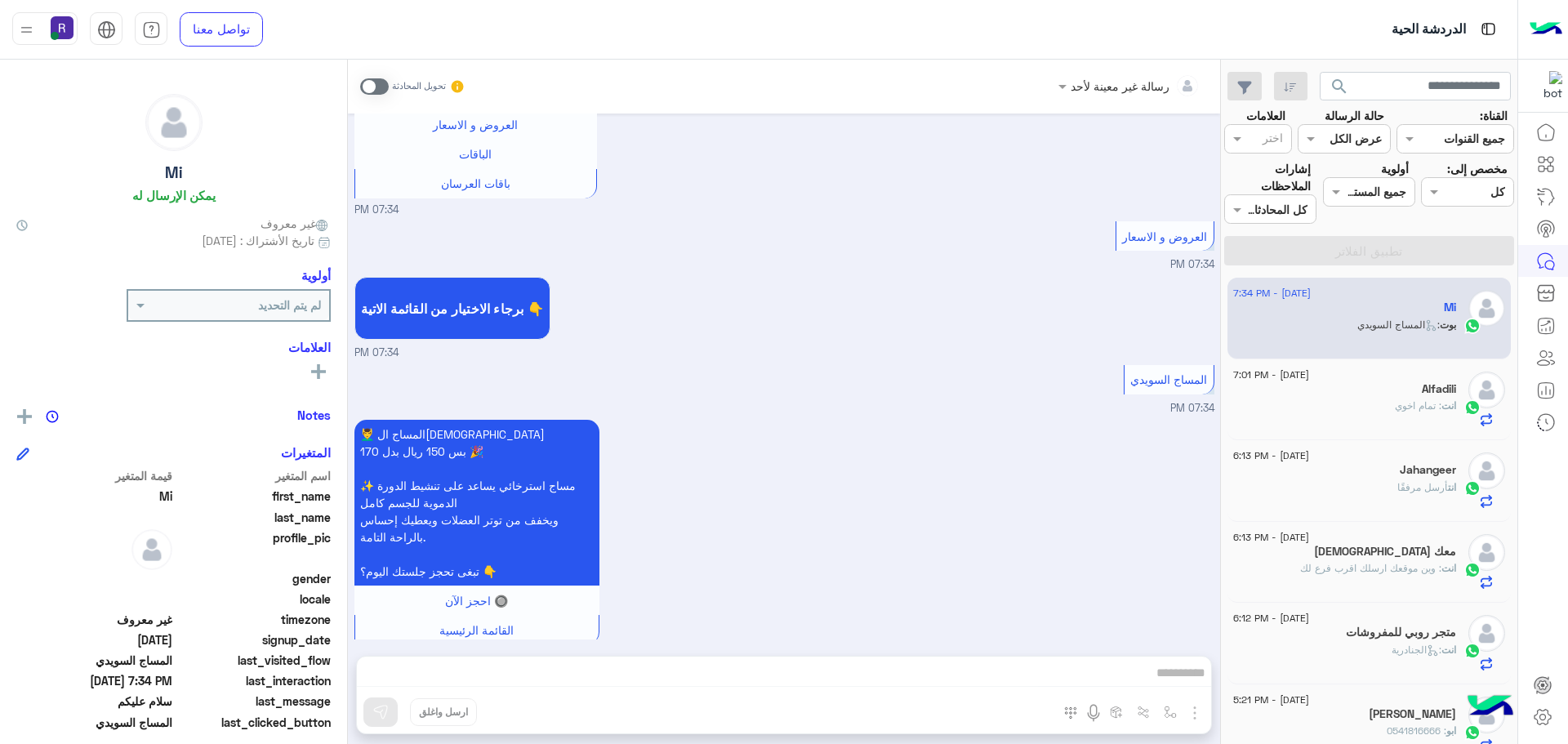
scroll to position [1245, 0]
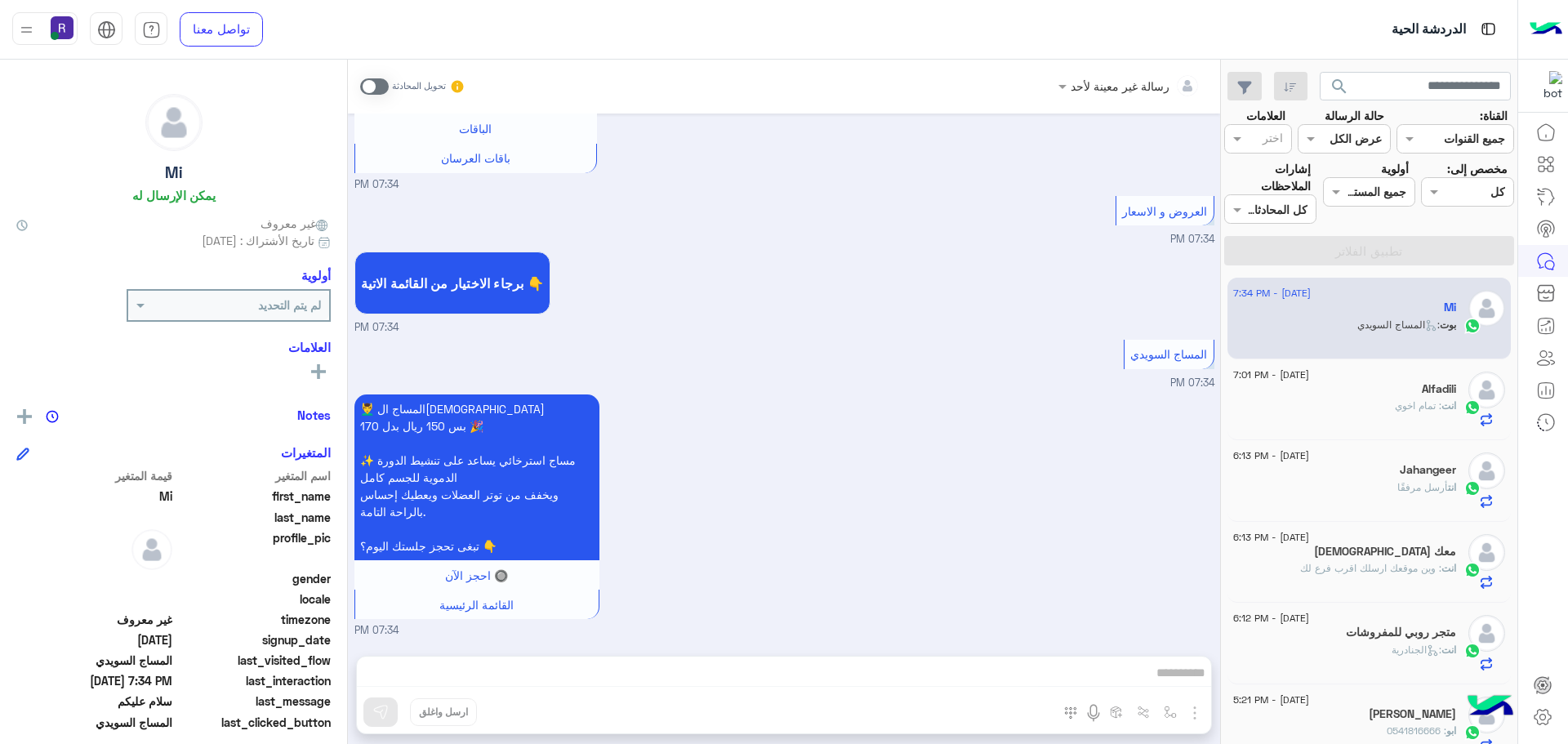
click at [381, 86] on span at bounding box center [374, 86] width 29 height 17
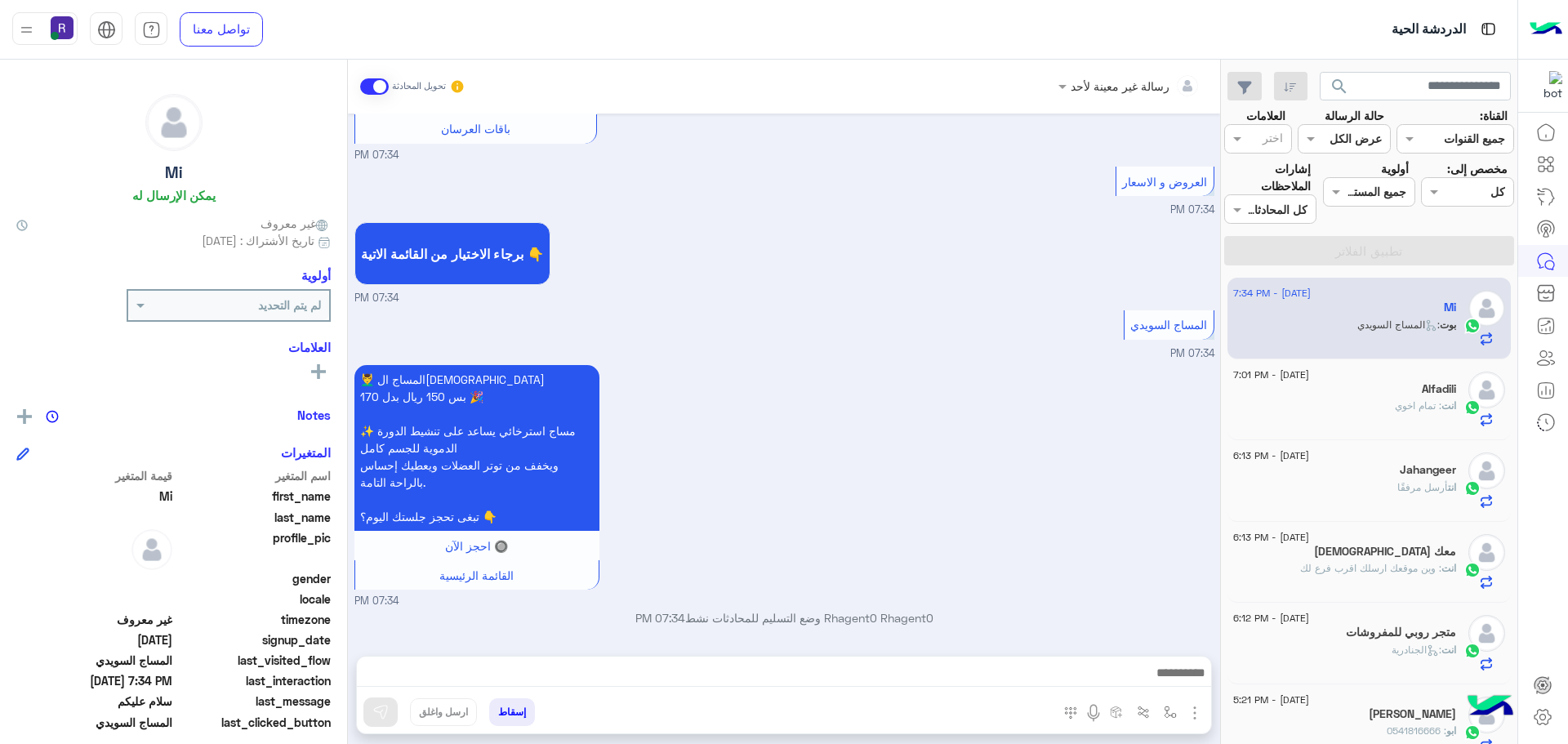
scroll to position [1275, 0]
click at [1194, 710] on img "button" at bounding box center [1194, 713] width 20 height 20
click at [1182, 667] on button "الصور" at bounding box center [1170, 676] width 70 height 32
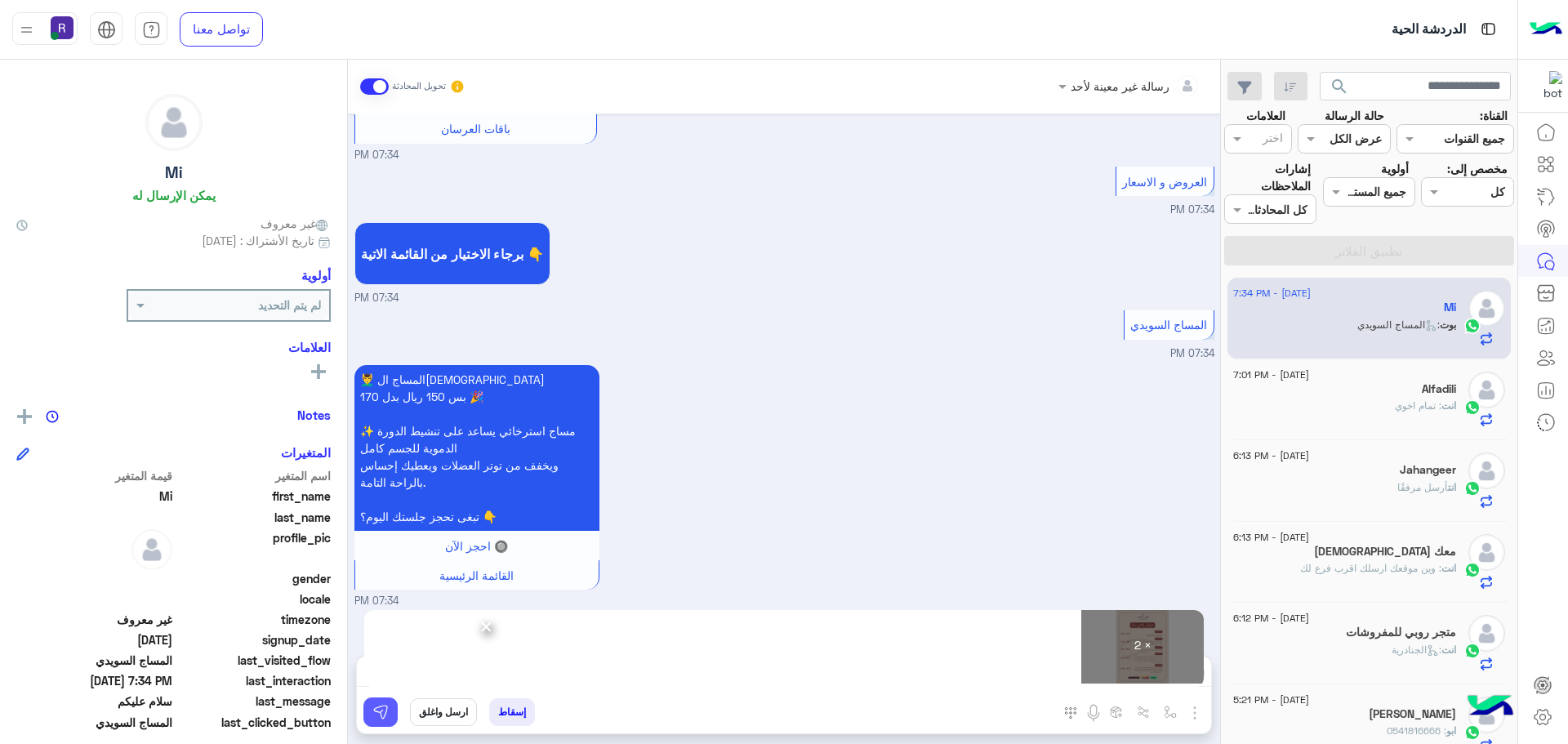
click at [382, 715] on img at bounding box center [380, 712] width 17 height 17
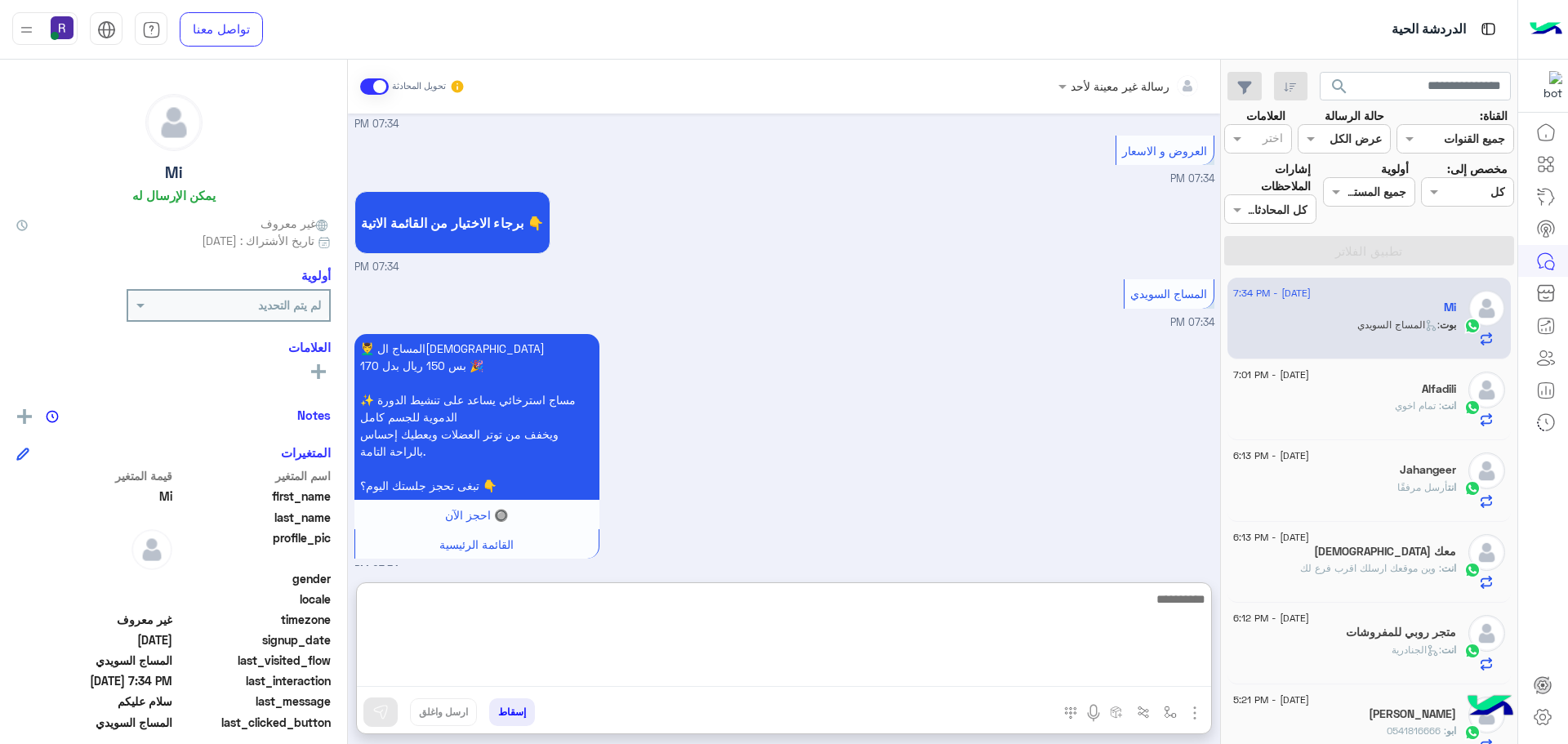
paste textarea "**********"
type textarea "**********"
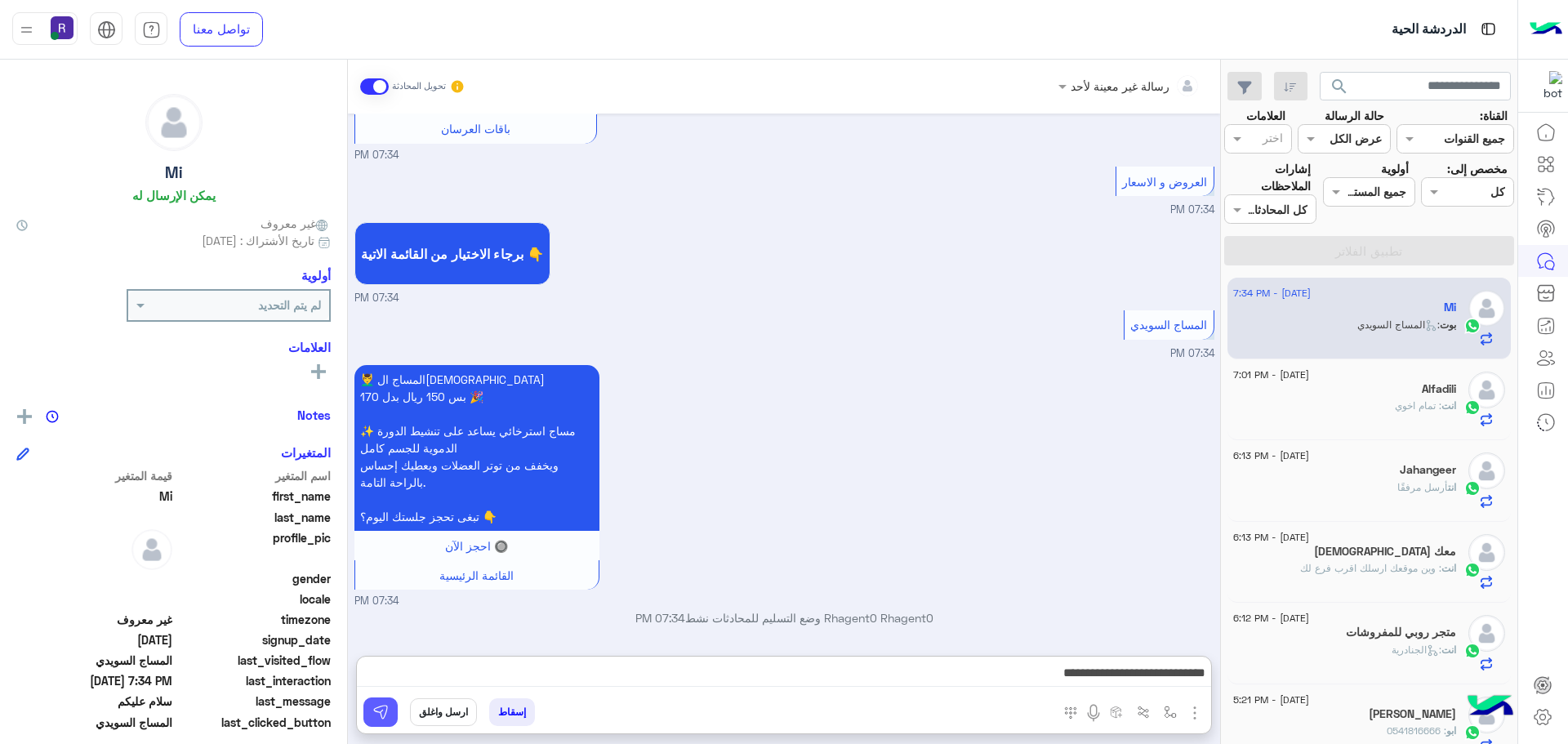
click at [390, 713] on button at bounding box center [380, 712] width 34 height 29
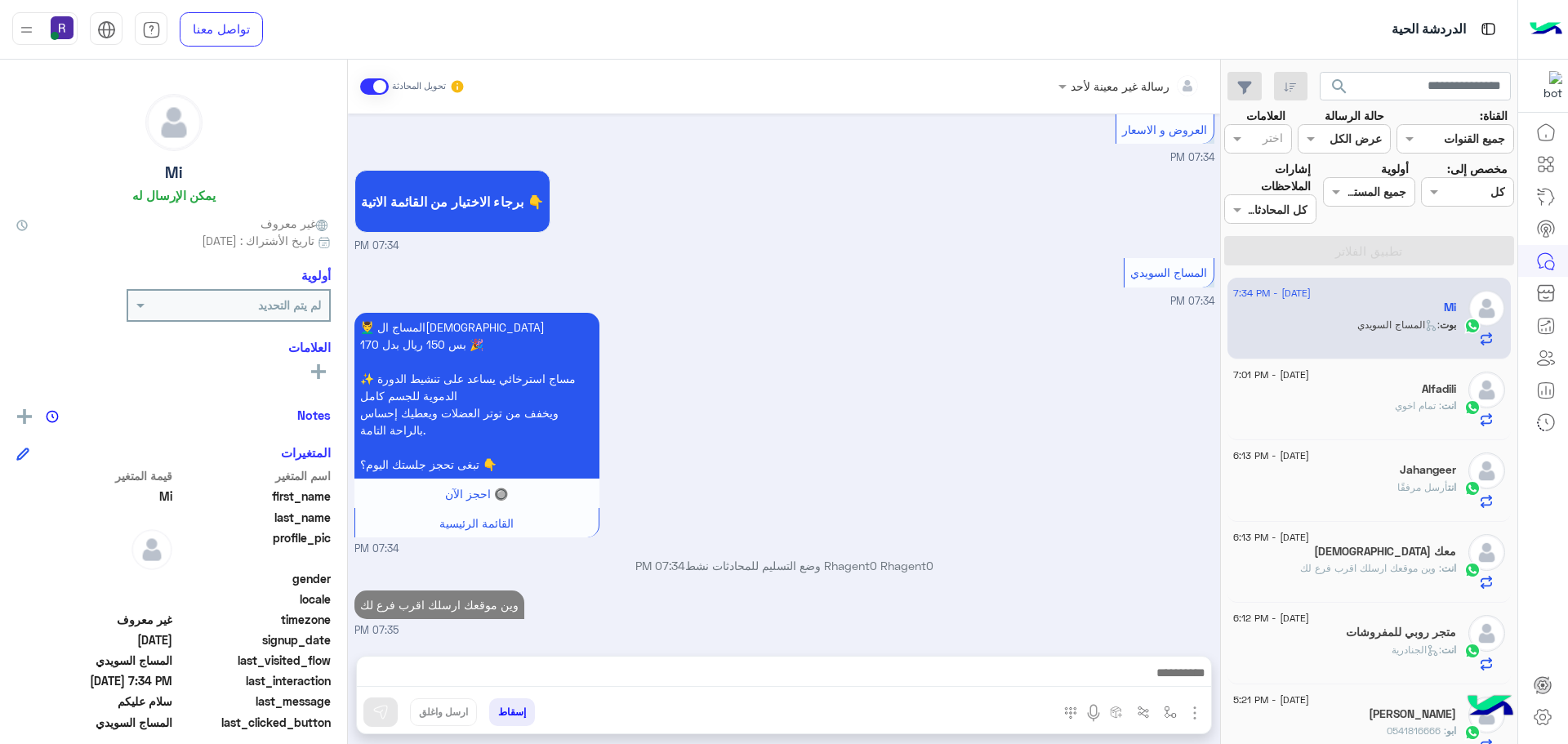
scroll to position [1328, 0]
click at [1419, 407] on span ": تمام اخوي" at bounding box center [1418, 405] width 46 height 12
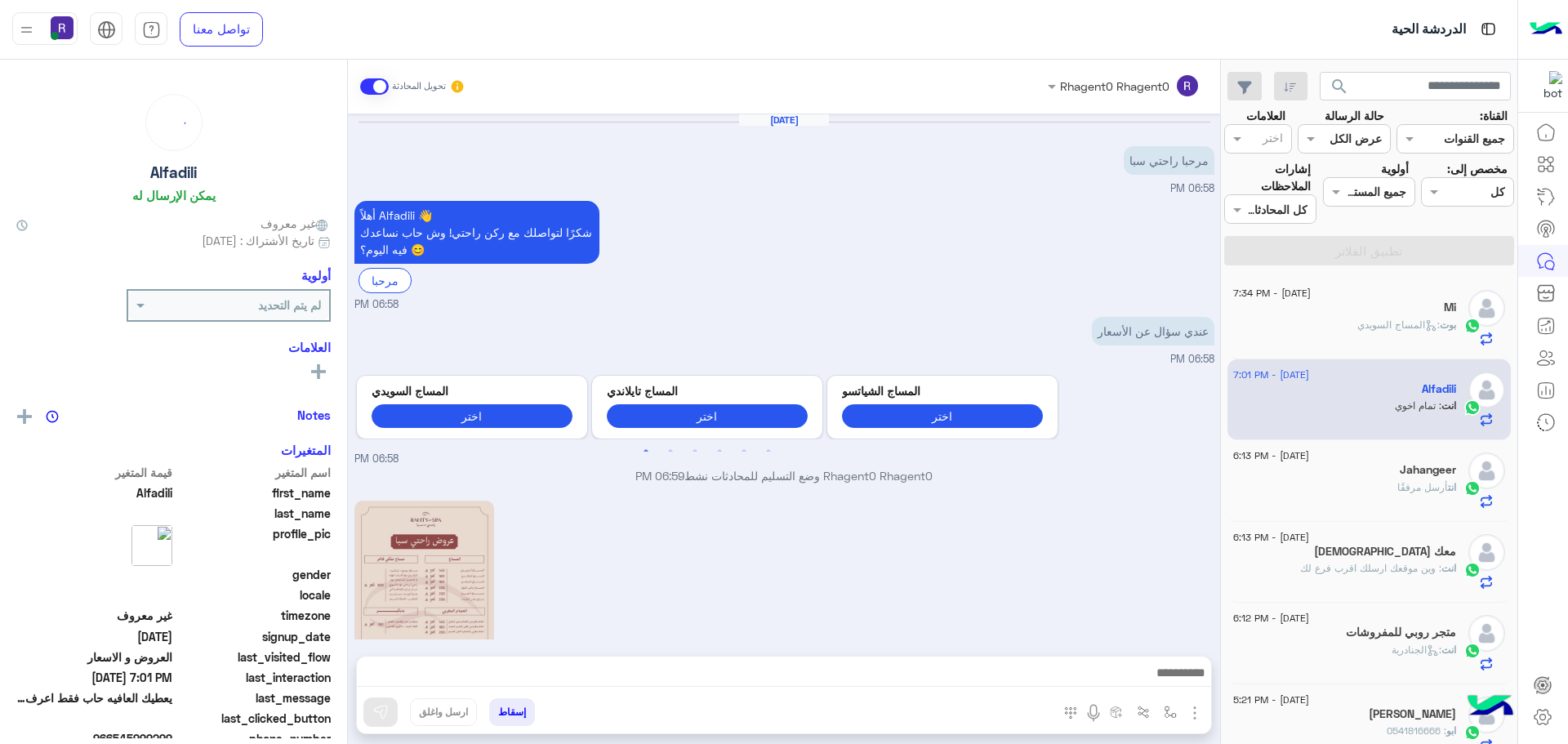
scroll to position [489, 0]
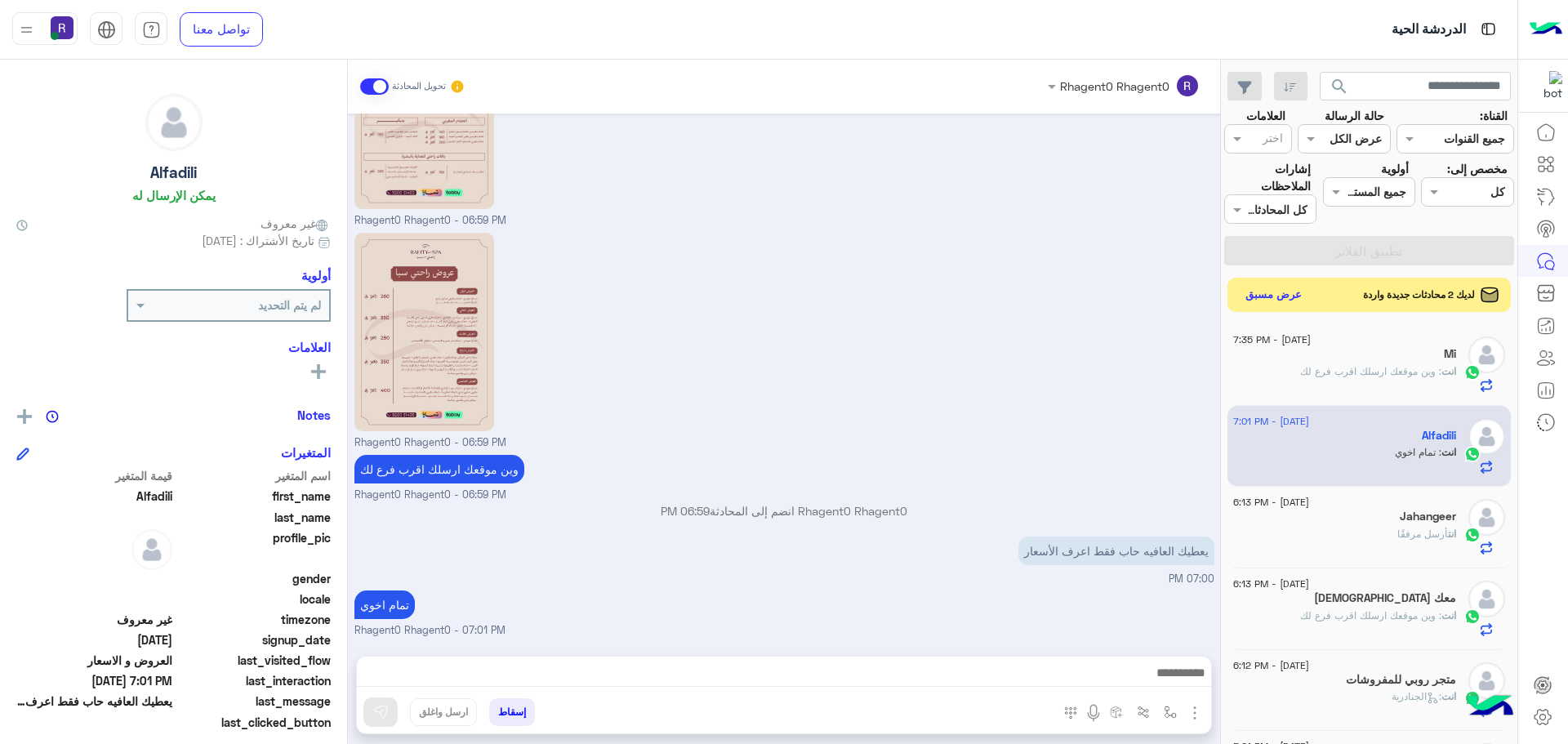
click at [1276, 299] on button "عرض مسبق" at bounding box center [1274, 295] width 69 height 22
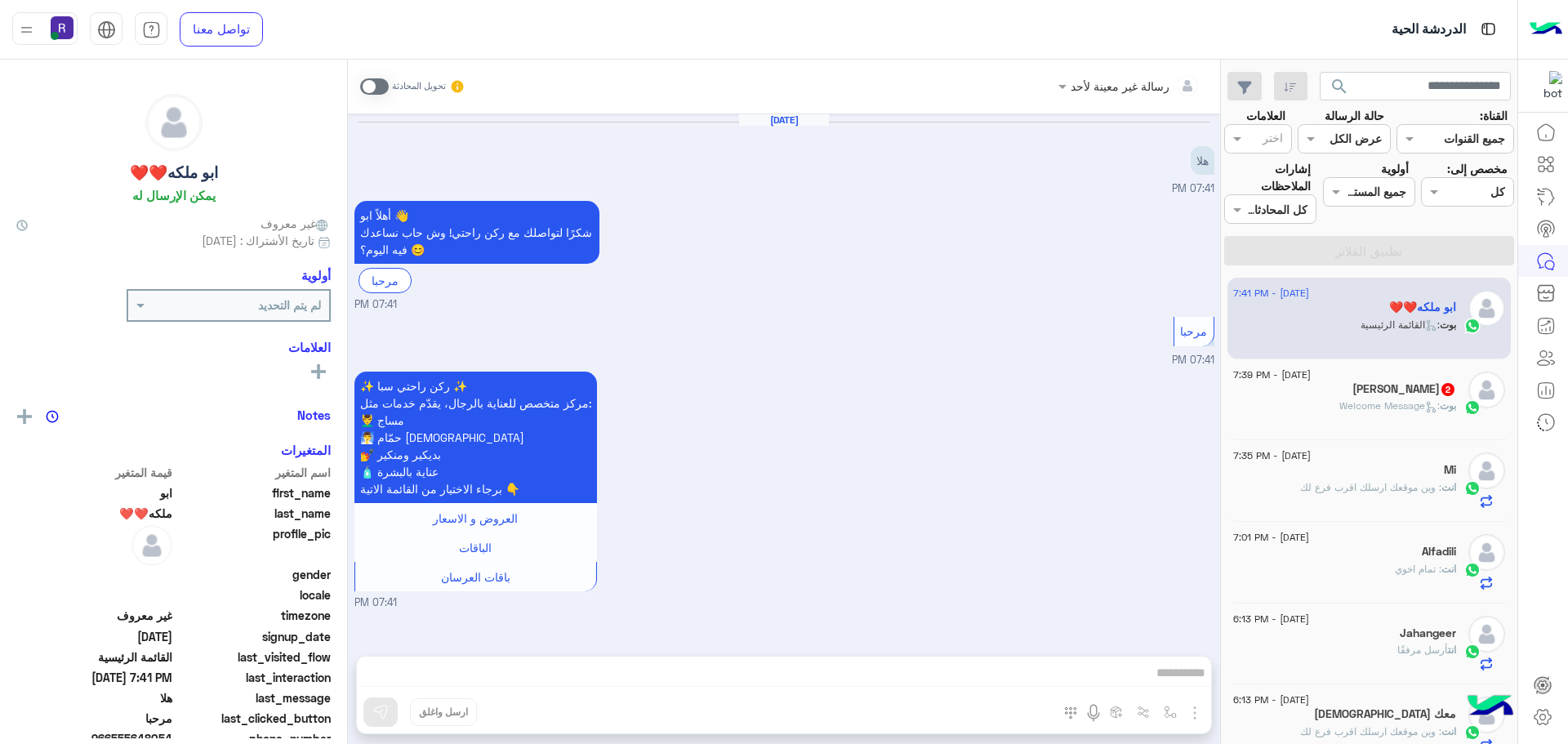
click at [1346, 395] on div "ubaid khan 2" at bounding box center [1344, 390] width 223 height 17
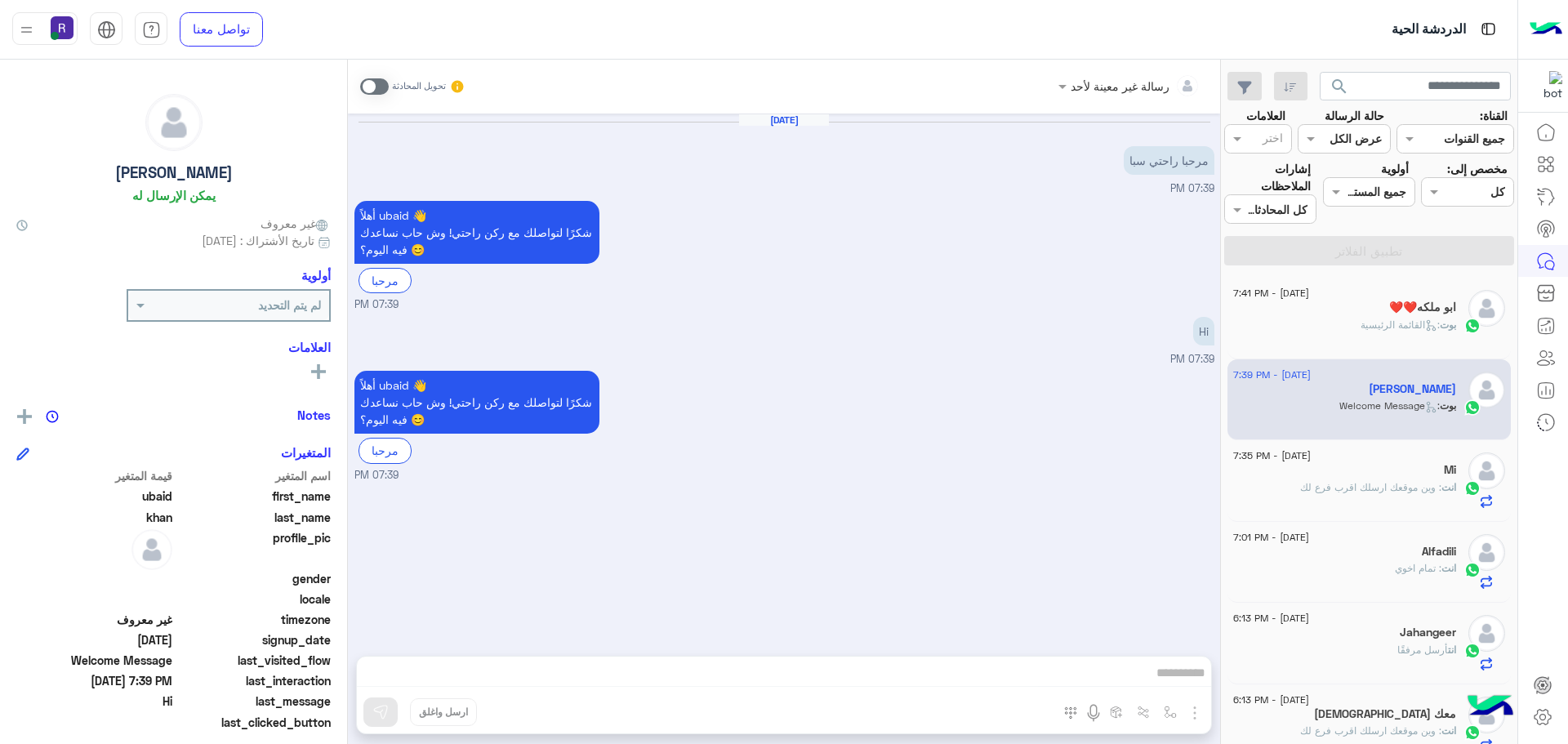
click at [380, 86] on span at bounding box center [374, 86] width 29 height 17
click at [1198, 703] on img "button" at bounding box center [1194, 713] width 20 height 20
click at [1178, 683] on span "الصور" at bounding box center [1163, 676] width 30 height 19
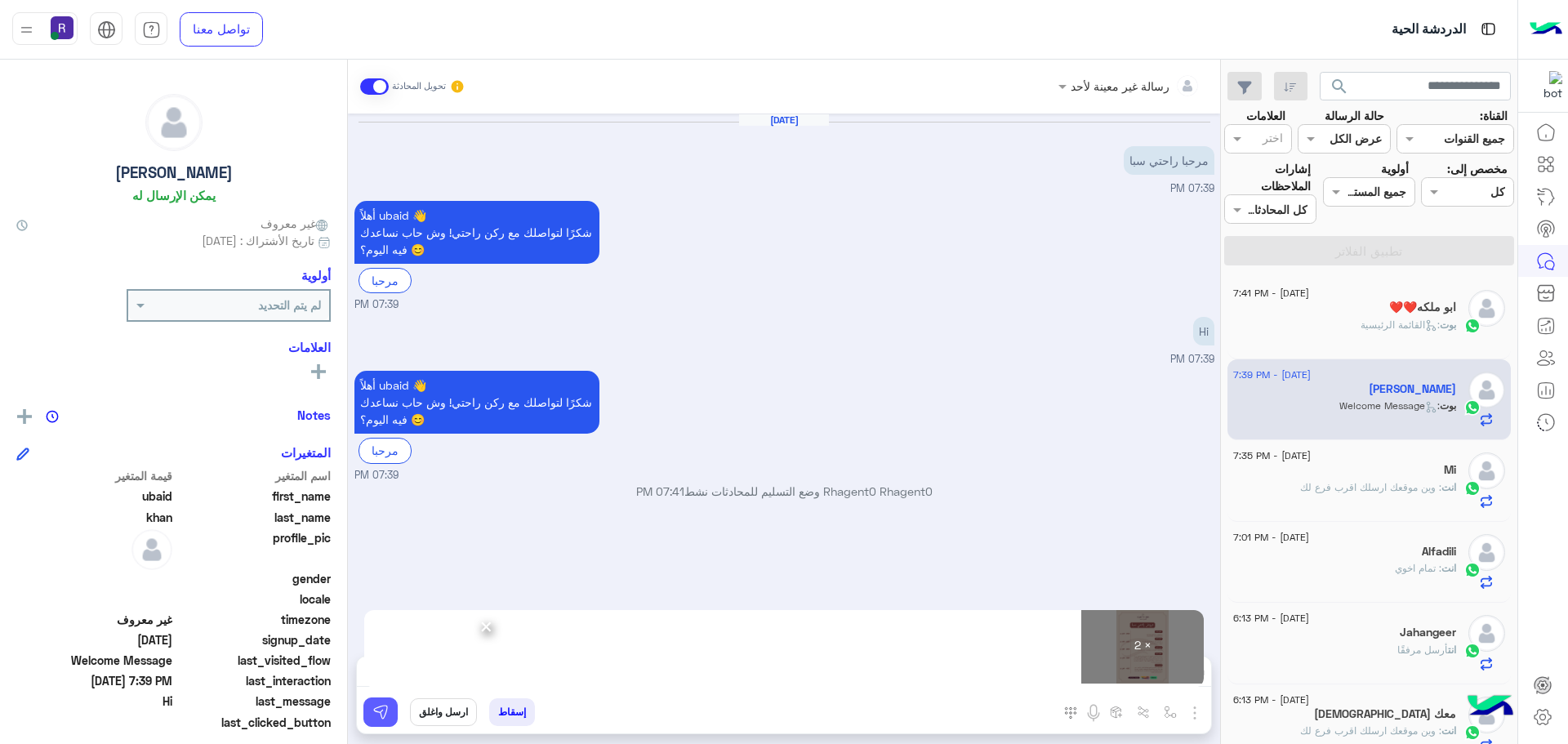
click at [385, 713] on img at bounding box center [380, 712] width 17 height 17
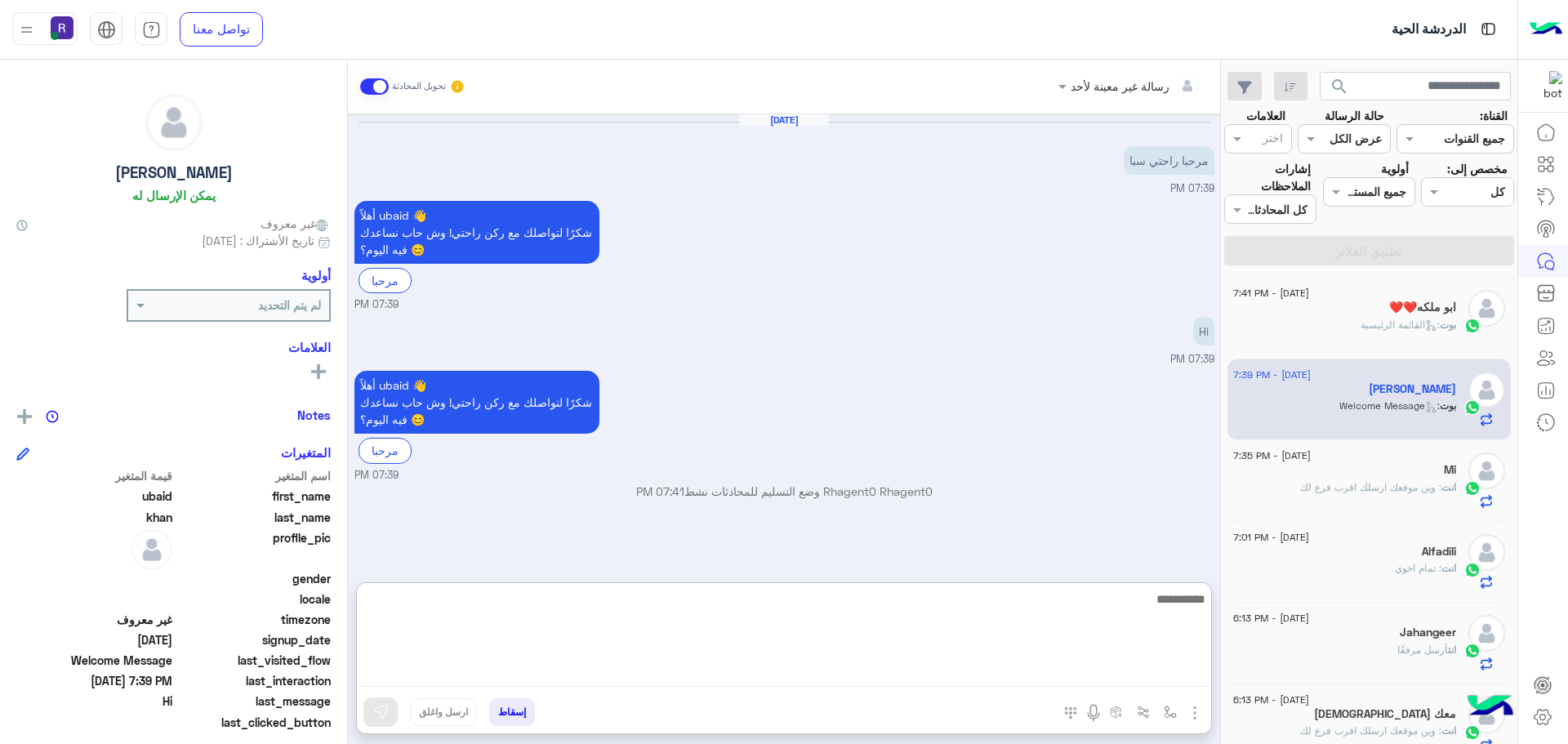
paste textarea "**********"
type textarea "**********"
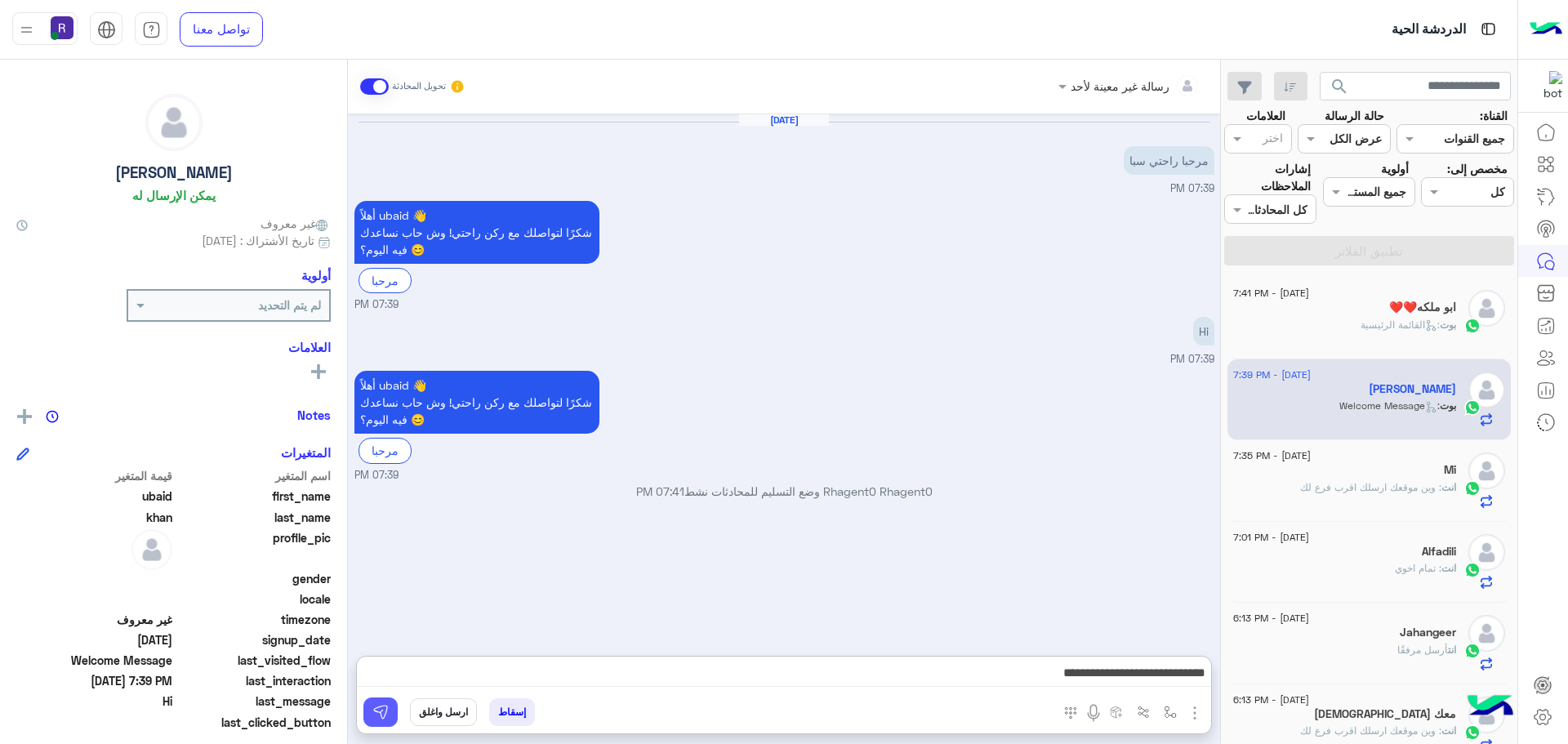
click at [383, 702] on button at bounding box center [380, 712] width 34 height 29
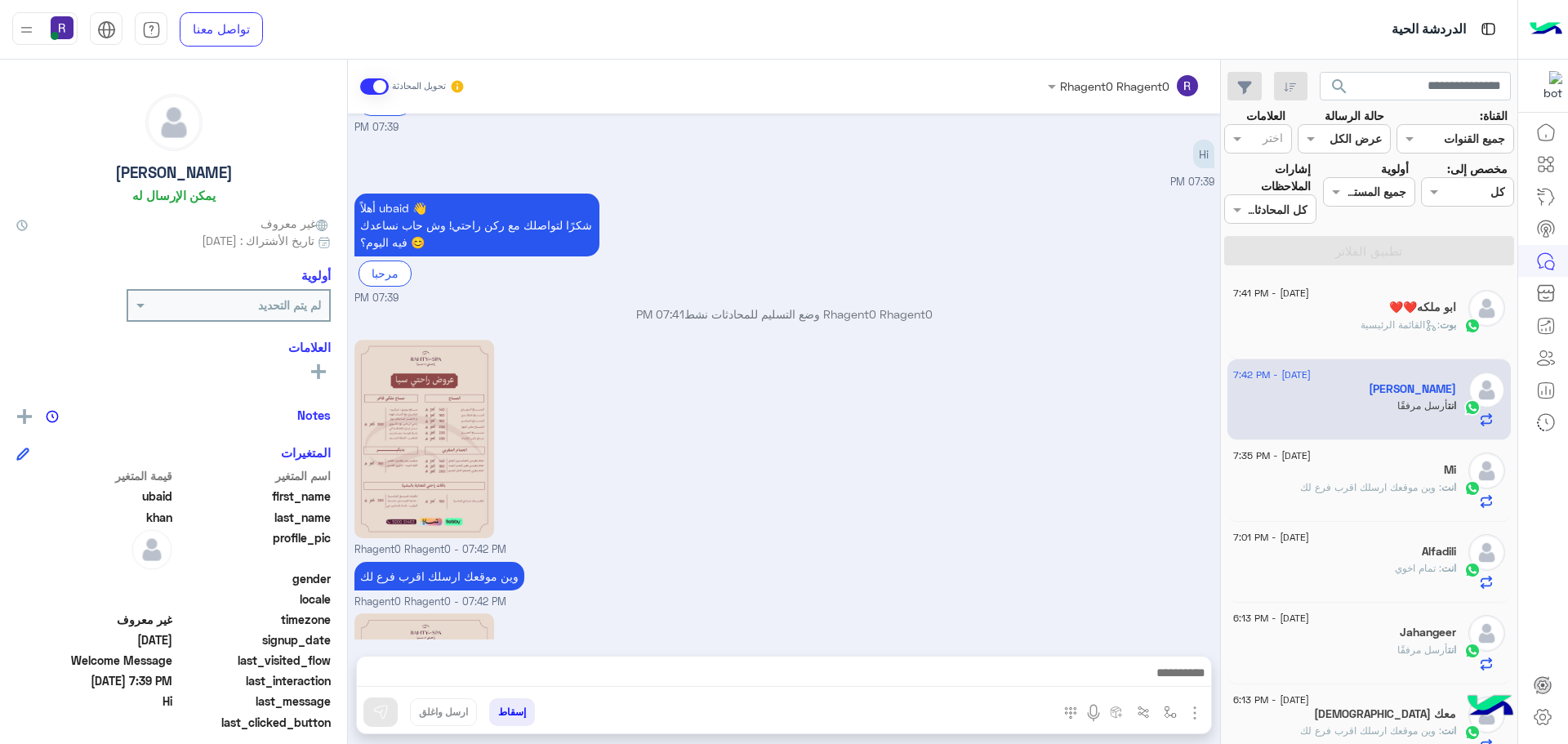
scroll to position [399, 0]
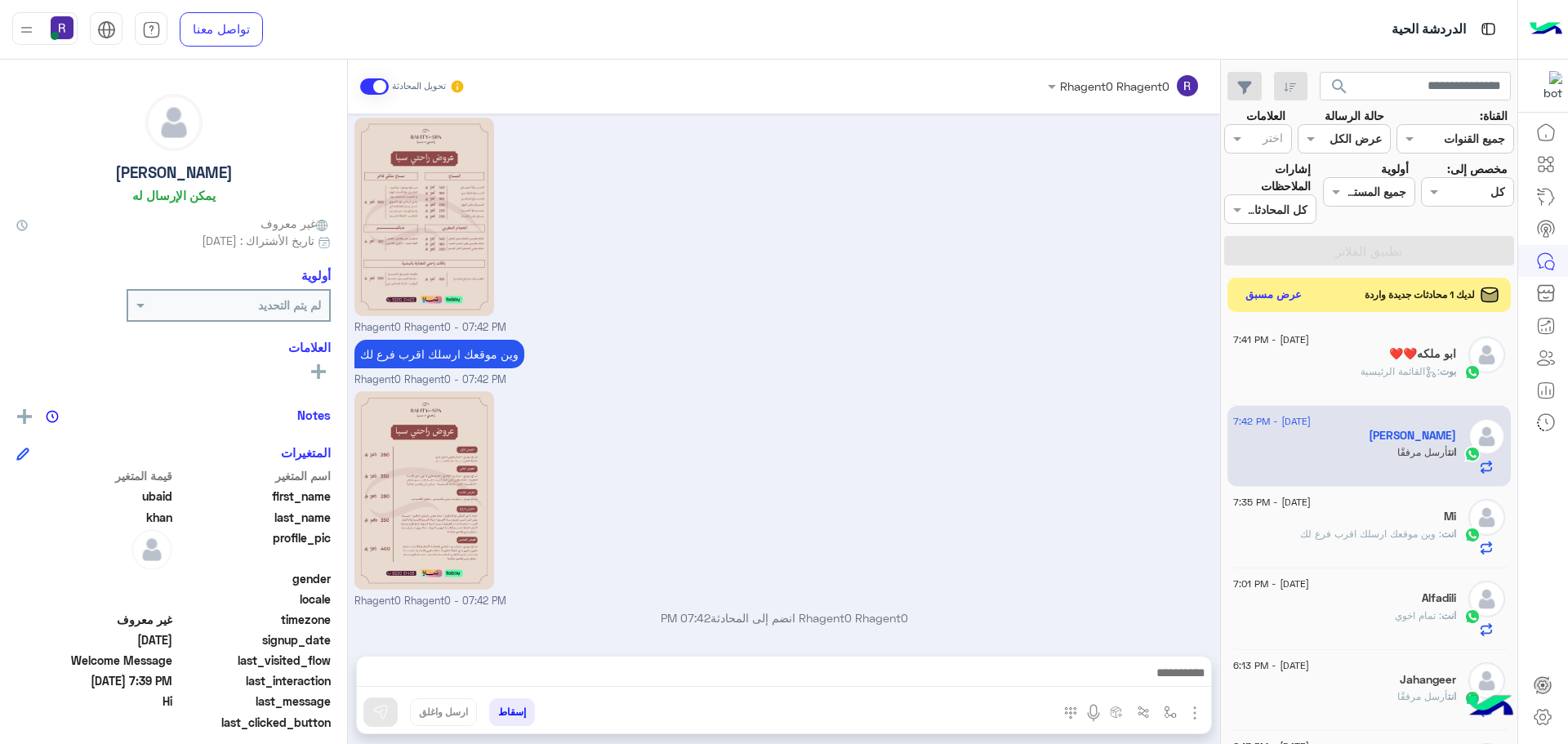
click at [1275, 298] on button "عرض مسبق" at bounding box center [1274, 295] width 69 height 22
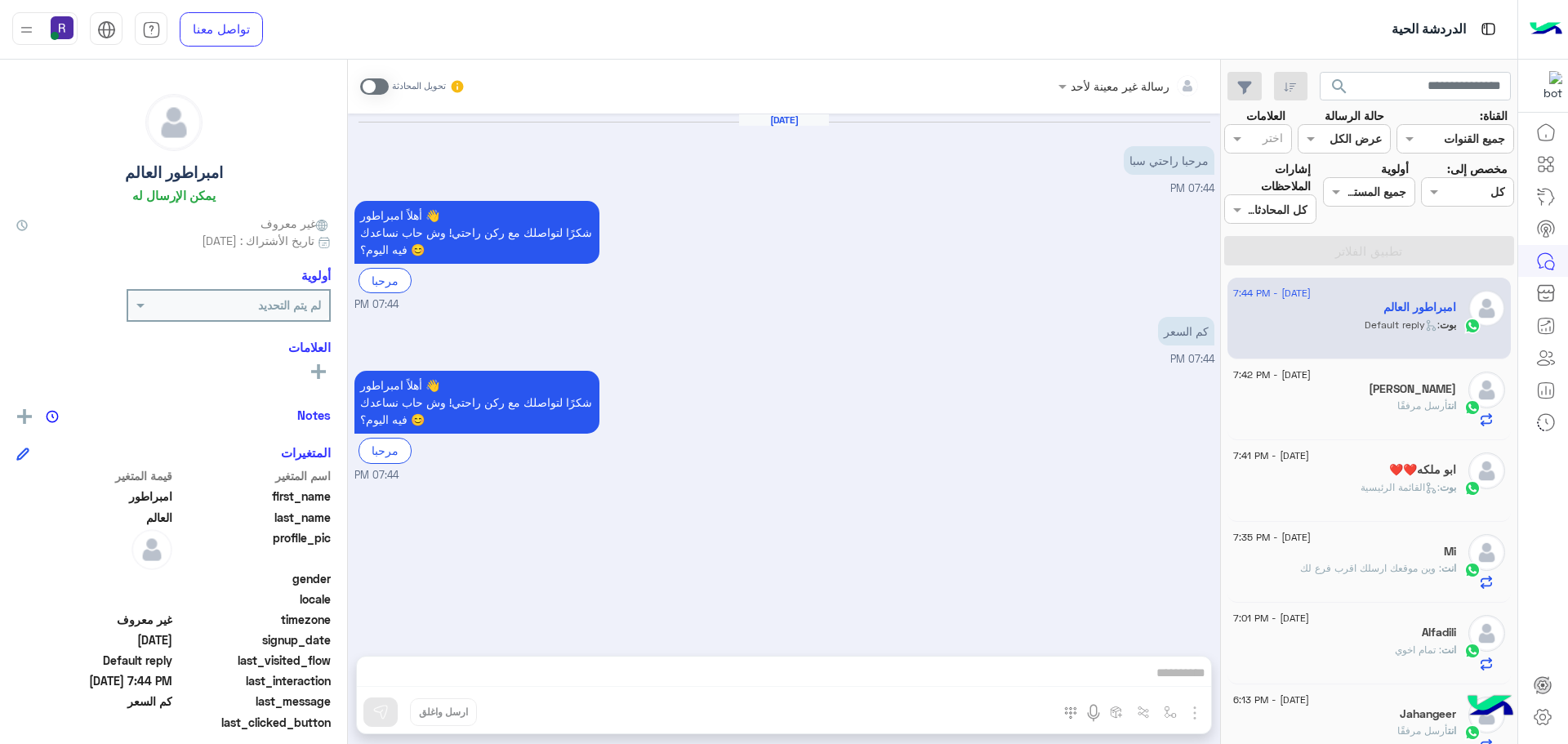
click at [379, 82] on span at bounding box center [374, 86] width 29 height 17
click at [1195, 712] on img "button" at bounding box center [1194, 713] width 20 height 20
click at [1181, 677] on button "الصور" at bounding box center [1170, 676] width 70 height 32
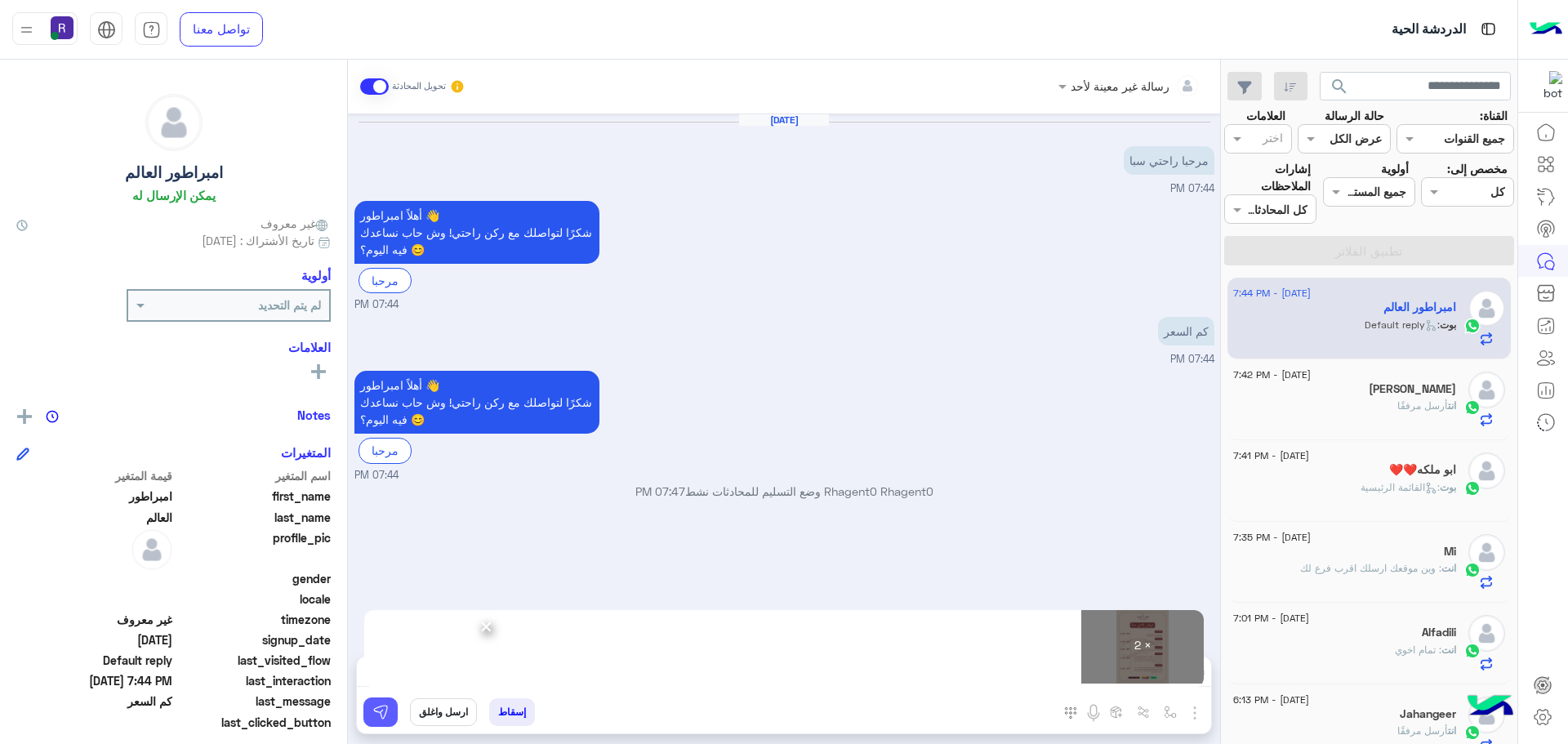
click at [381, 715] on img at bounding box center [380, 712] width 17 height 17
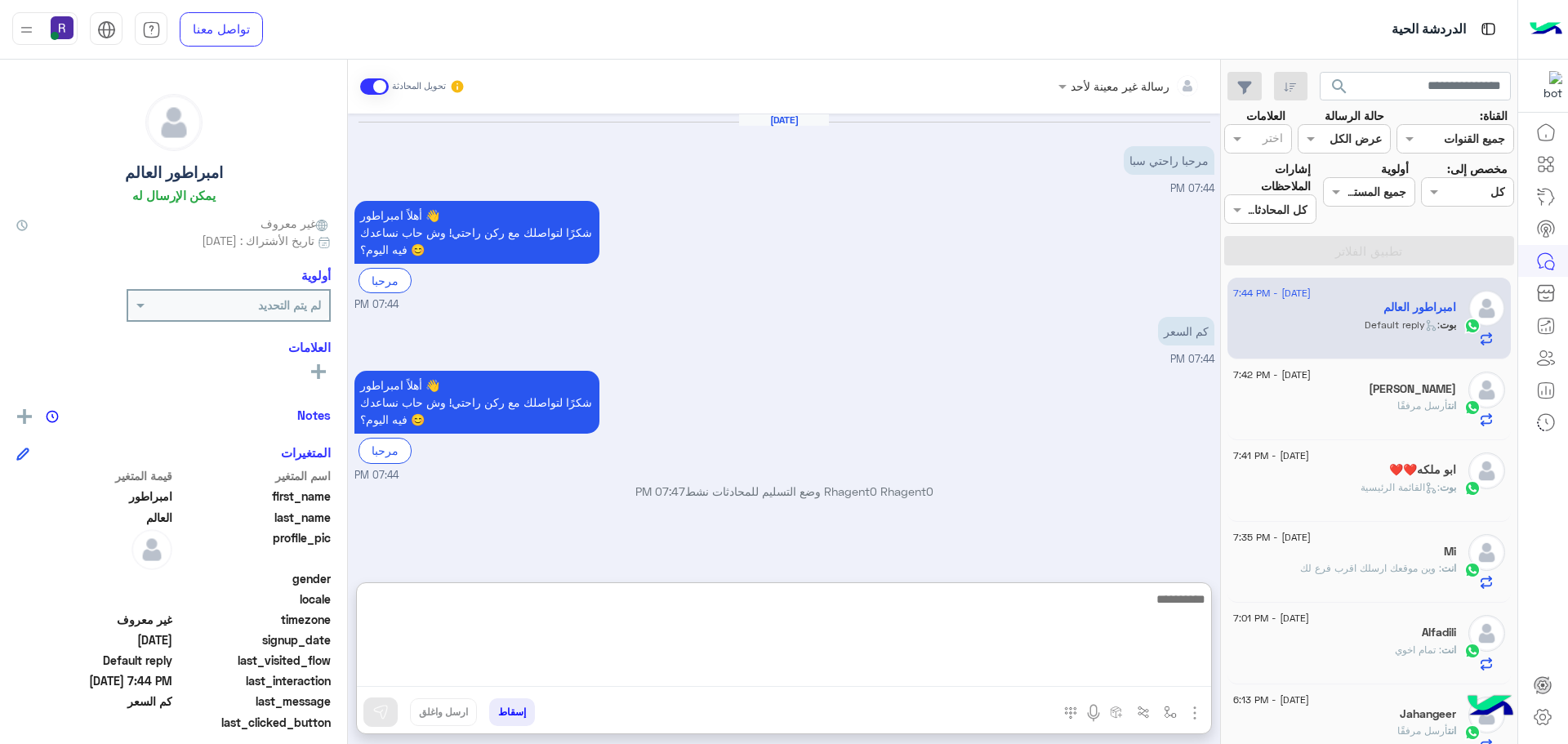
paste textarea "**********"
type textarea "**********"
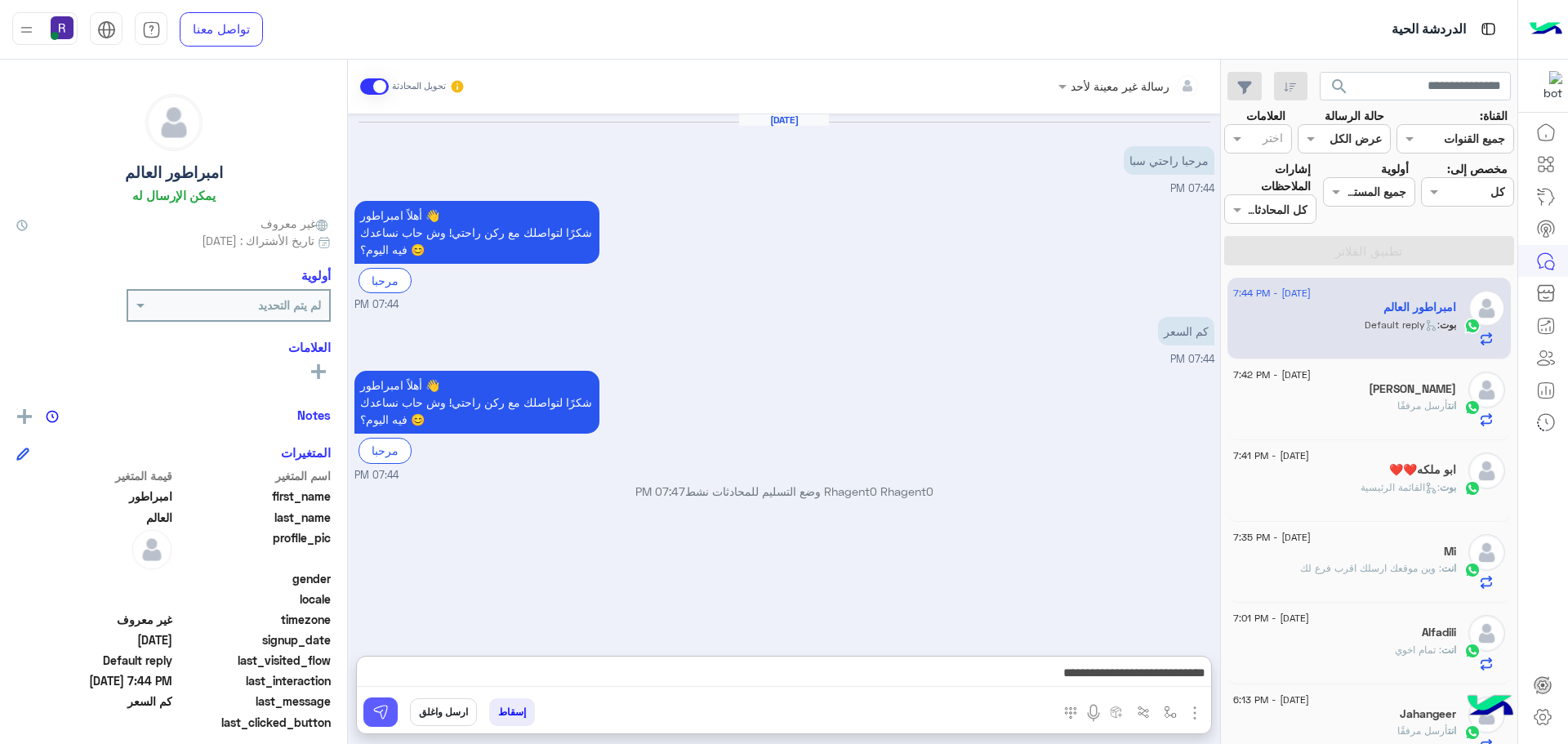
click at [387, 707] on img at bounding box center [380, 712] width 17 height 17
click at [1385, 396] on div "ubaid khan" at bounding box center [1344, 390] width 223 height 17
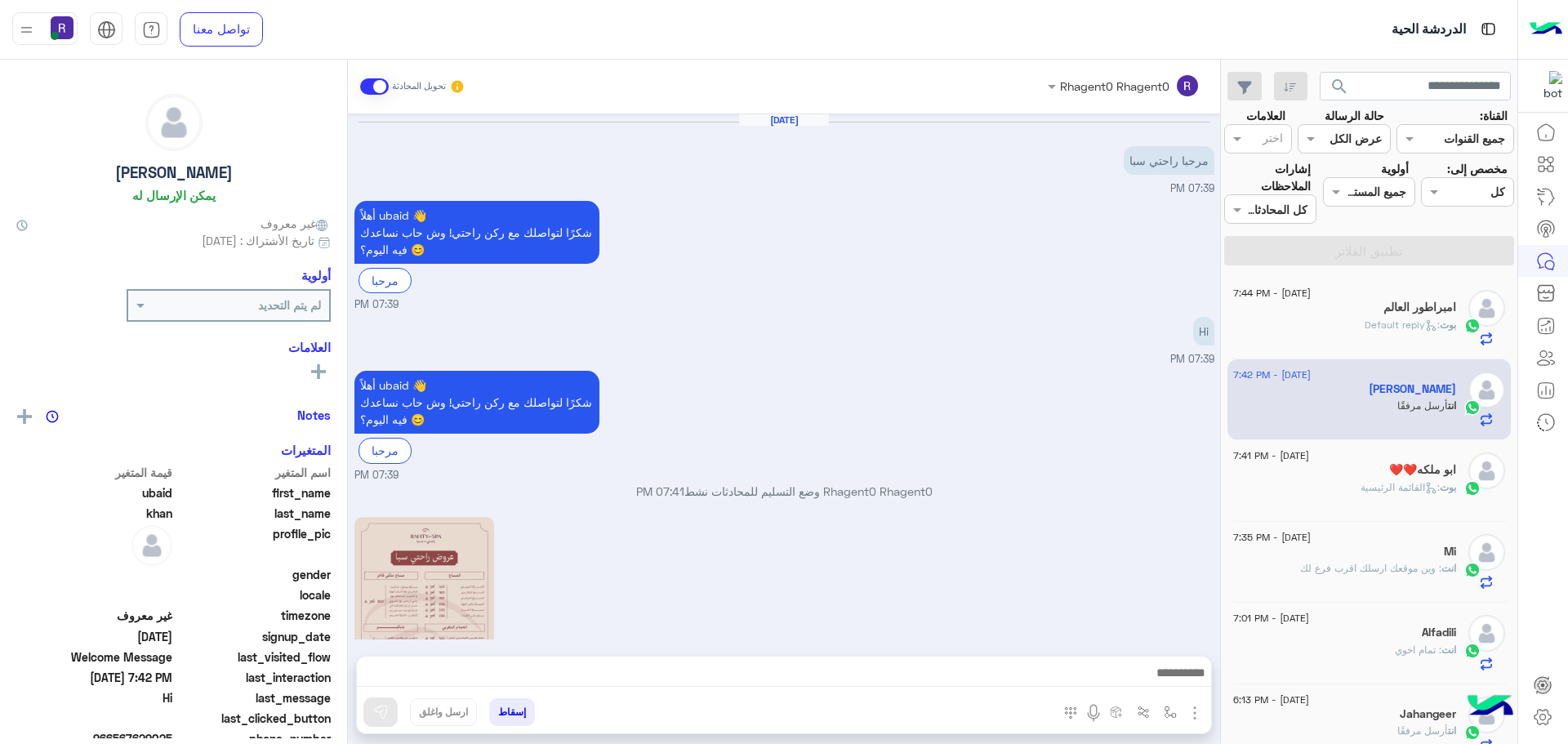
scroll to position [399, 0]
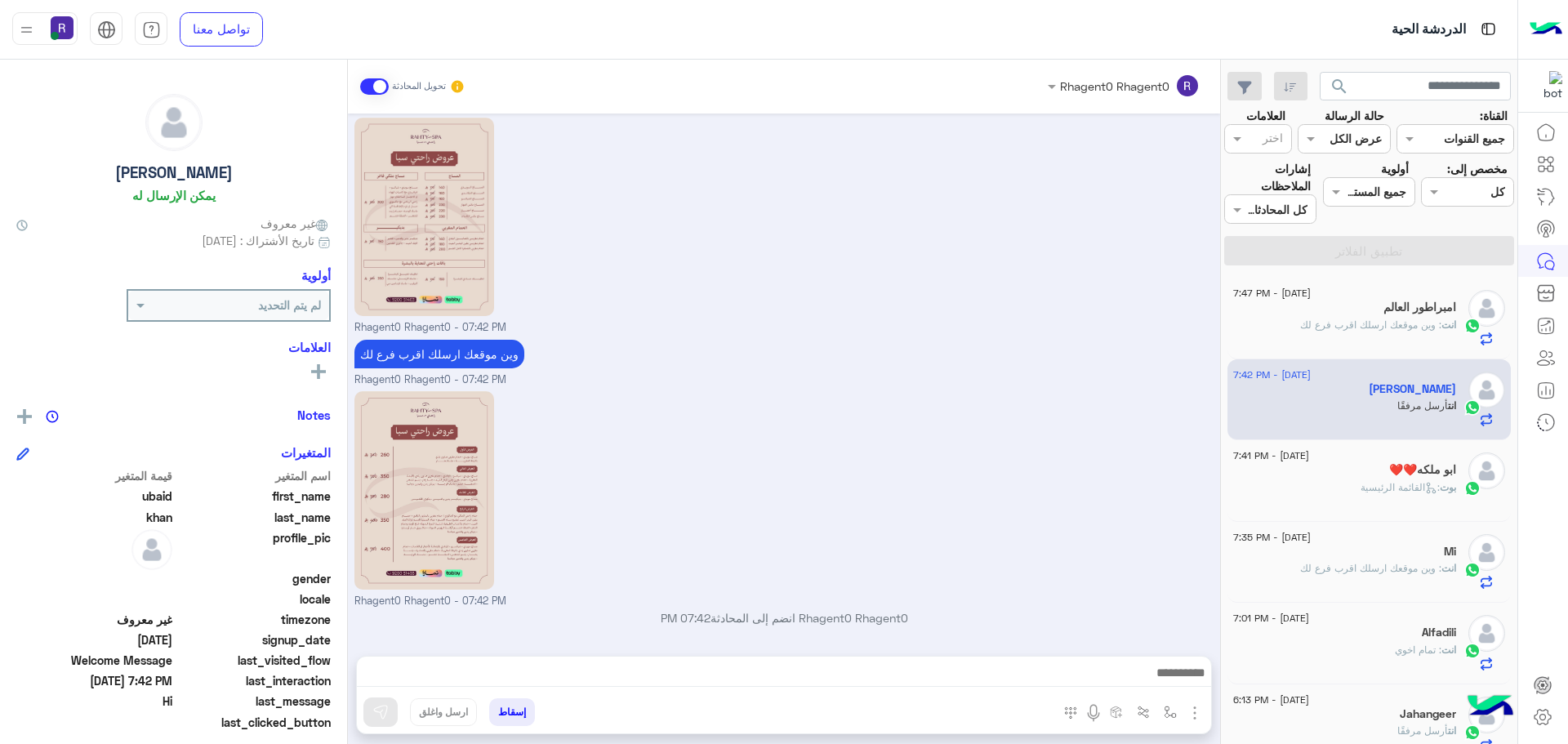
click at [1401, 306] on h5 "امبراطور العالم" at bounding box center [1420, 308] width 73 height 14
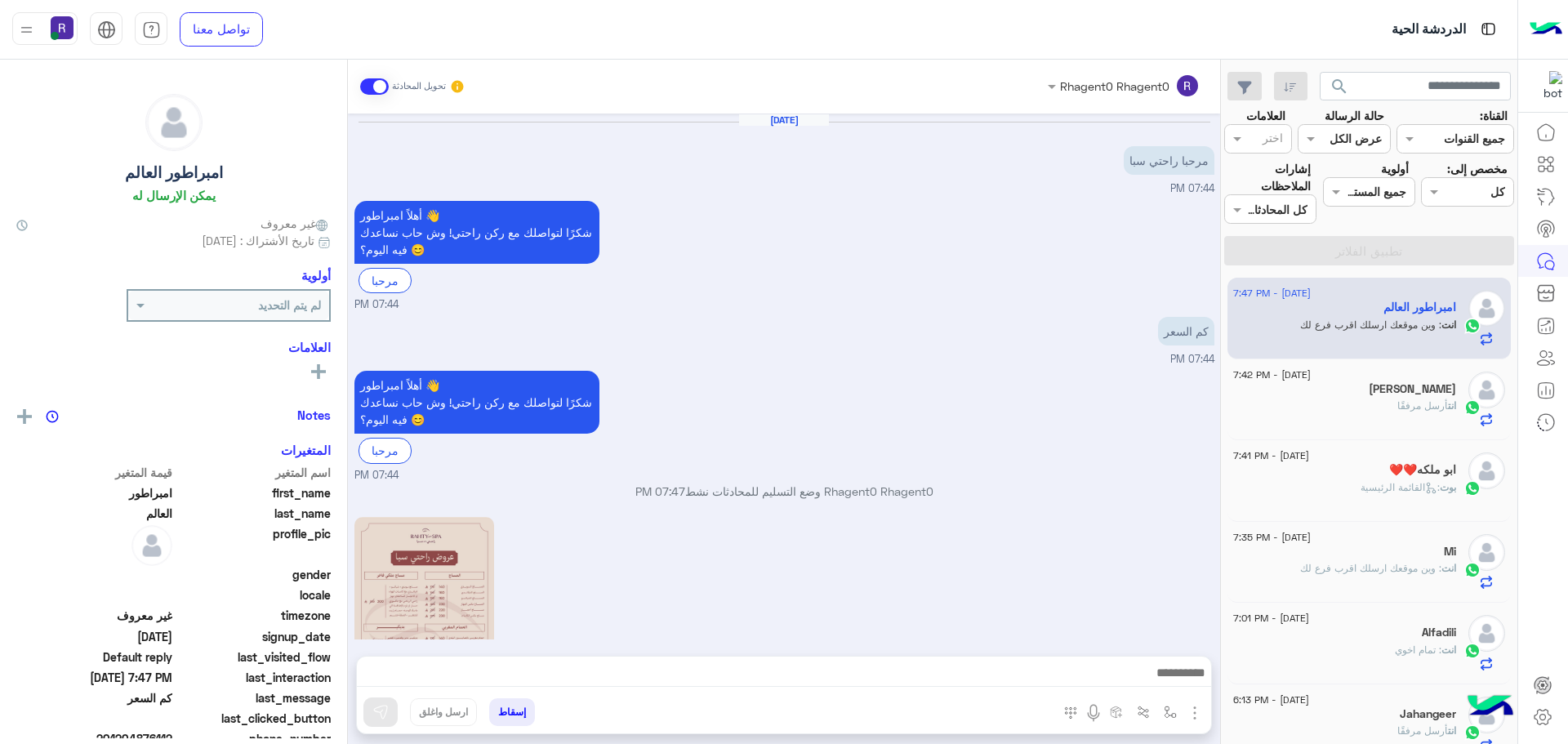
scroll to position [399, 0]
